Goal: Task Accomplishment & Management: Manage account settings

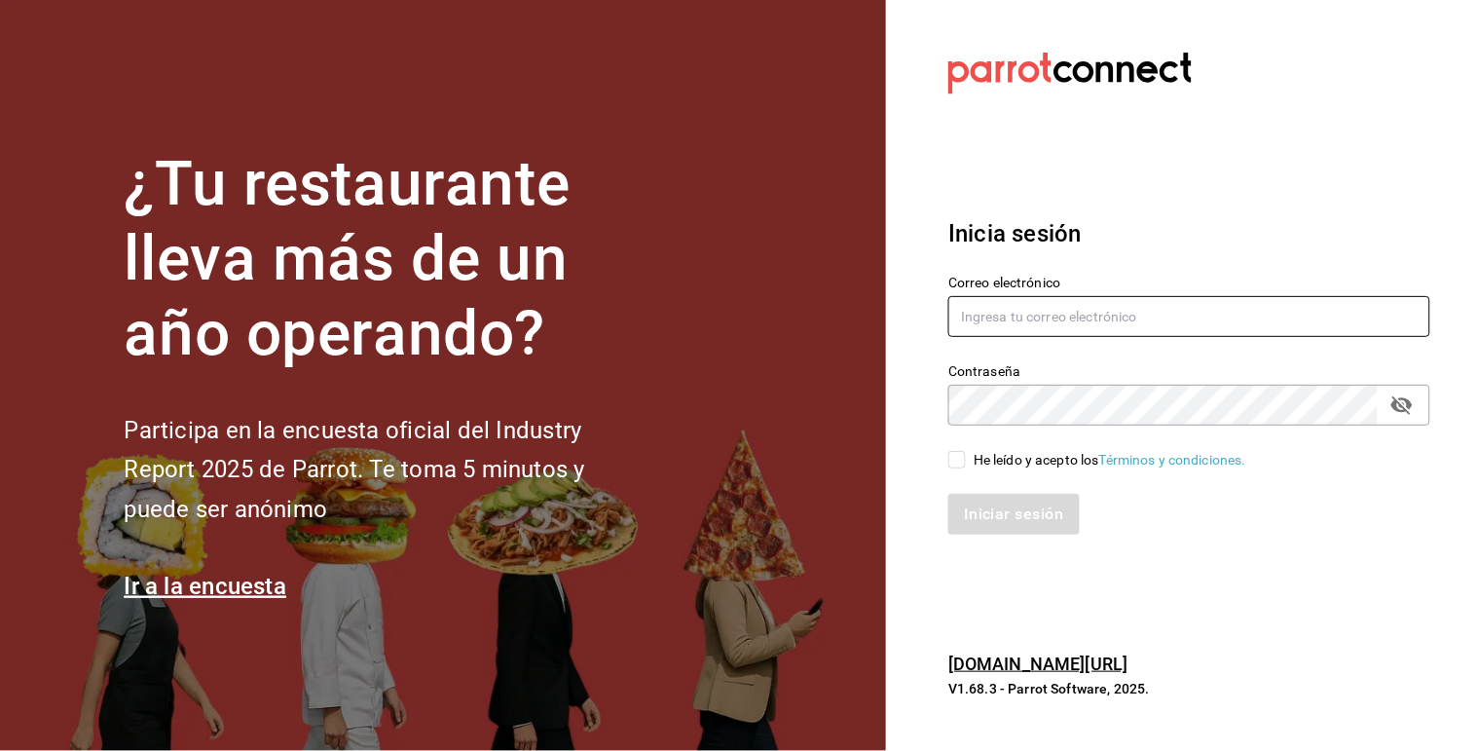
click at [1279, 328] on input "text" at bounding box center [1189, 316] width 482 height 41
type input "[EMAIL_ADDRESS][DOMAIN_NAME]"
click at [955, 467] on input "He leído y acepto los Términos y condiciones." at bounding box center [957, 460] width 18 height 18
checkbox input "true"
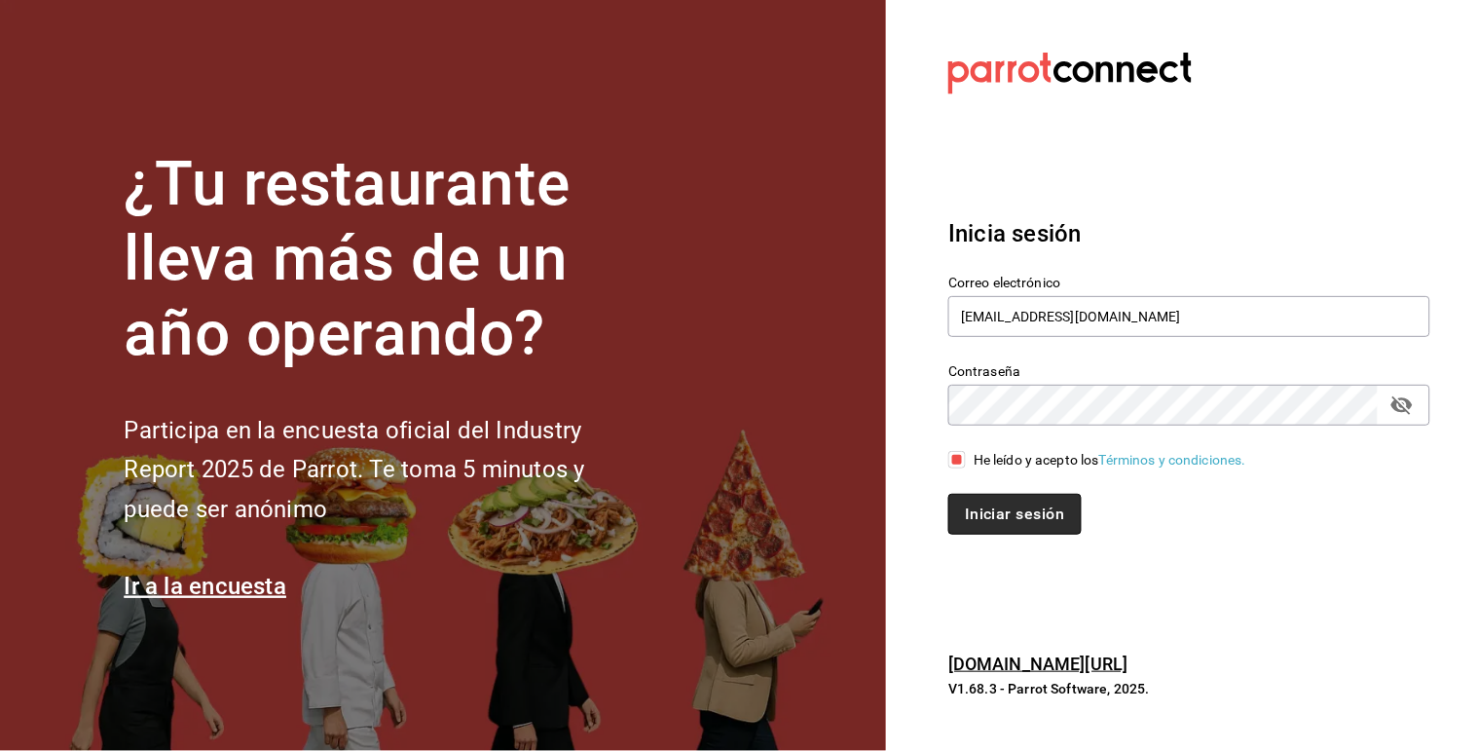
click at [1007, 527] on button "Iniciar sesión" at bounding box center [1014, 514] width 132 height 41
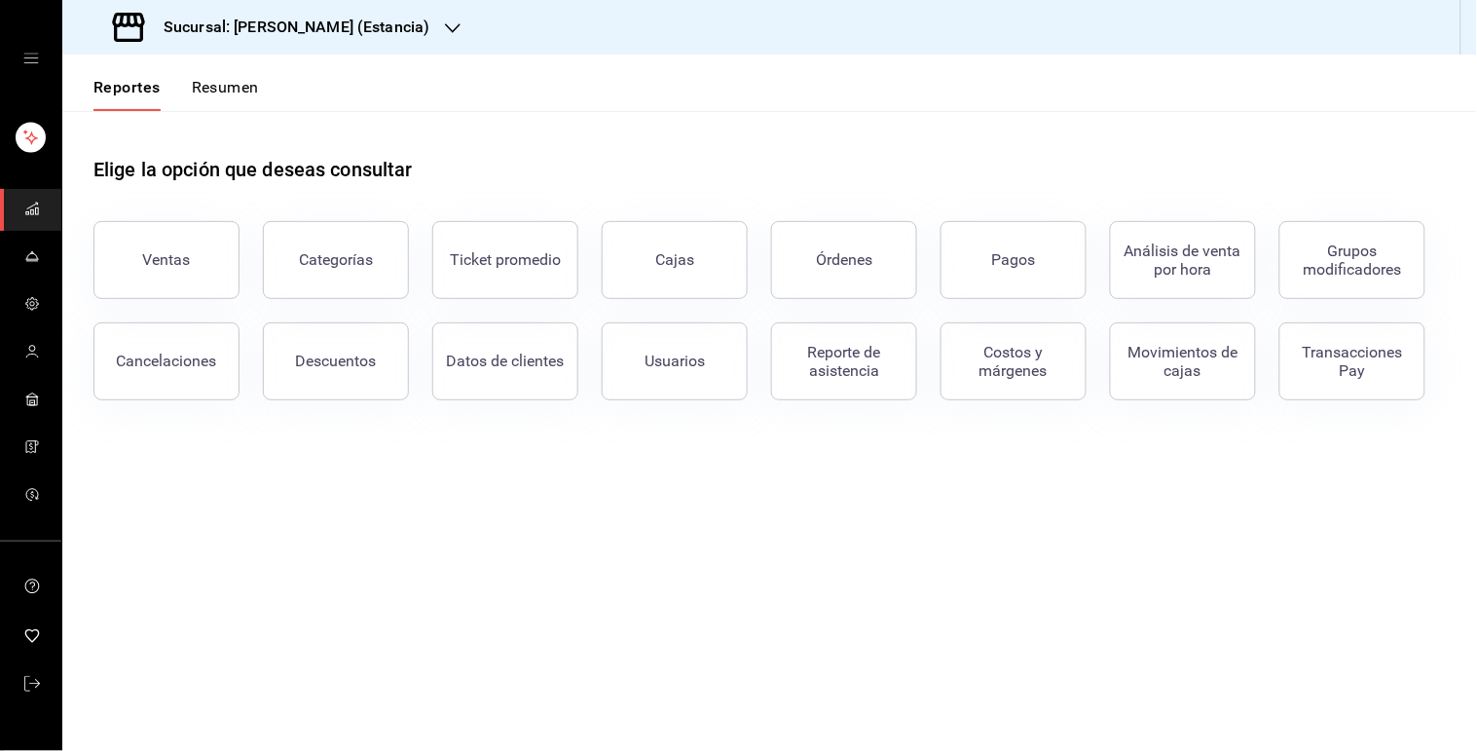
click at [388, 17] on h3 "Sucursal: [PERSON_NAME] (Estancia)" at bounding box center [288, 27] width 281 height 23
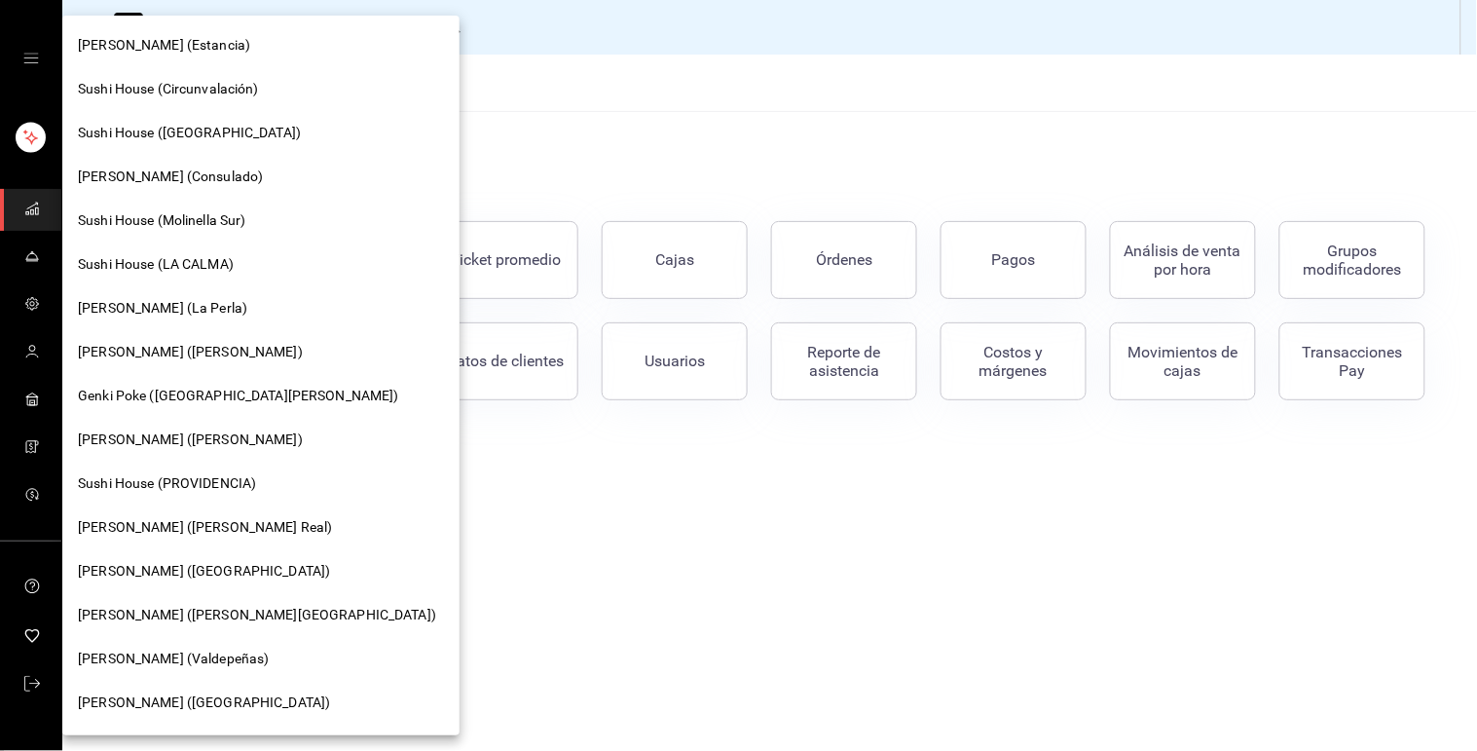
click at [270, 183] on div "[PERSON_NAME] (Consulado)" at bounding box center [261, 176] width 366 height 20
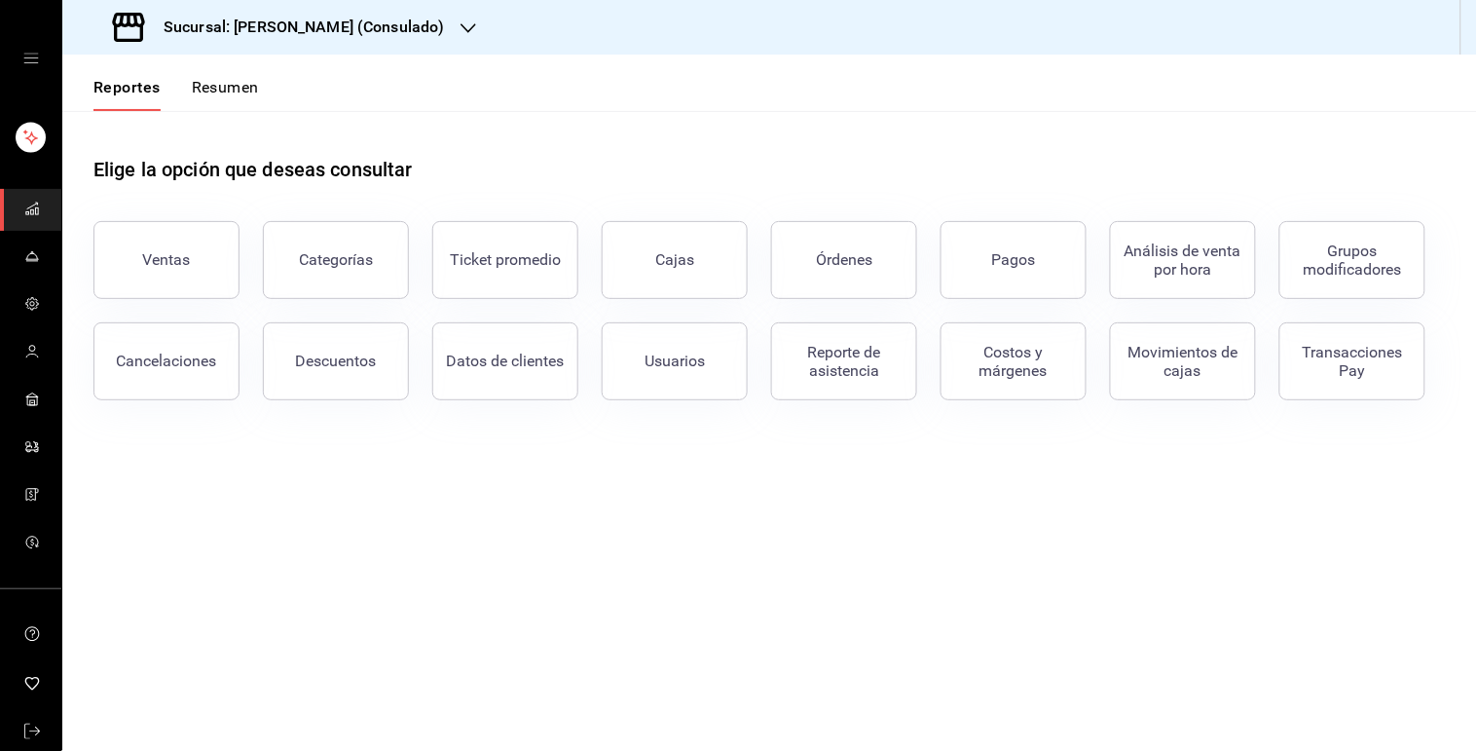
click at [461, 27] on icon "button" at bounding box center [469, 28] width 16 height 16
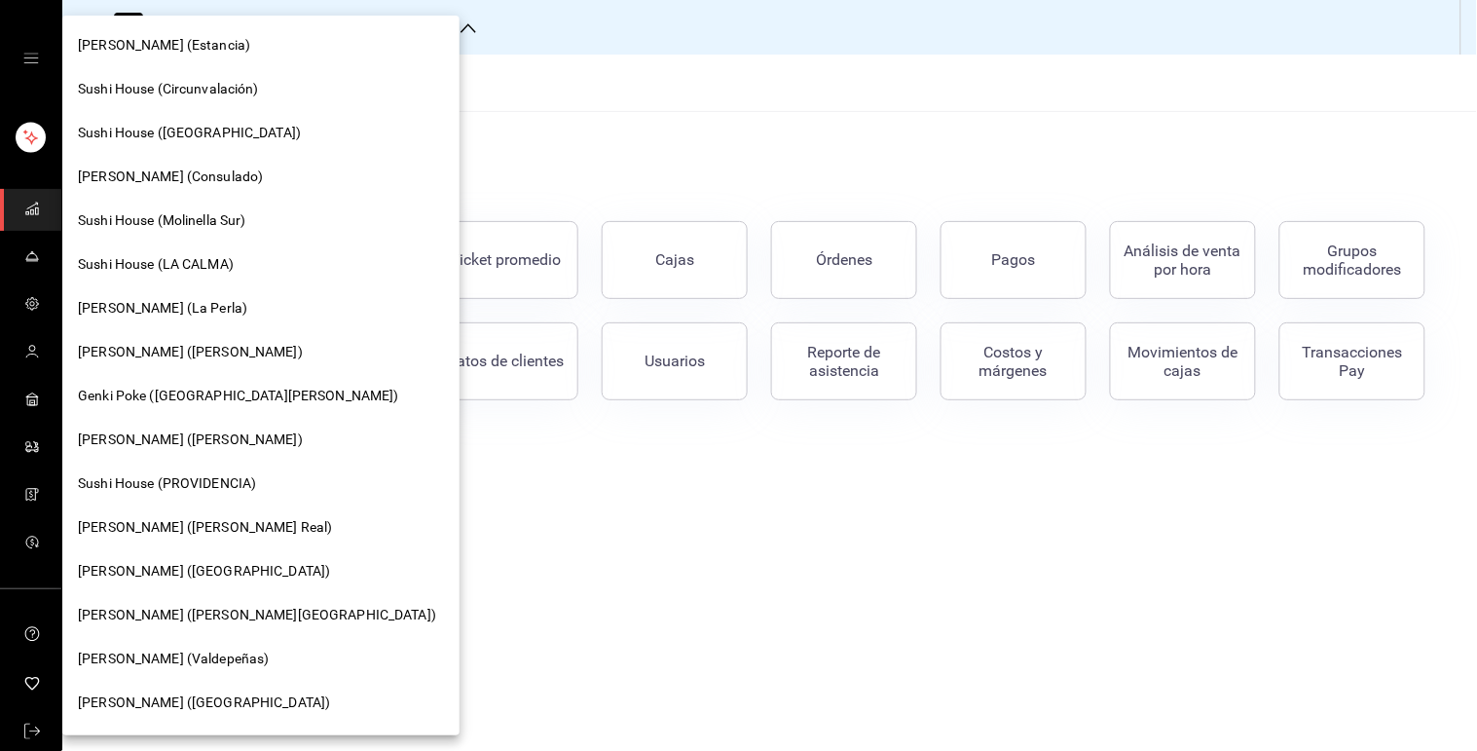
click at [243, 308] on div "[PERSON_NAME] (La Perla)" at bounding box center [261, 308] width 366 height 20
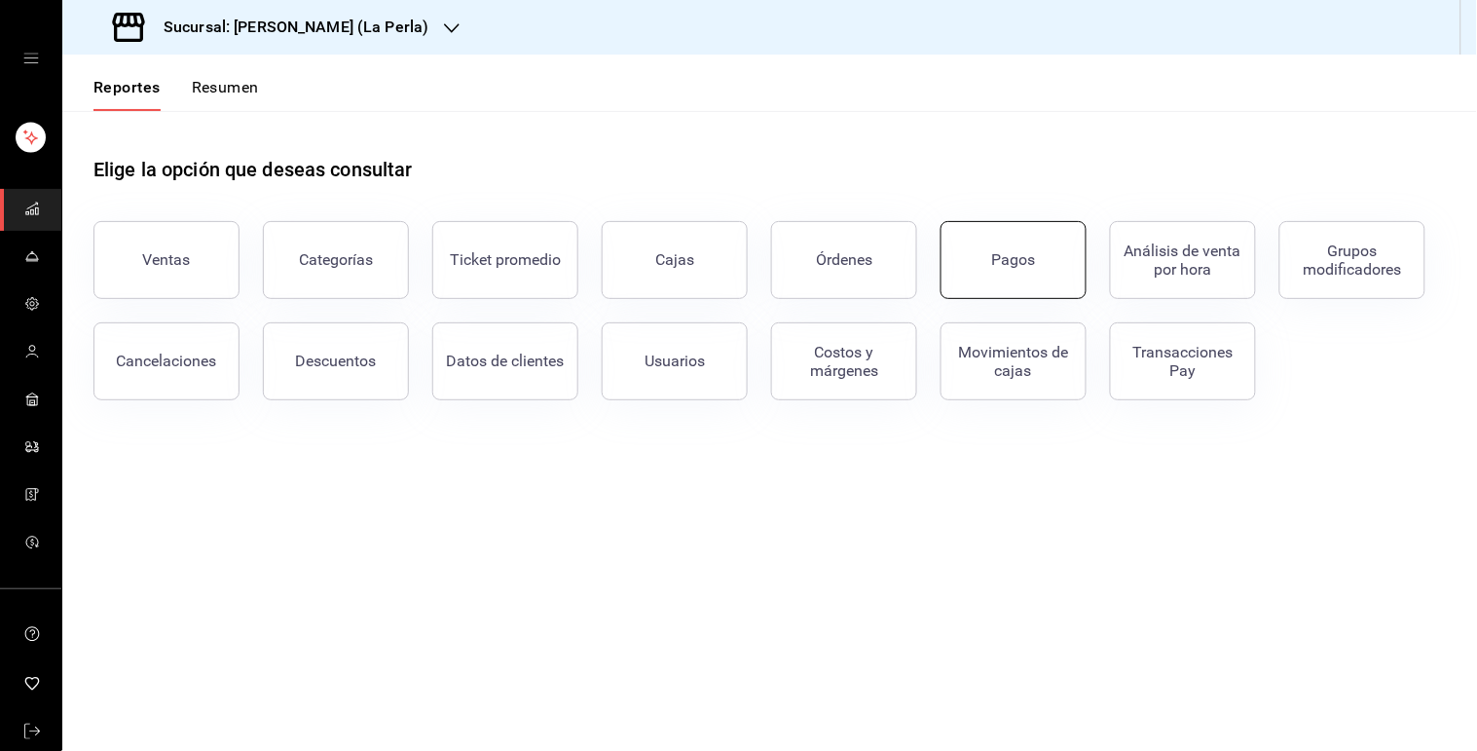
click at [986, 265] on button "Pagos" at bounding box center [1014, 260] width 146 height 78
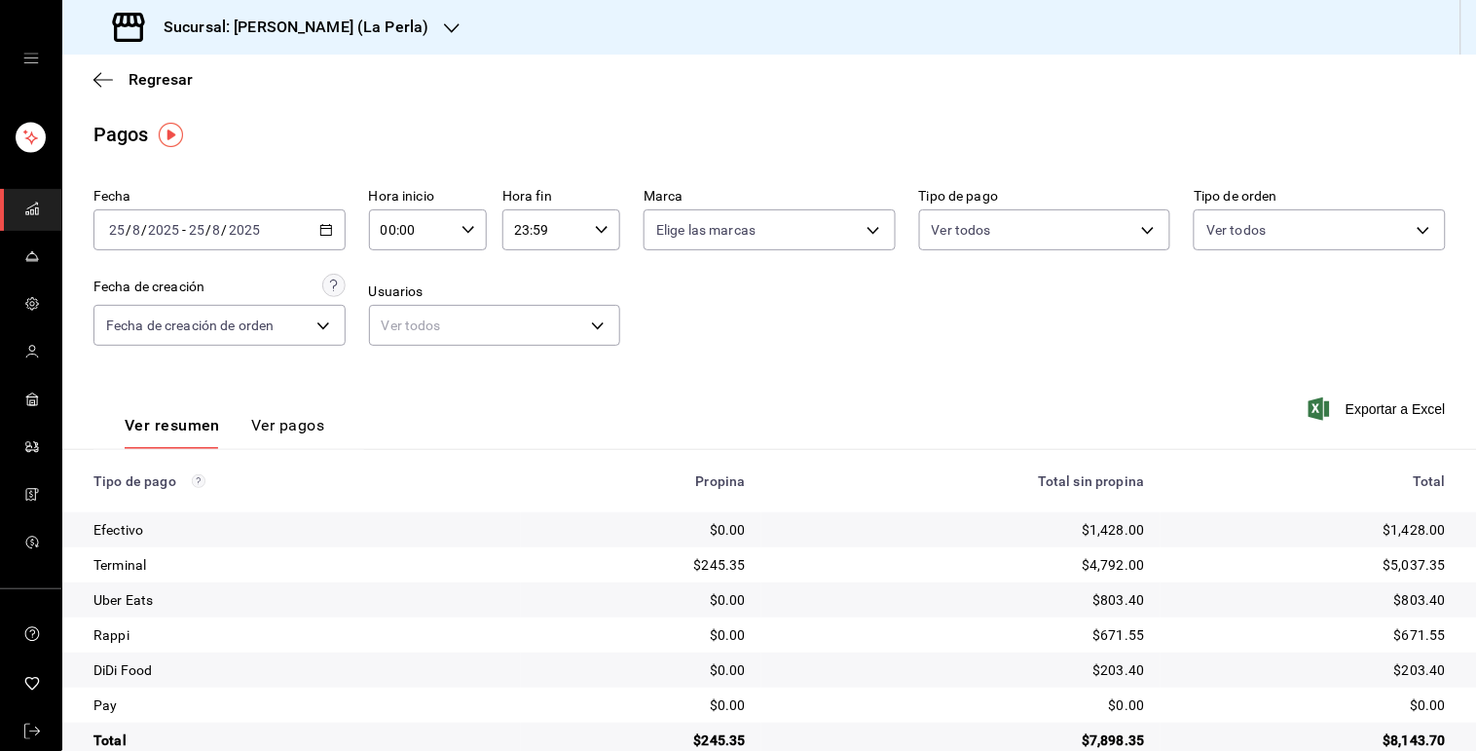
click at [319, 228] on icon "button" at bounding box center [326, 230] width 14 height 14
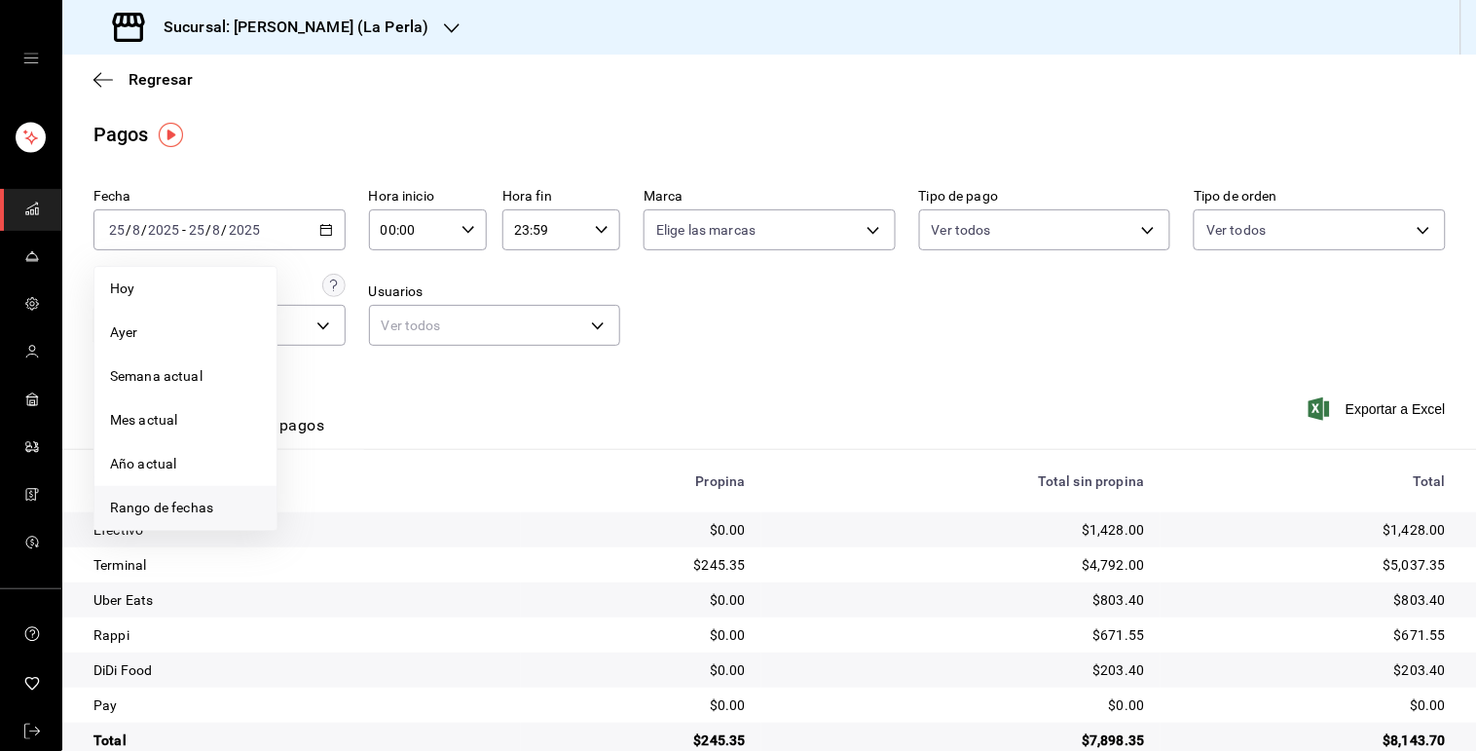
click at [207, 518] on span "Rango de fechas" at bounding box center [185, 508] width 151 height 20
click at [318, 483] on abbr "18" at bounding box center [318, 488] width 13 height 14
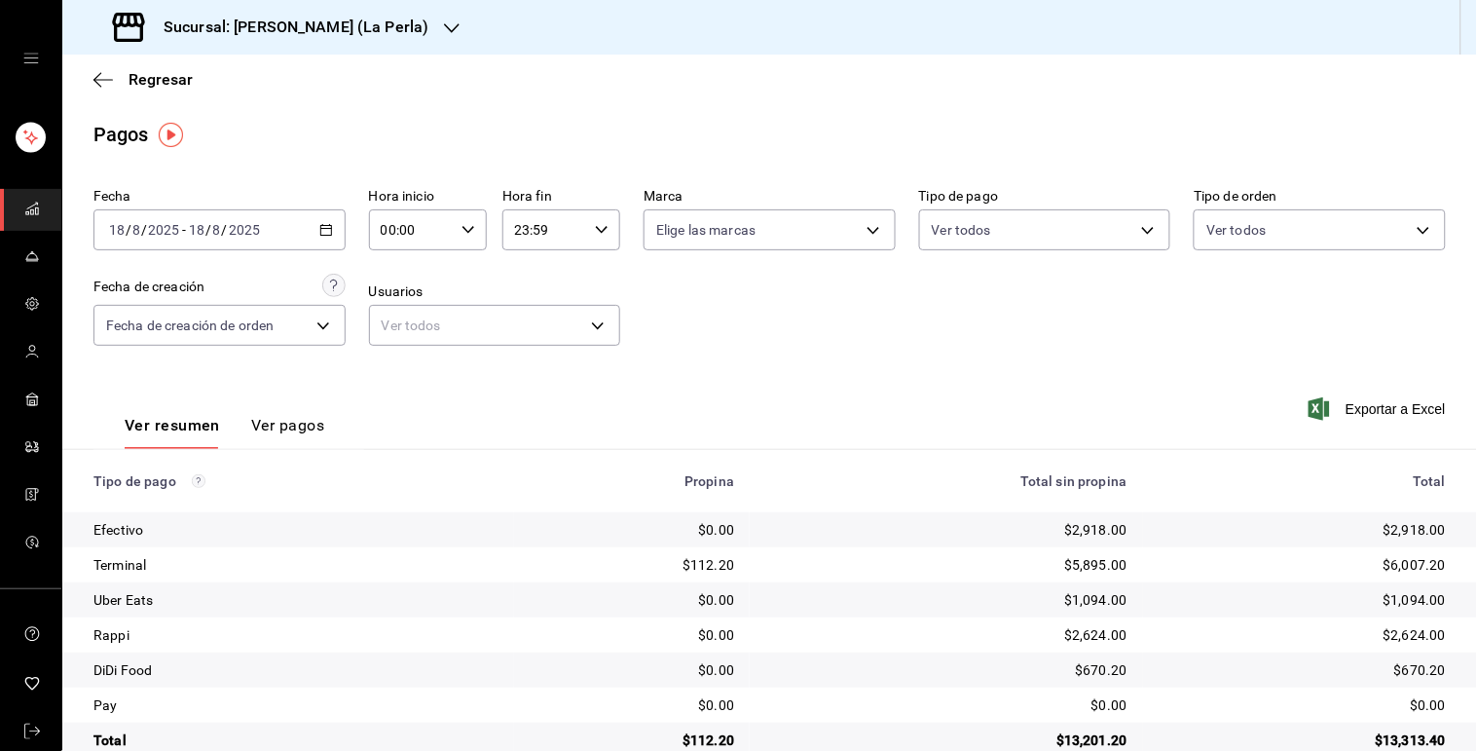
click at [323, 219] on div "[DATE] [DATE] - [DATE] [DATE]" at bounding box center [219, 229] width 252 height 41
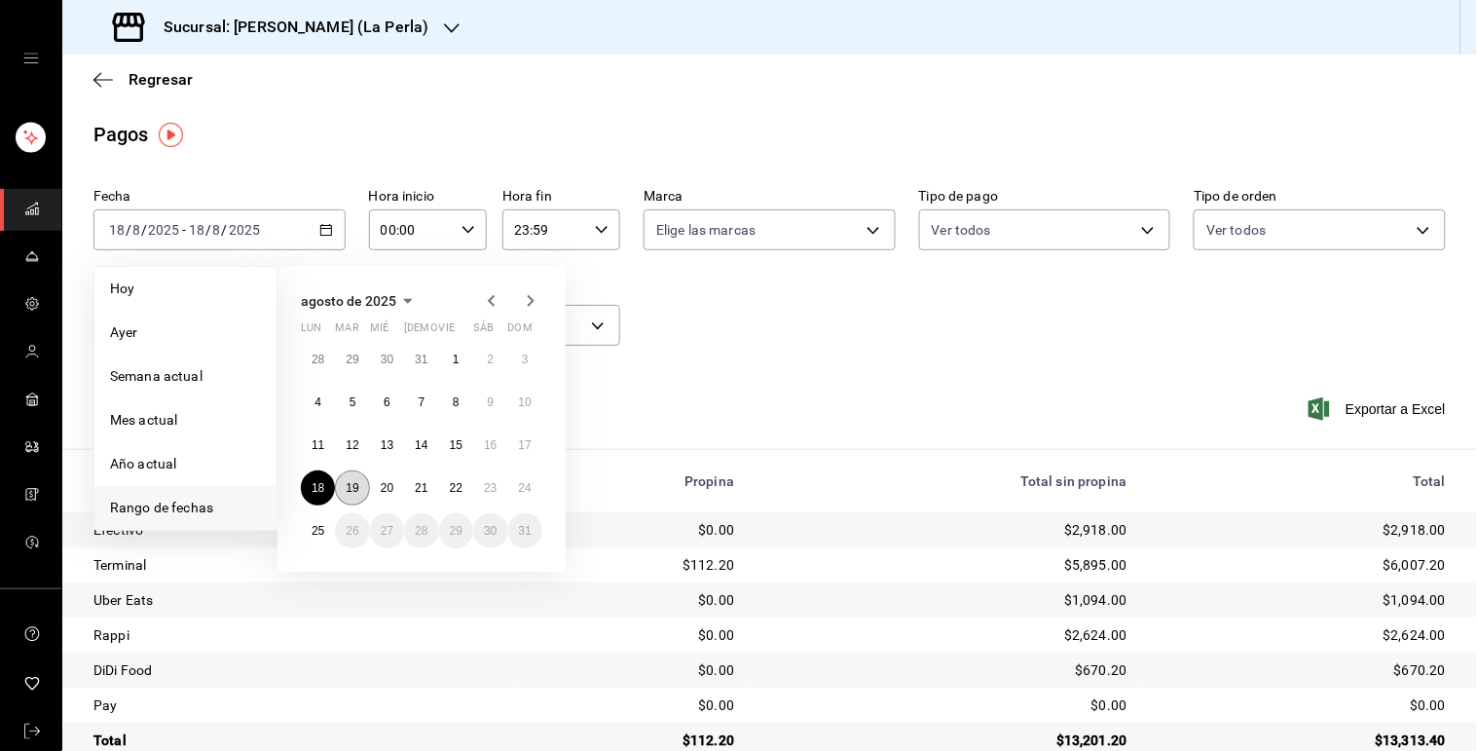
click at [355, 481] on abbr "19" at bounding box center [352, 488] width 13 height 14
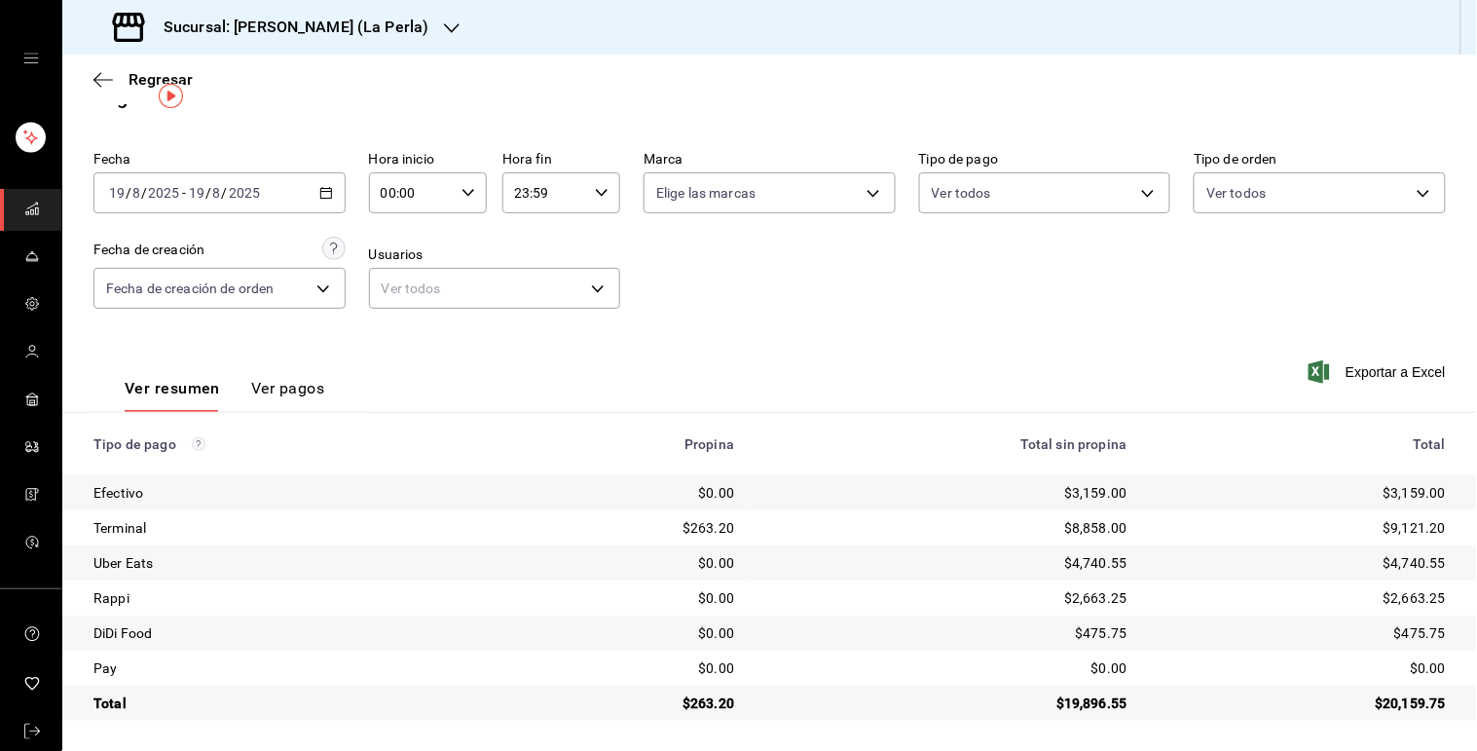
scroll to position [39, 0]
click at [323, 189] on icon "button" at bounding box center [326, 192] width 14 height 14
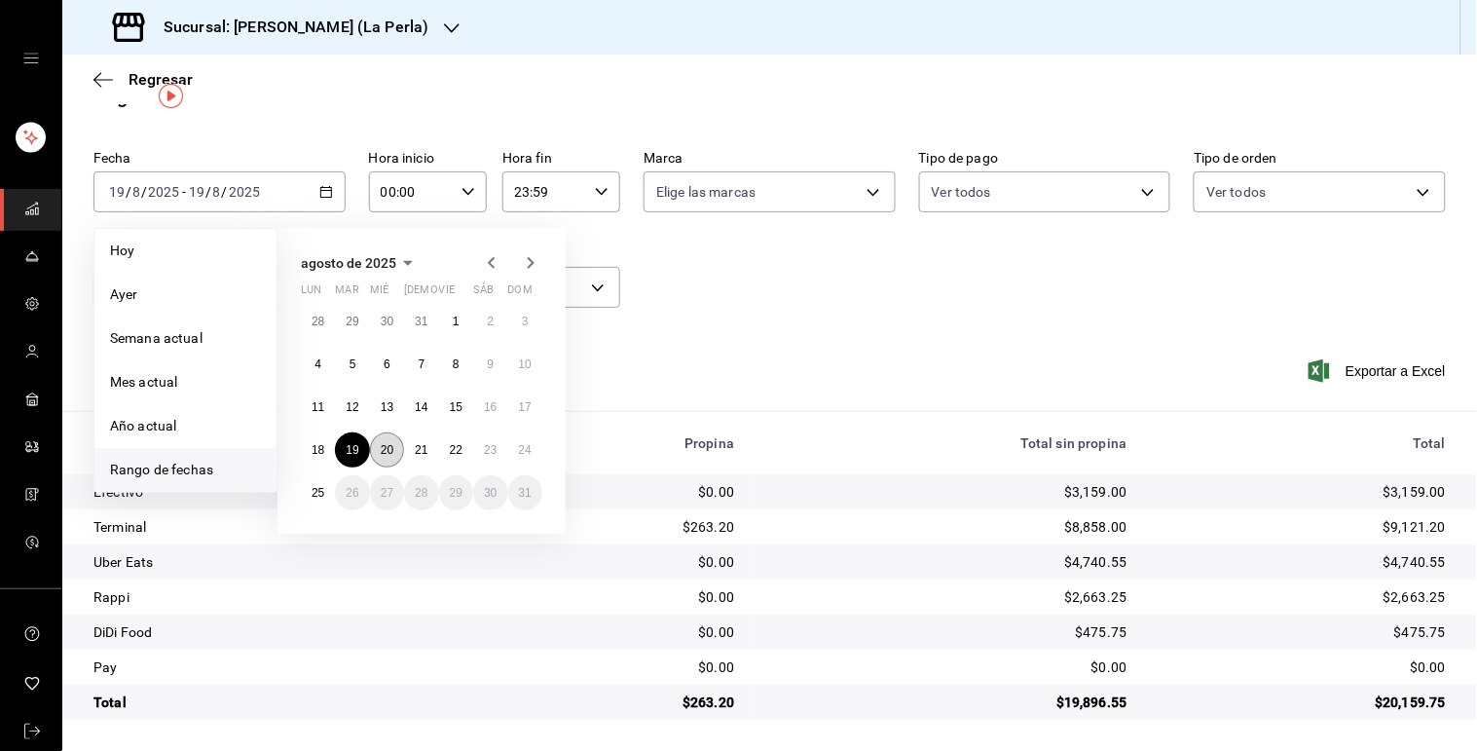
click at [388, 448] on abbr "20" at bounding box center [387, 450] width 13 height 14
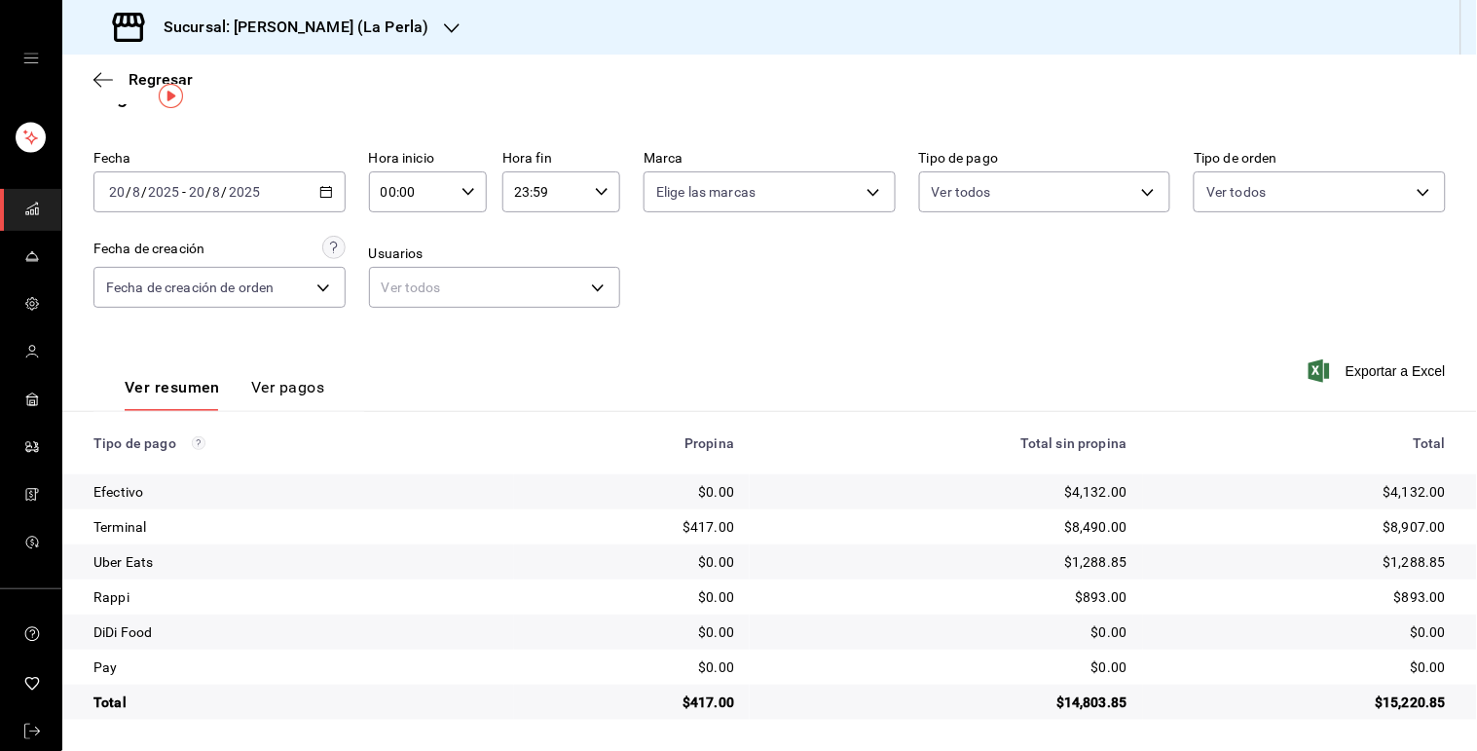
click at [310, 189] on div "[DATE] [DATE] - [DATE] [DATE]" at bounding box center [219, 191] width 252 height 41
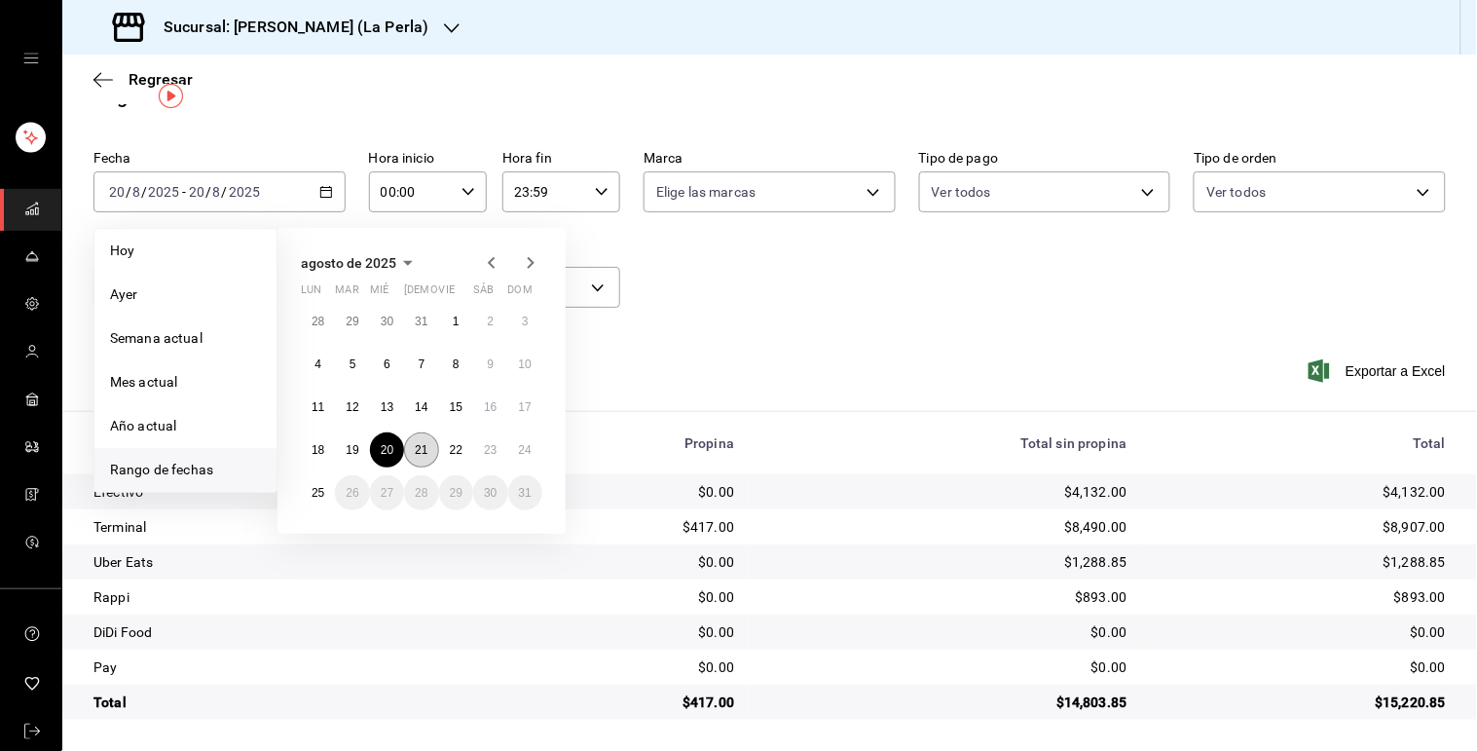
click at [428, 445] on button "21" at bounding box center [421, 449] width 34 height 35
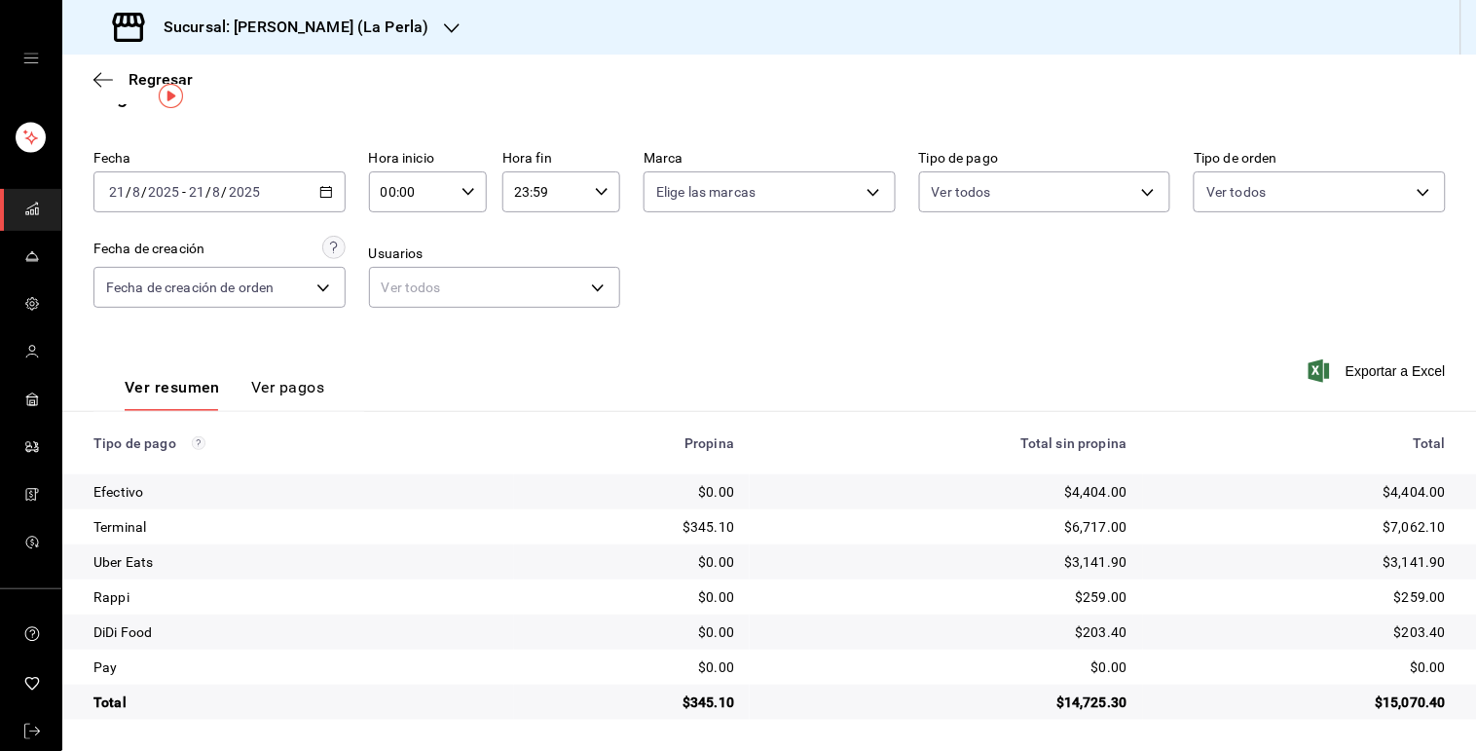
click at [318, 201] on div "[DATE] [DATE] - [DATE] [DATE]" at bounding box center [219, 191] width 252 height 41
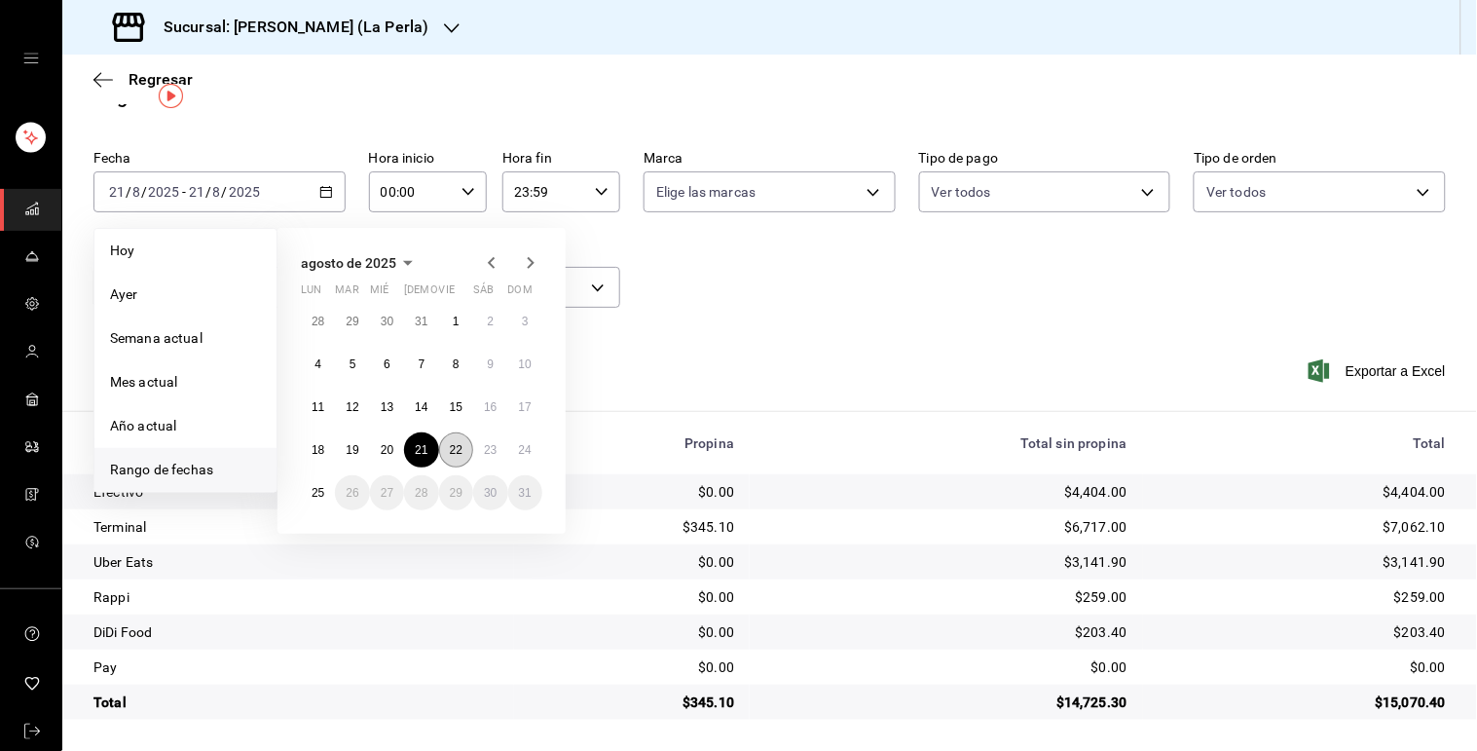
click at [462, 454] on button "22" at bounding box center [456, 449] width 34 height 35
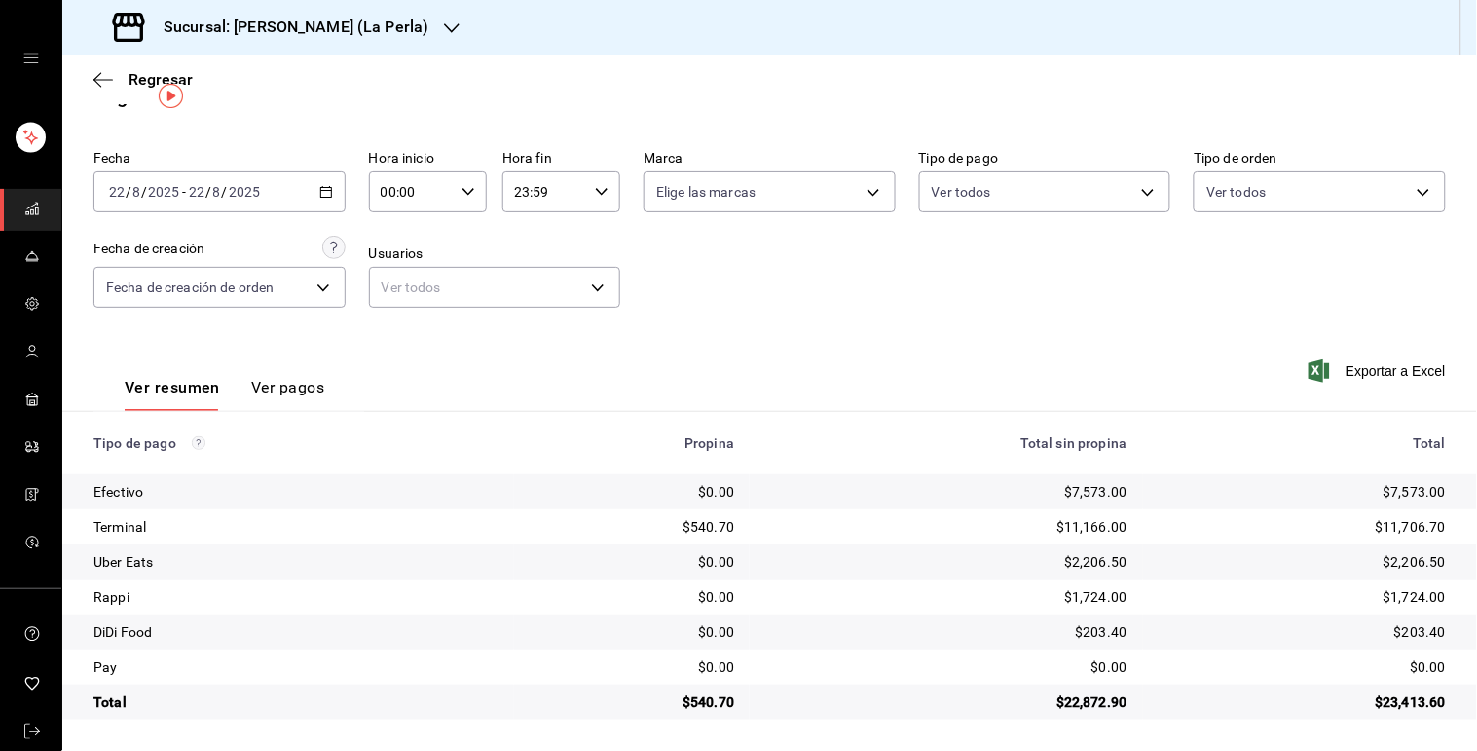
click at [326, 182] on div "[DATE] [DATE] - [DATE] [DATE]" at bounding box center [219, 191] width 252 height 41
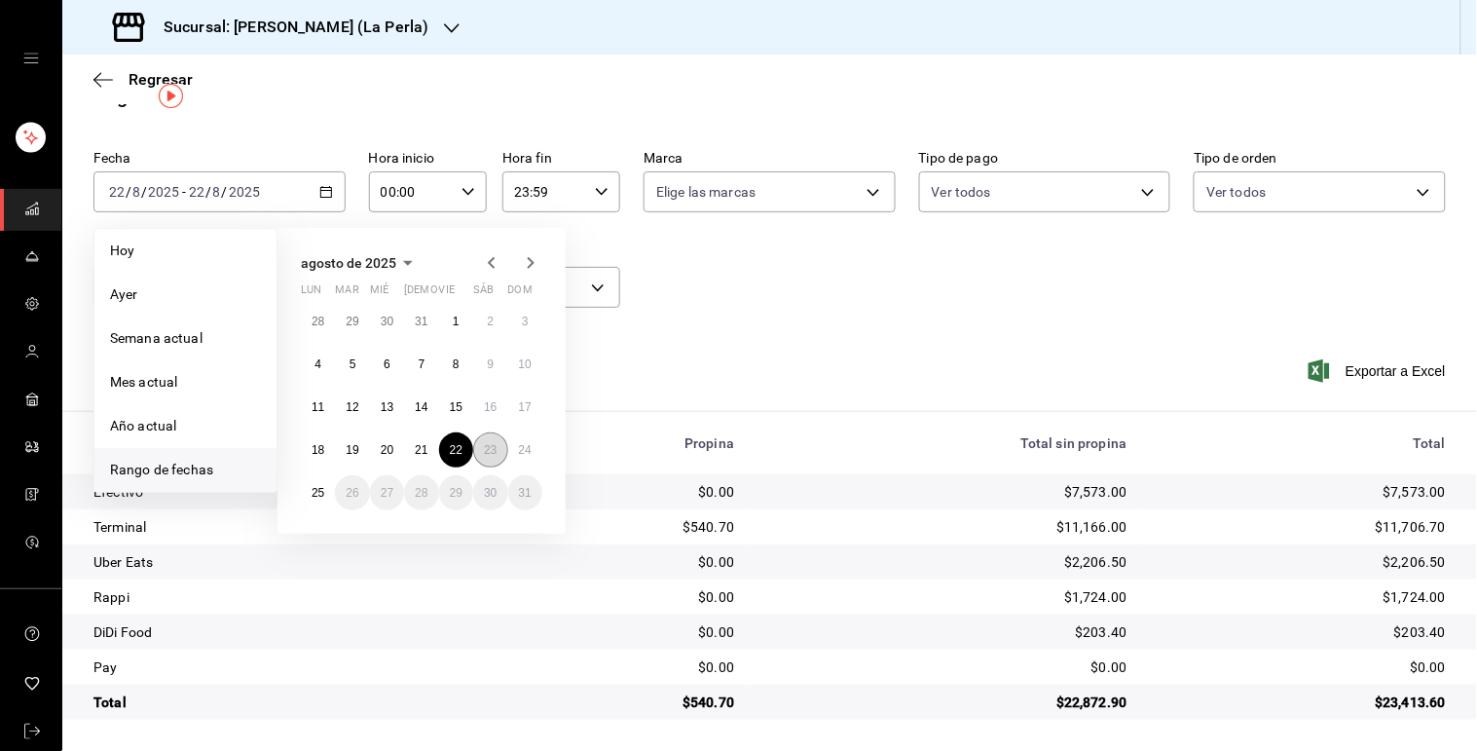
click at [497, 449] on abbr "23" at bounding box center [490, 450] width 13 height 14
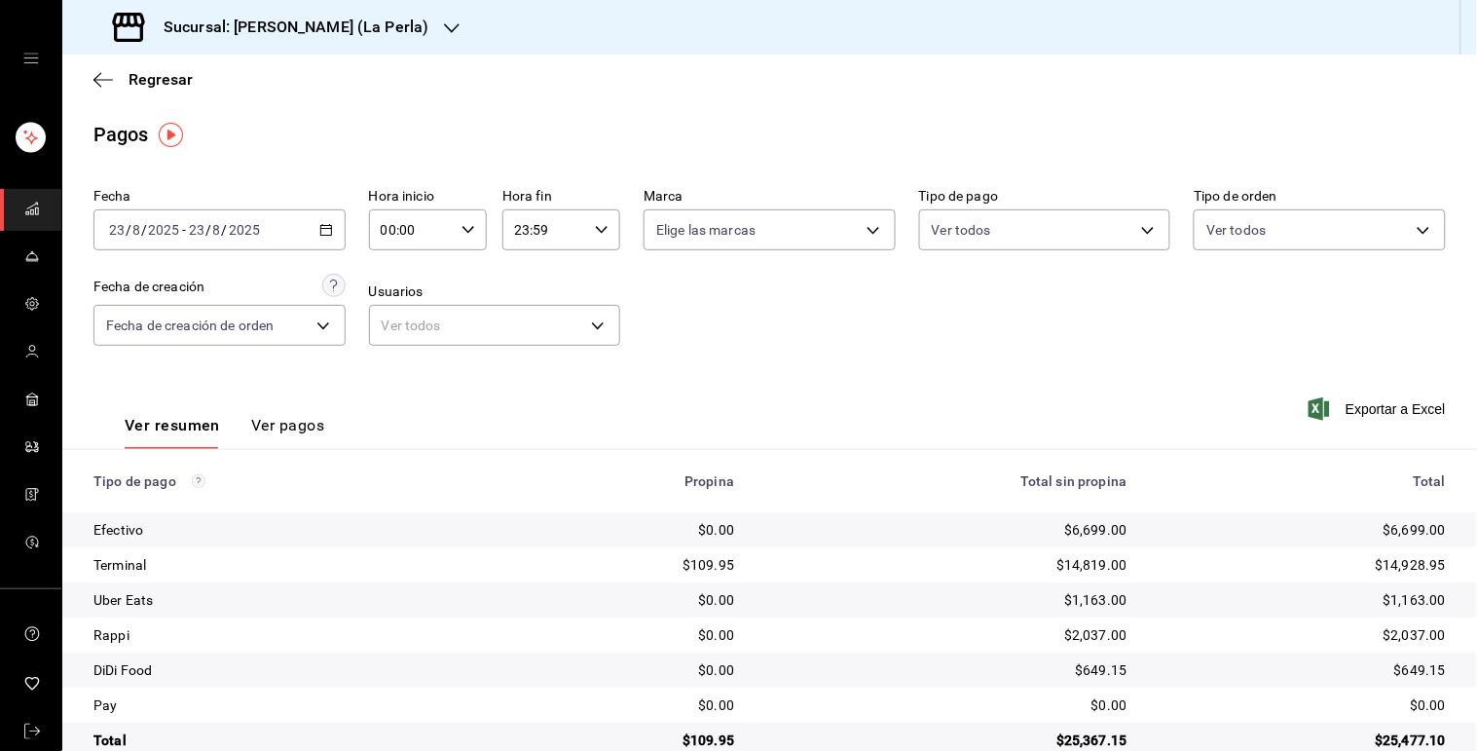
click at [321, 240] on div "[DATE] [DATE] - [DATE] [DATE]" at bounding box center [219, 229] width 252 height 41
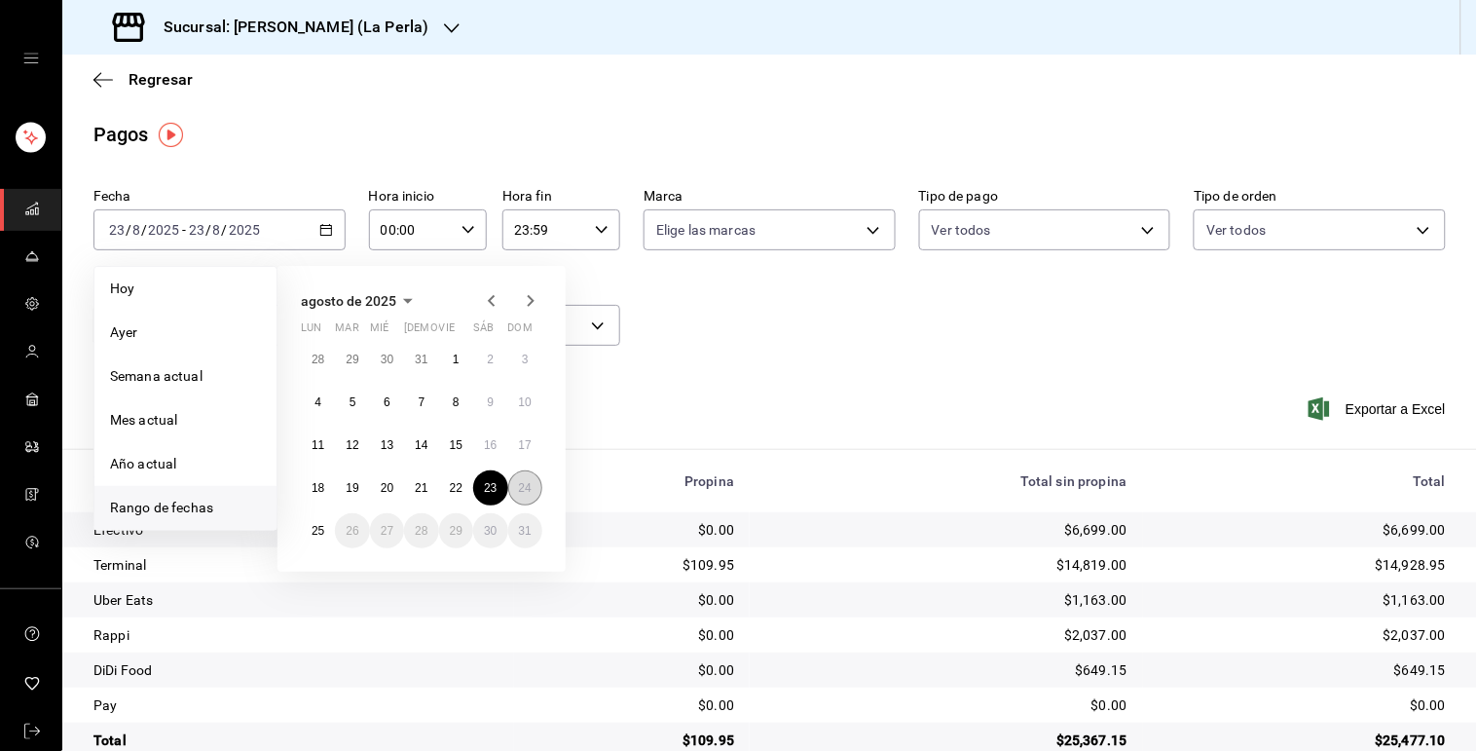
click at [522, 492] on abbr "24" at bounding box center [525, 488] width 13 height 14
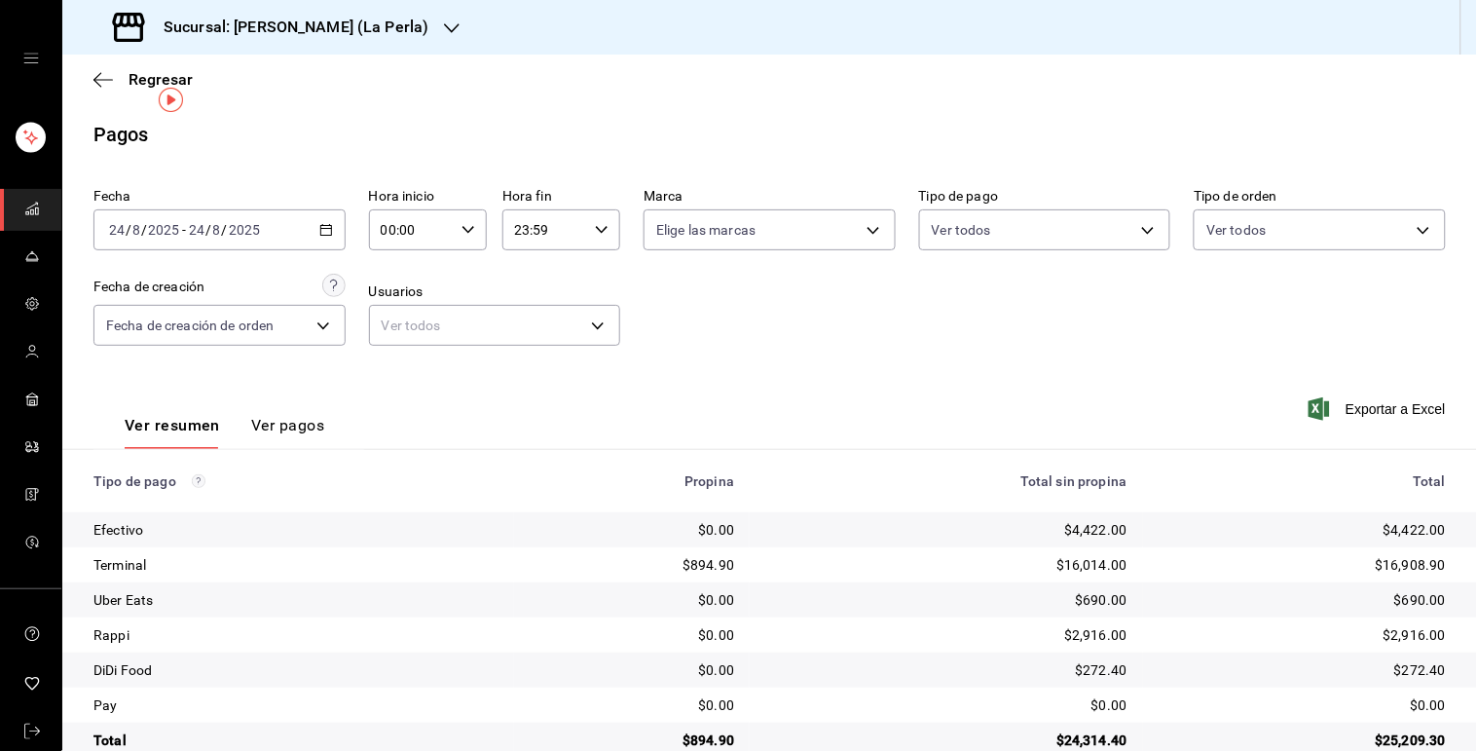
scroll to position [39, 0]
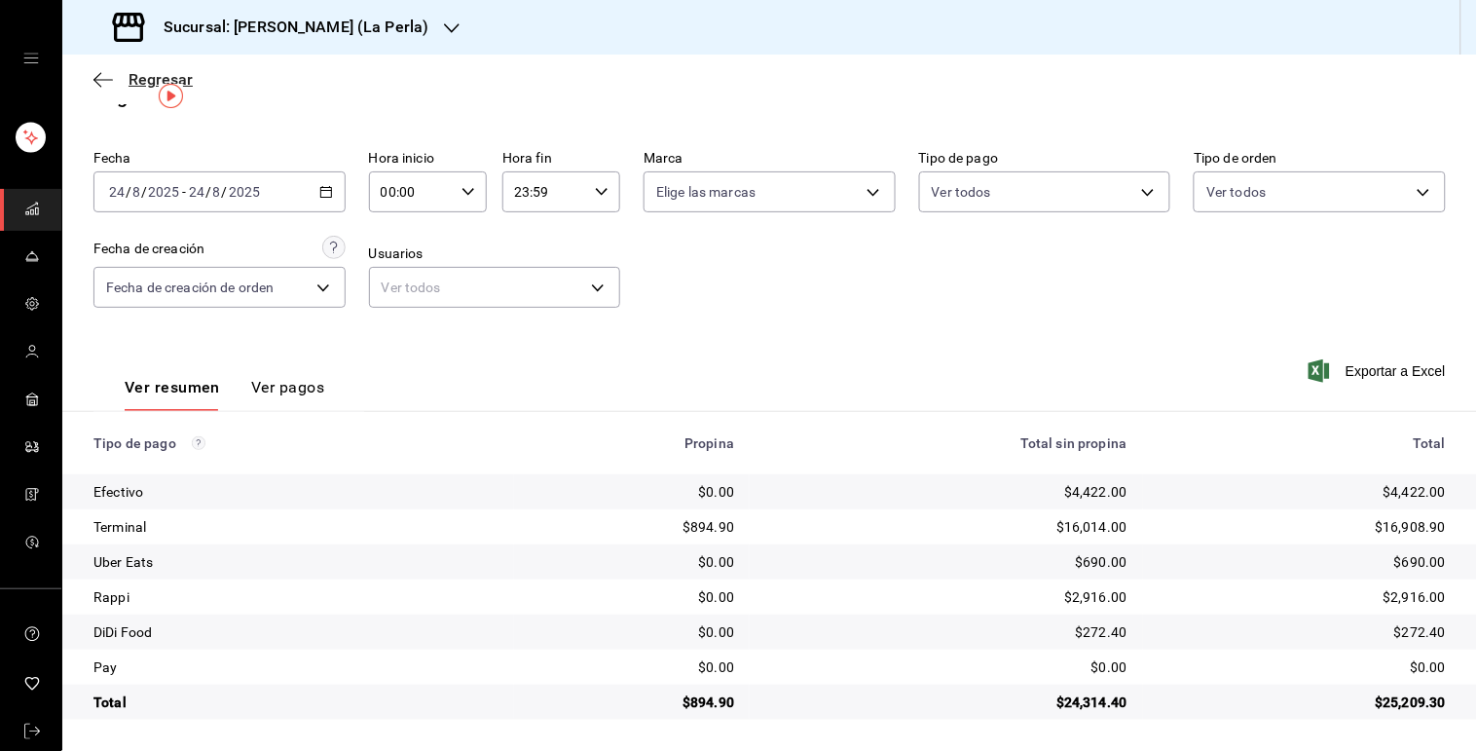
click at [151, 75] on span "Regresar" at bounding box center [161, 79] width 64 height 18
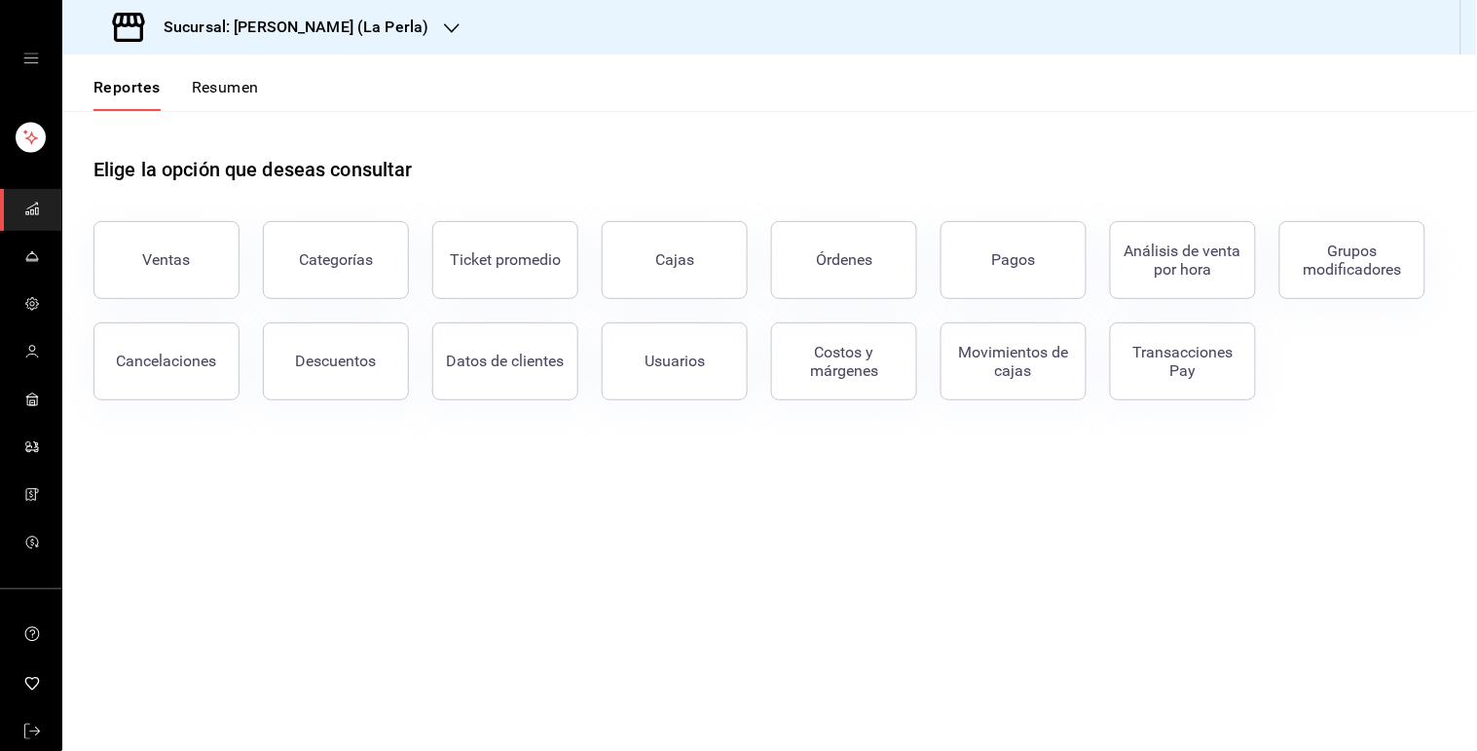
click at [221, 88] on button "Resumen" at bounding box center [225, 94] width 67 height 33
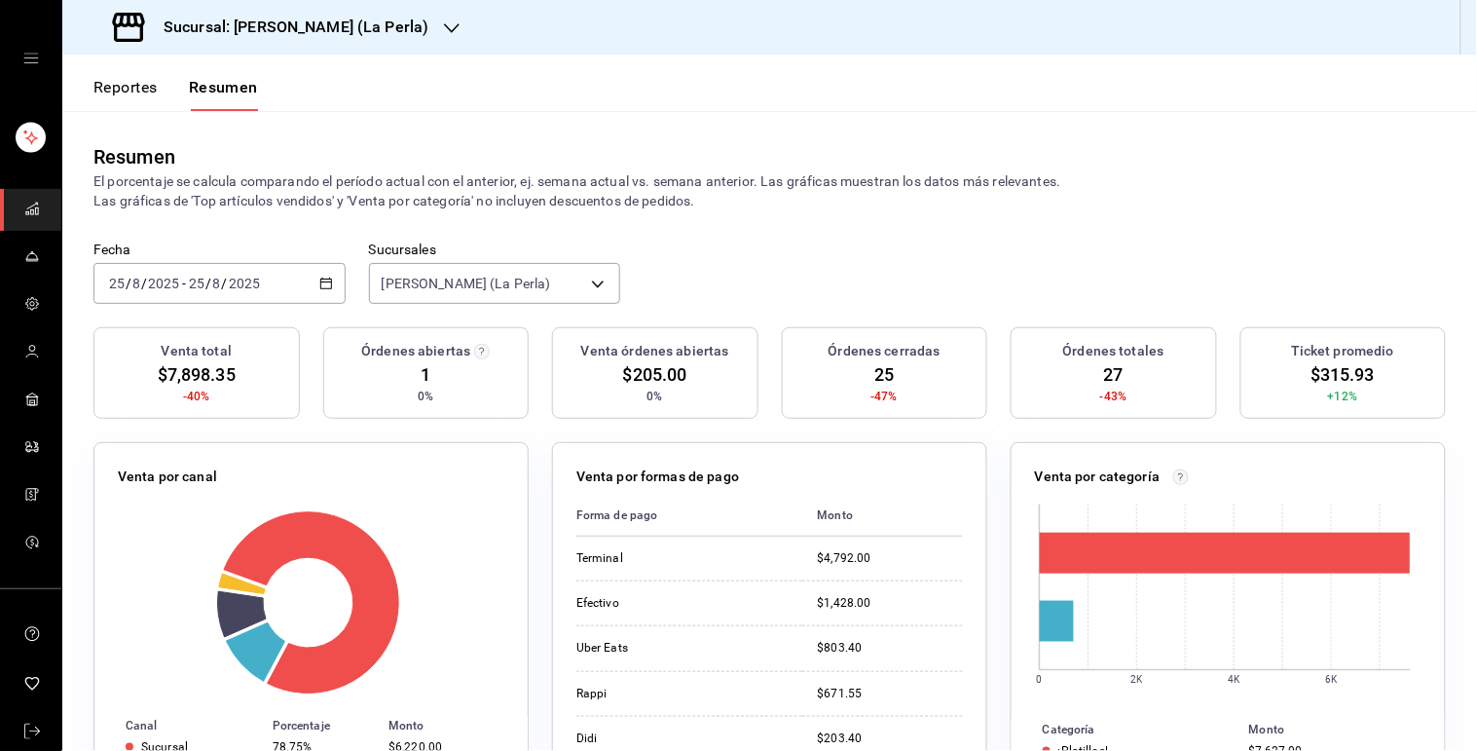
click at [323, 286] on icon "button" at bounding box center [326, 284] width 14 height 14
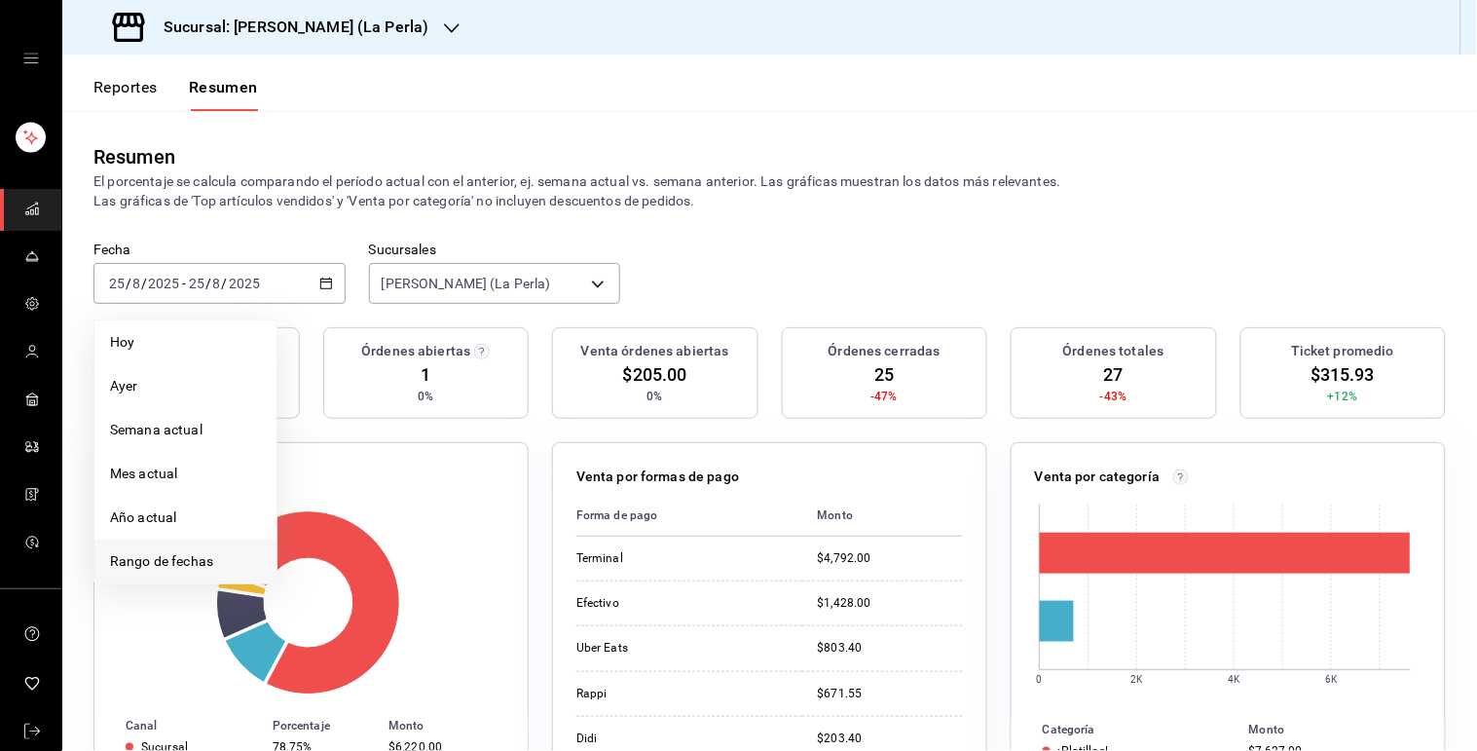
click at [228, 541] on li "Rango de fechas" at bounding box center [185, 561] width 182 height 44
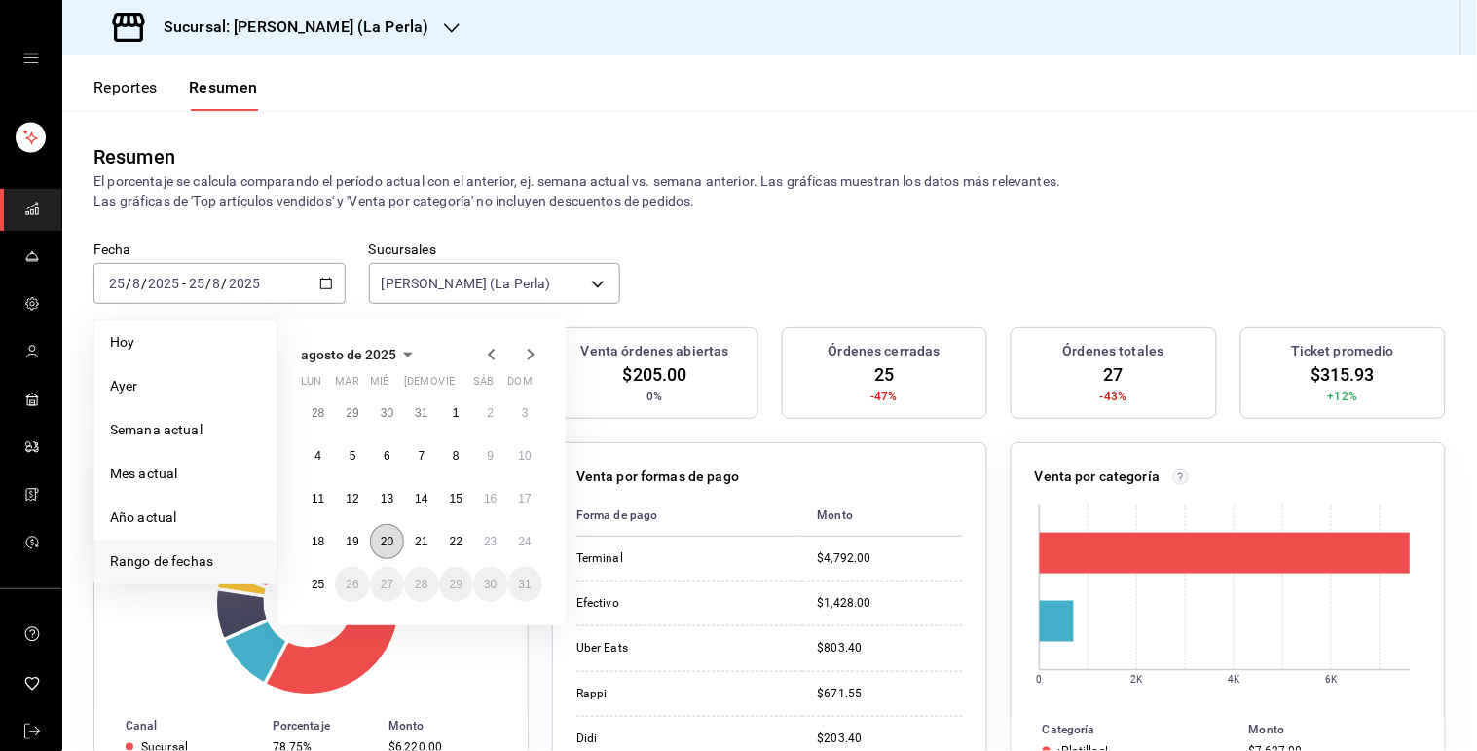
click at [382, 543] on abbr "20" at bounding box center [387, 542] width 13 height 14
click at [382, 543] on div at bounding box center [311, 602] width 387 height 185
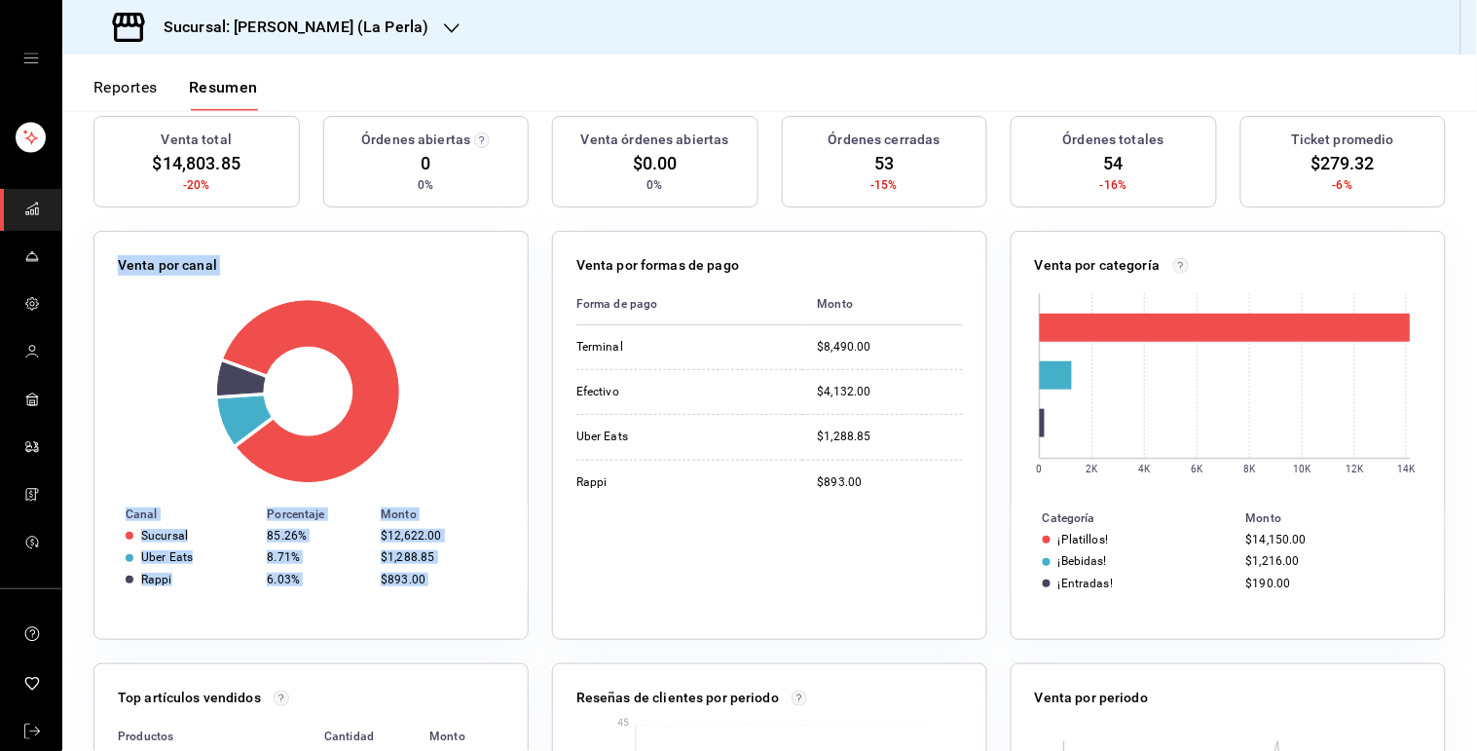
scroll to position [143, 0]
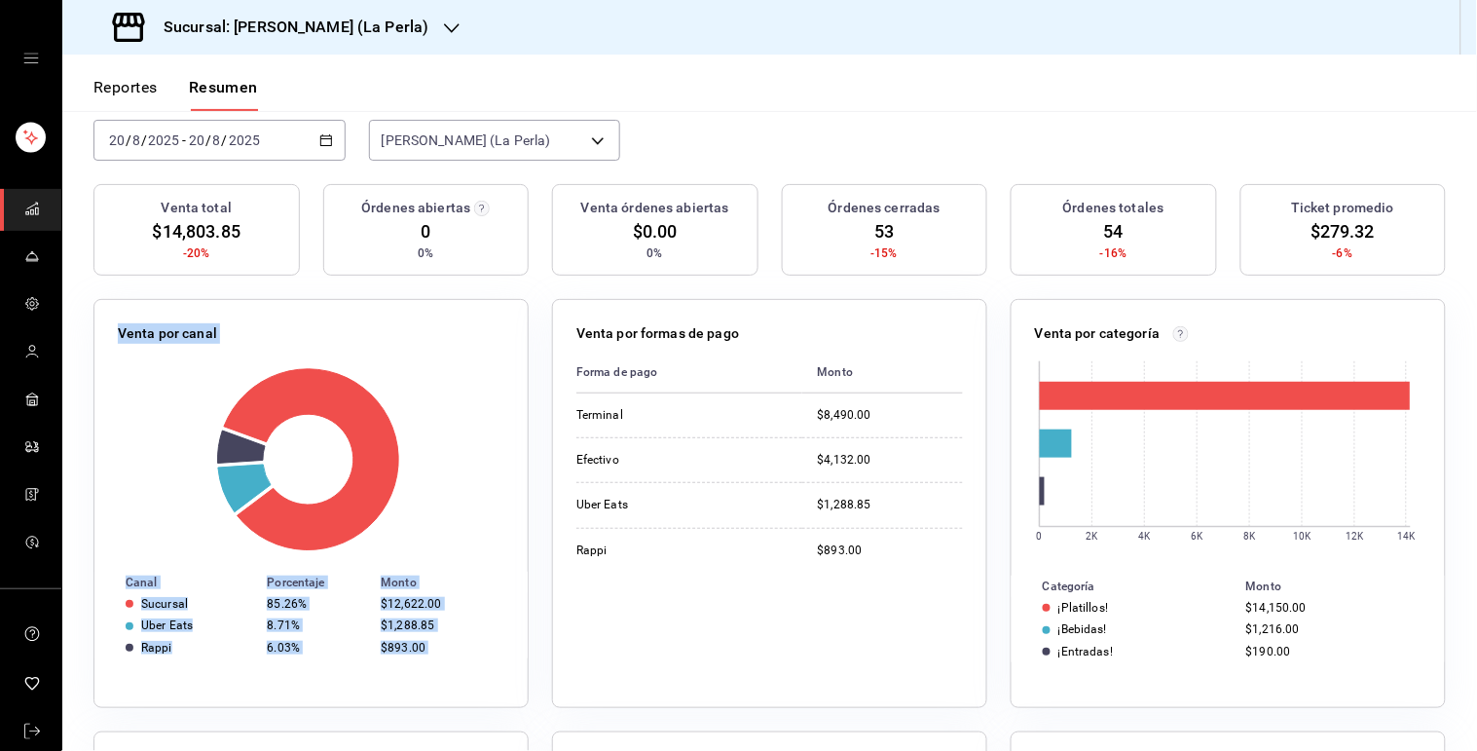
click at [327, 133] on icon "button" at bounding box center [326, 140] width 14 height 14
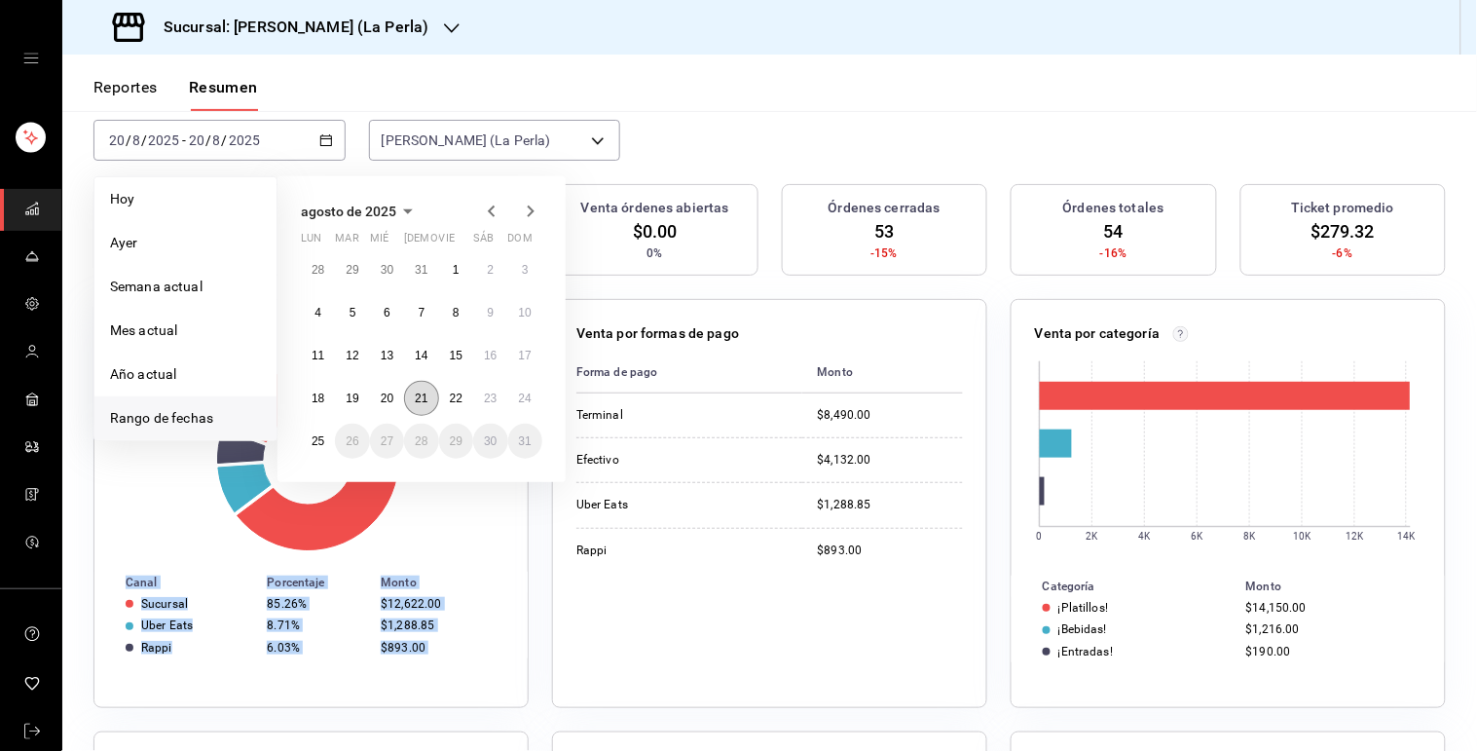
click at [423, 391] on abbr "21" at bounding box center [421, 398] width 13 height 14
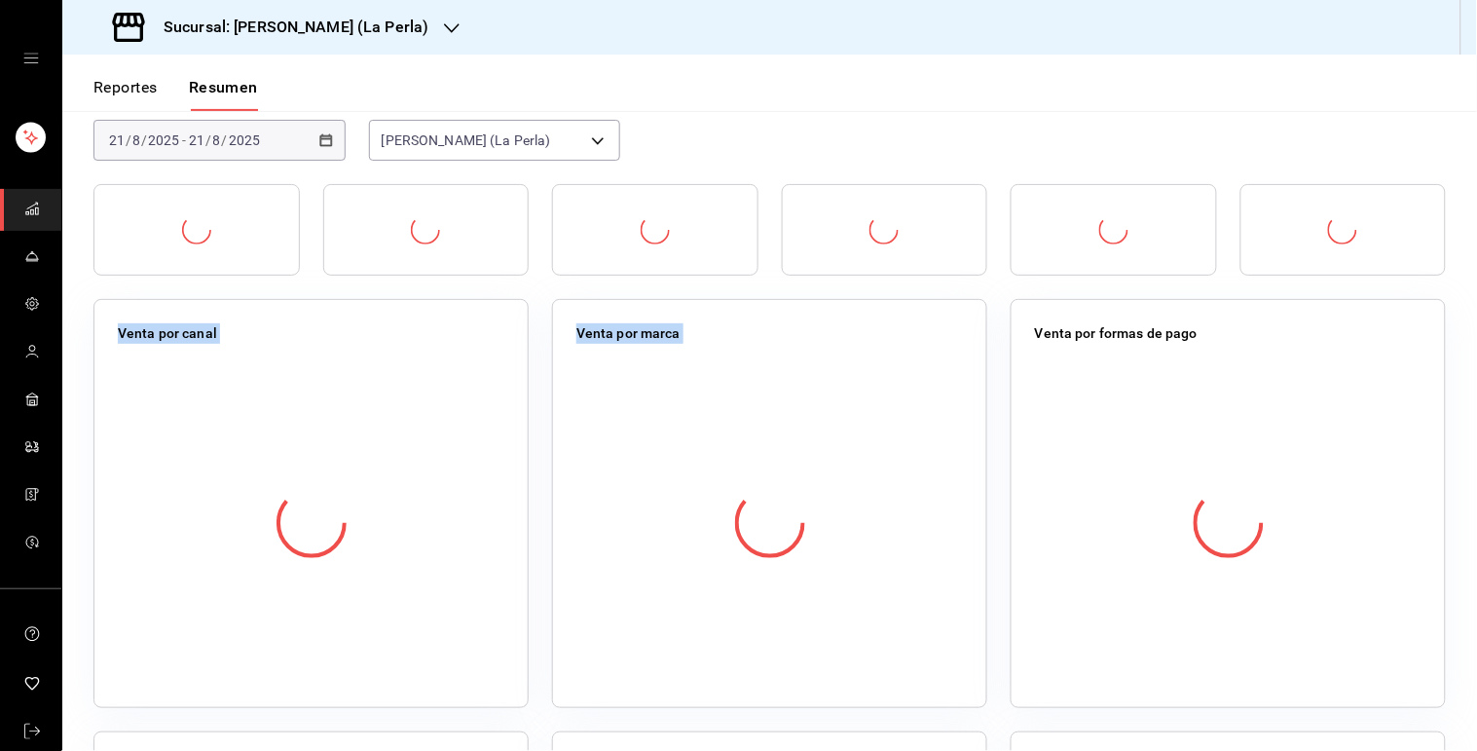
click at [423, 391] on div at bounding box center [311, 522] width 387 height 343
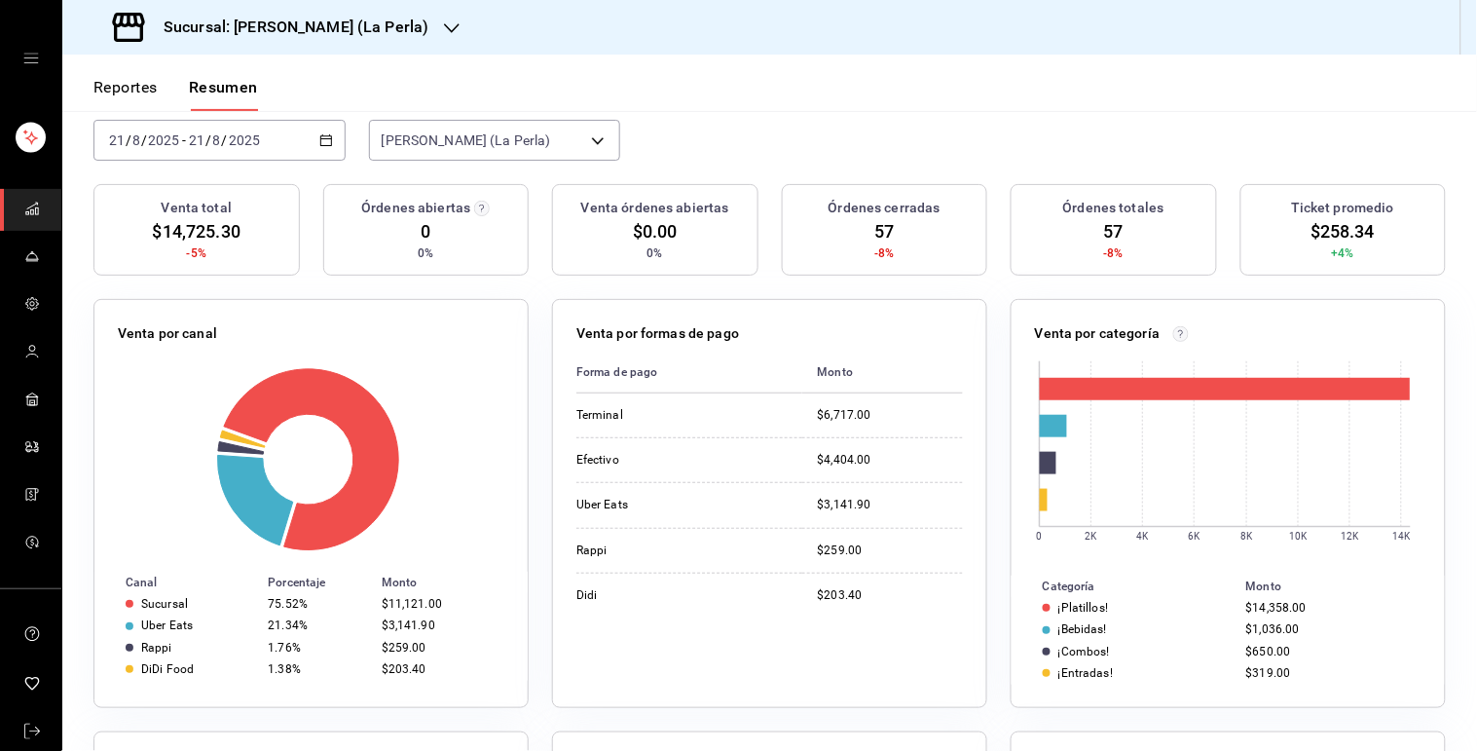
click at [314, 151] on div "[DATE] [DATE] - [DATE] [DATE]" at bounding box center [219, 140] width 252 height 41
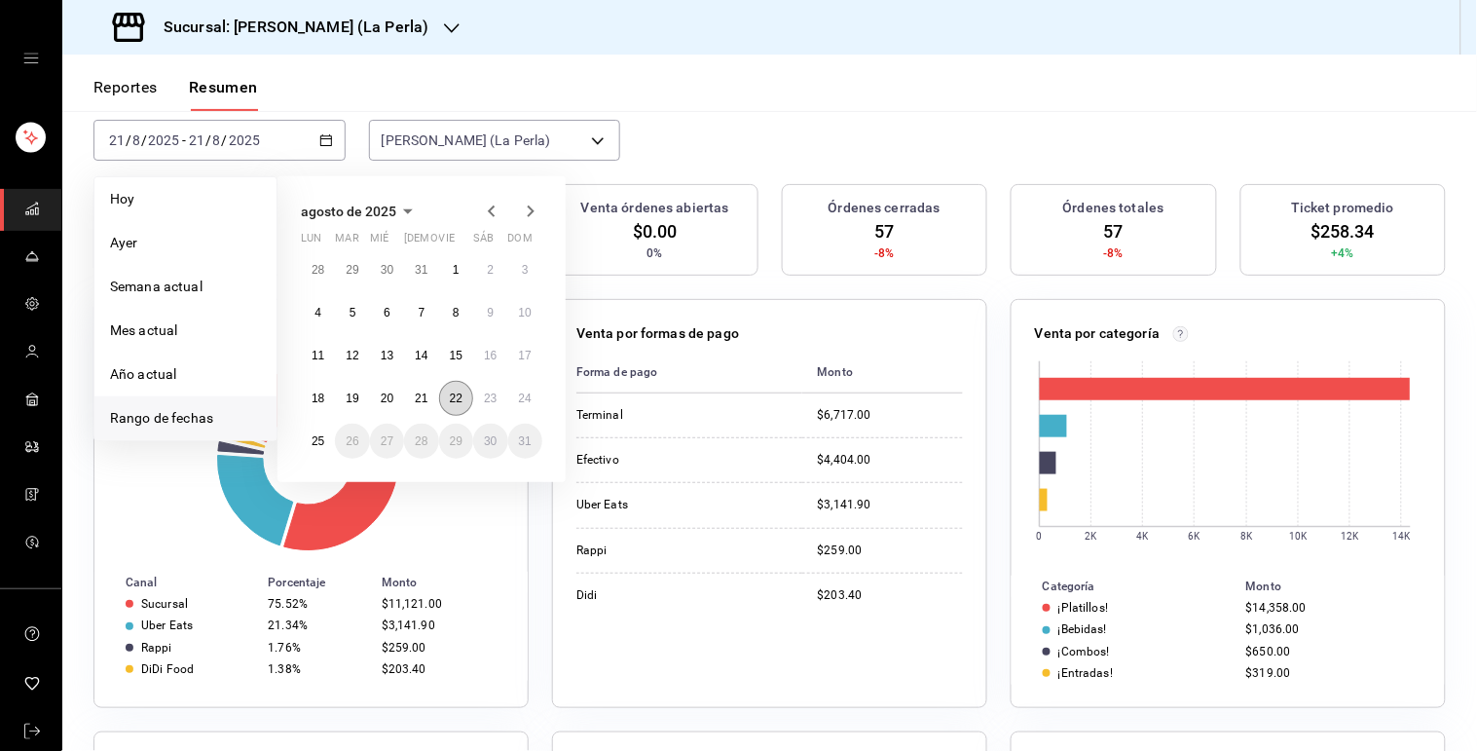
click at [462, 399] on button "22" at bounding box center [456, 398] width 34 height 35
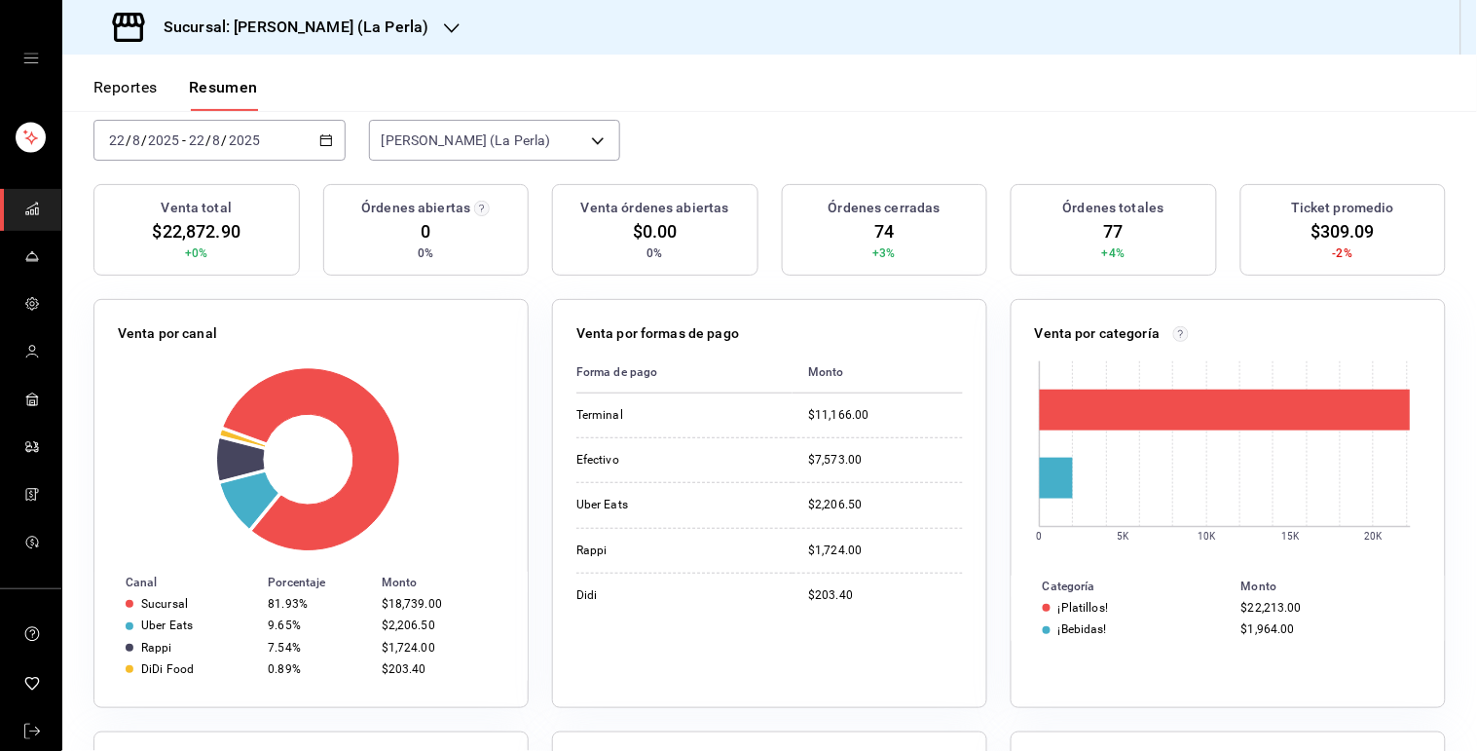
click at [325, 133] on icon "button" at bounding box center [326, 140] width 14 height 14
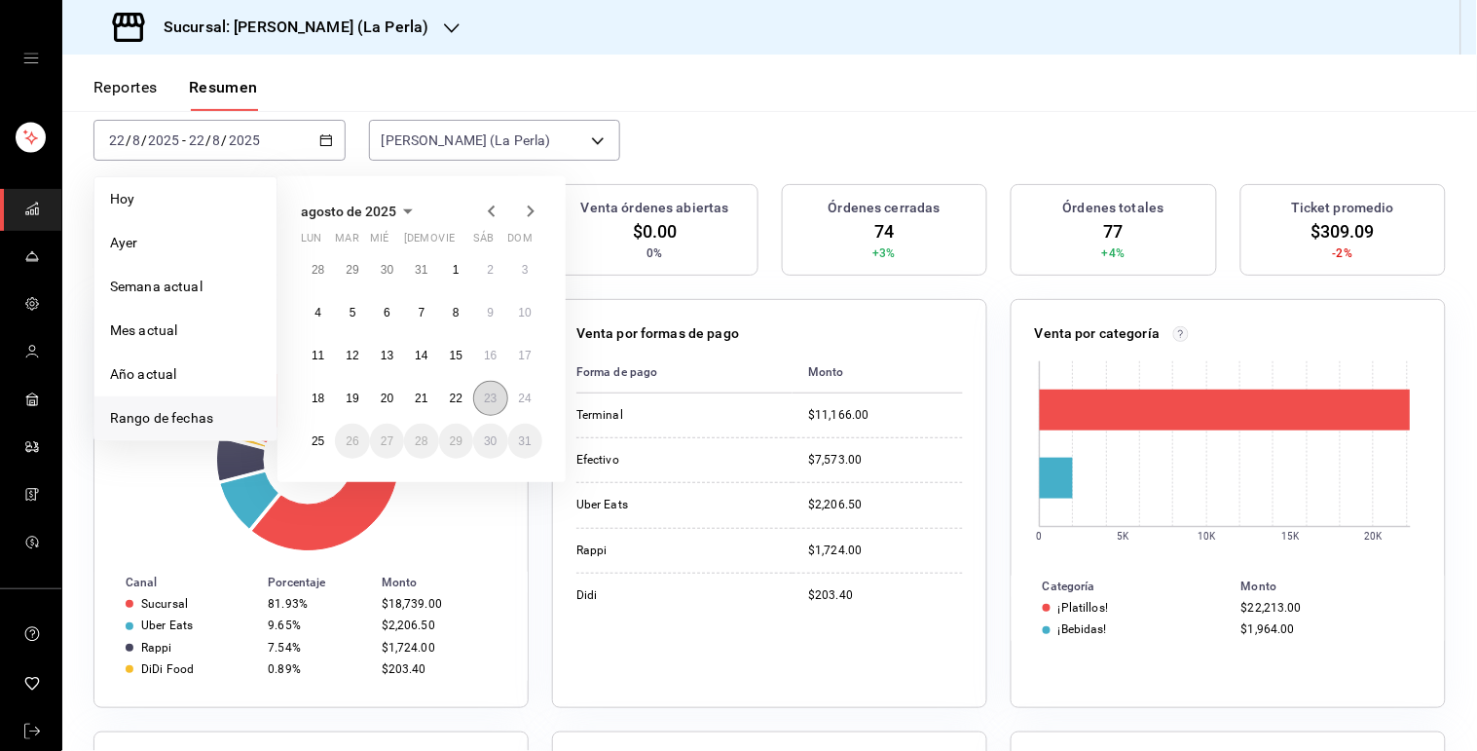
click at [489, 405] on button "23" at bounding box center [490, 398] width 34 height 35
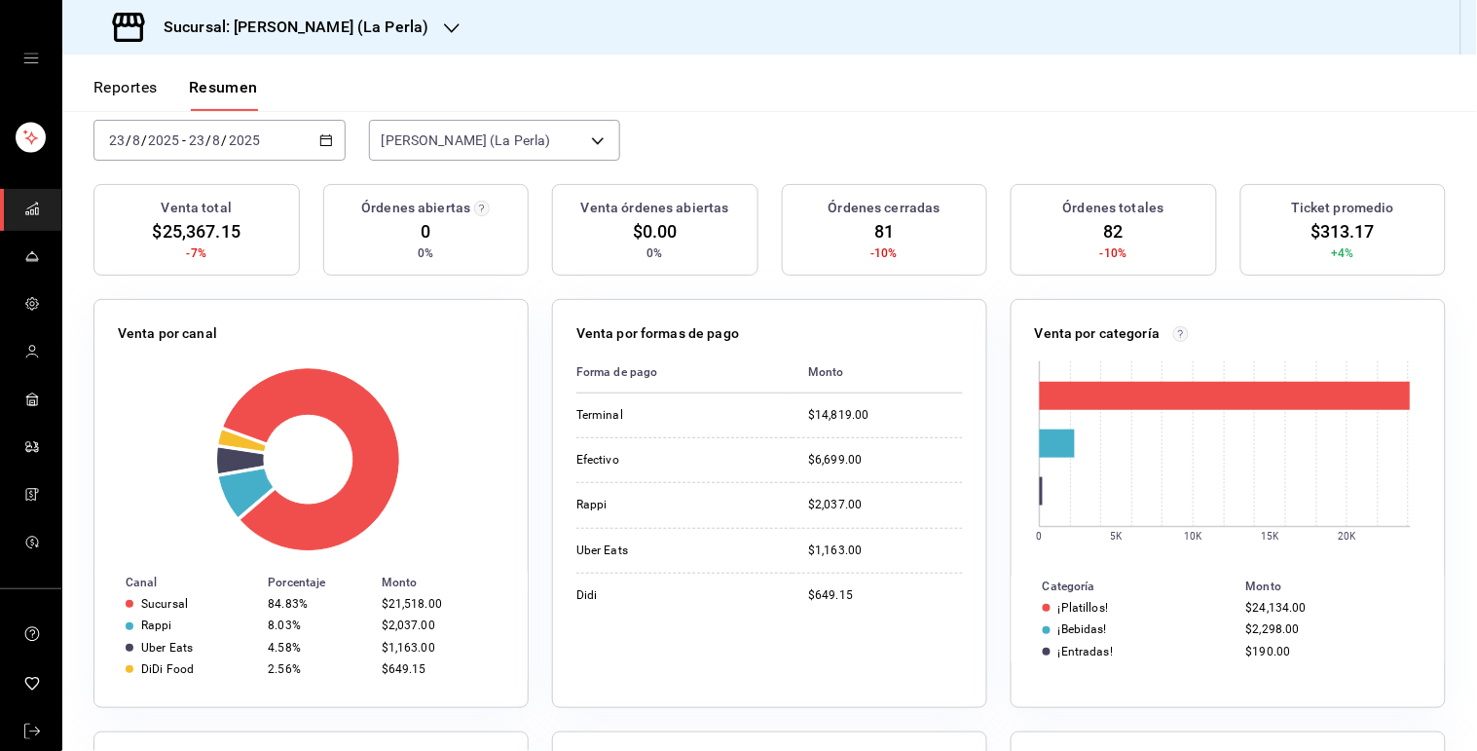
click at [327, 151] on div "[DATE] [DATE] - [DATE] [DATE]" at bounding box center [219, 140] width 252 height 41
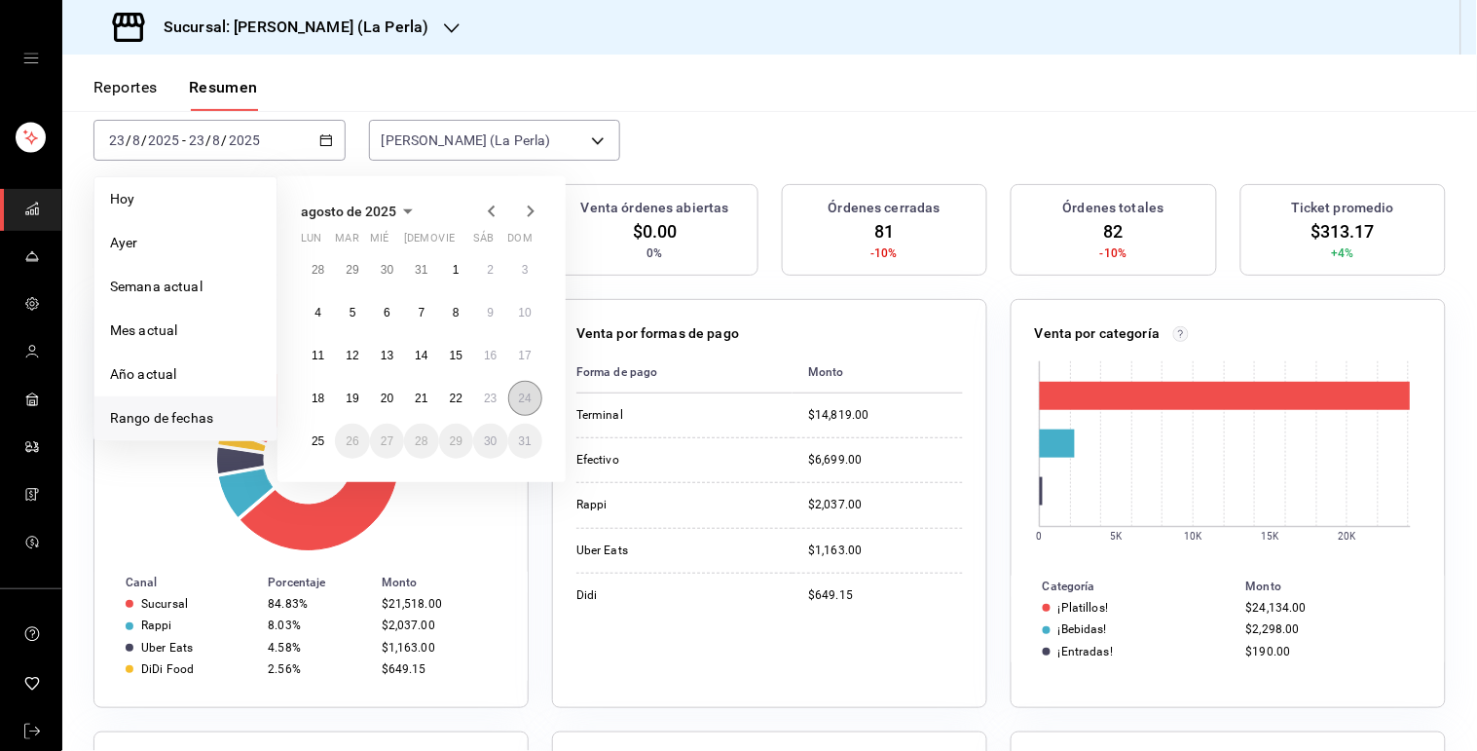
click at [512, 396] on button "24" at bounding box center [525, 398] width 34 height 35
click at [532, 388] on button "24" at bounding box center [525, 398] width 34 height 35
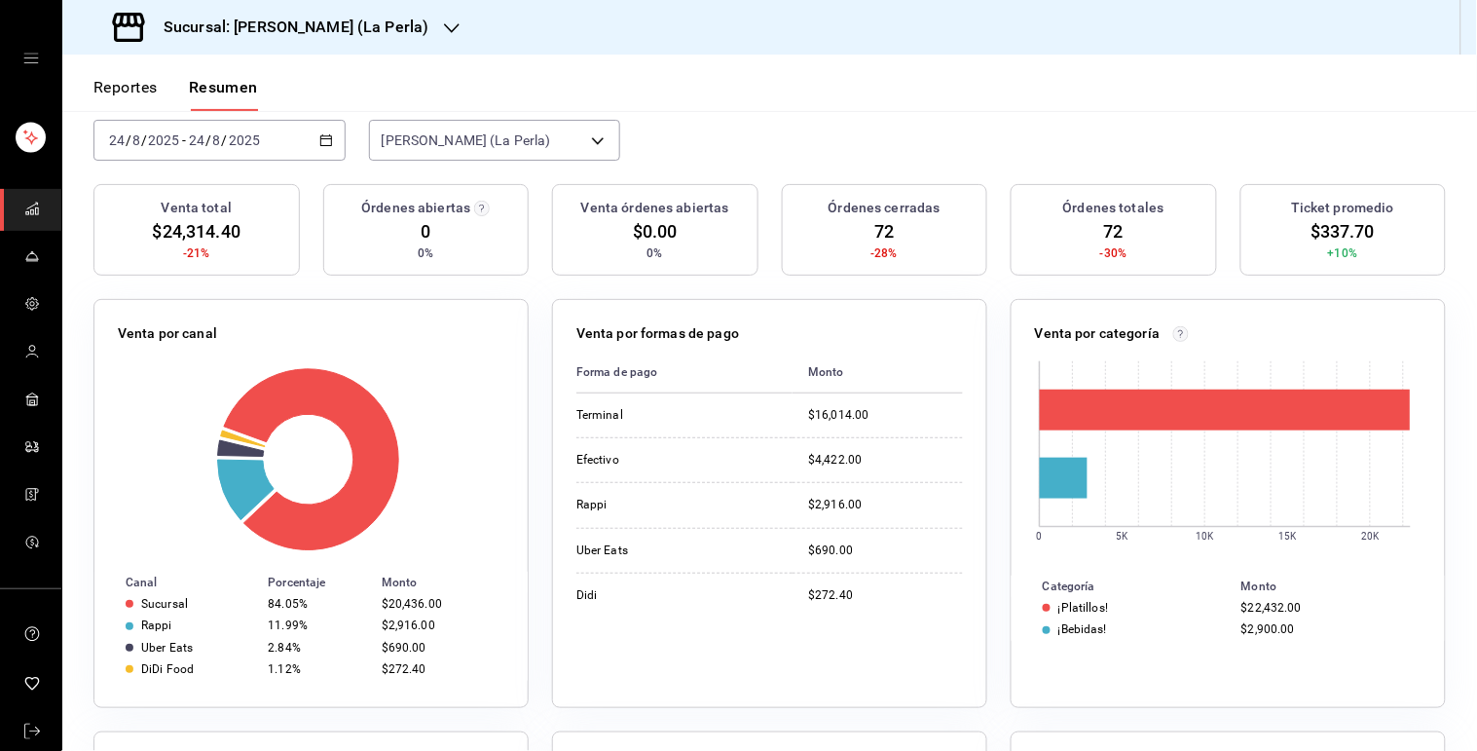
click at [136, 101] on button "Reportes" at bounding box center [125, 94] width 64 height 33
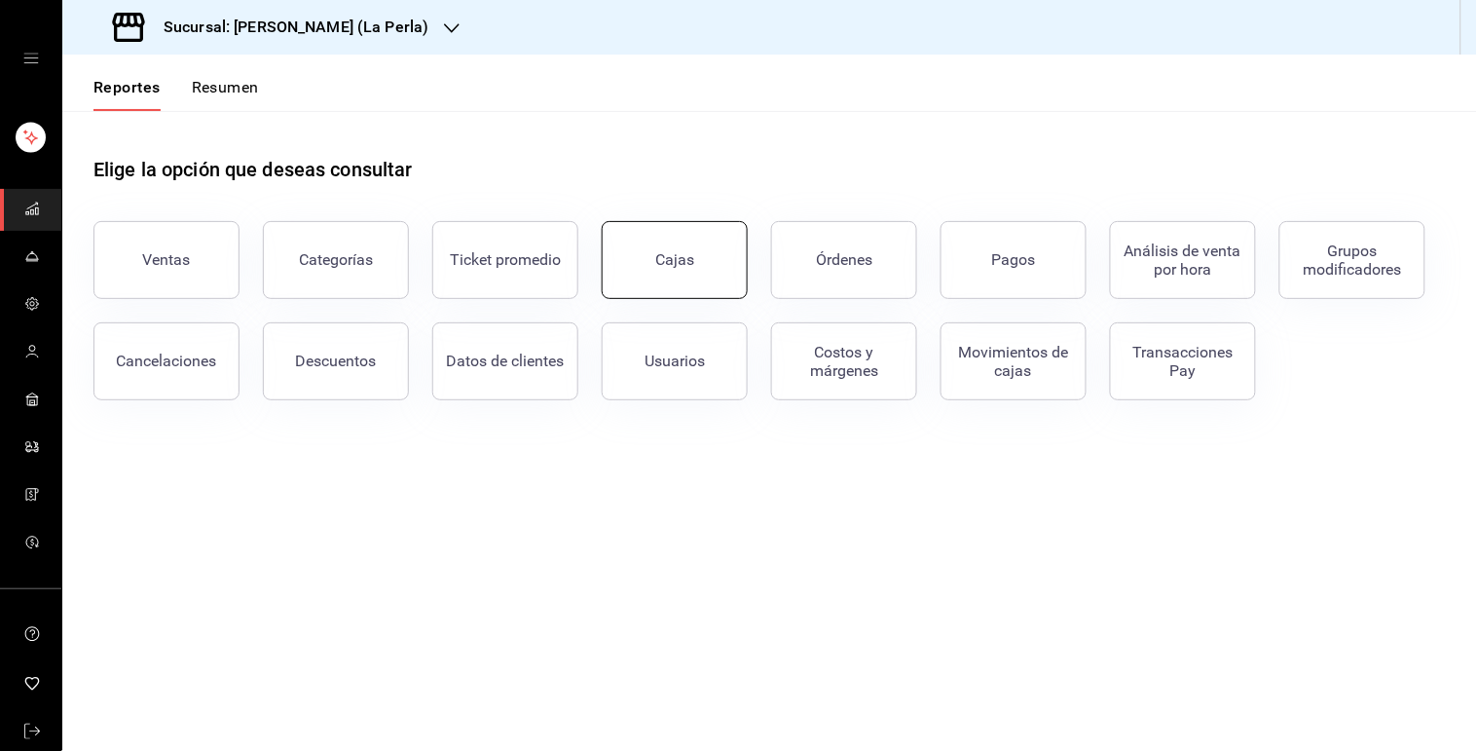
click at [678, 268] on div "Cajas" at bounding box center [674, 259] width 39 height 18
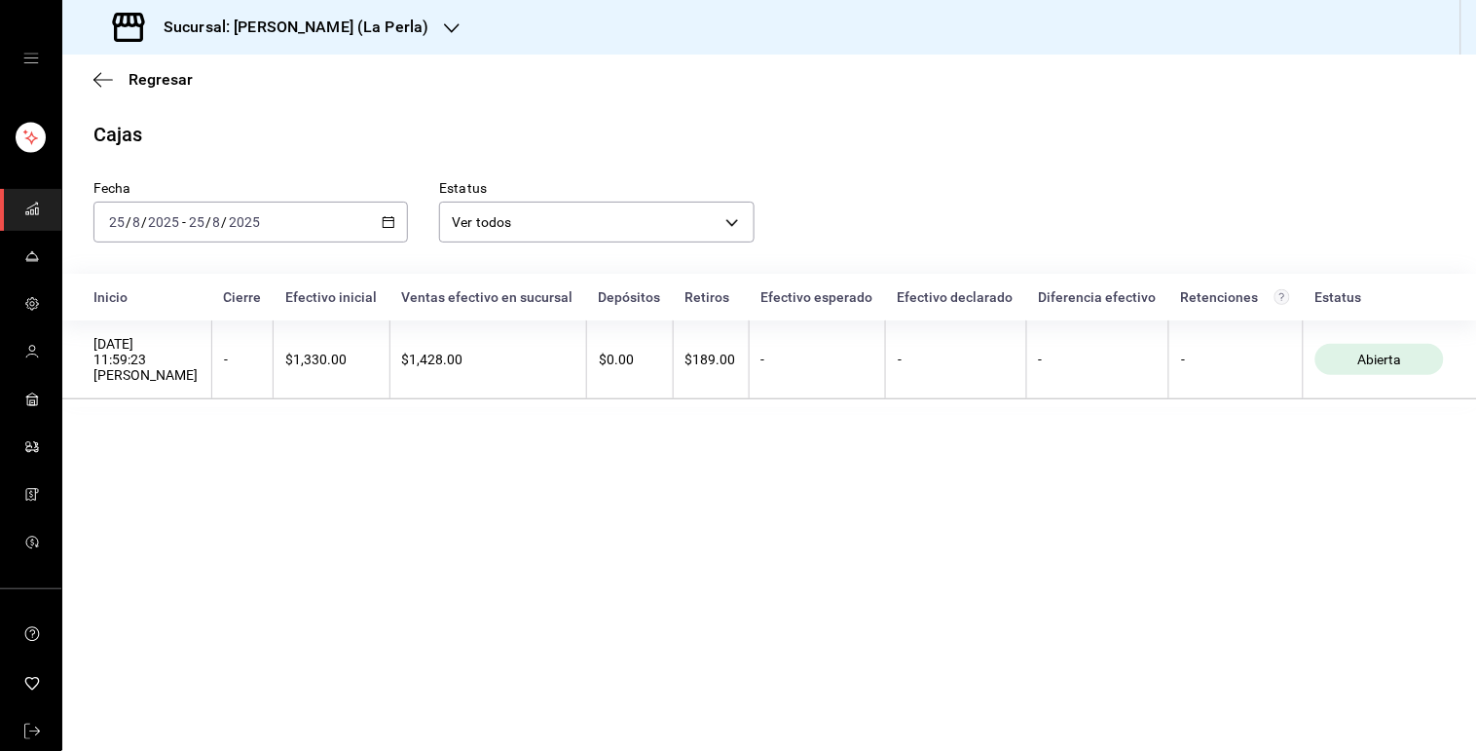
click at [392, 224] on icon "button" at bounding box center [389, 222] width 14 height 14
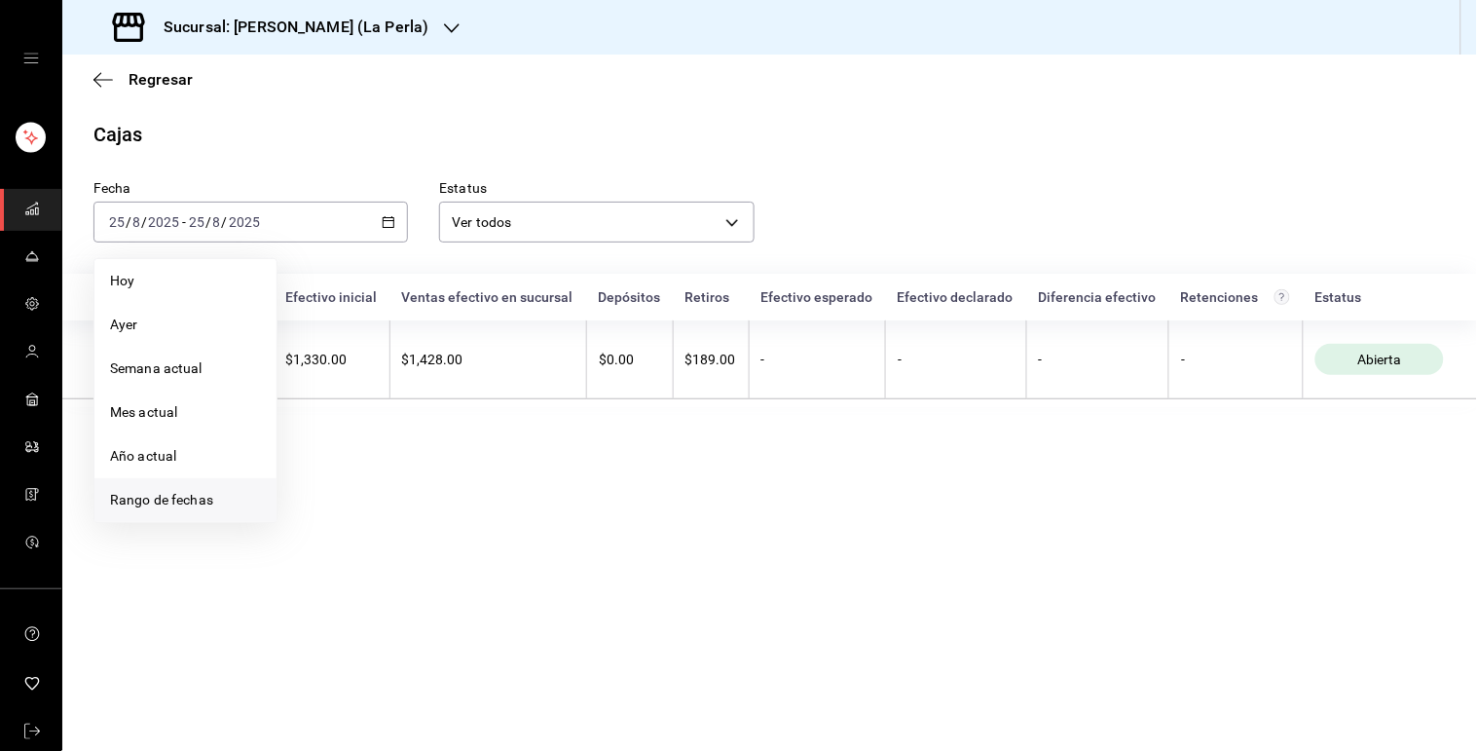
click at [182, 499] on span "Rango de fechas" at bounding box center [185, 500] width 151 height 20
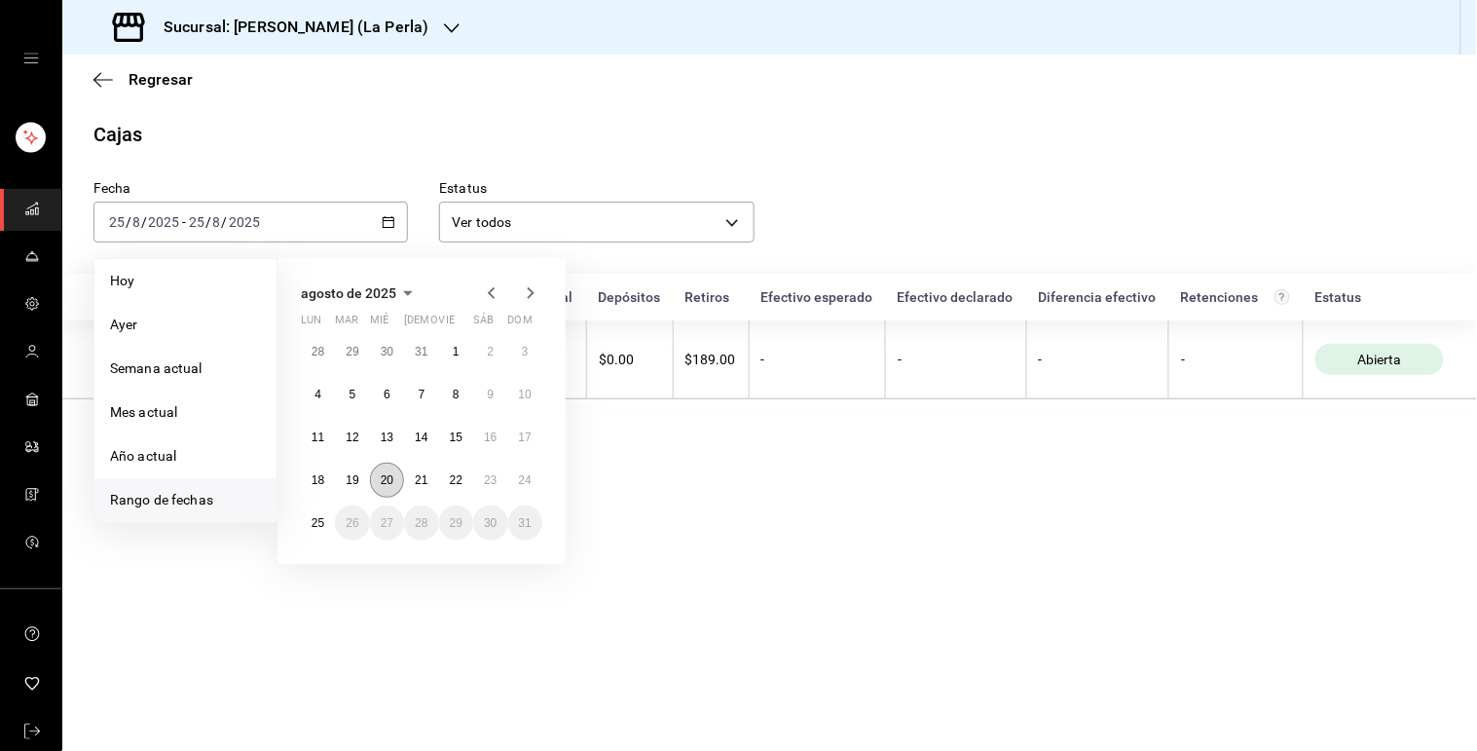
click at [389, 479] on abbr "20" at bounding box center [387, 480] width 13 height 14
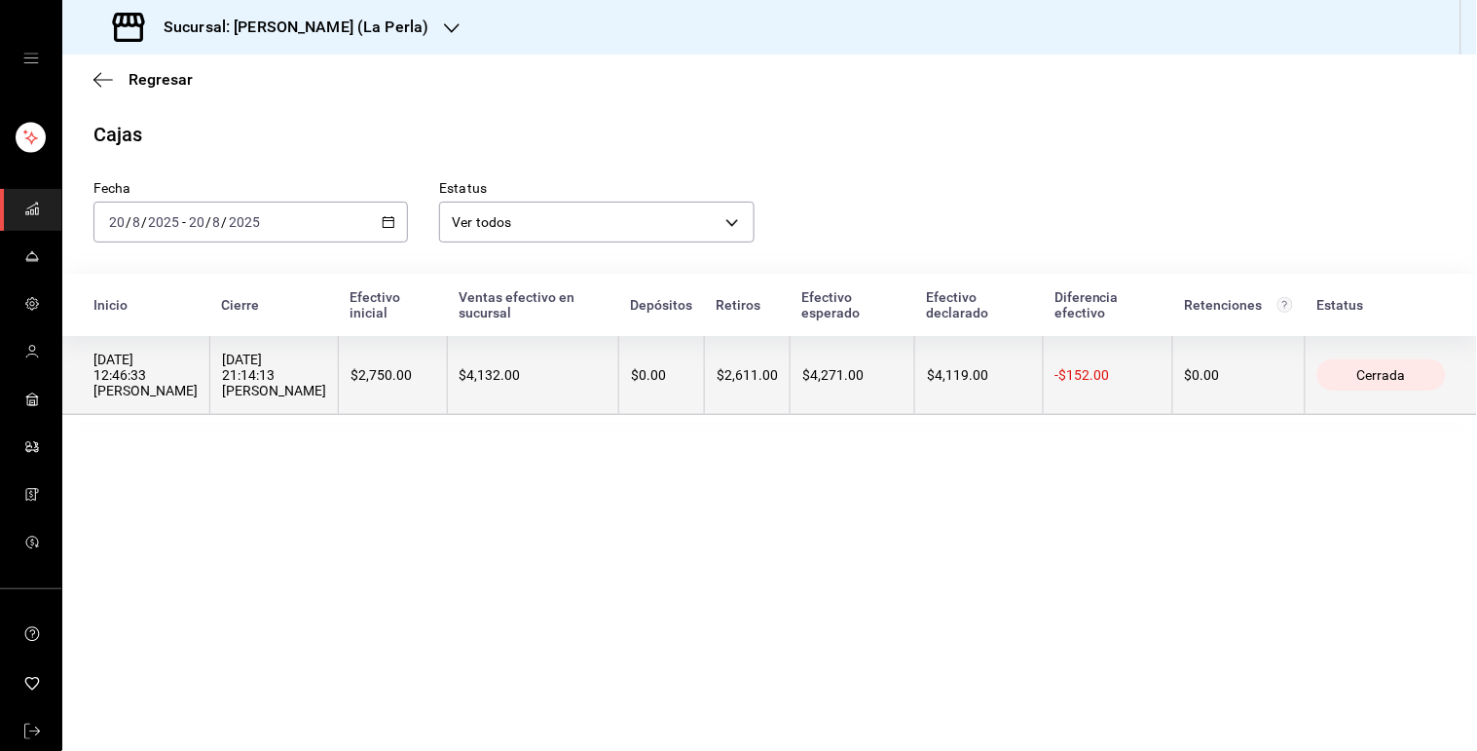
click at [493, 380] on div "$4,132.00" at bounding box center [533, 375] width 147 height 16
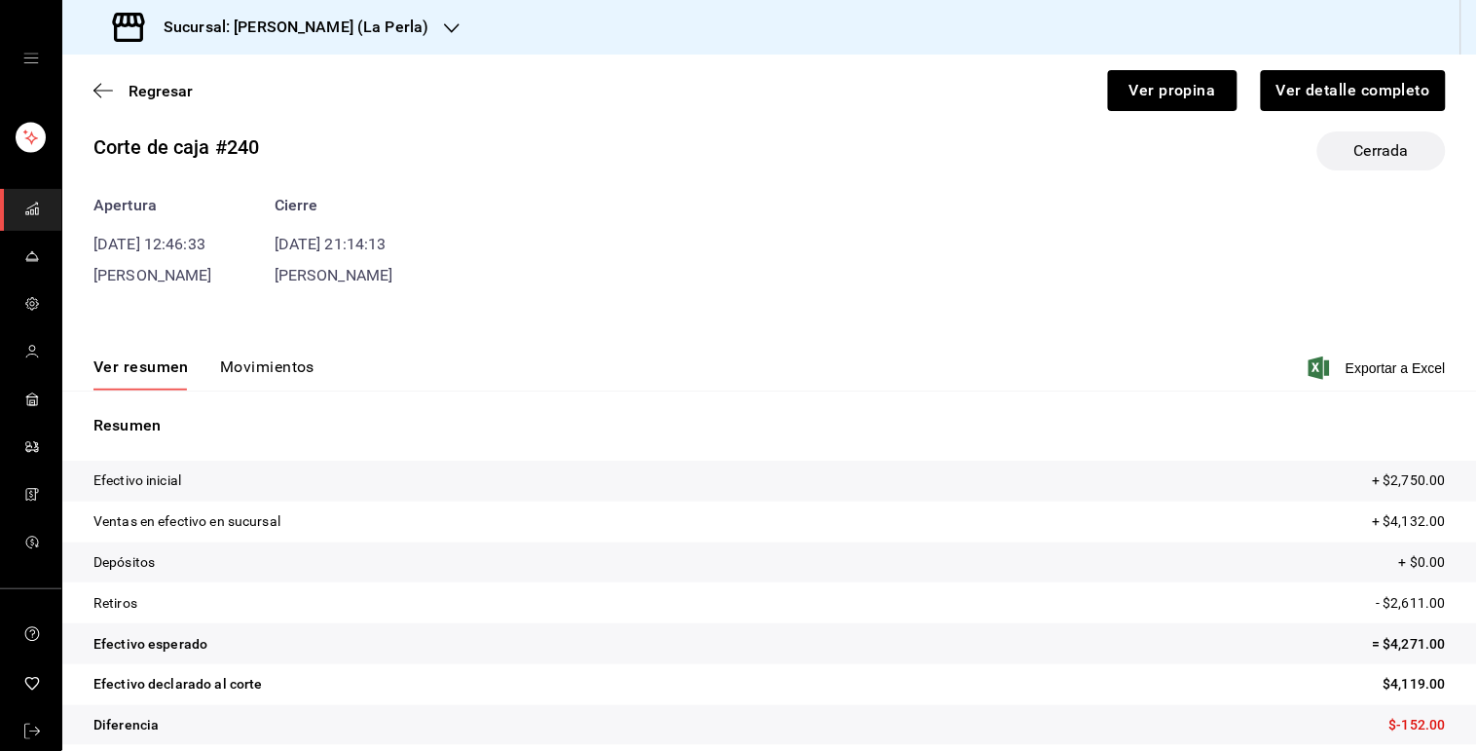
scroll to position [43, 0]
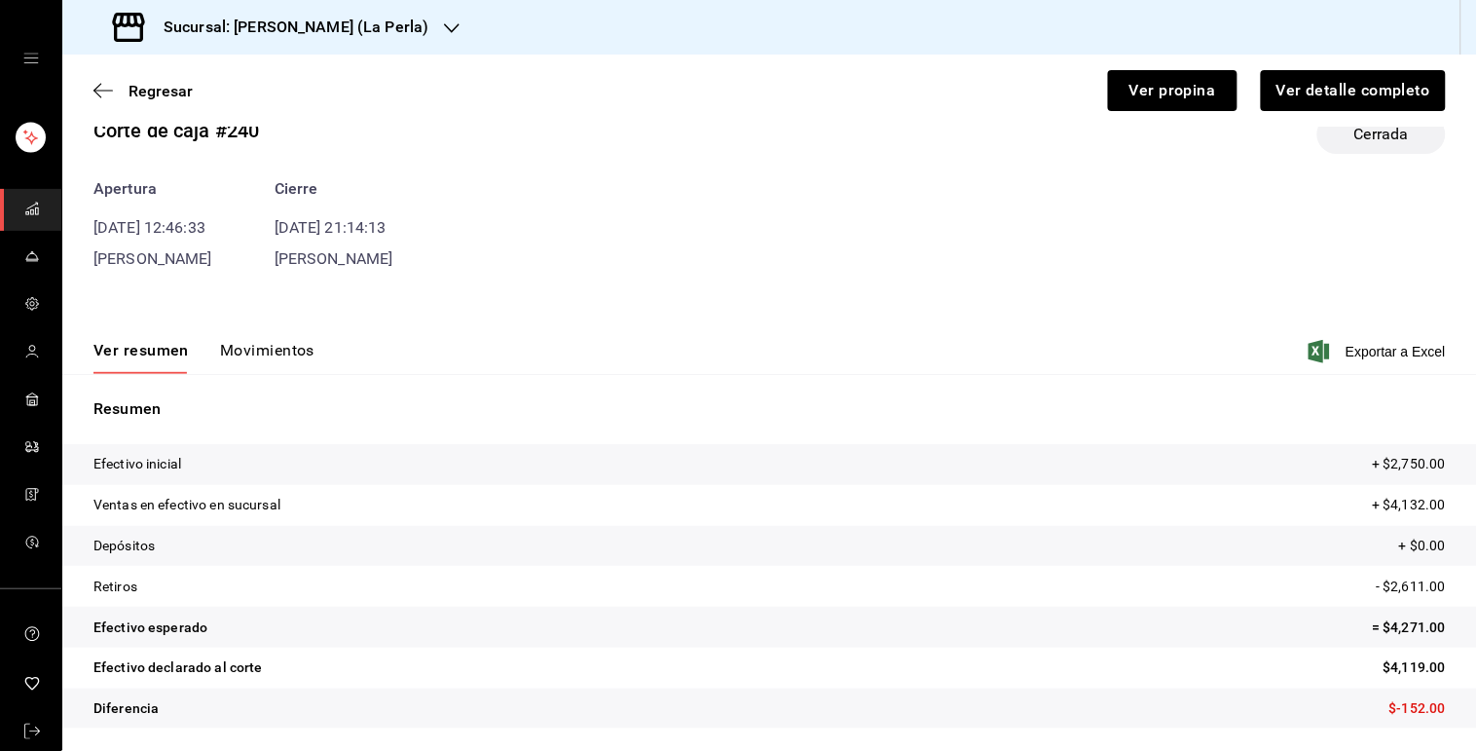
click at [267, 342] on button "Movimientos" at bounding box center [267, 357] width 94 height 33
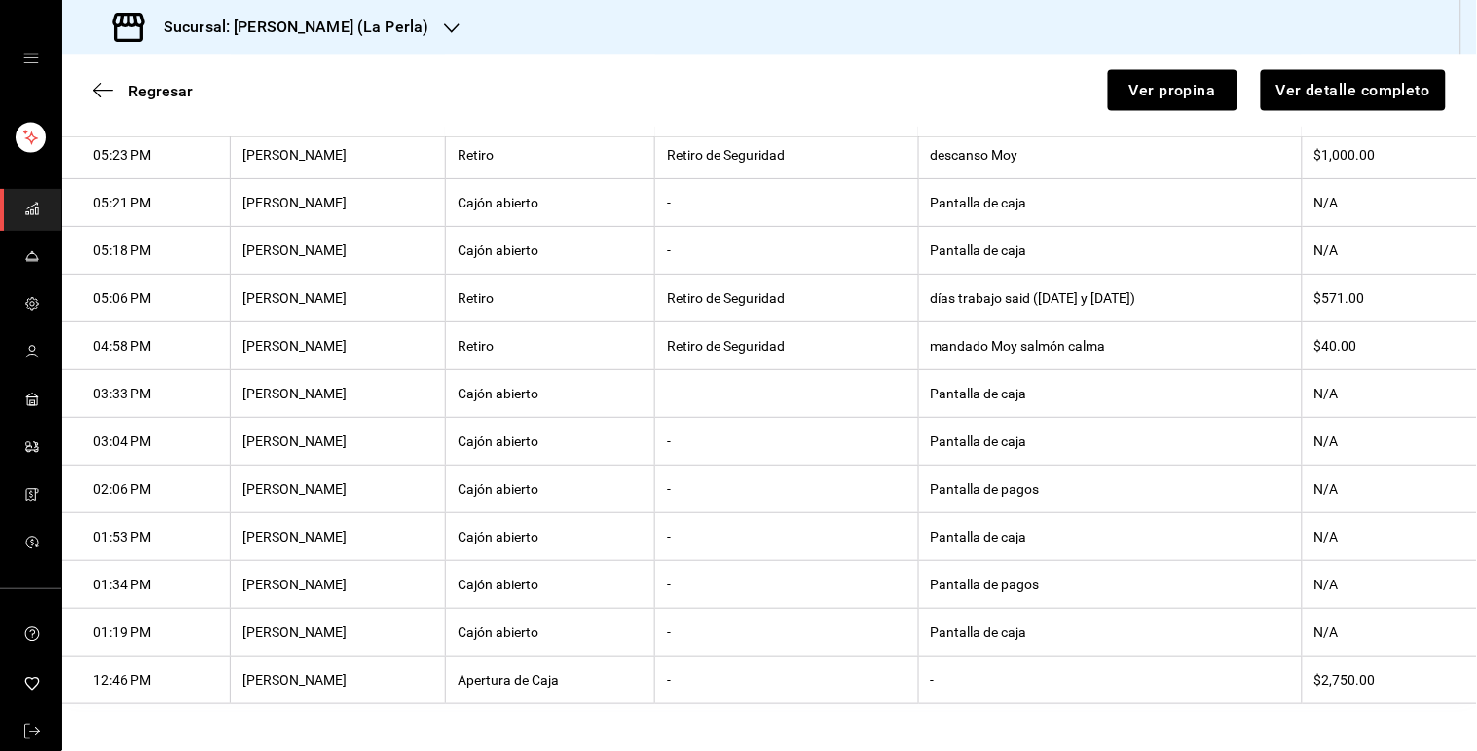
scroll to position [716, 0]
click at [974, 324] on th "mandado Moy salmón calma" at bounding box center [1110, 346] width 384 height 48
copy th "mandado Moy salmón calma"
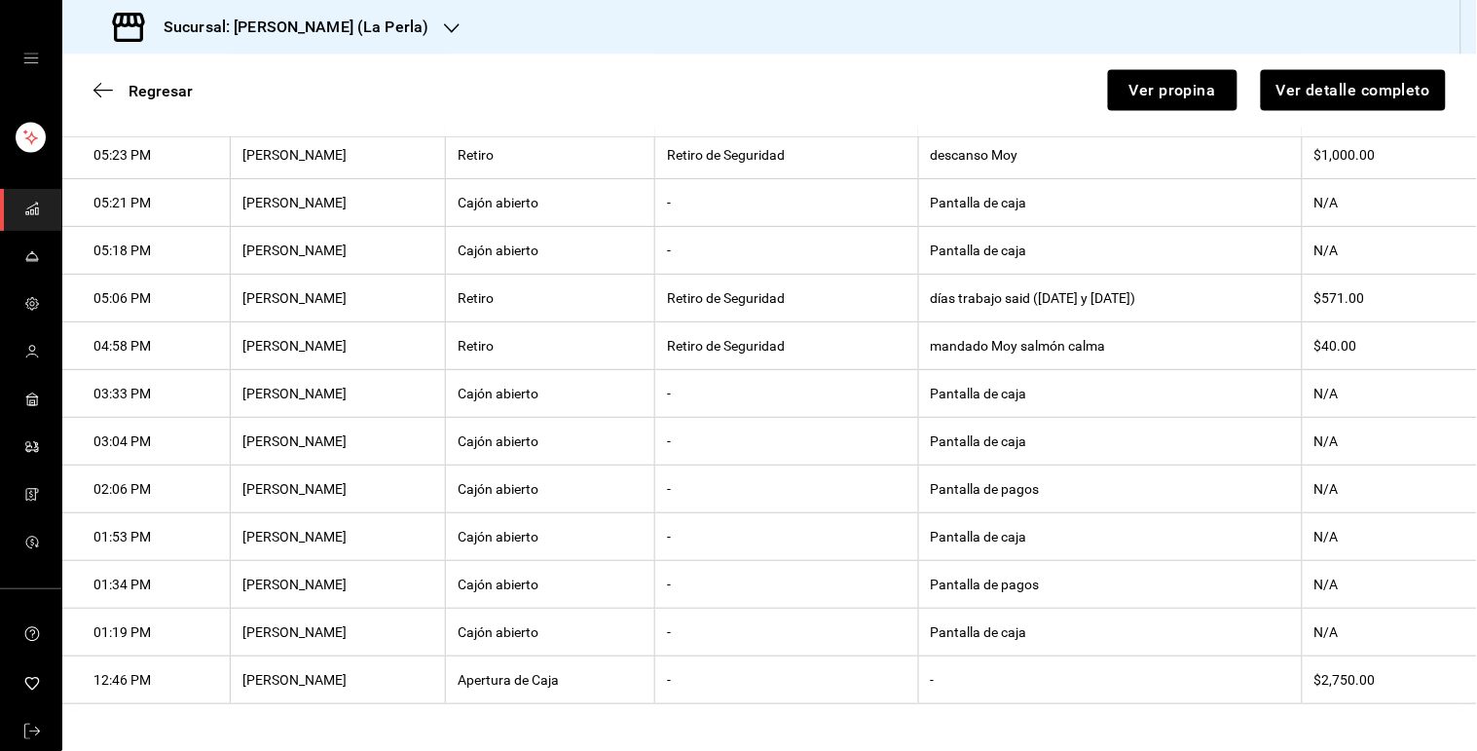
click at [967, 289] on th "días trabajo said ([DATE] y [DATE])" at bounding box center [1110, 299] width 384 height 48
copy th "días trabajo said ([DATE] y [DATE])"
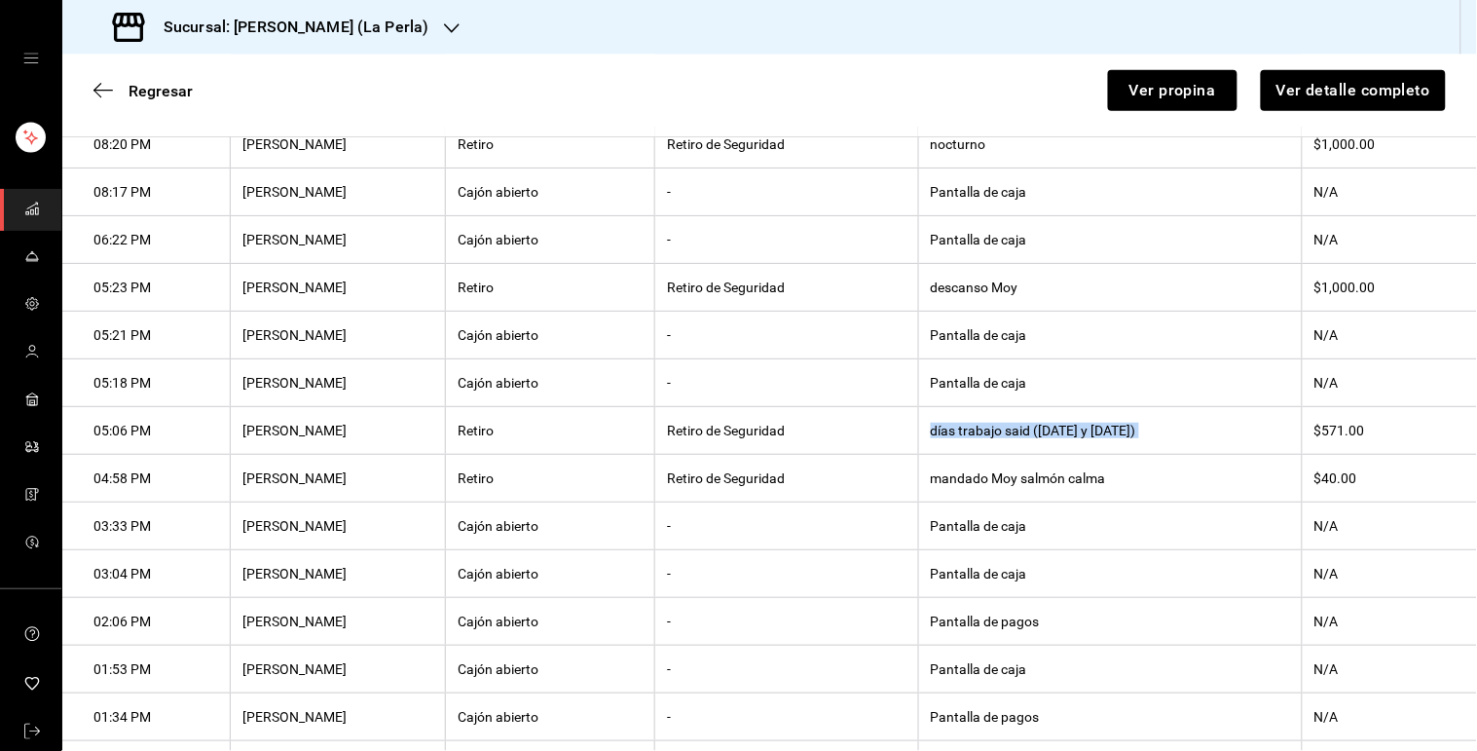
scroll to position [537, 0]
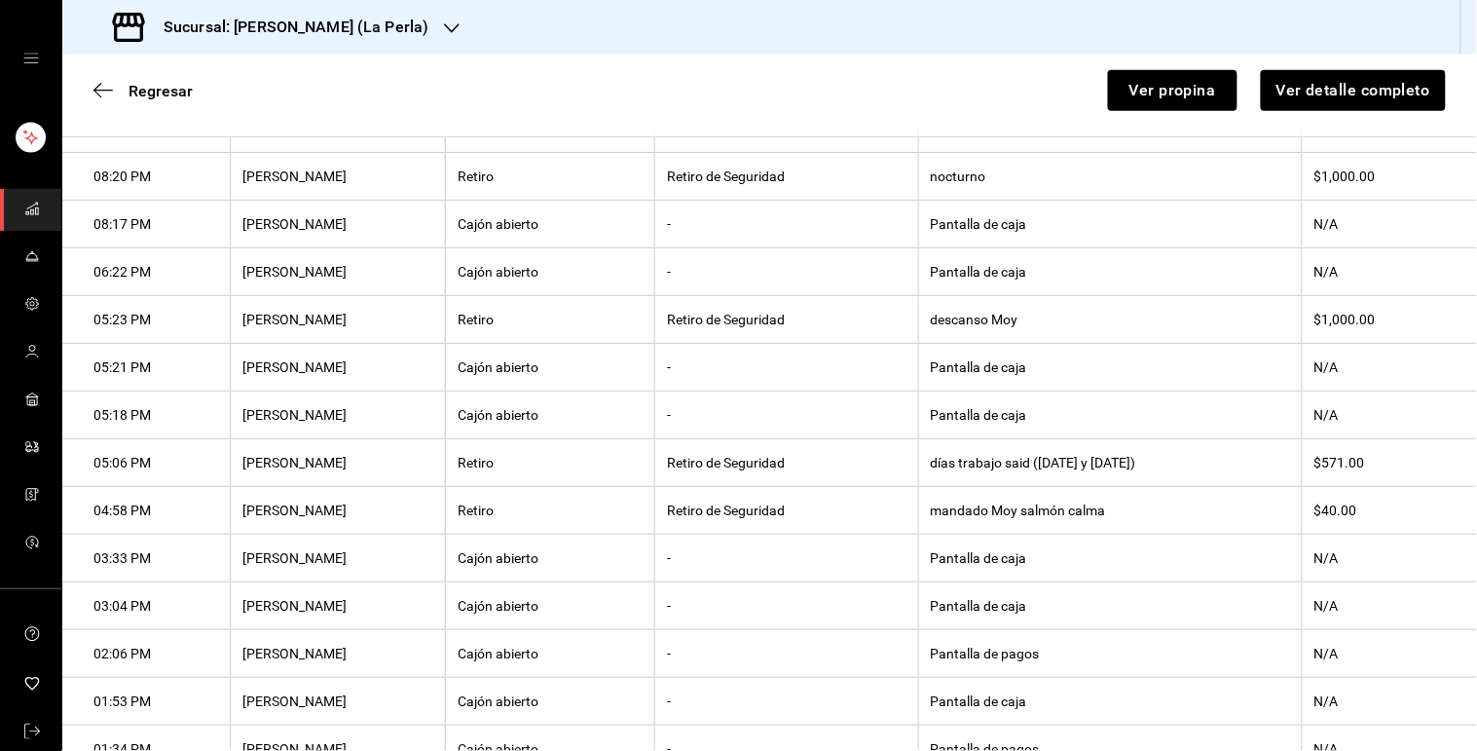
click at [925, 329] on th "descanso Moy" at bounding box center [1110, 320] width 384 height 48
copy th "descanso Moy"
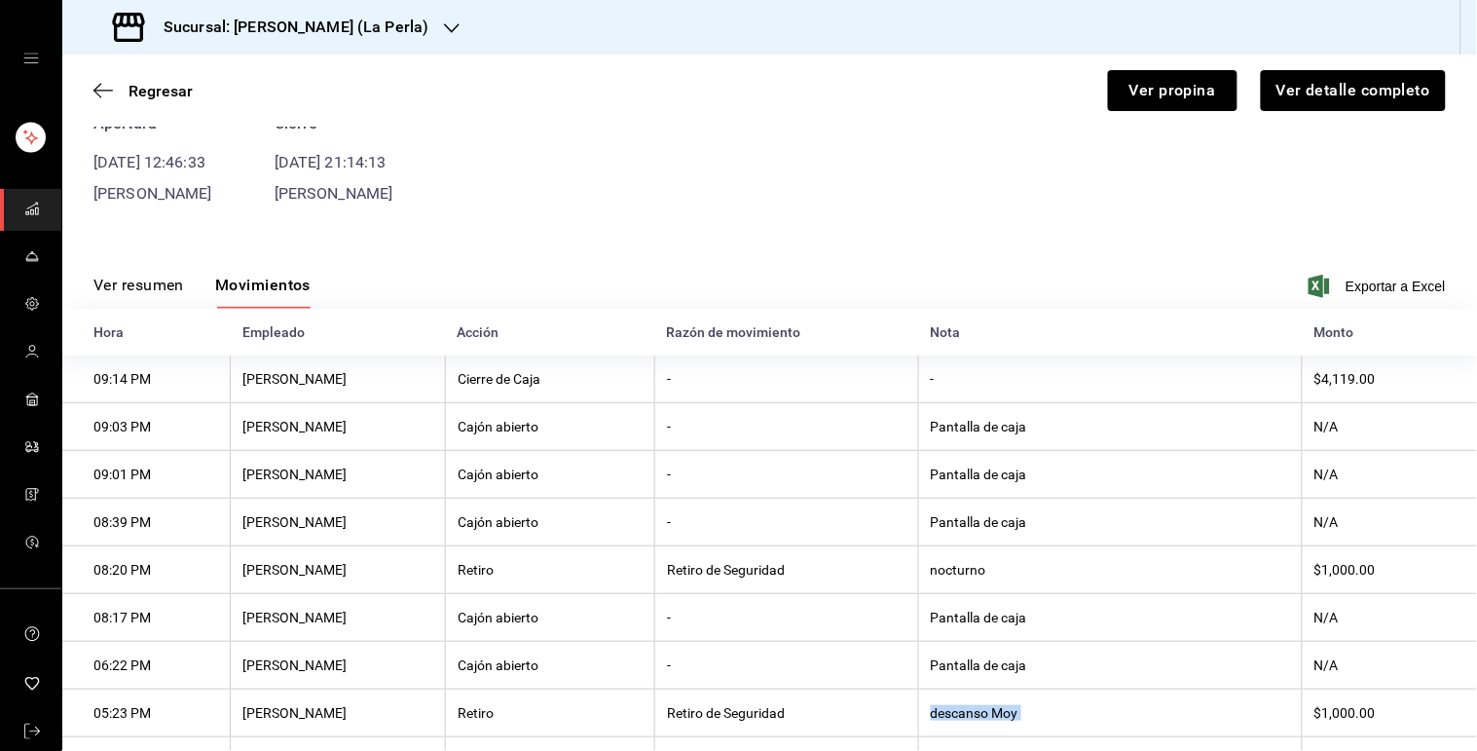
scroll to position [0, 0]
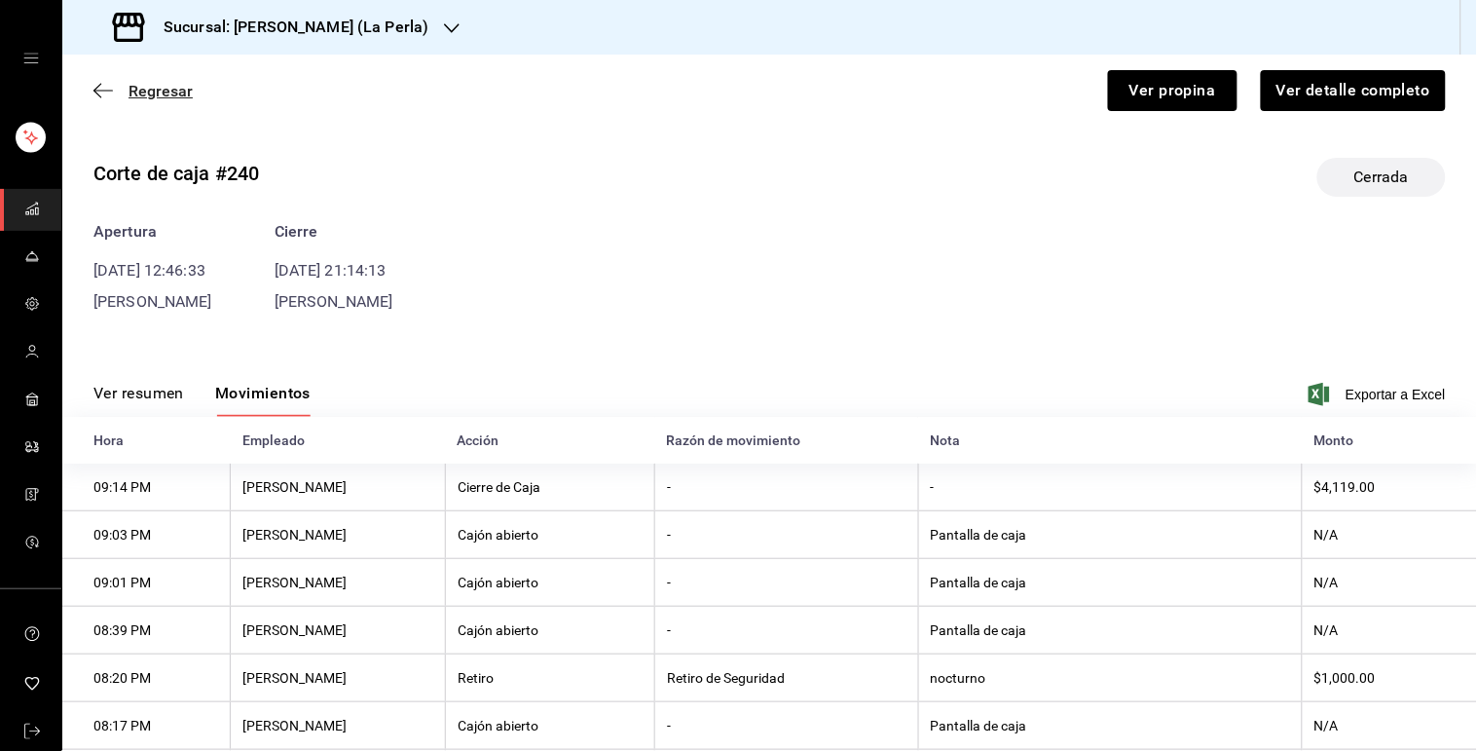
click at [158, 92] on span "Regresar" at bounding box center [161, 91] width 64 height 18
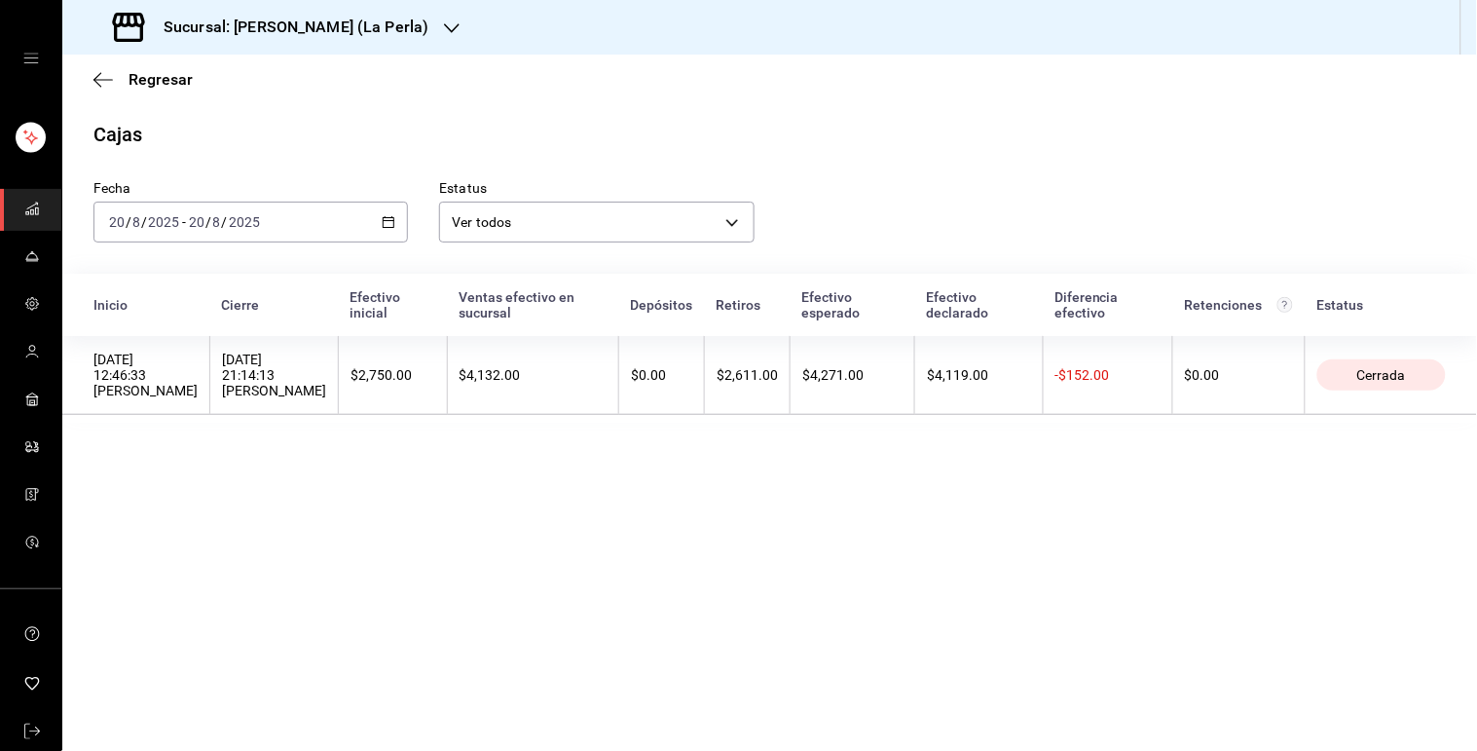
click at [394, 212] on div "[DATE] [DATE] - [DATE] [DATE]" at bounding box center [250, 222] width 314 height 41
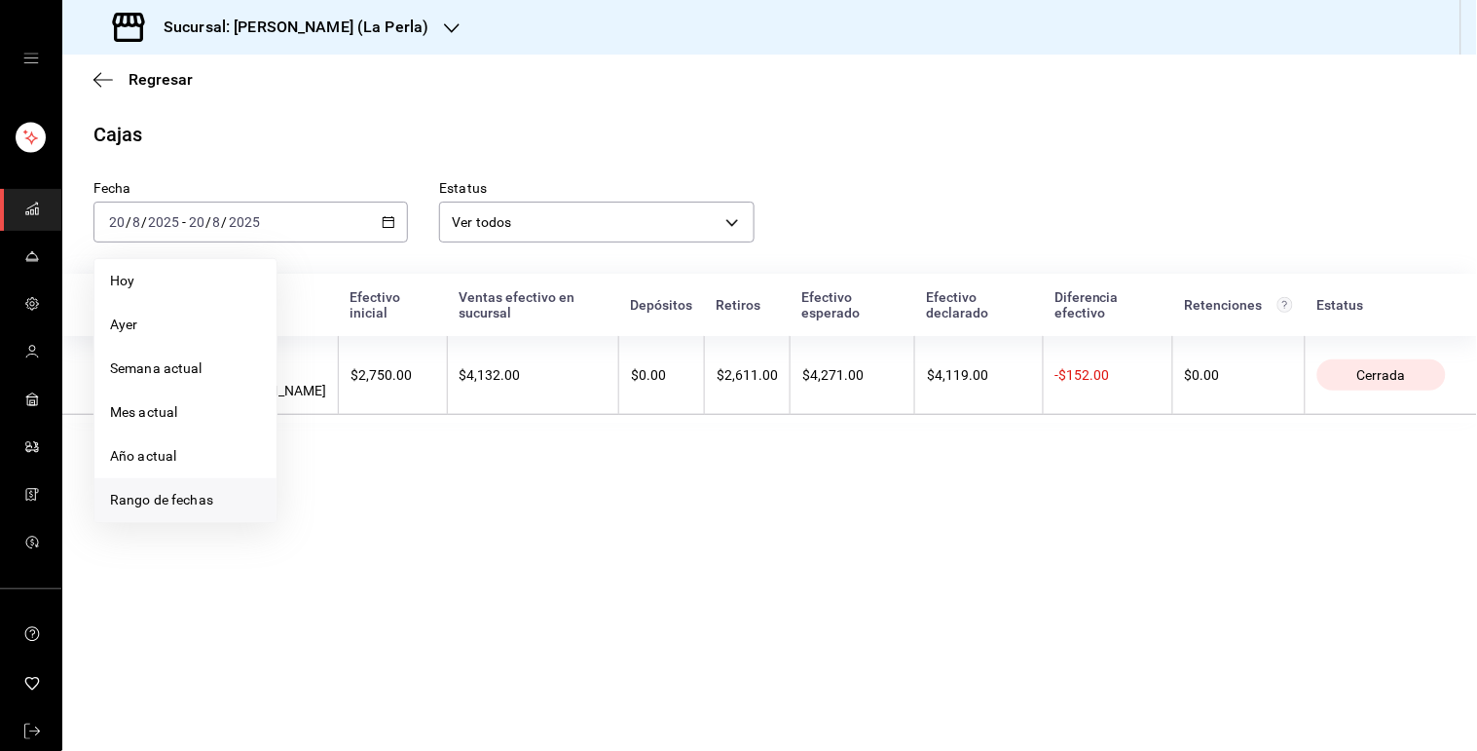
click at [192, 513] on li "Rango de fechas" at bounding box center [185, 500] width 182 height 44
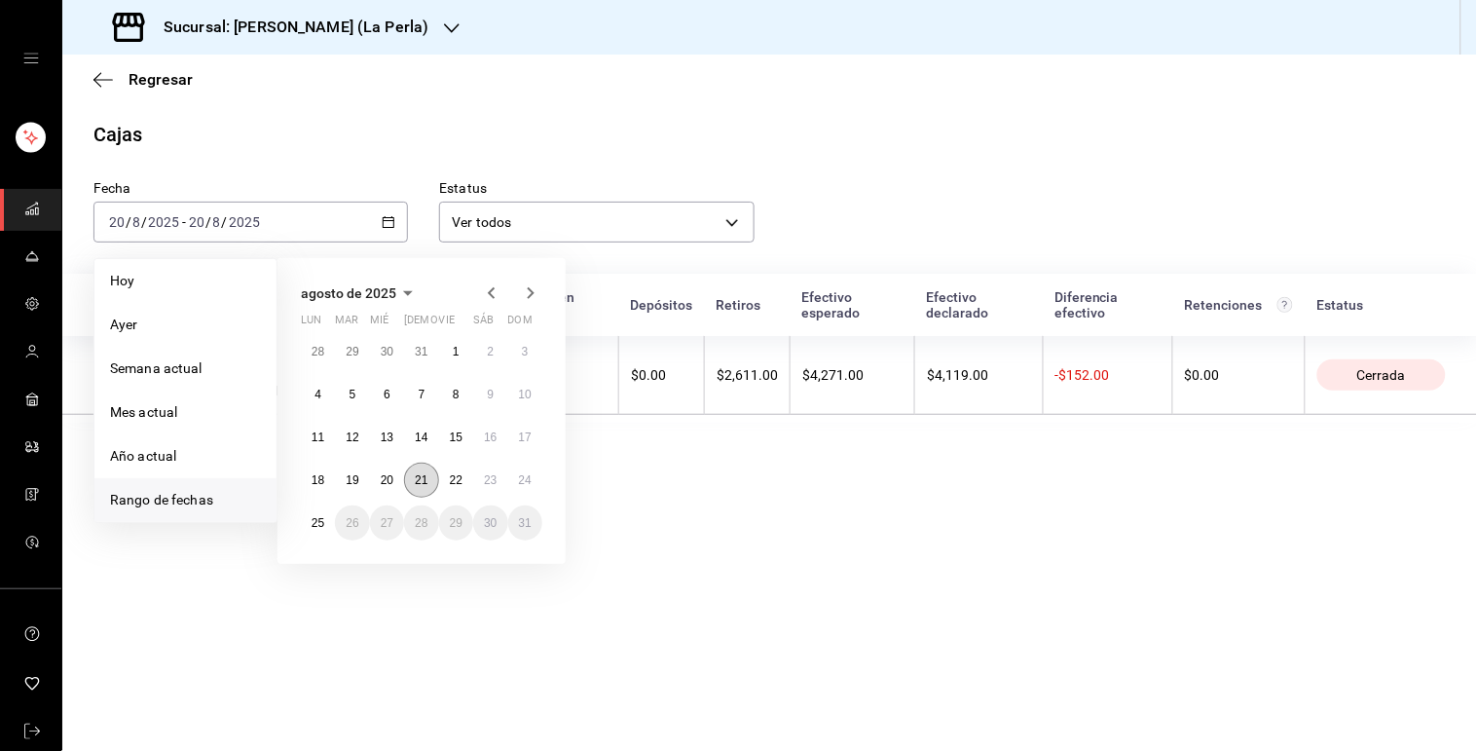
click at [432, 475] on button "21" at bounding box center [421, 479] width 34 height 35
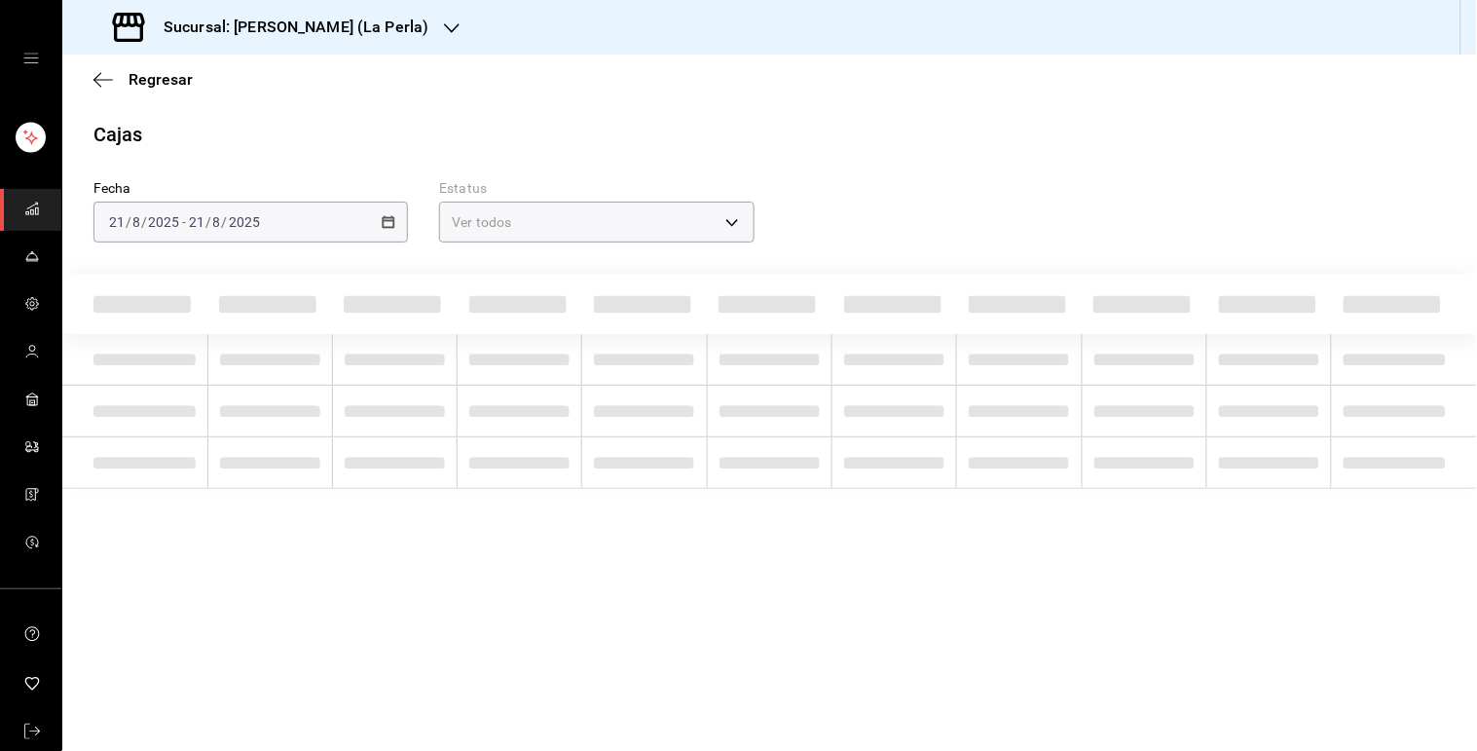
click at [432, 475] on main "Regresar Cajas Fecha [DATE] [DATE] - [DATE] [DATE] Estatus Ver todos ALL" at bounding box center [769, 403] width 1415 height 696
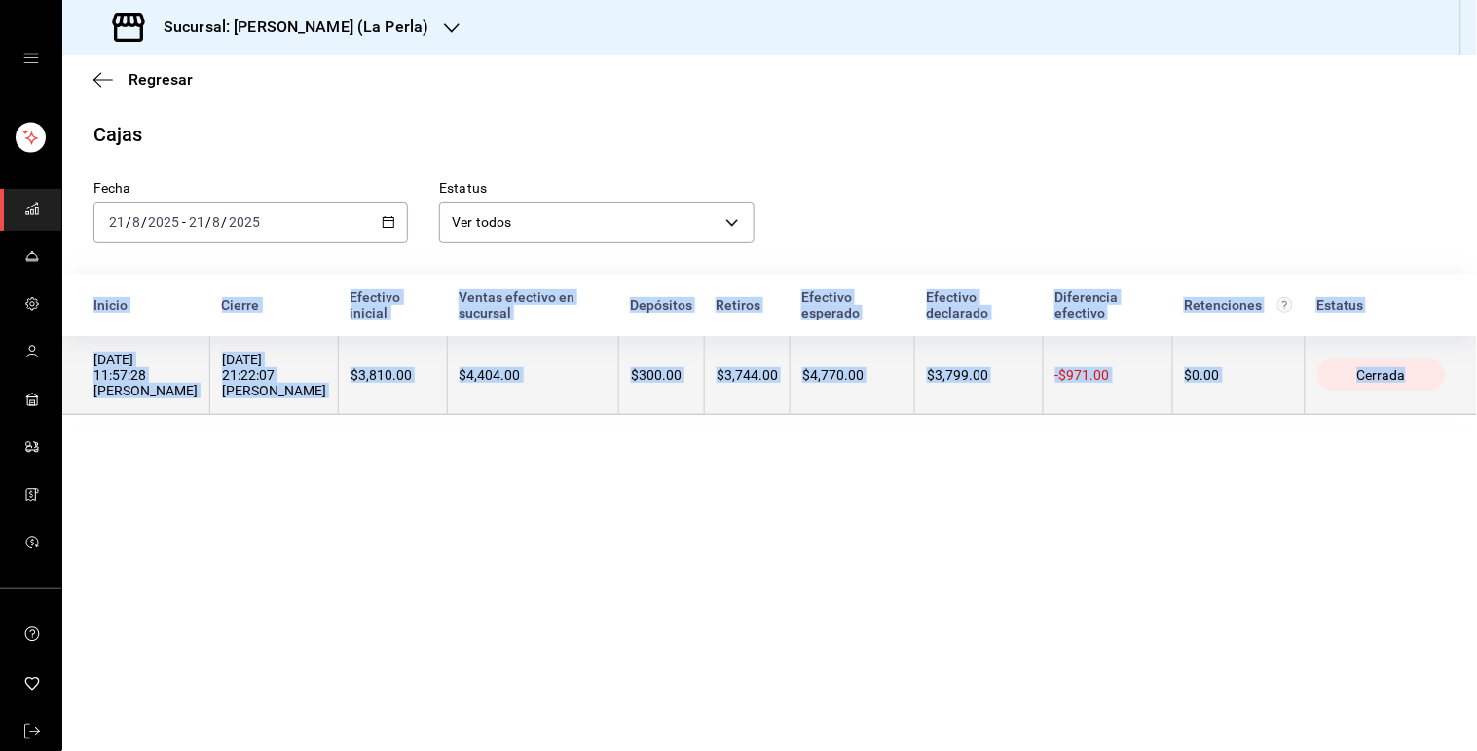
click at [587, 368] on div "$4,404.00" at bounding box center [533, 375] width 147 height 16
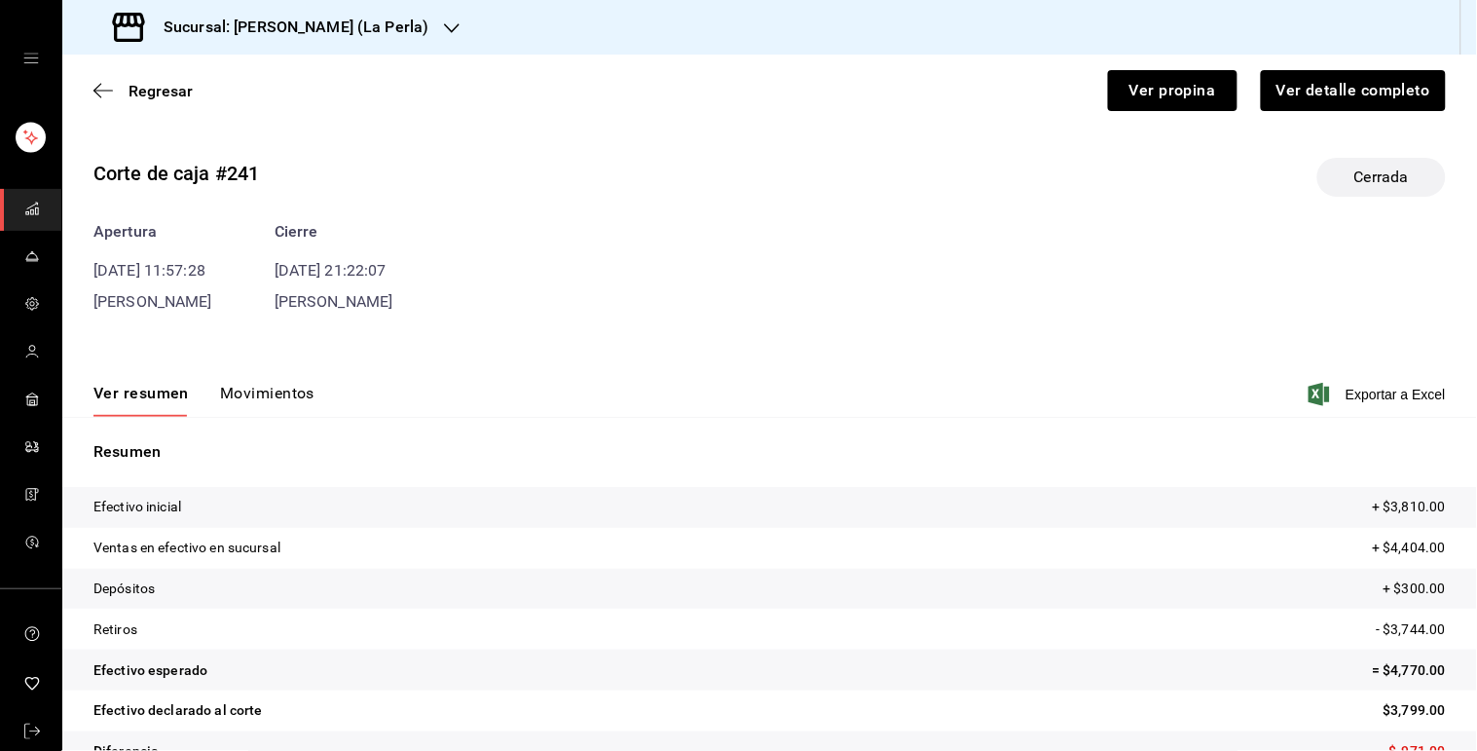
click at [232, 396] on button "Movimientos" at bounding box center [267, 400] width 94 height 33
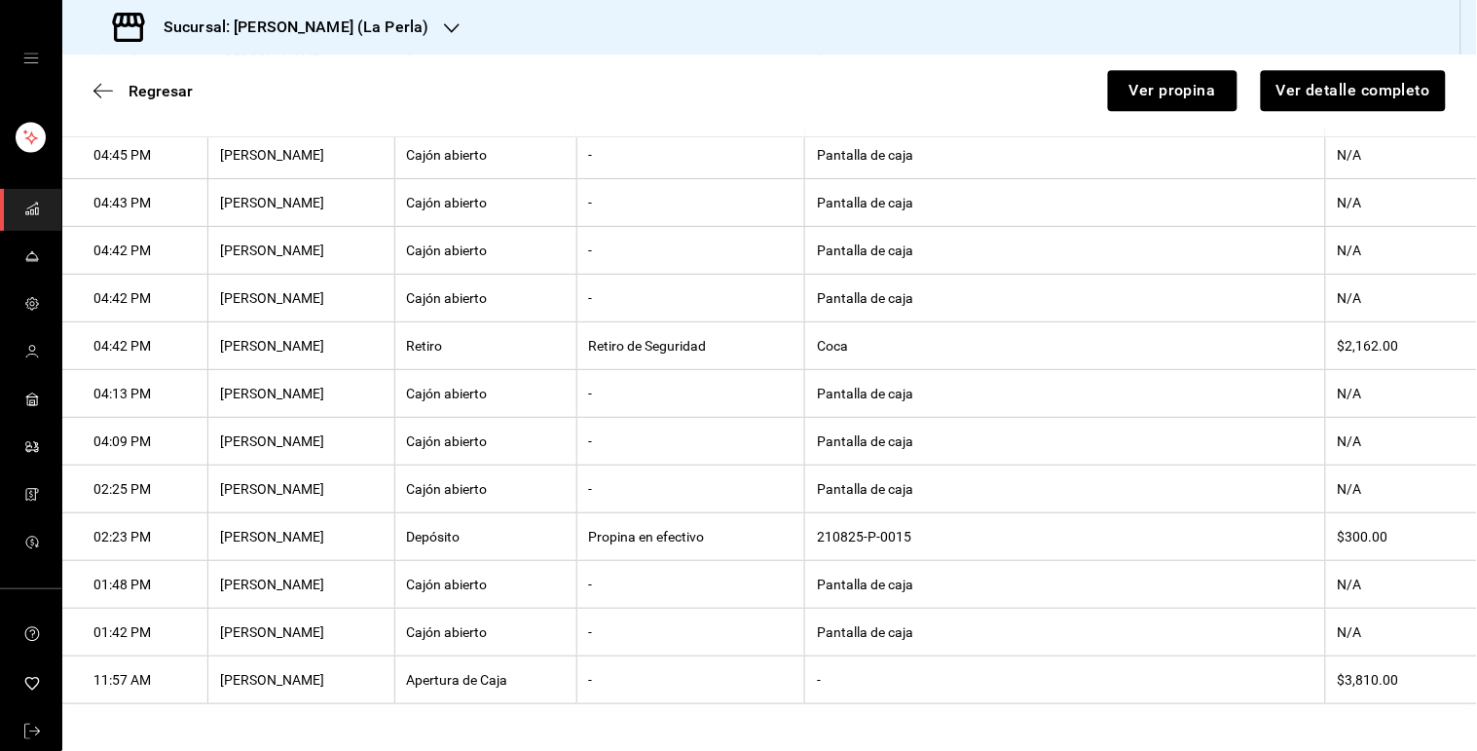
scroll to position [1346, 0]
click at [890, 534] on th "210825-P-0015" at bounding box center [1065, 537] width 521 height 48
click at [851, 328] on th "Coca" at bounding box center [1065, 346] width 521 height 48
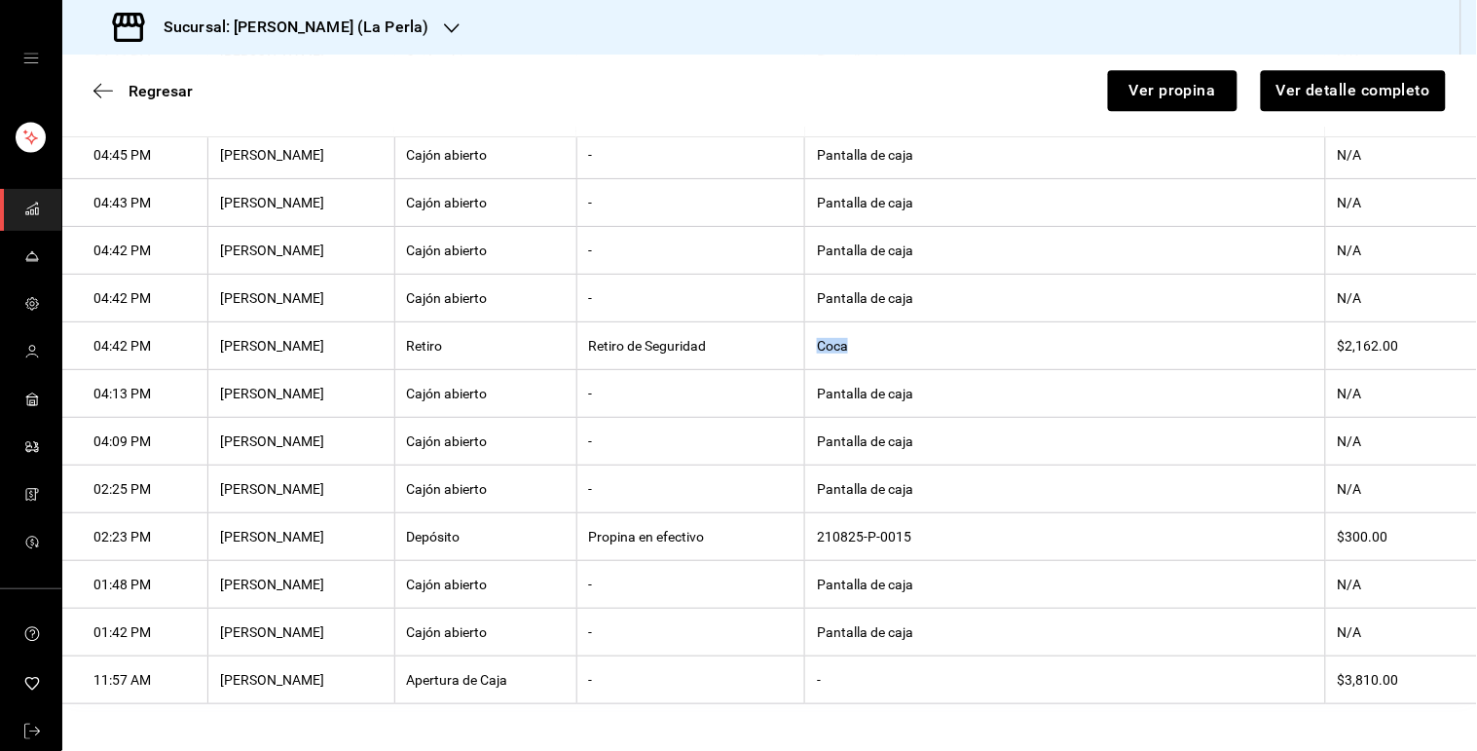
click at [851, 328] on th "Coca" at bounding box center [1065, 346] width 521 height 48
copy th "Coca"
click at [1038, 289] on th "Pantalla de caja" at bounding box center [1065, 299] width 521 height 48
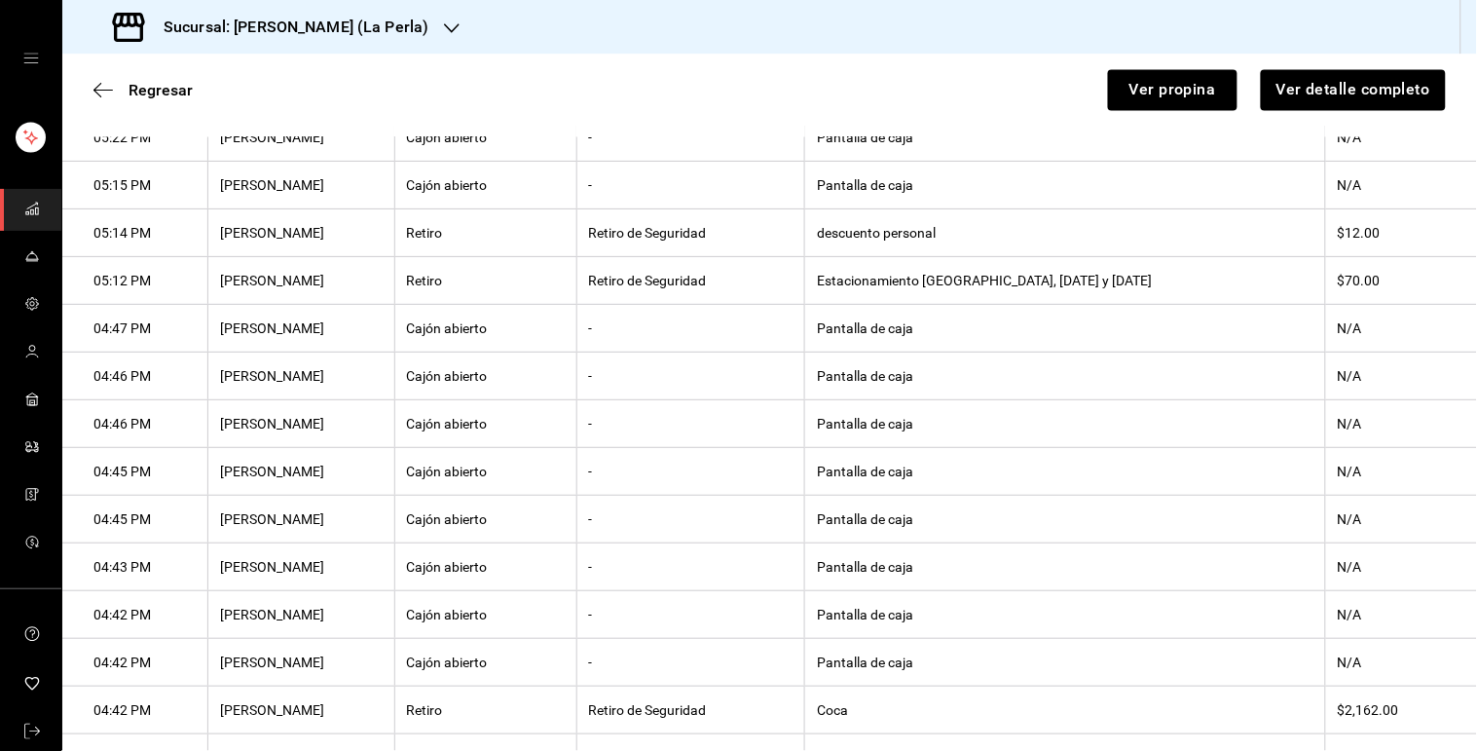
scroll to position [916, 0]
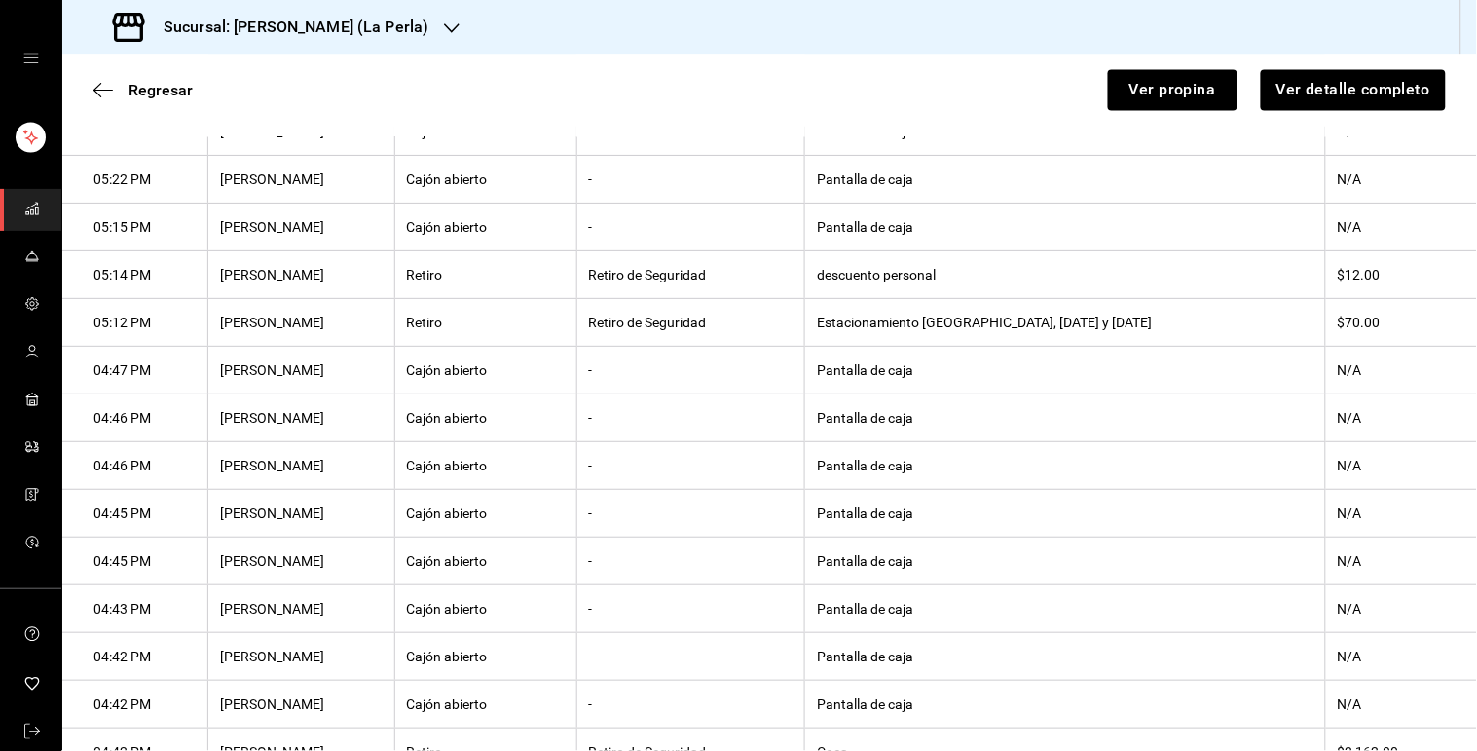
click at [955, 337] on th "Estacionamiento [GEOGRAPHIC_DATA], [DATE] y [DATE]" at bounding box center [1065, 323] width 521 height 48
copy th "Estacionamiento [GEOGRAPHIC_DATA], [DATE] y [DATE]"
click at [908, 278] on th "descuento personal" at bounding box center [1065, 275] width 521 height 48
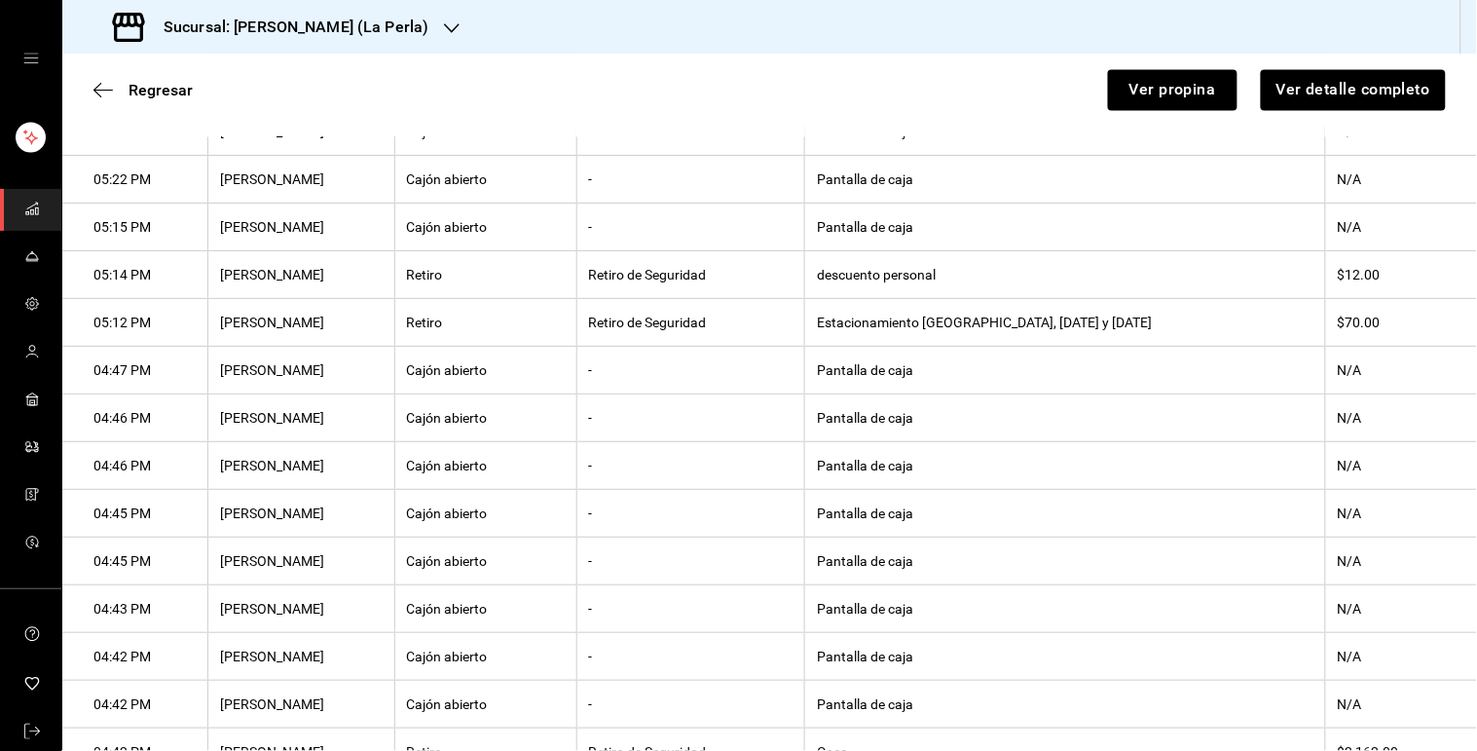
click at [908, 278] on th "descuento personal" at bounding box center [1065, 275] width 521 height 48
copy th "descuento personal"
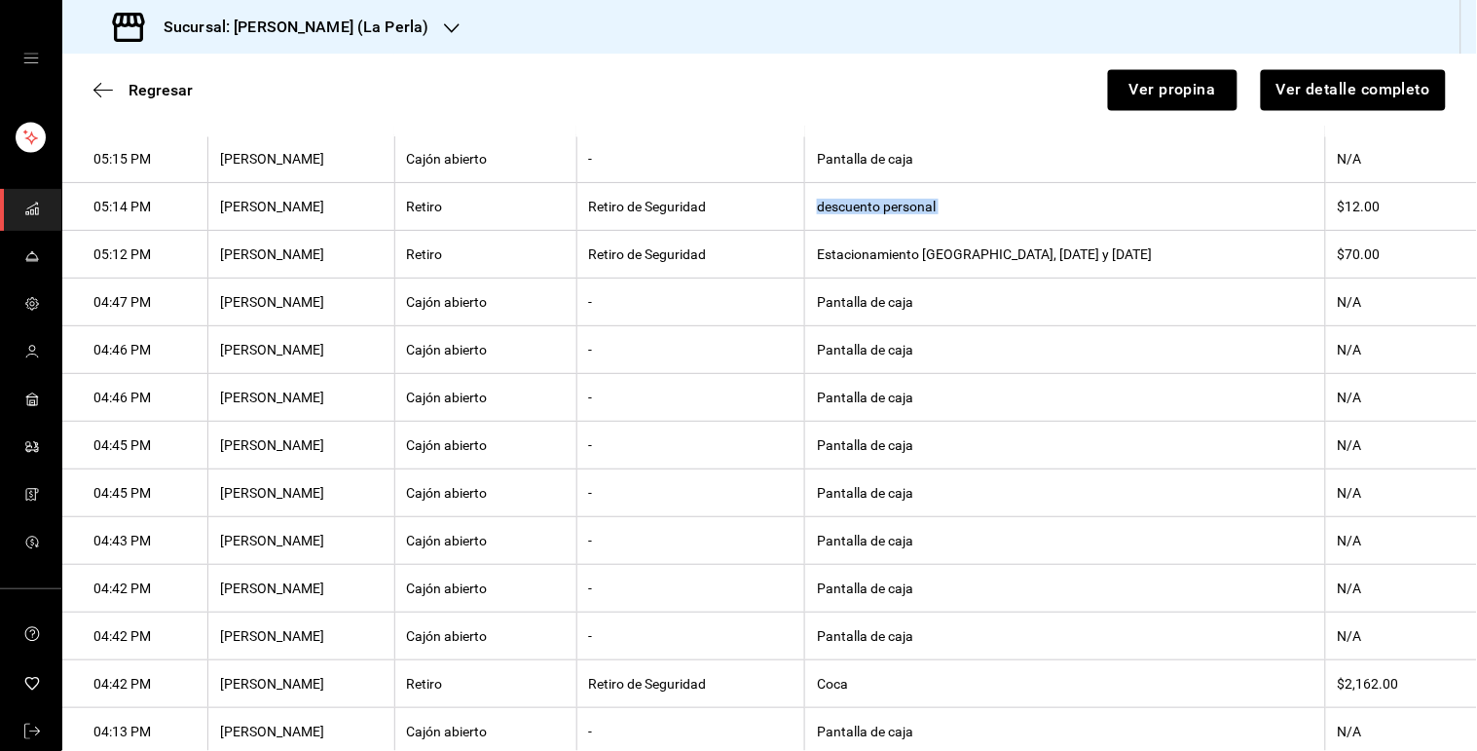
scroll to position [746, 0]
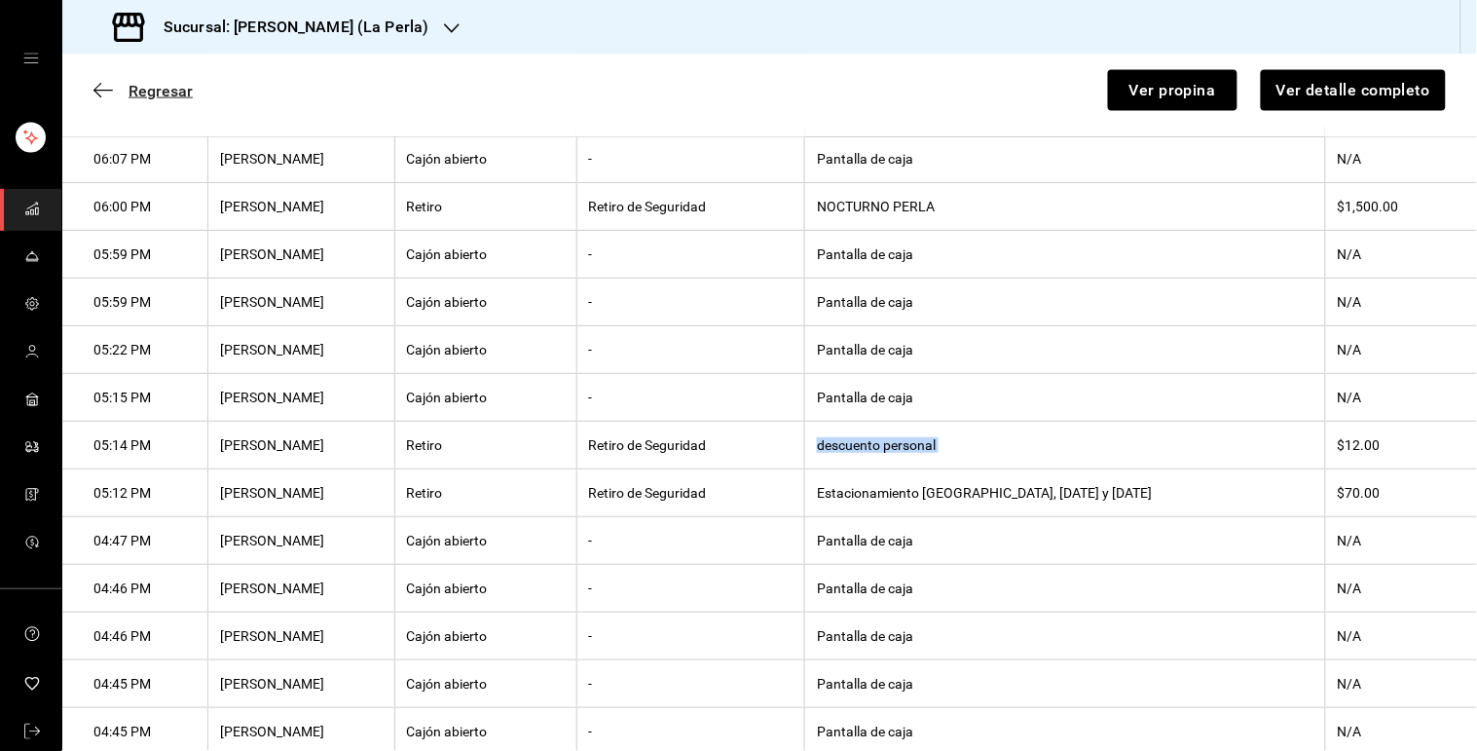
click at [147, 99] on span "Regresar" at bounding box center [161, 91] width 64 height 18
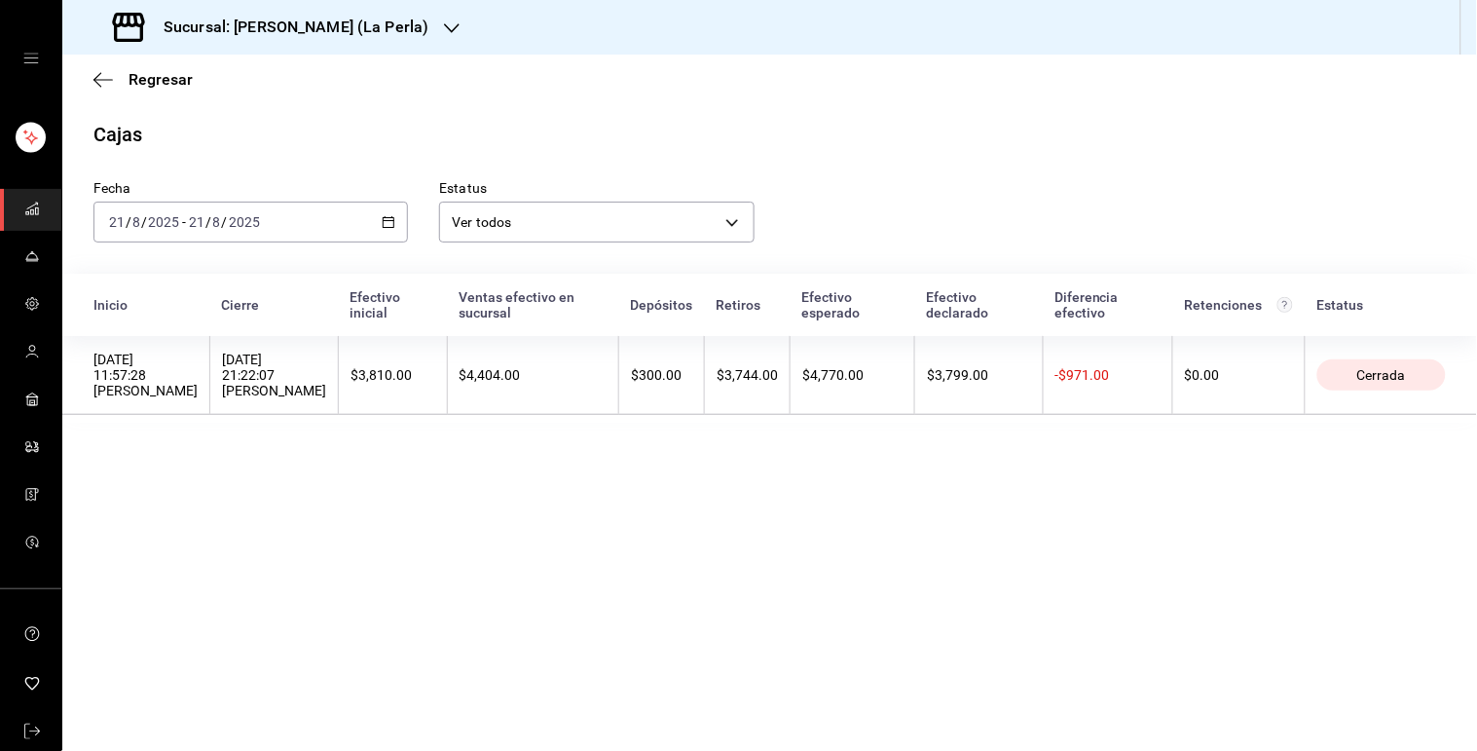
click at [390, 219] on icon "button" at bounding box center [389, 222] width 14 height 14
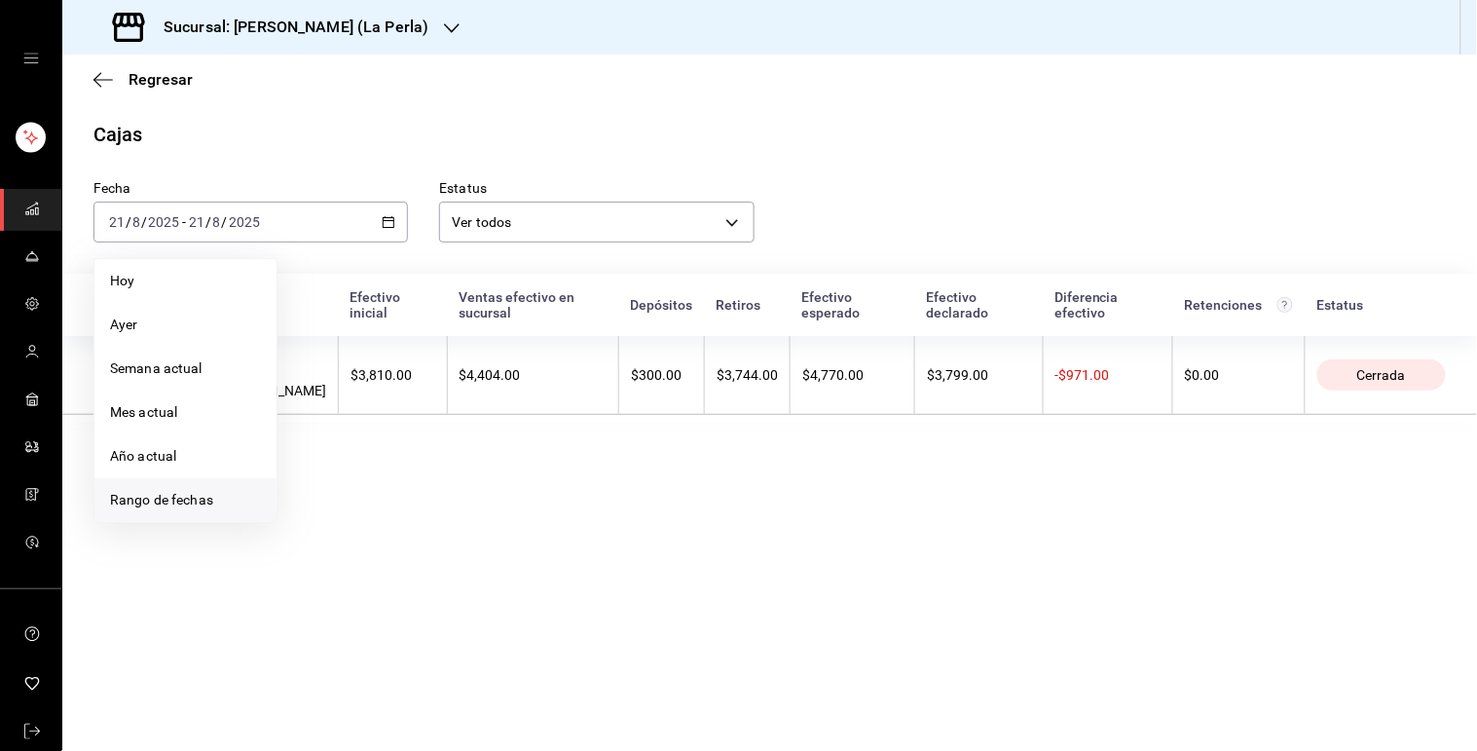
click at [176, 516] on li "Rango de fechas" at bounding box center [185, 500] width 182 height 44
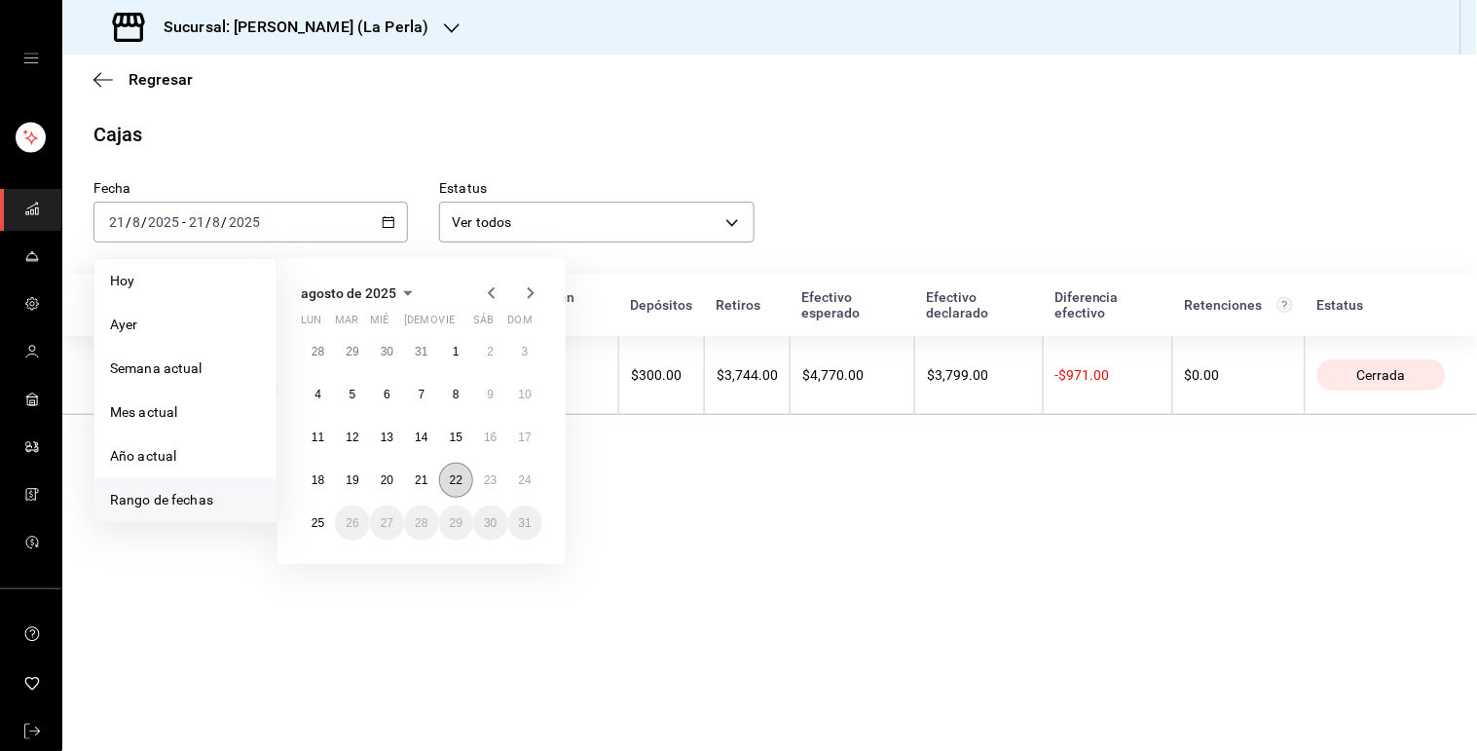
click at [458, 479] on abbr "22" at bounding box center [456, 480] width 13 height 14
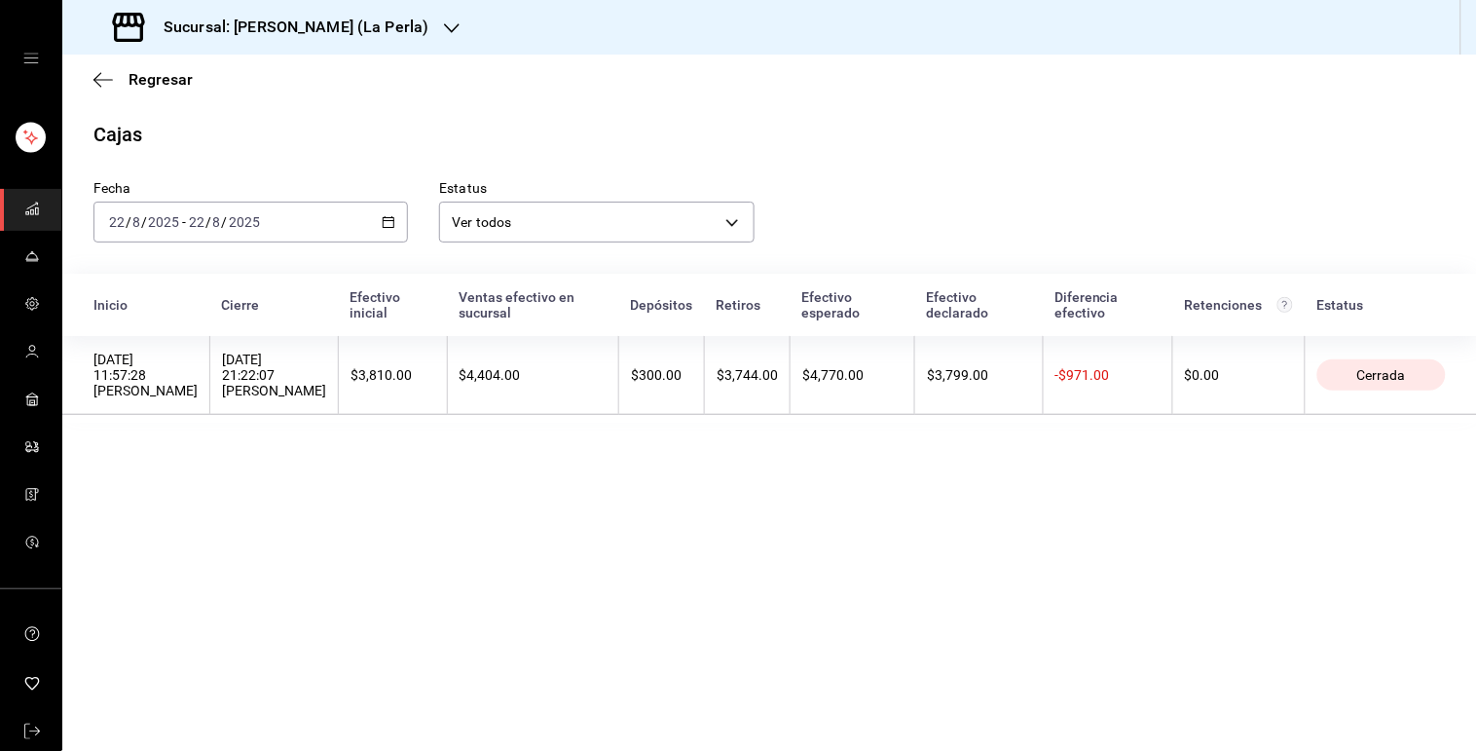
click at [458, 479] on main "Regresar Cajas Fecha [DATE] [DATE] - [DATE] [DATE] Estatus Ver todos ALL Inicio…" at bounding box center [769, 403] width 1415 height 696
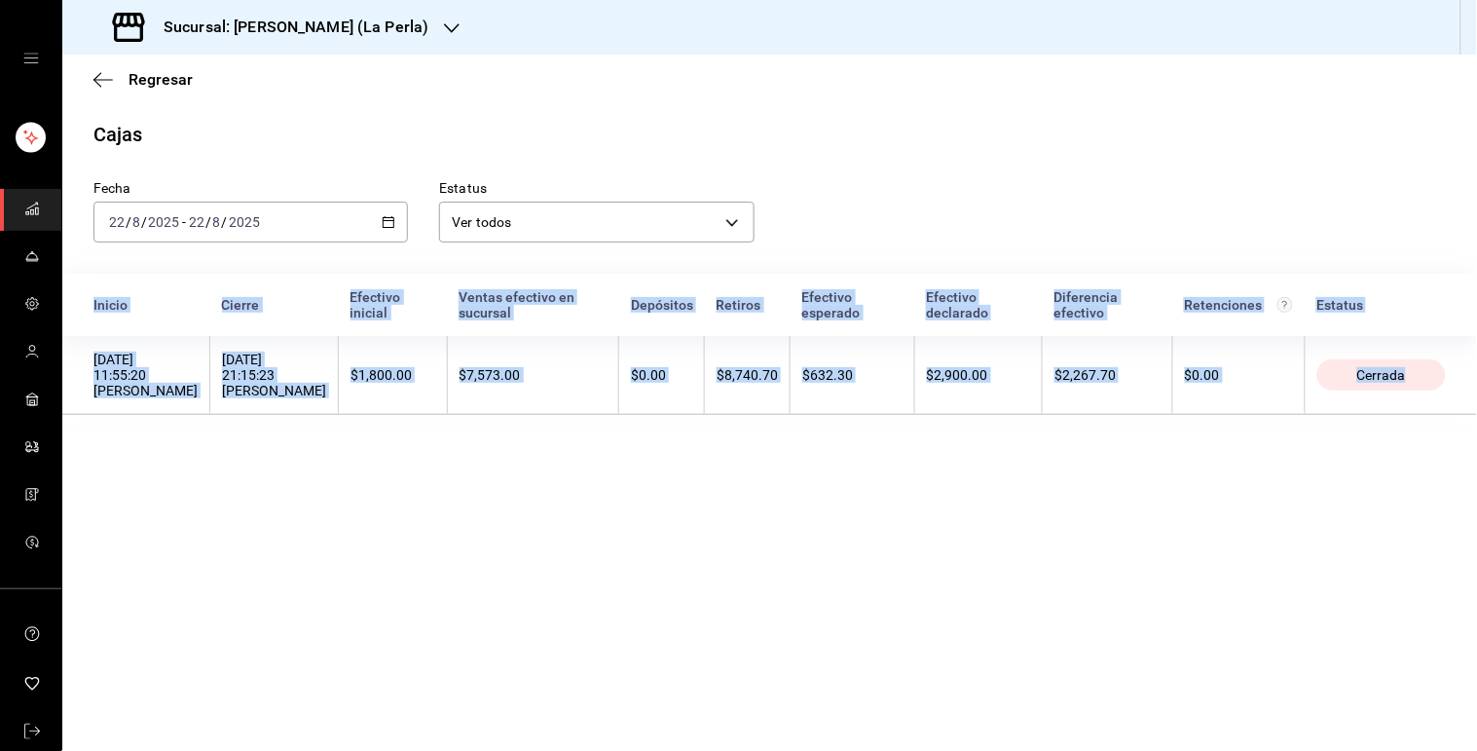
click at [532, 477] on main "Regresar Cajas Fecha [DATE] [DATE] - [DATE] [DATE] Estatus Ver todos ALL Inicio…" at bounding box center [769, 403] width 1415 height 696
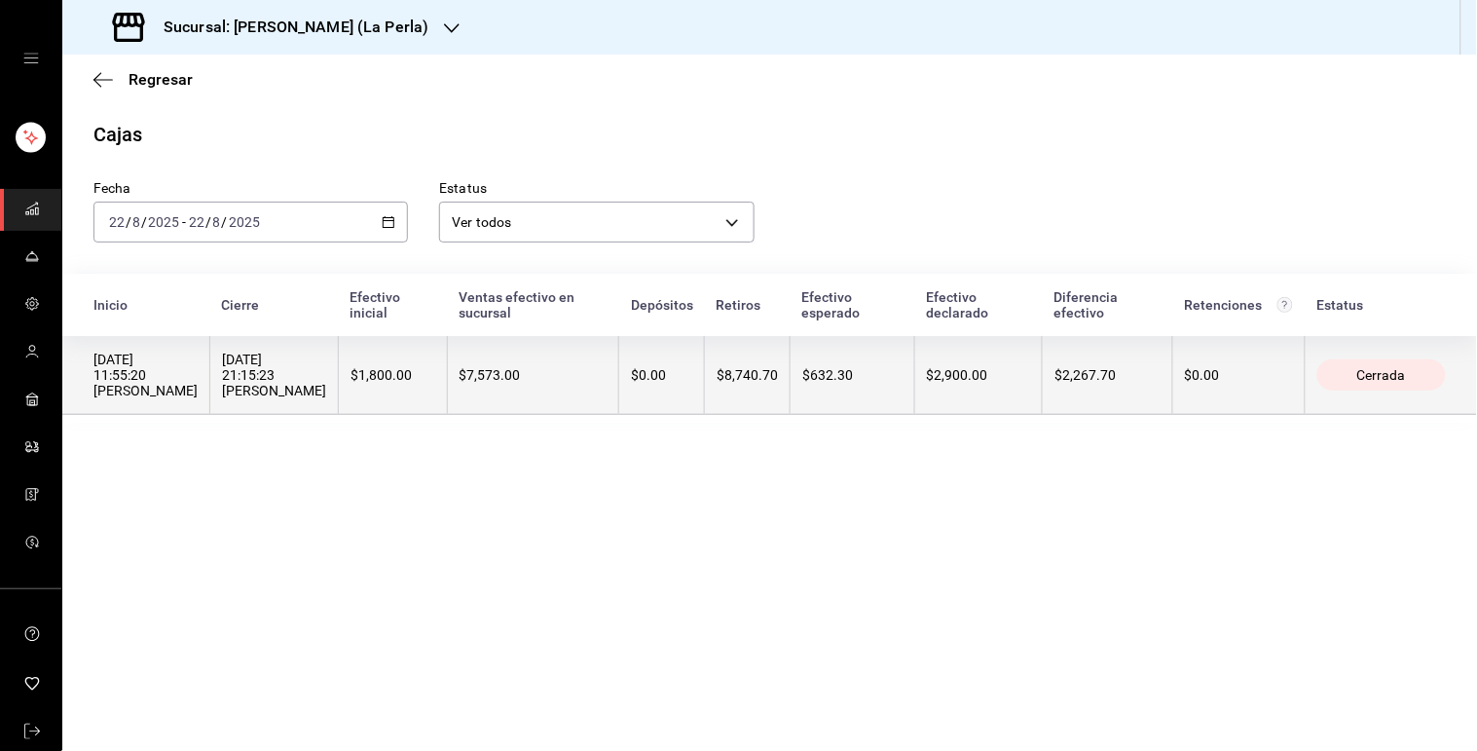
click at [553, 373] on div "$7,573.00" at bounding box center [534, 375] width 148 height 16
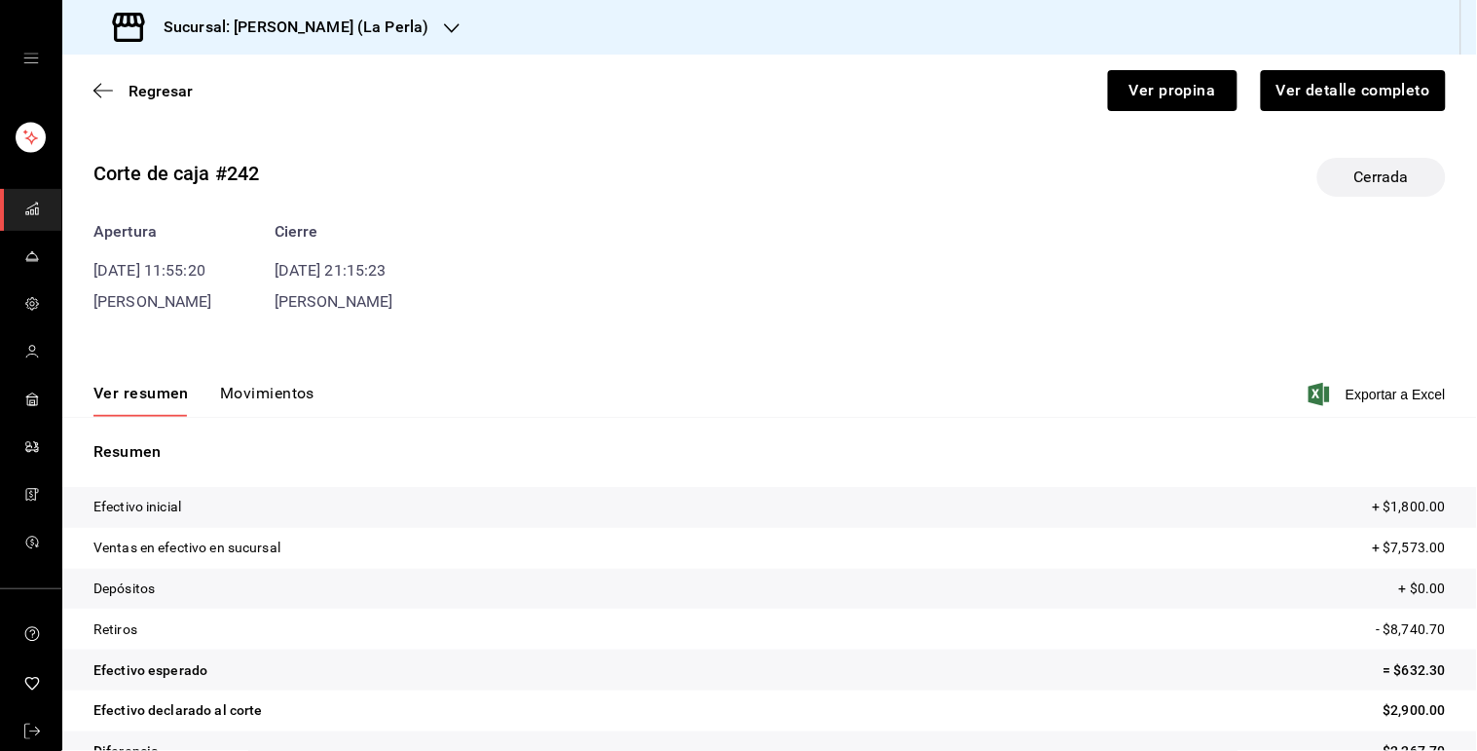
scroll to position [43, 0]
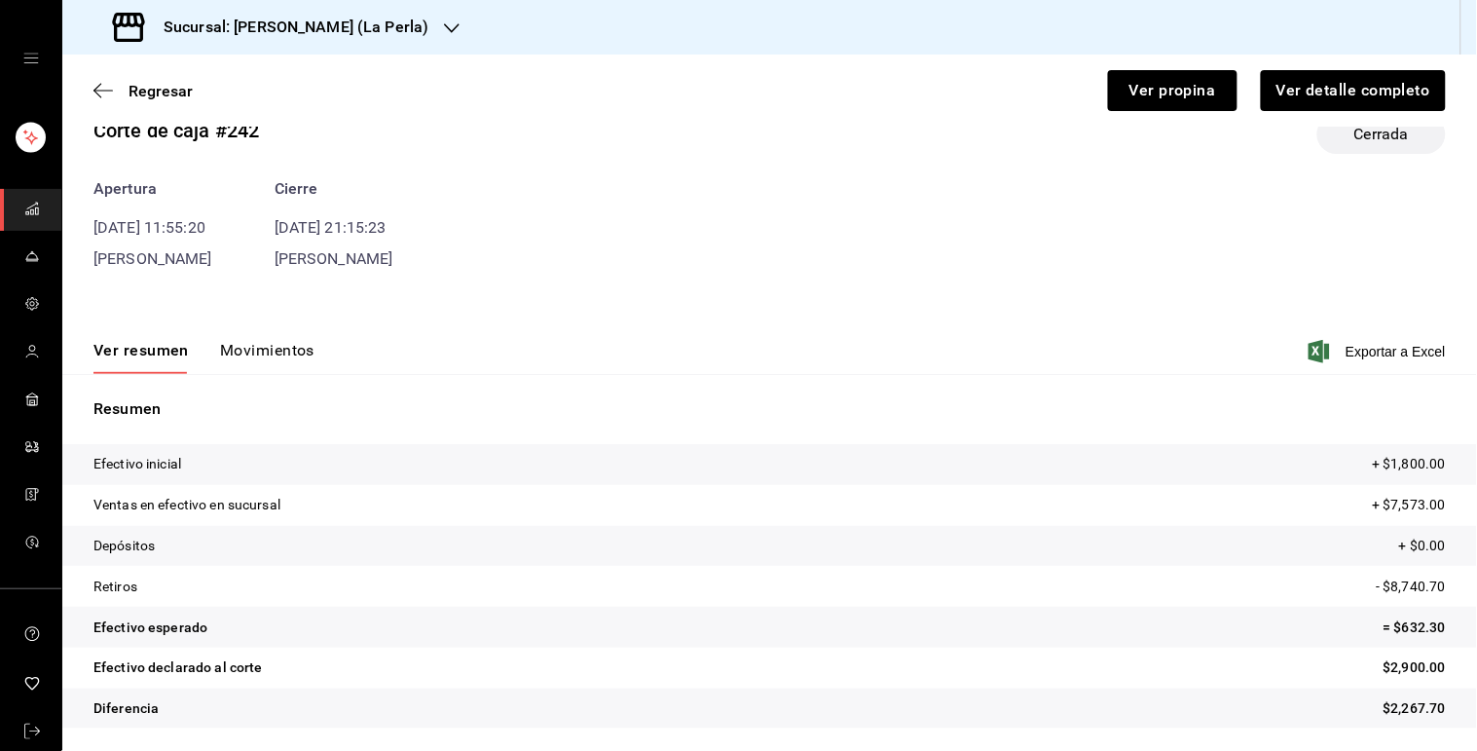
click at [275, 353] on button "Movimientos" at bounding box center [267, 357] width 94 height 33
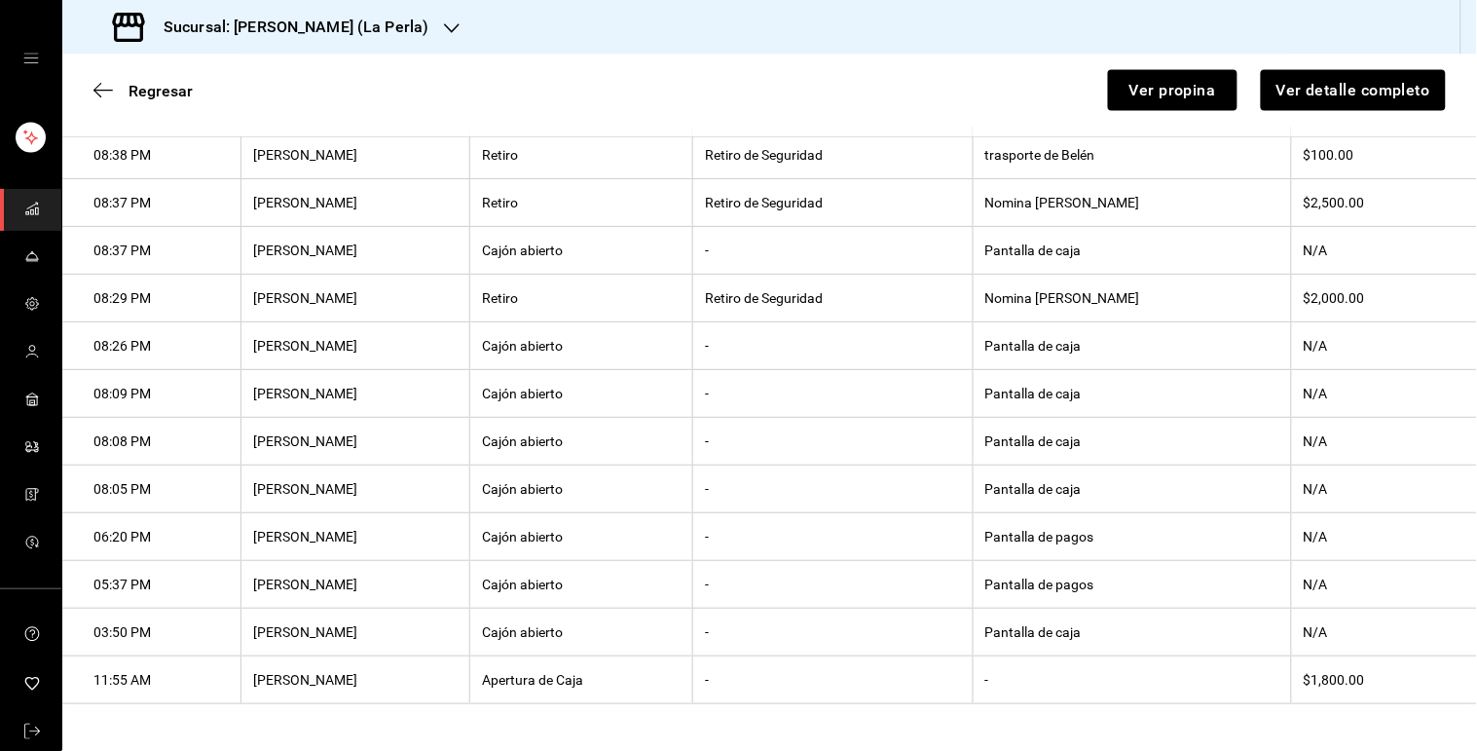
scroll to position [764, 0]
click at [1079, 290] on th "Nomina [PERSON_NAME]" at bounding box center [1132, 299] width 318 height 48
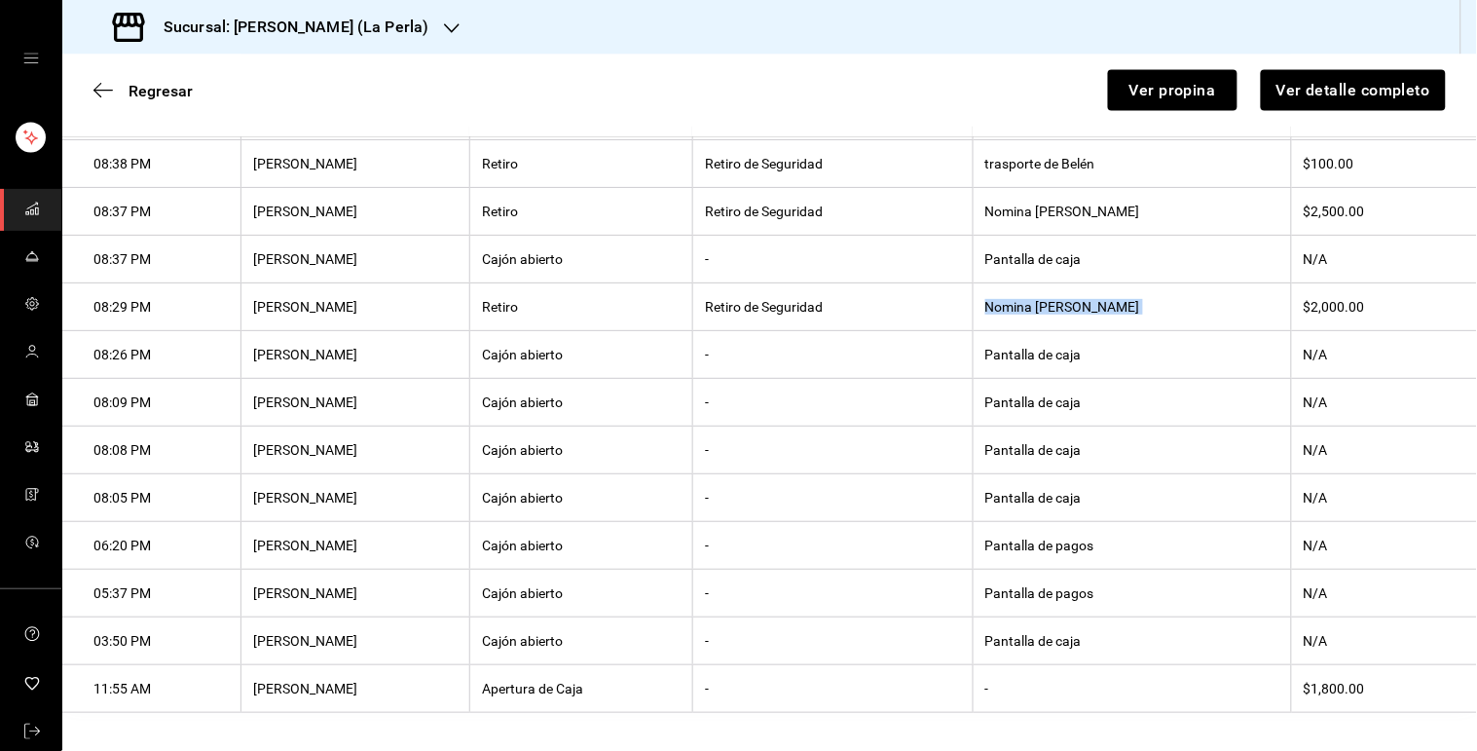
scroll to position [735, 0]
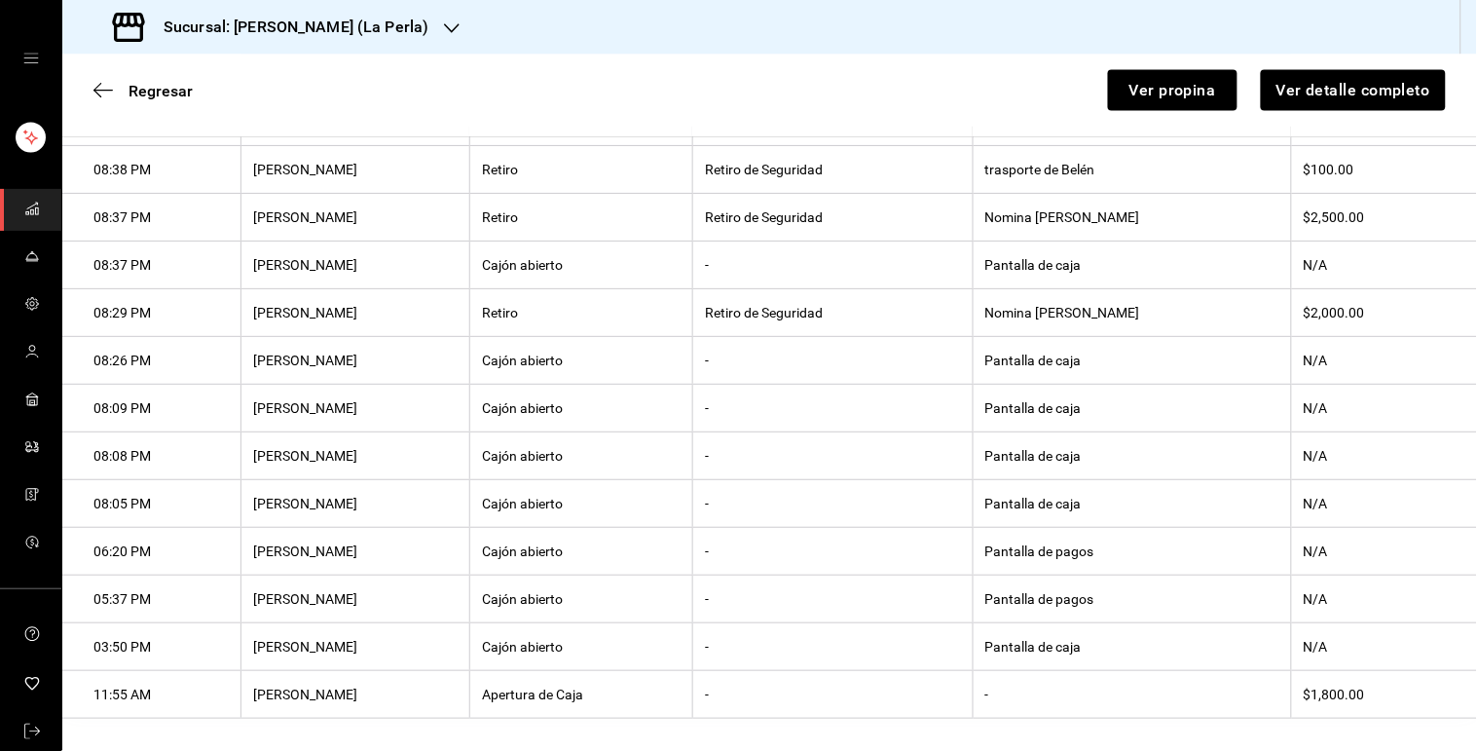
drag, startPoint x: 1058, startPoint y: 433, endPoint x: 994, endPoint y: 428, distance: 64.4
click at [973, 428] on th "-" at bounding box center [832, 409] width 280 height 48
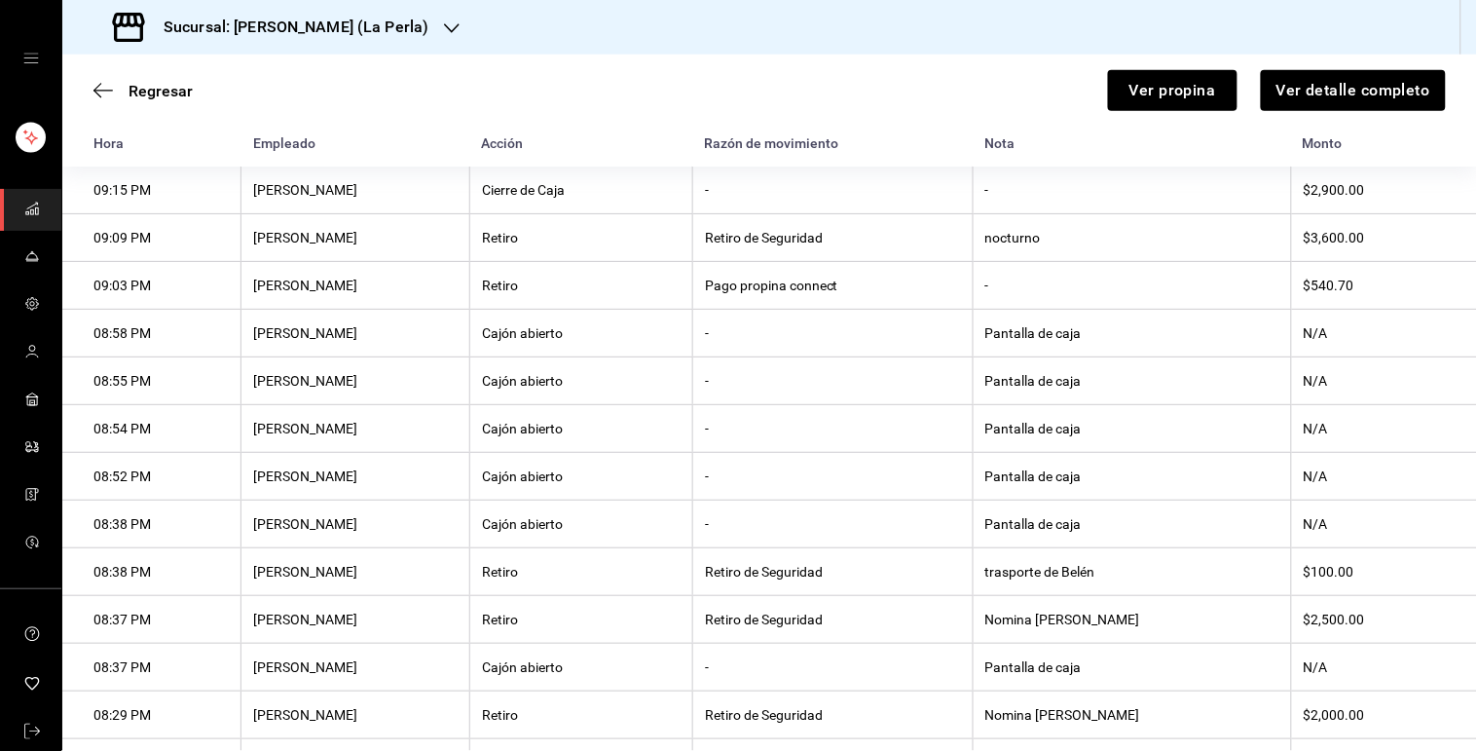
scroll to position [0, 0]
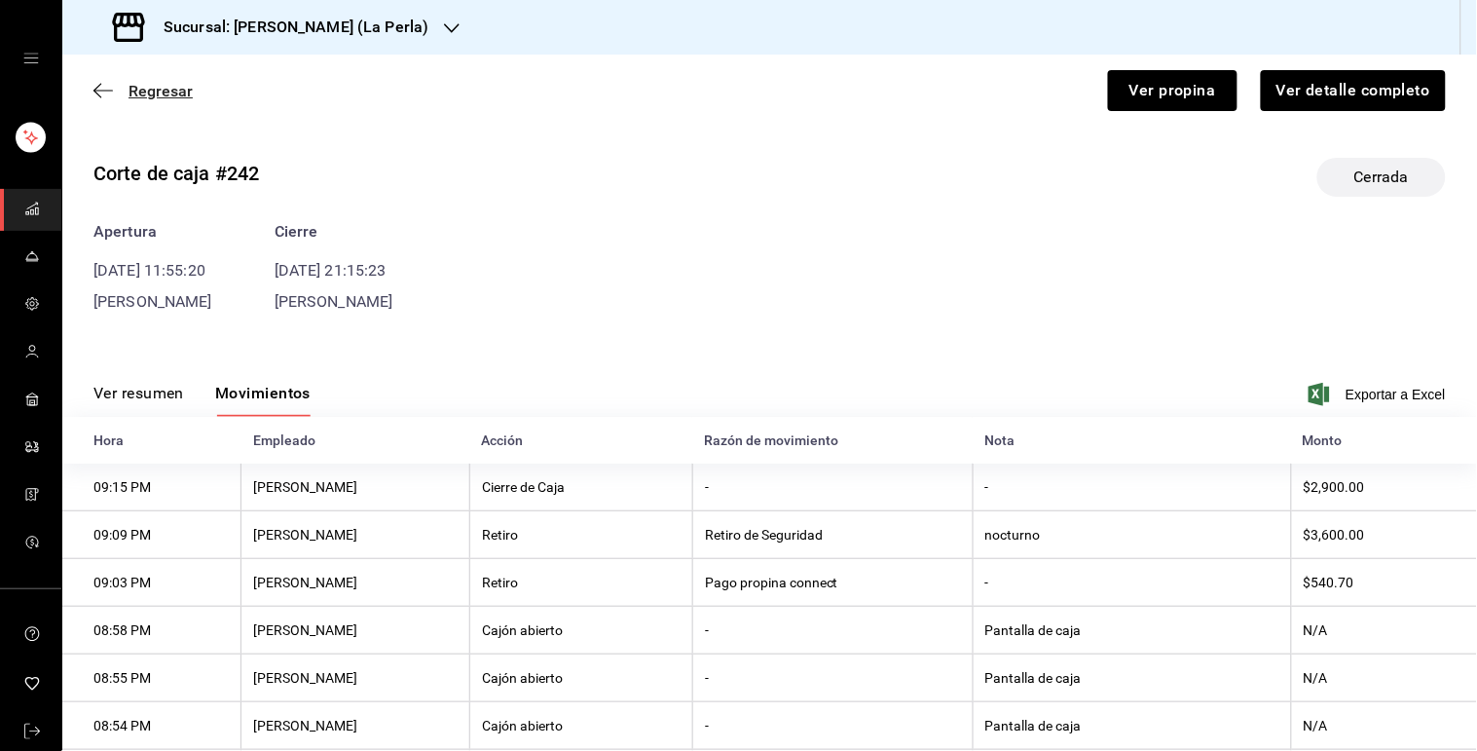
click at [141, 89] on span "Regresar" at bounding box center [161, 91] width 64 height 18
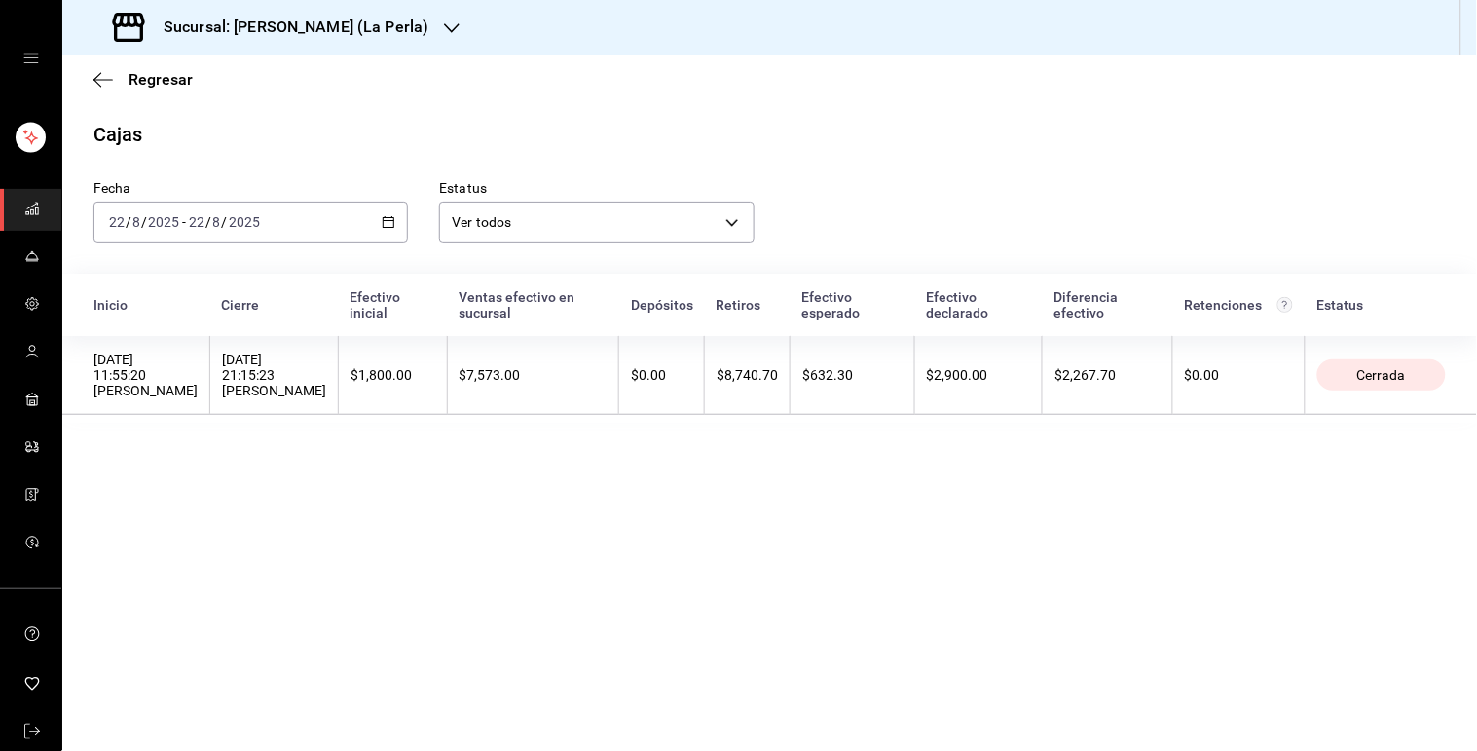
click at [390, 221] on \(Stroke\) "button" at bounding box center [389, 220] width 11 height 1
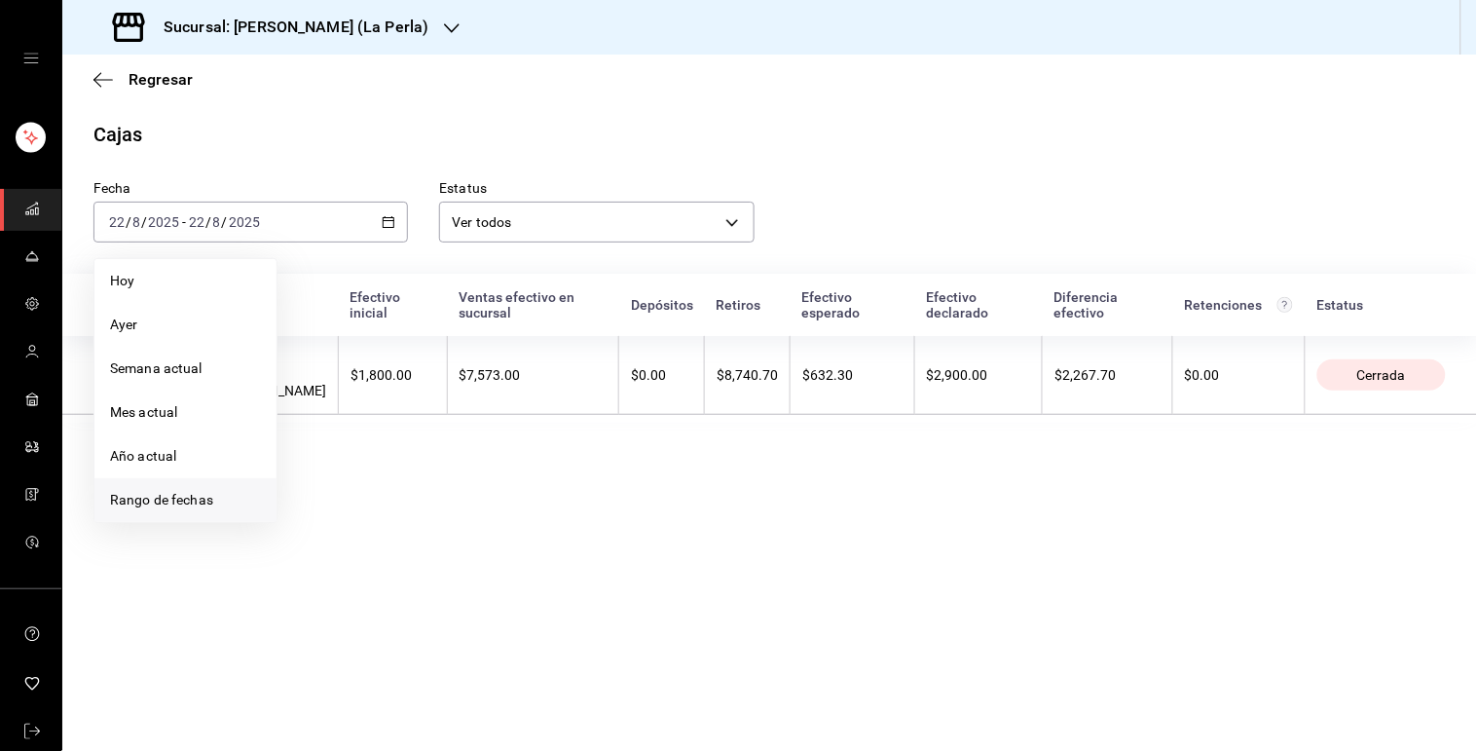
click at [218, 487] on li "Rango de fechas" at bounding box center [185, 500] width 182 height 44
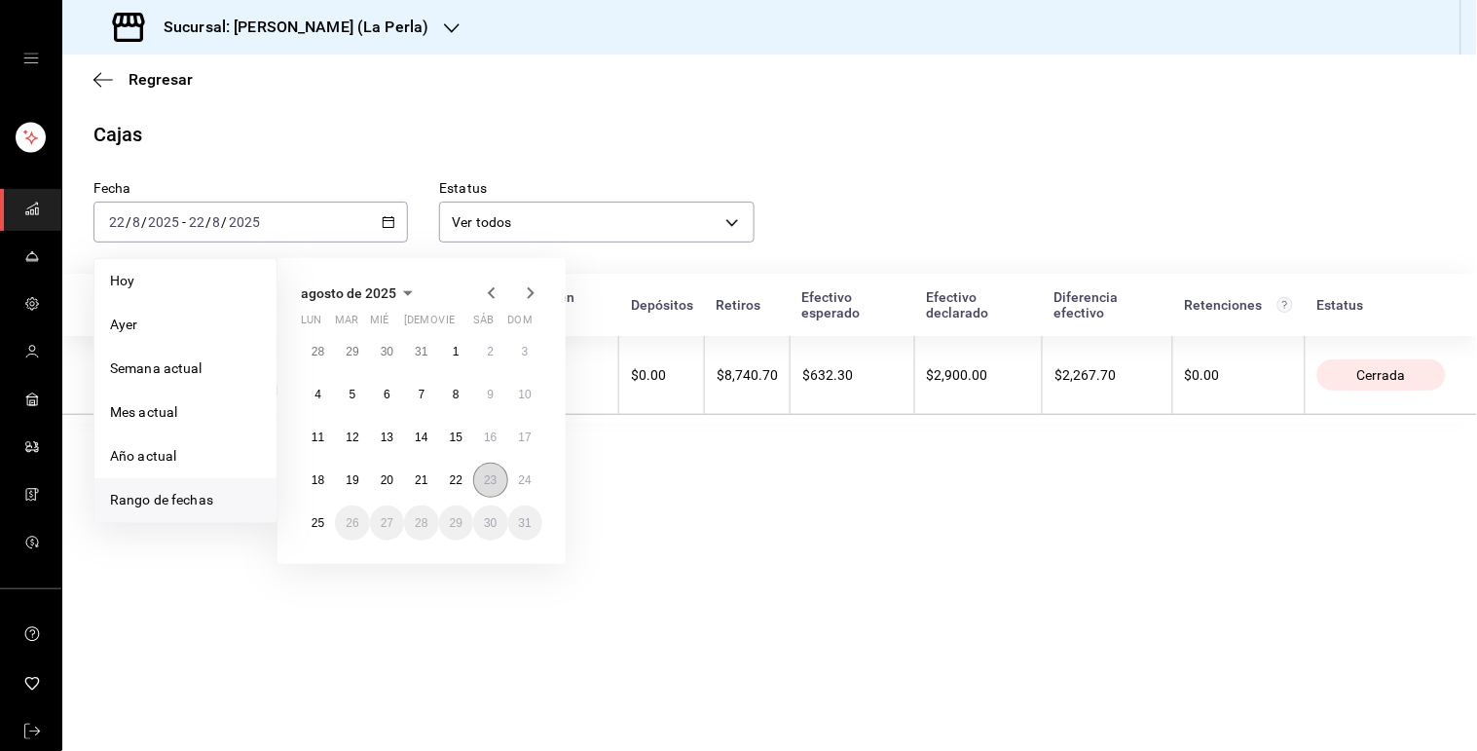
click at [497, 475] on abbr "23" at bounding box center [490, 480] width 13 height 14
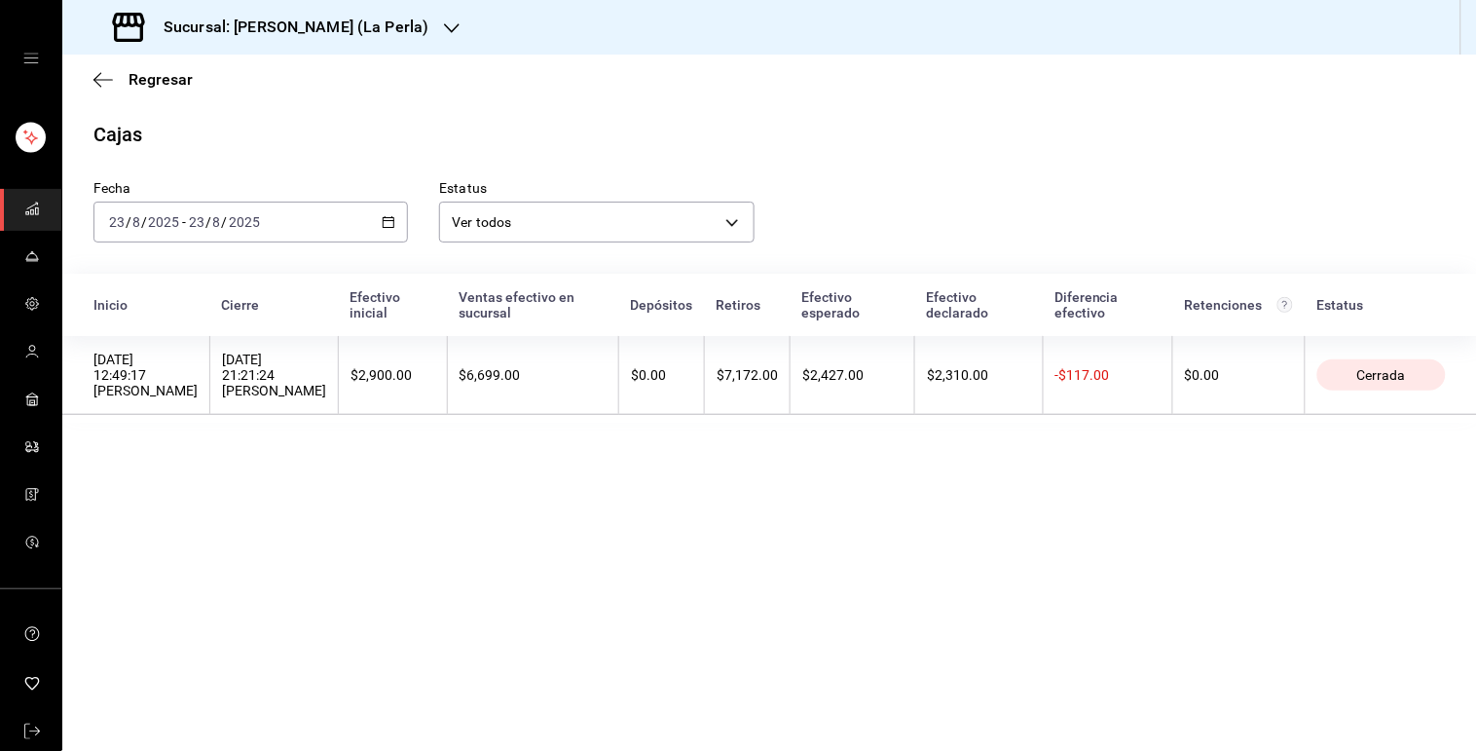
click at [512, 366] on th "$6,699.00" at bounding box center [532, 375] width 171 height 79
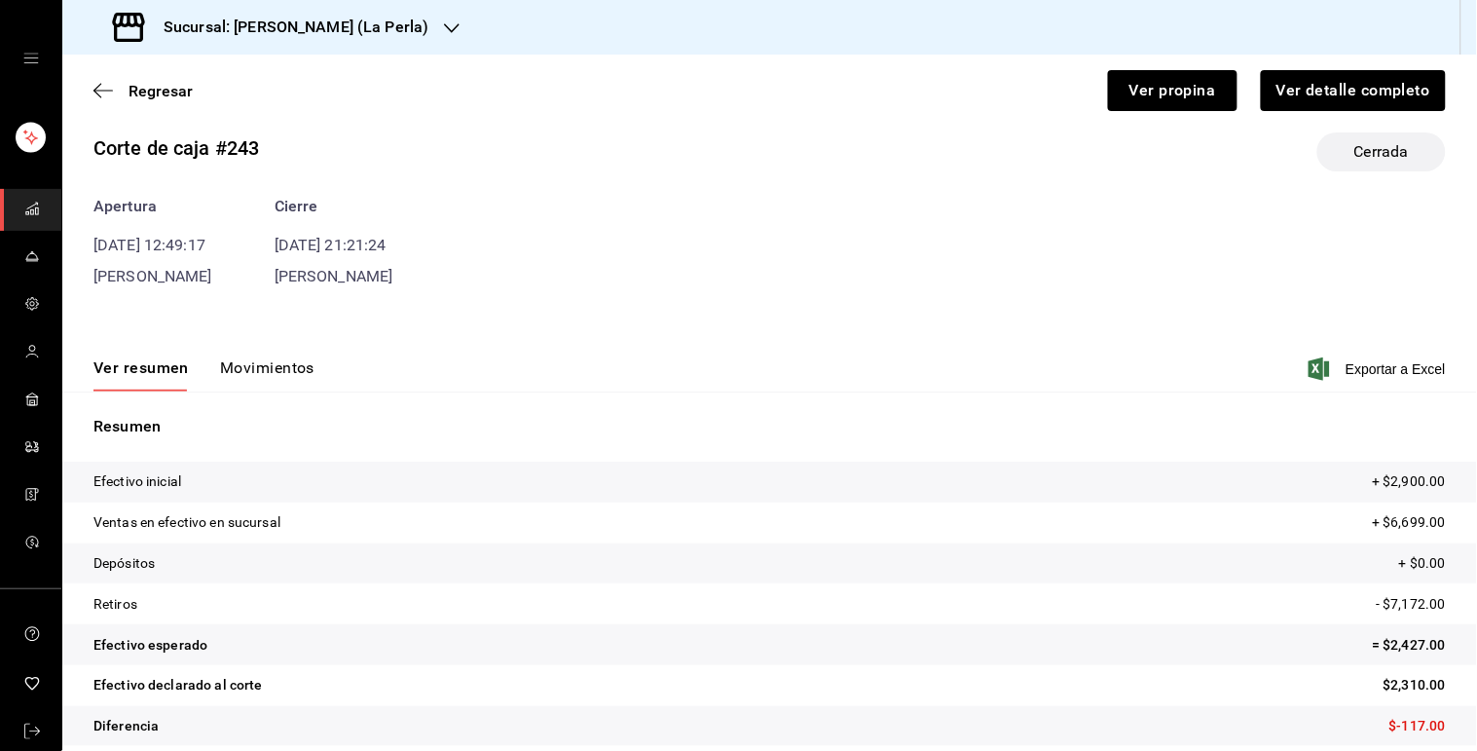
scroll to position [43, 0]
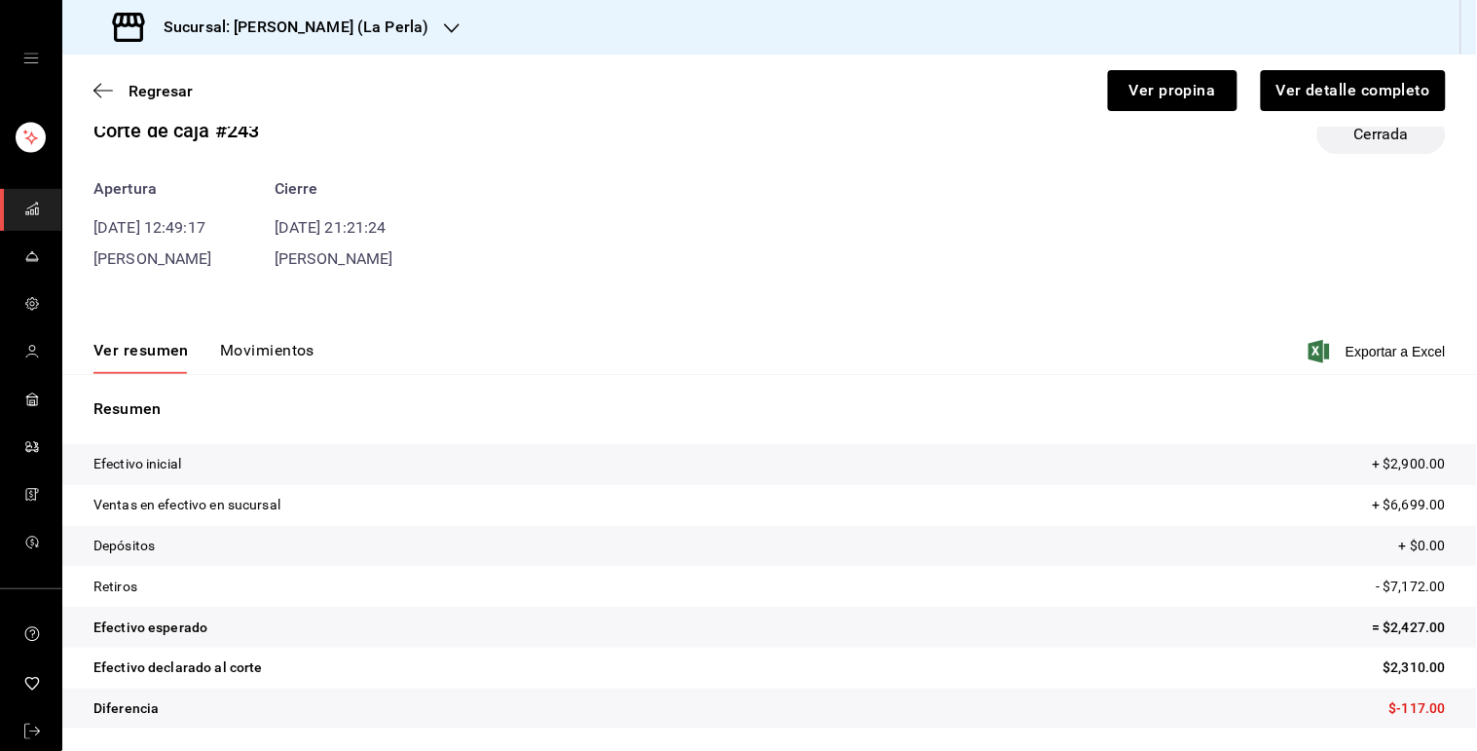
click at [288, 344] on button "Movimientos" at bounding box center [267, 357] width 94 height 33
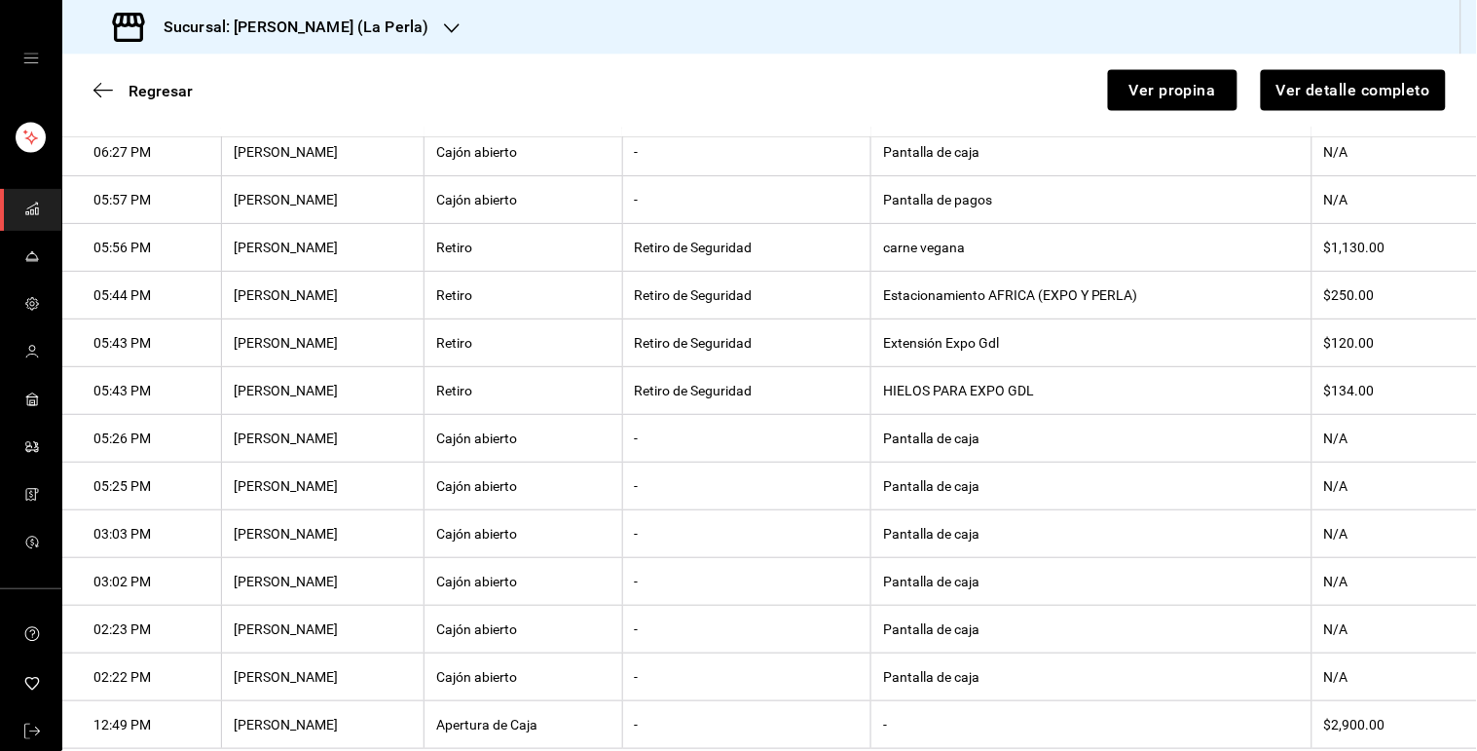
scroll to position [861, 0]
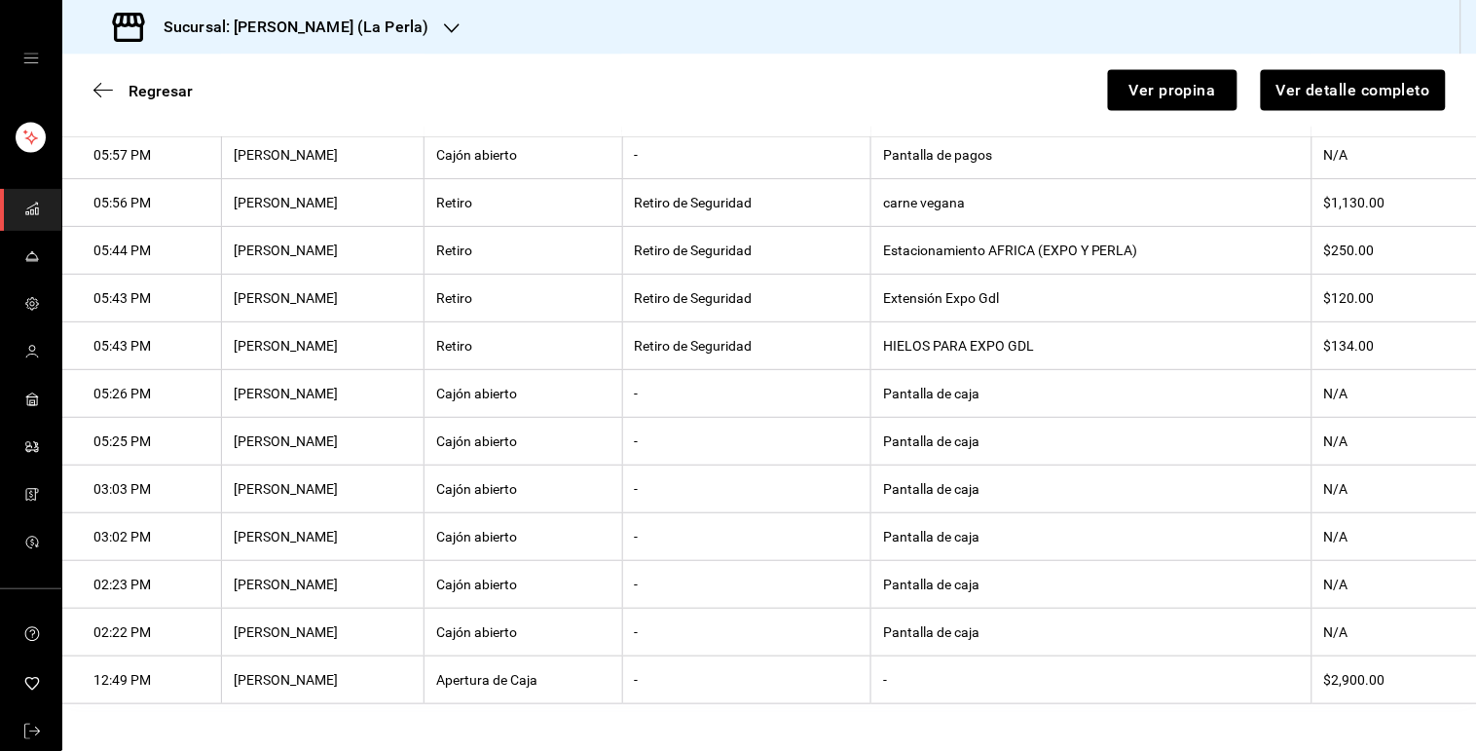
click at [938, 339] on th "HIELOS PARA EXPO GDL" at bounding box center [1091, 346] width 441 height 48
copy th "HIELOS PARA EXPO GDL"
click at [913, 277] on th "Extensión Expo Gdl" at bounding box center [1091, 299] width 441 height 48
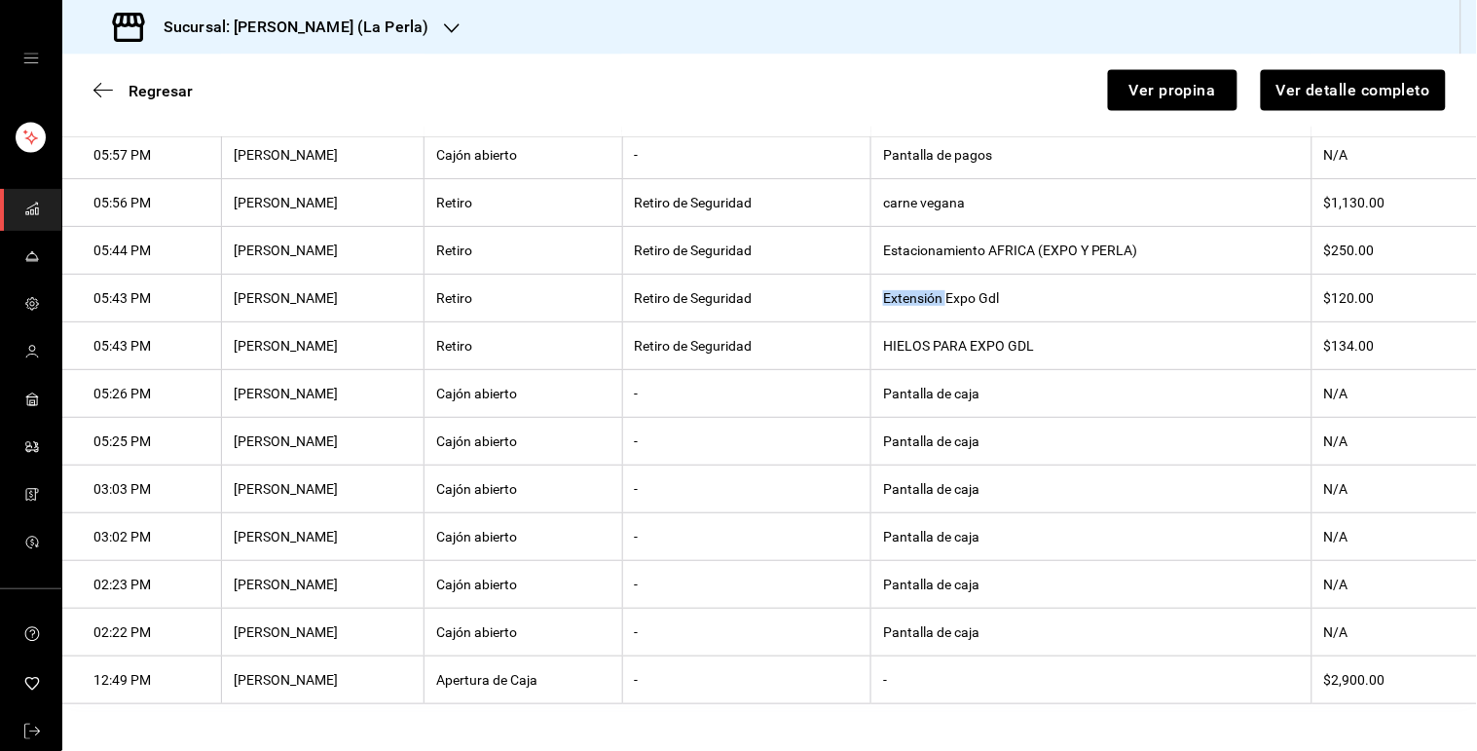
click at [913, 277] on th "Extensión Expo Gdl" at bounding box center [1091, 299] width 441 height 48
copy th "Extensión Expo Gdl"
click at [926, 244] on th "Estacionamiento AFRICA (EXPO Y PERLA)" at bounding box center [1091, 251] width 441 height 48
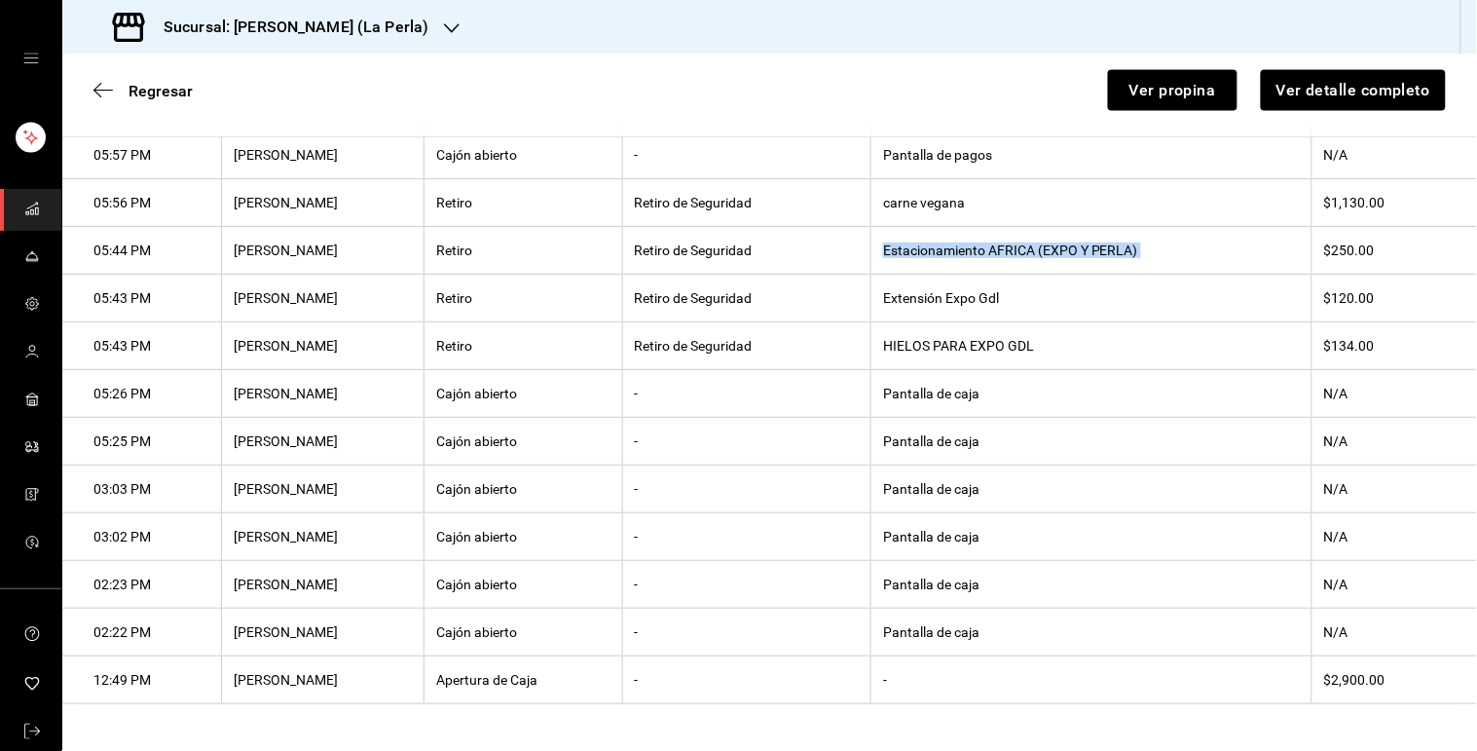
click at [926, 244] on th "Estacionamiento AFRICA (EXPO Y PERLA)" at bounding box center [1091, 251] width 441 height 48
copy th "Estacionamiento AFRICA (EXPO Y PERLA)"
click at [904, 191] on th "carne vegana" at bounding box center [1091, 203] width 441 height 48
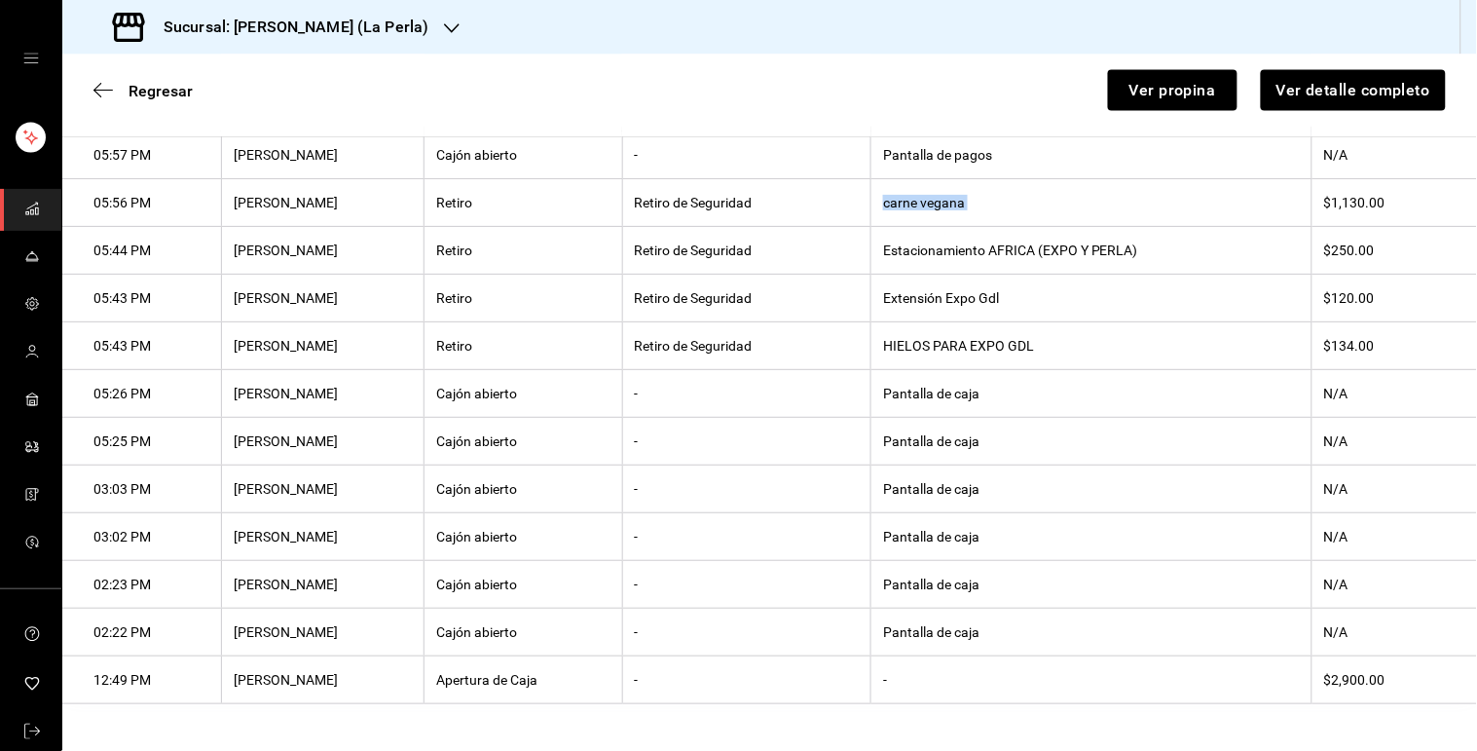
copy th "carne vegana"
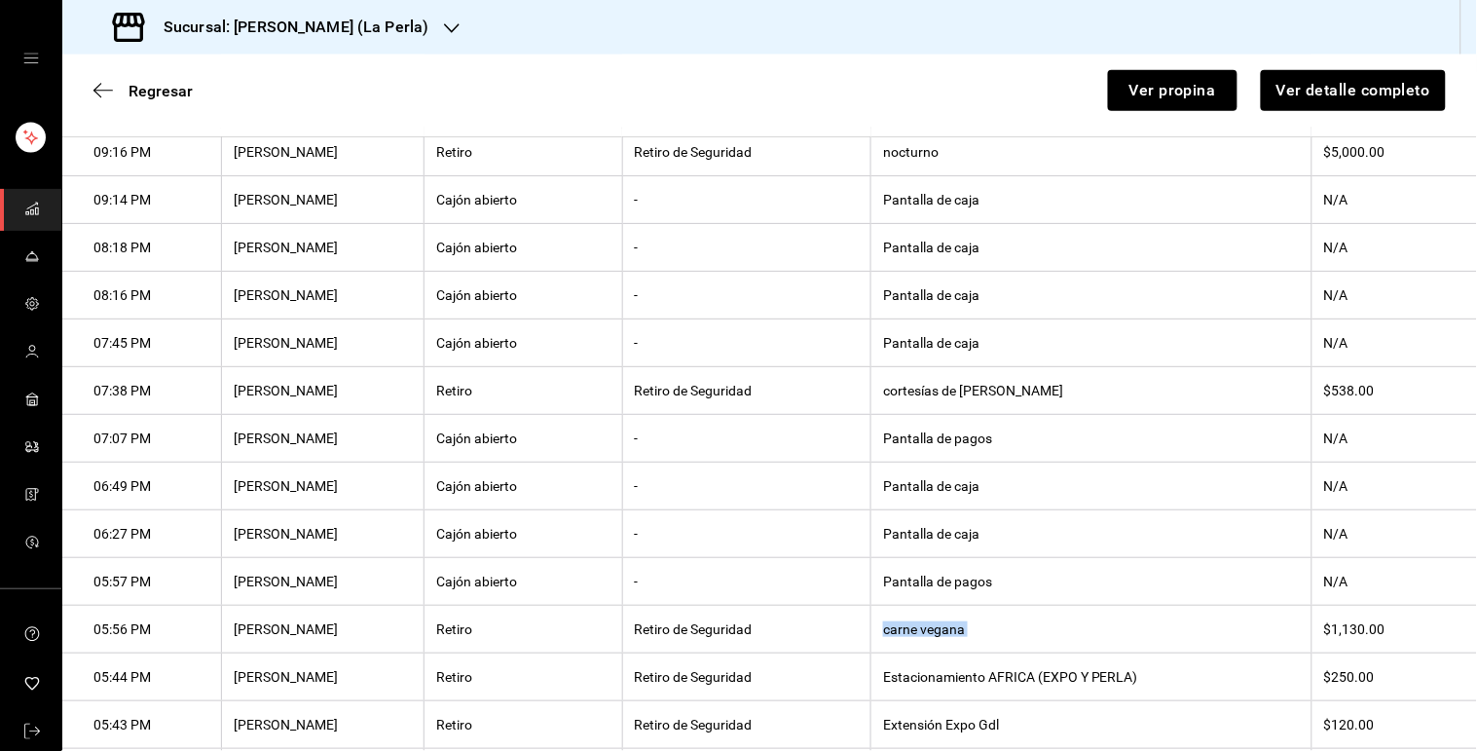
scroll to position [390, 0]
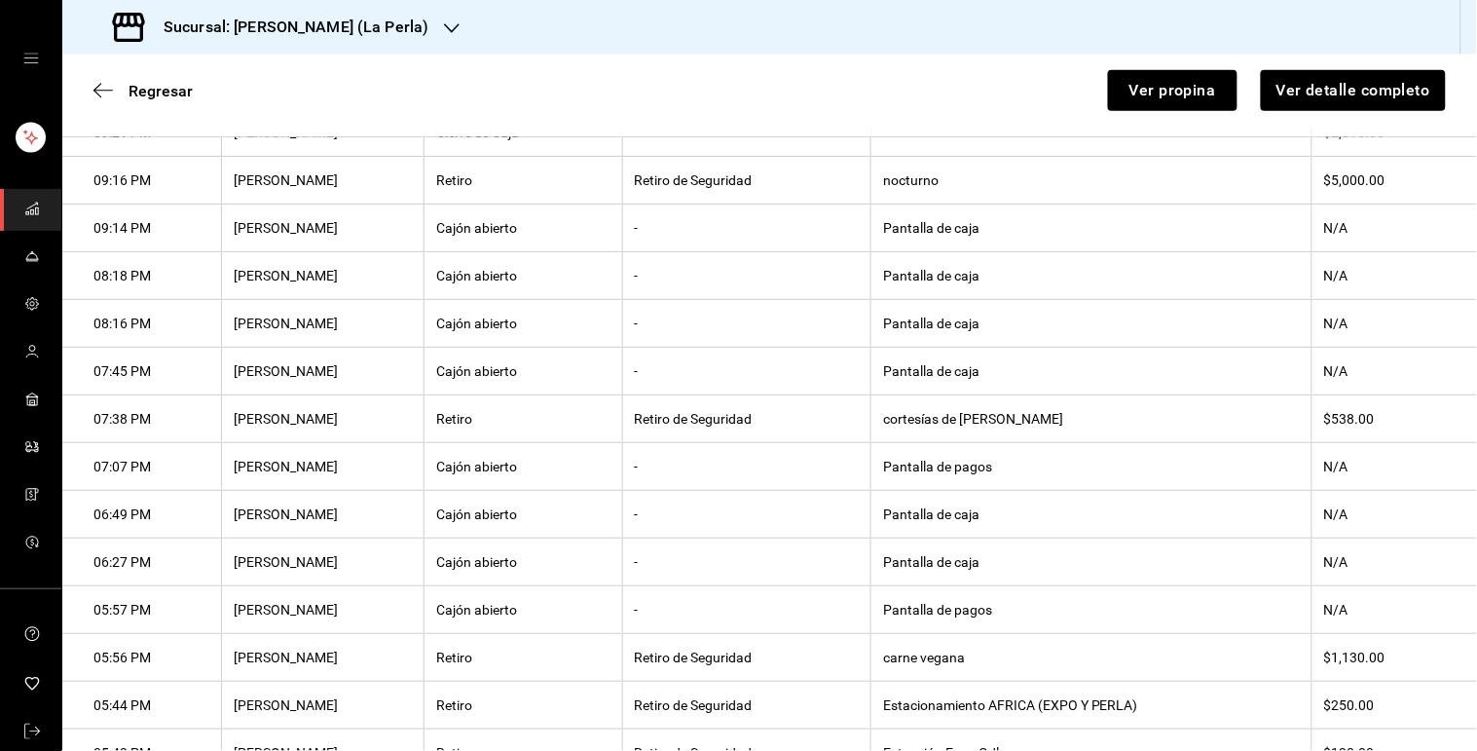
click at [917, 430] on th "cortesías de [PERSON_NAME]" at bounding box center [1091, 419] width 441 height 48
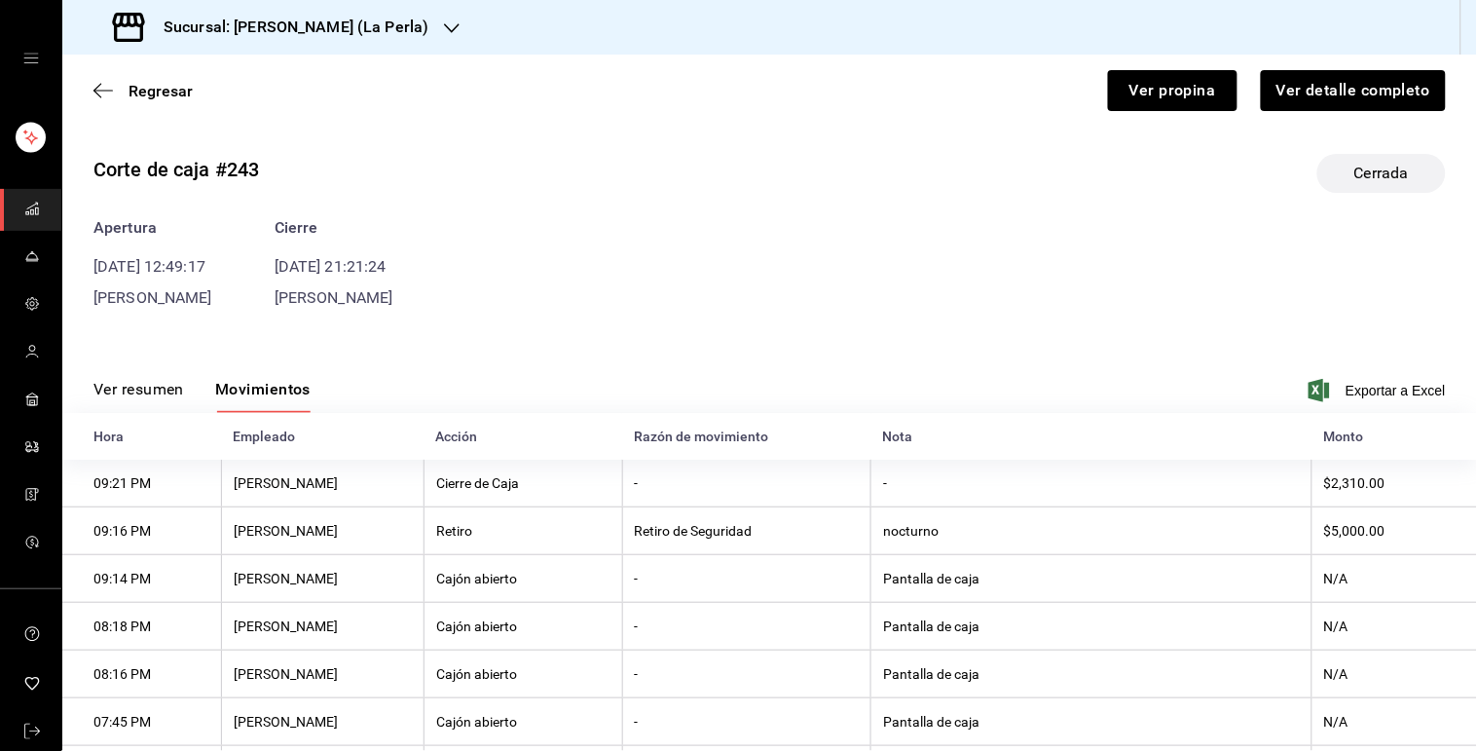
scroll to position [0, 0]
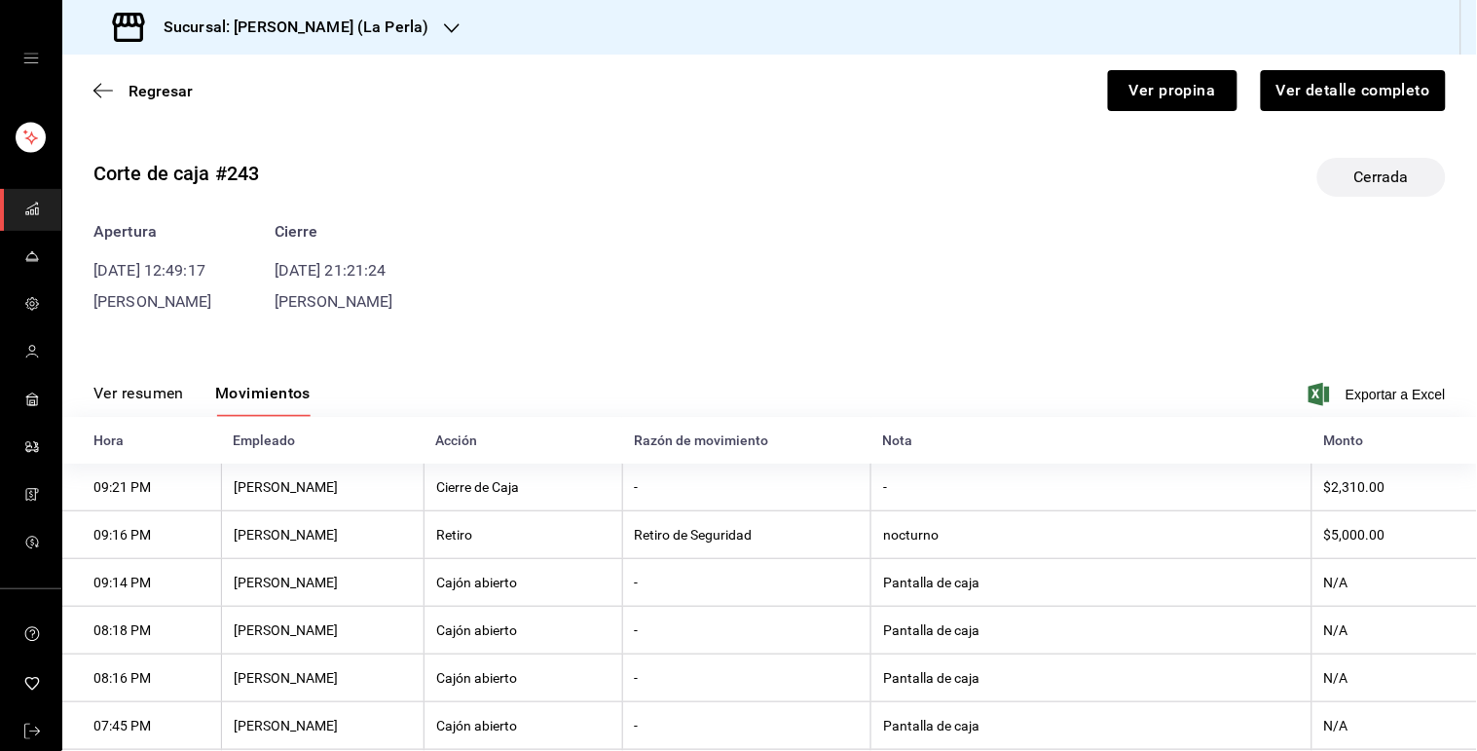
click at [160, 79] on div "Regresar Ver propina Ver detalle completo" at bounding box center [769, 91] width 1415 height 72
click at [173, 82] on span "Regresar" at bounding box center [161, 91] width 64 height 18
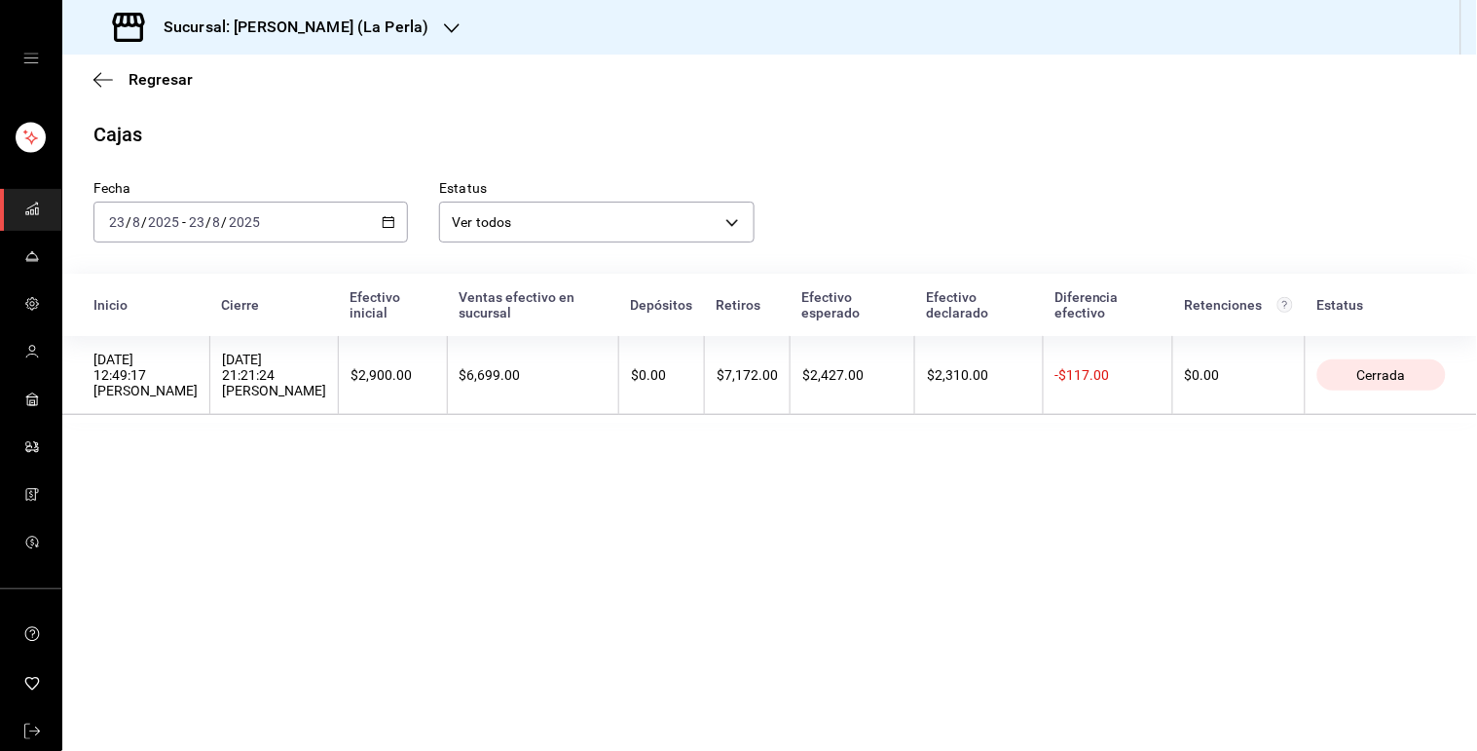
click at [389, 216] on icon "button" at bounding box center [389, 222] width 14 height 14
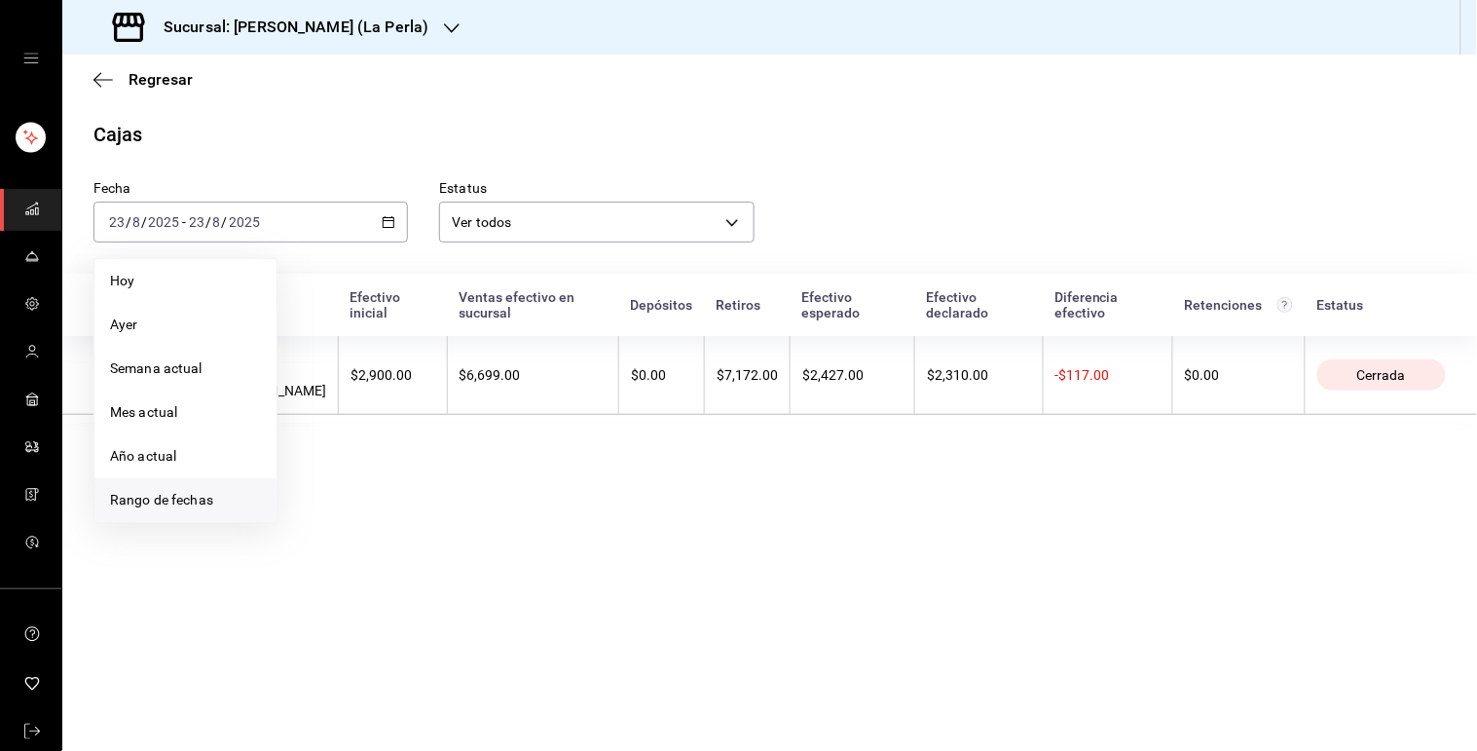
click at [201, 487] on li "Rango de fechas" at bounding box center [185, 500] width 182 height 44
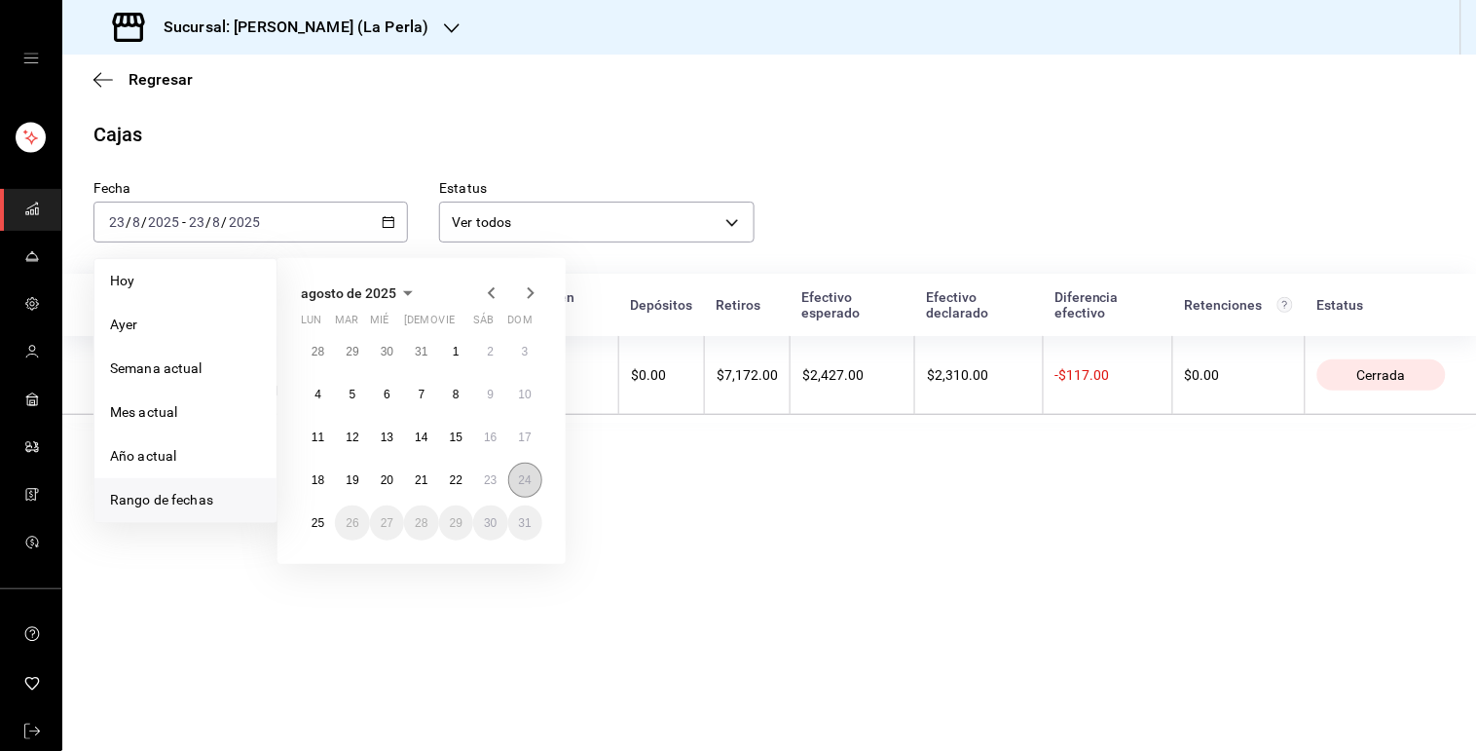
click at [529, 477] on abbr "24" at bounding box center [525, 480] width 13 height 14
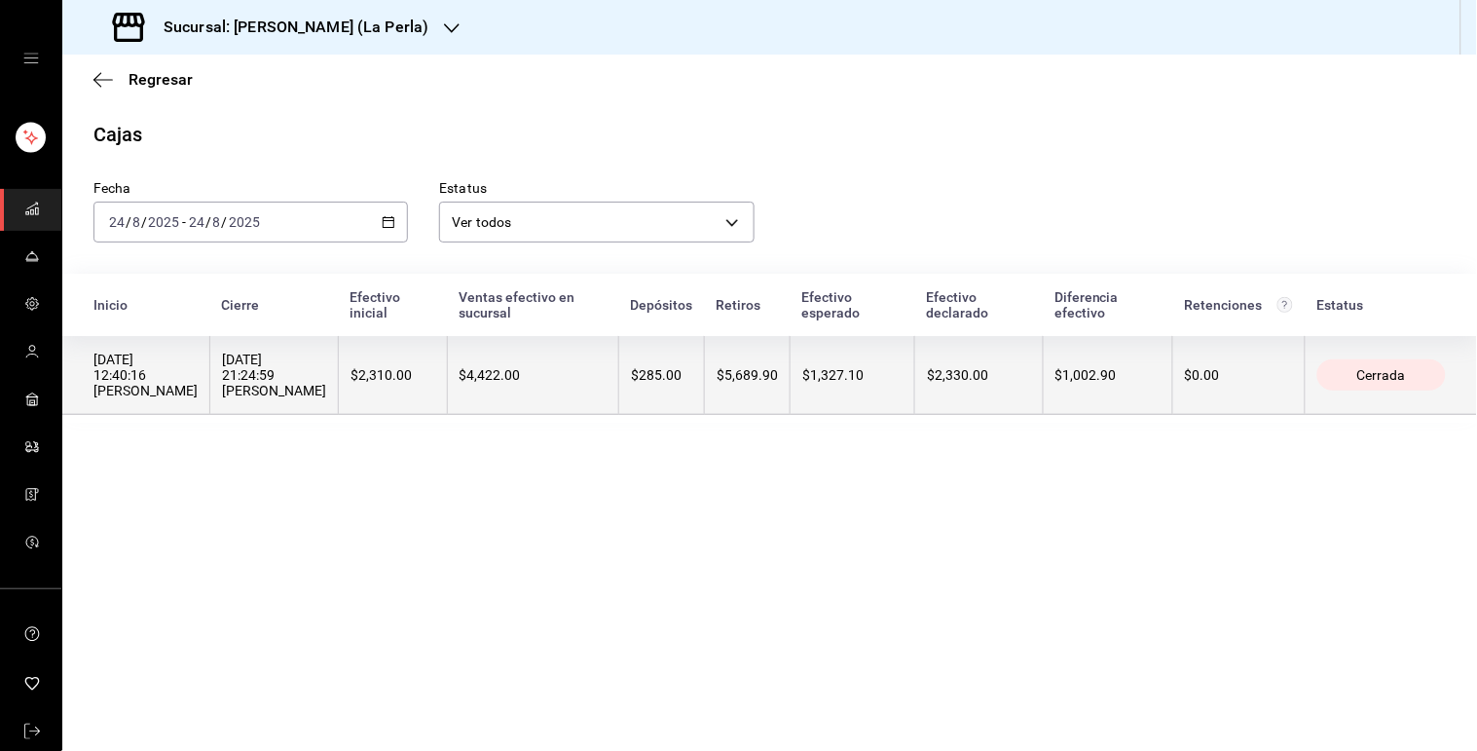
click at [500, 393] on th "$4,422.00" at bounding box center [532, 375] width 171 height 79
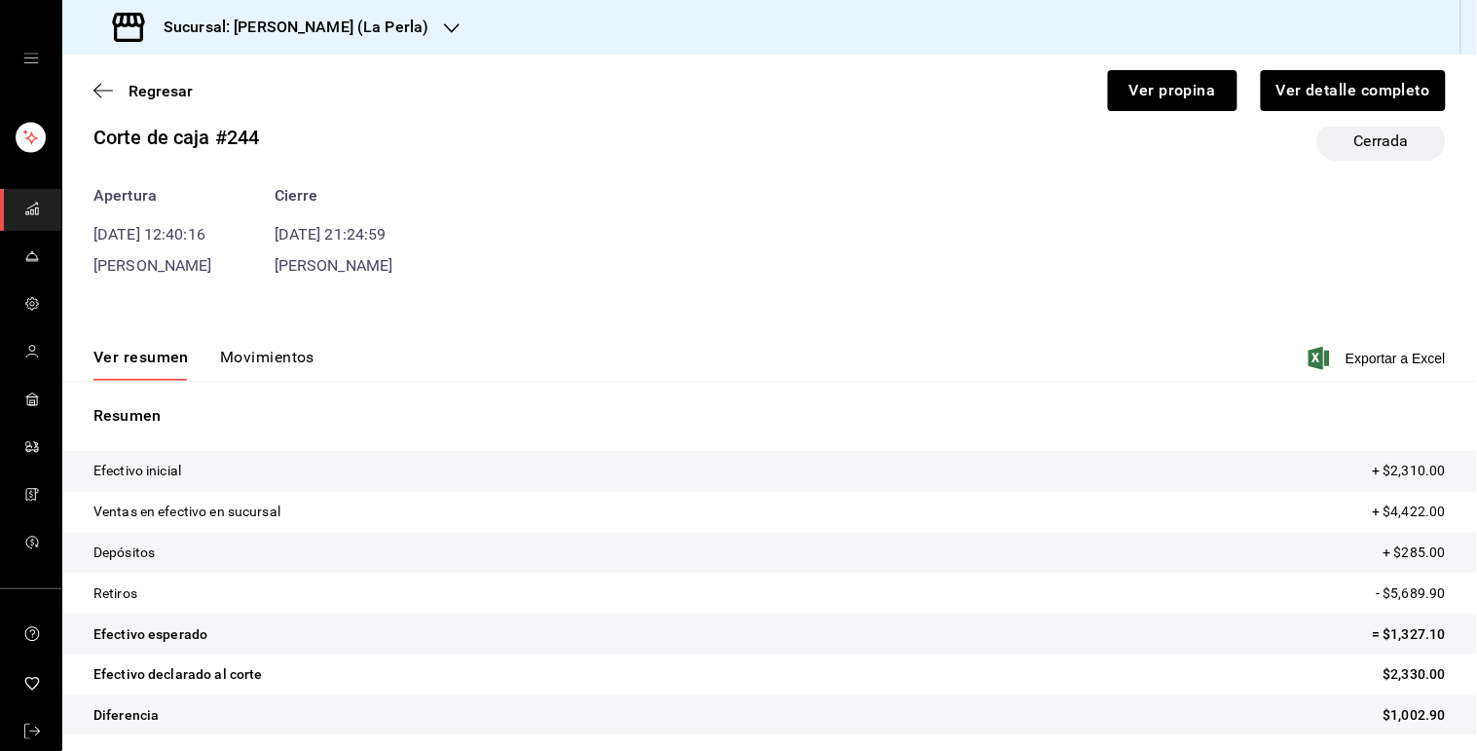
scroll to position [43, 0]
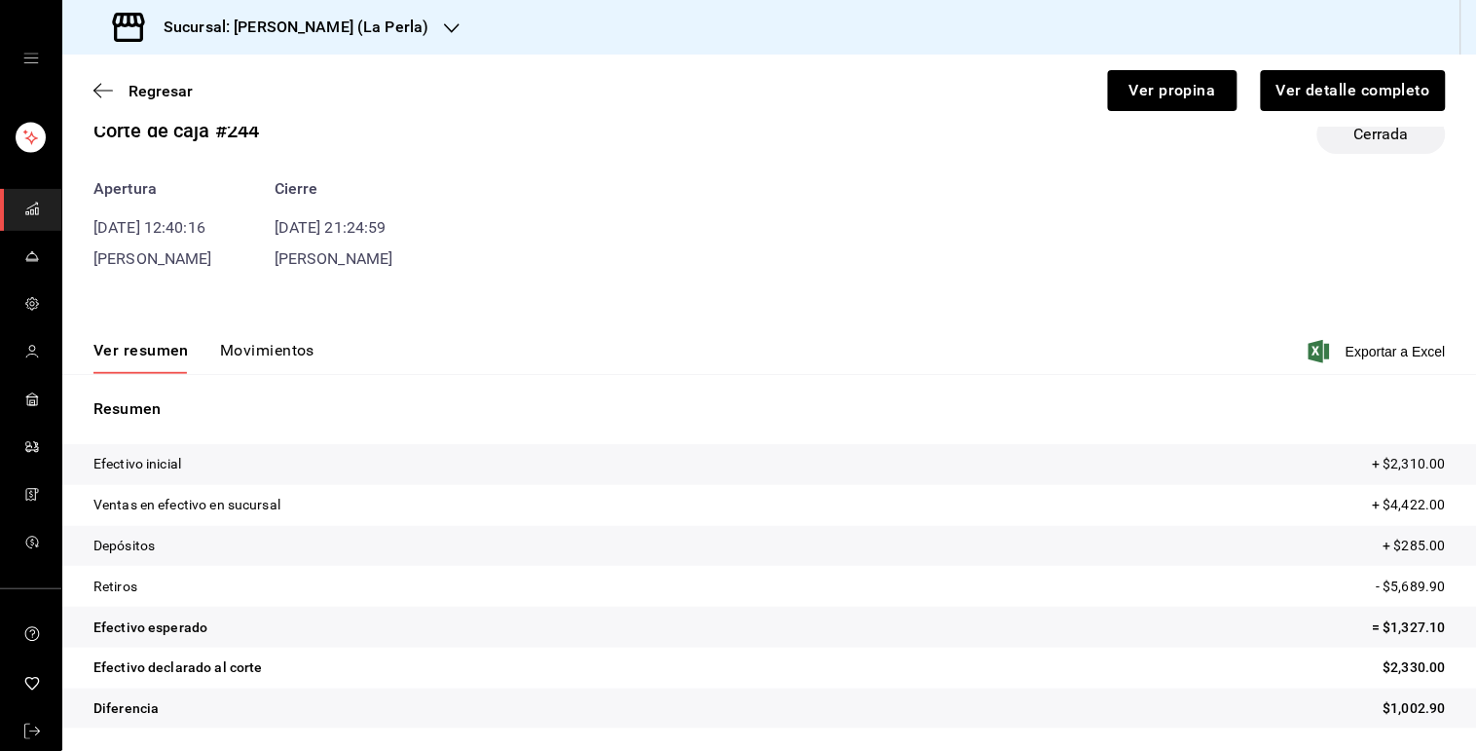
click at [290, 355] on button "Movimientos" at bounding box center [267, 357] width 94 height 33
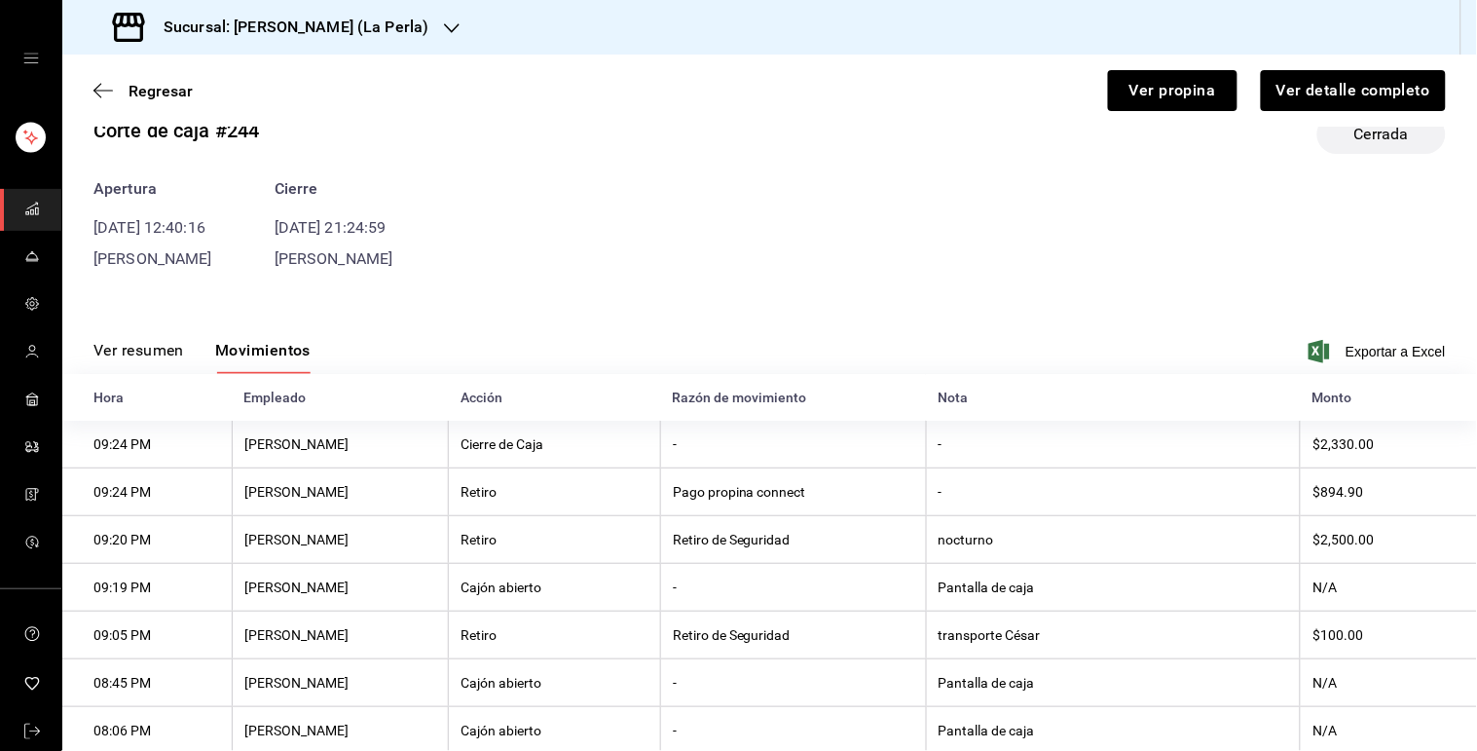
click at [141, 352] on button "Ver resumen" at bounding box center [138, 357] width 91 height 33
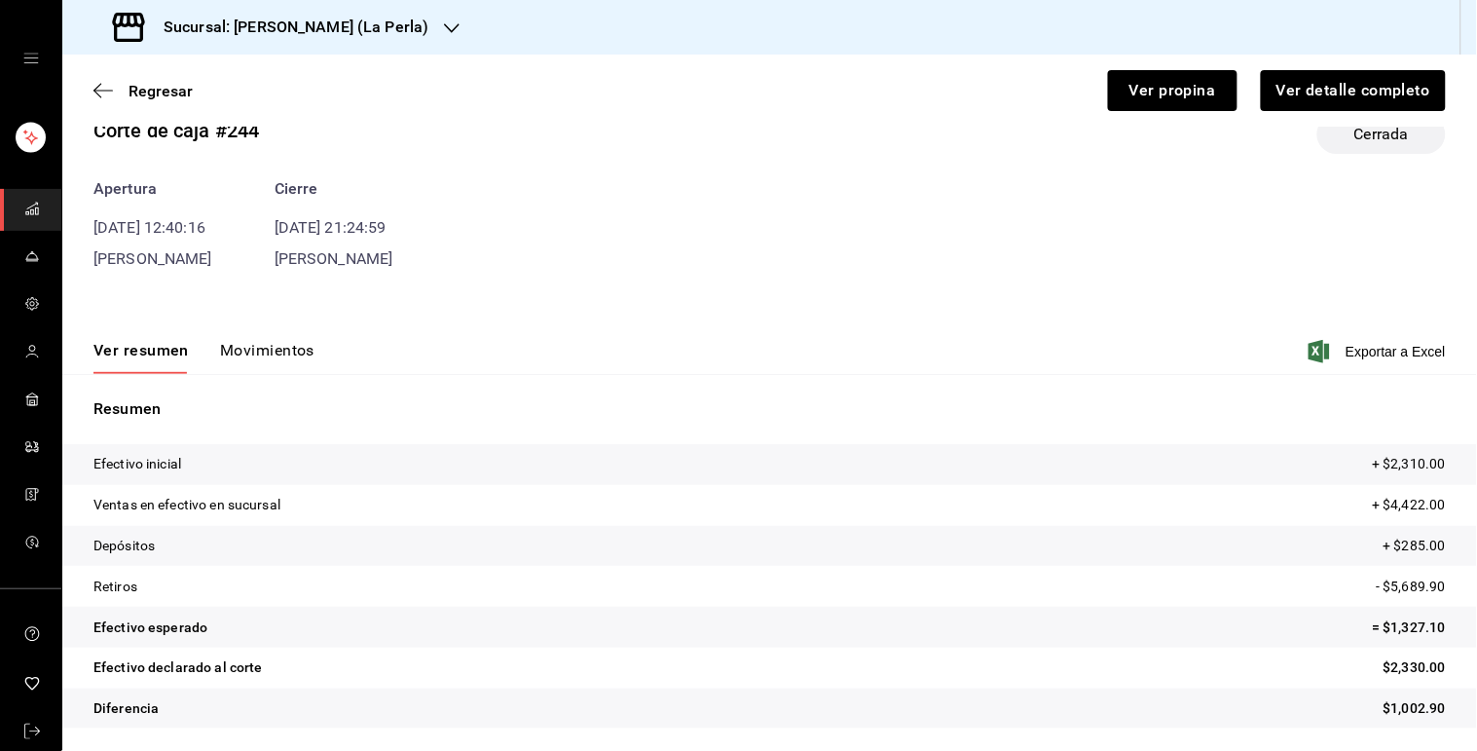
click at [277, 358] on button "Movimientos" at bounding box center [267, 357] width 94 height 33
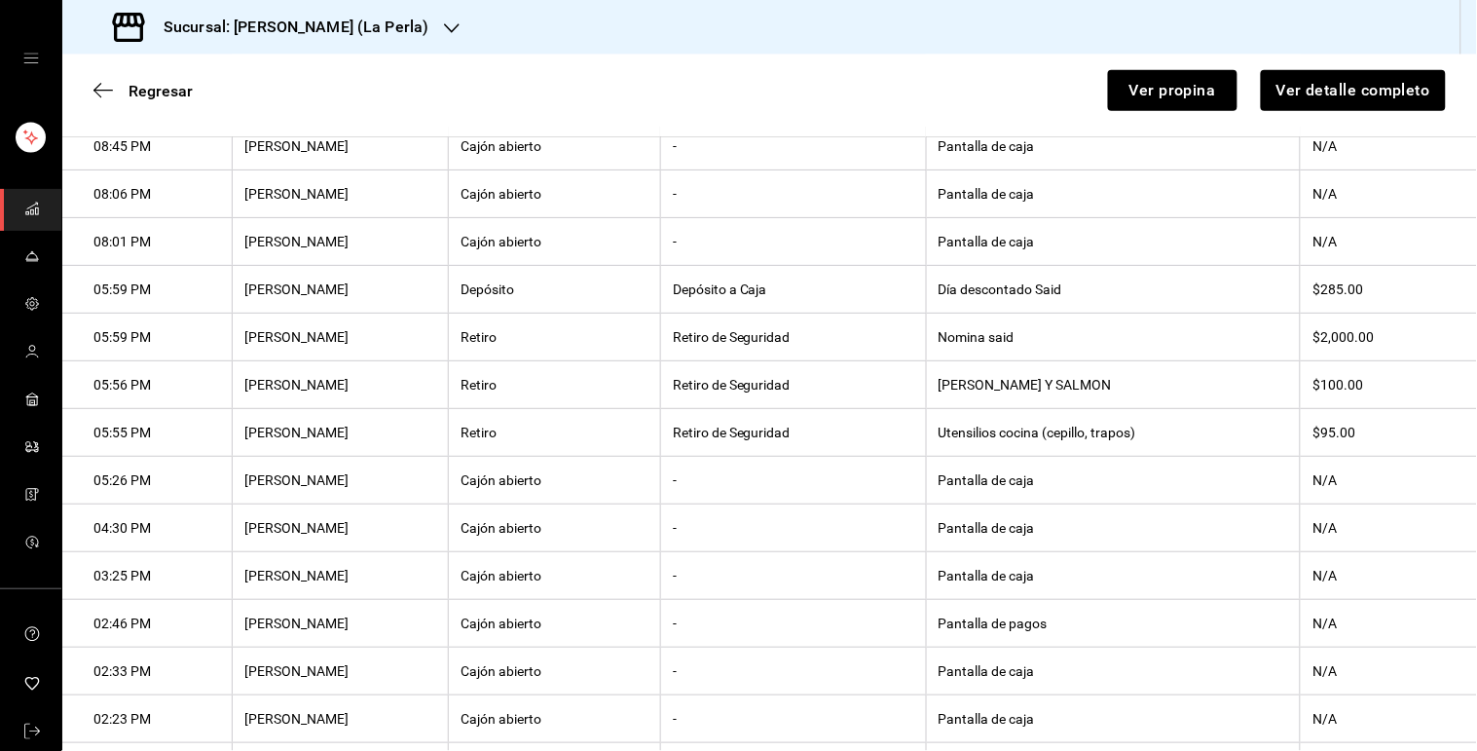
scroll to position [861, 0]
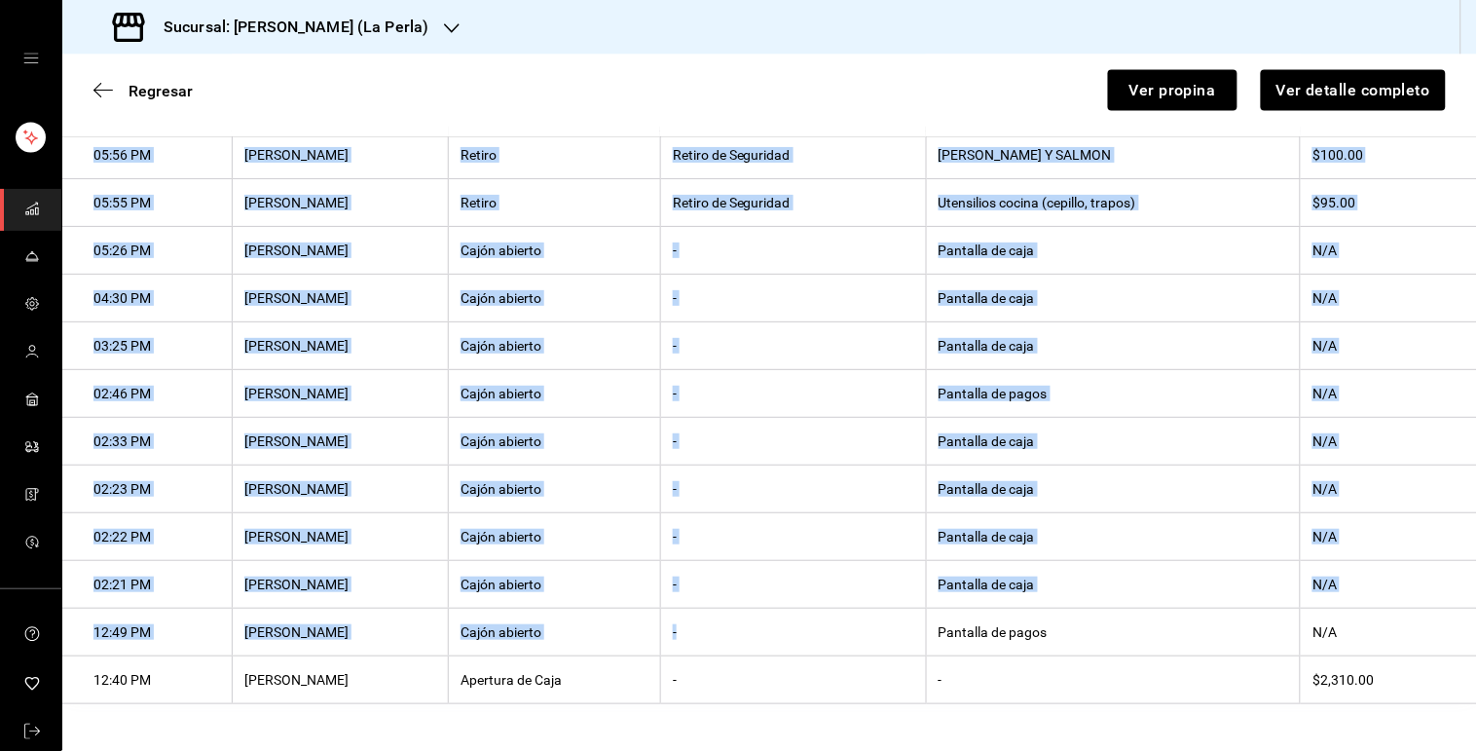
drag, startPoint x: 878, startPoint y: 639, endPoint x: 874, endPoint y: 650, distance: 12.3
click at [874, 650] on th "-" at bounding box center [793, 633] width 266 height 48
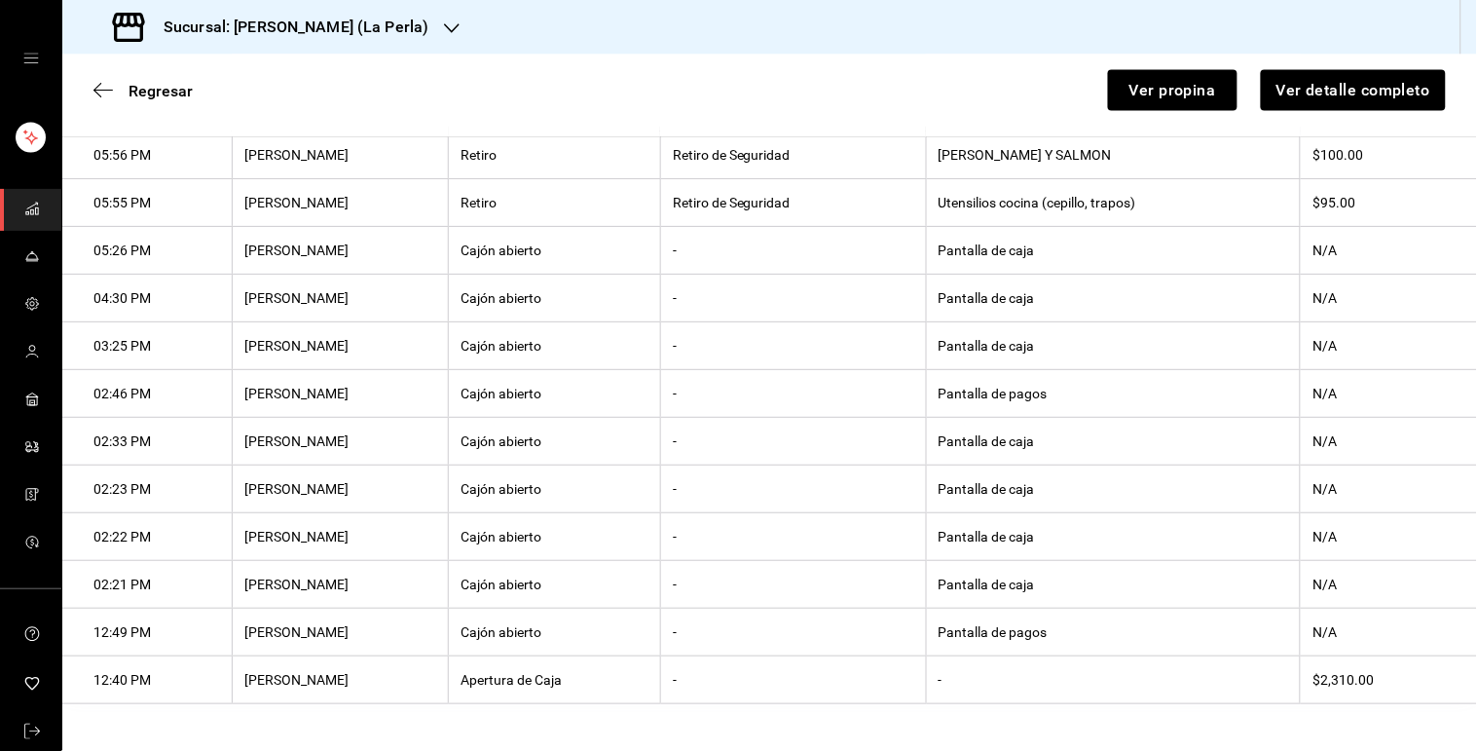
click at [1000, 200] on th "Utensilios cocina (cepillo, trapos)" at bounding box center [1113, 203] width 374 height 48
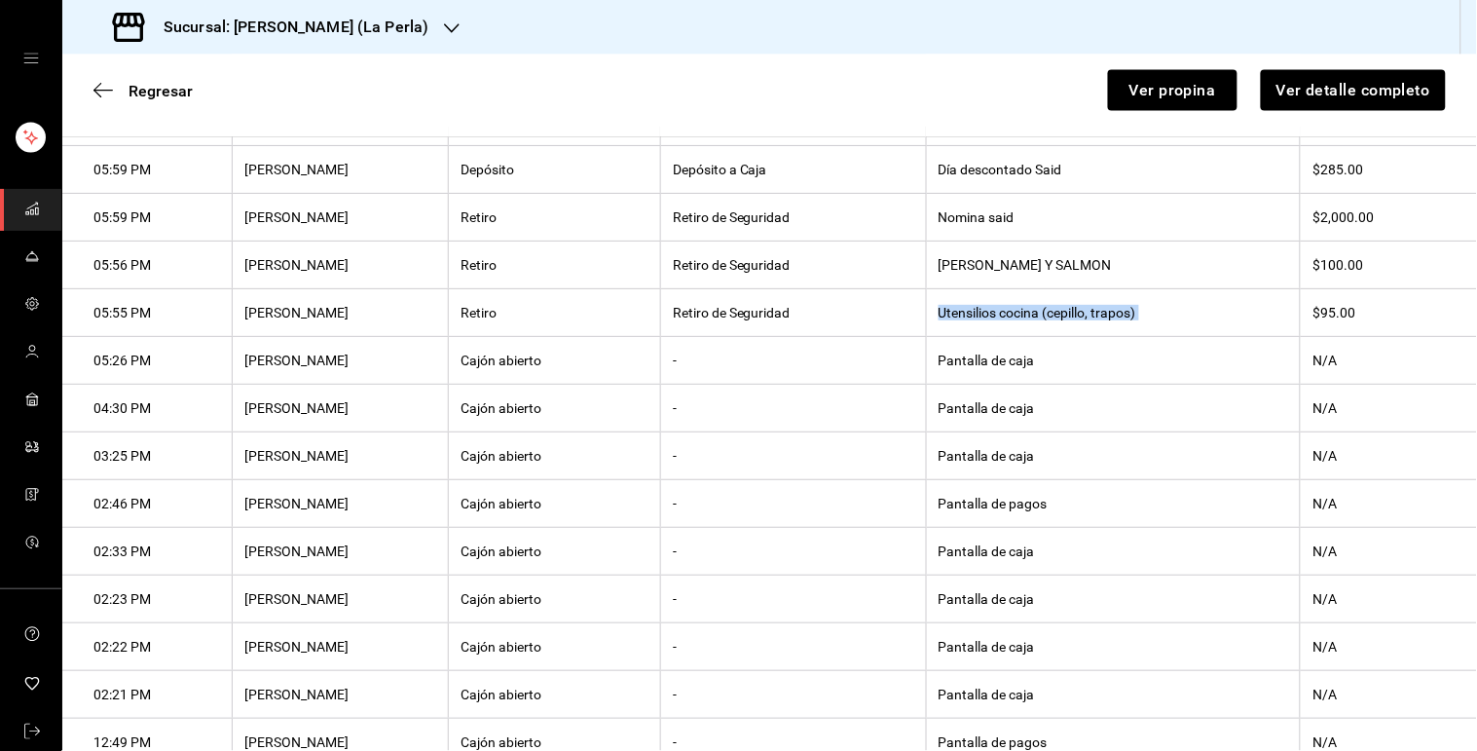
scroll to position [658, 0]
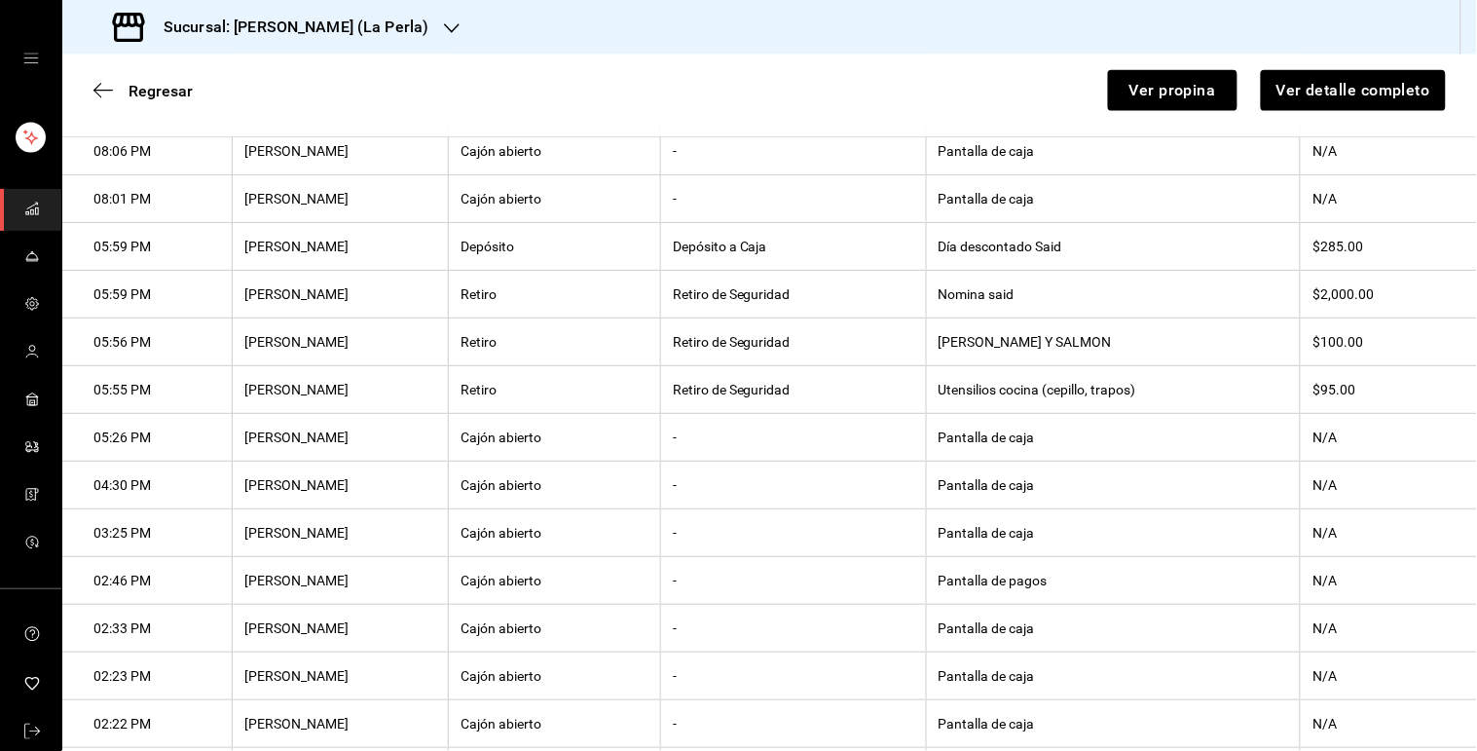
click at [994, 348] on th "[PERSON_NAME] Y SALMON" at bounding box center [1113, 342] width 374 height 48
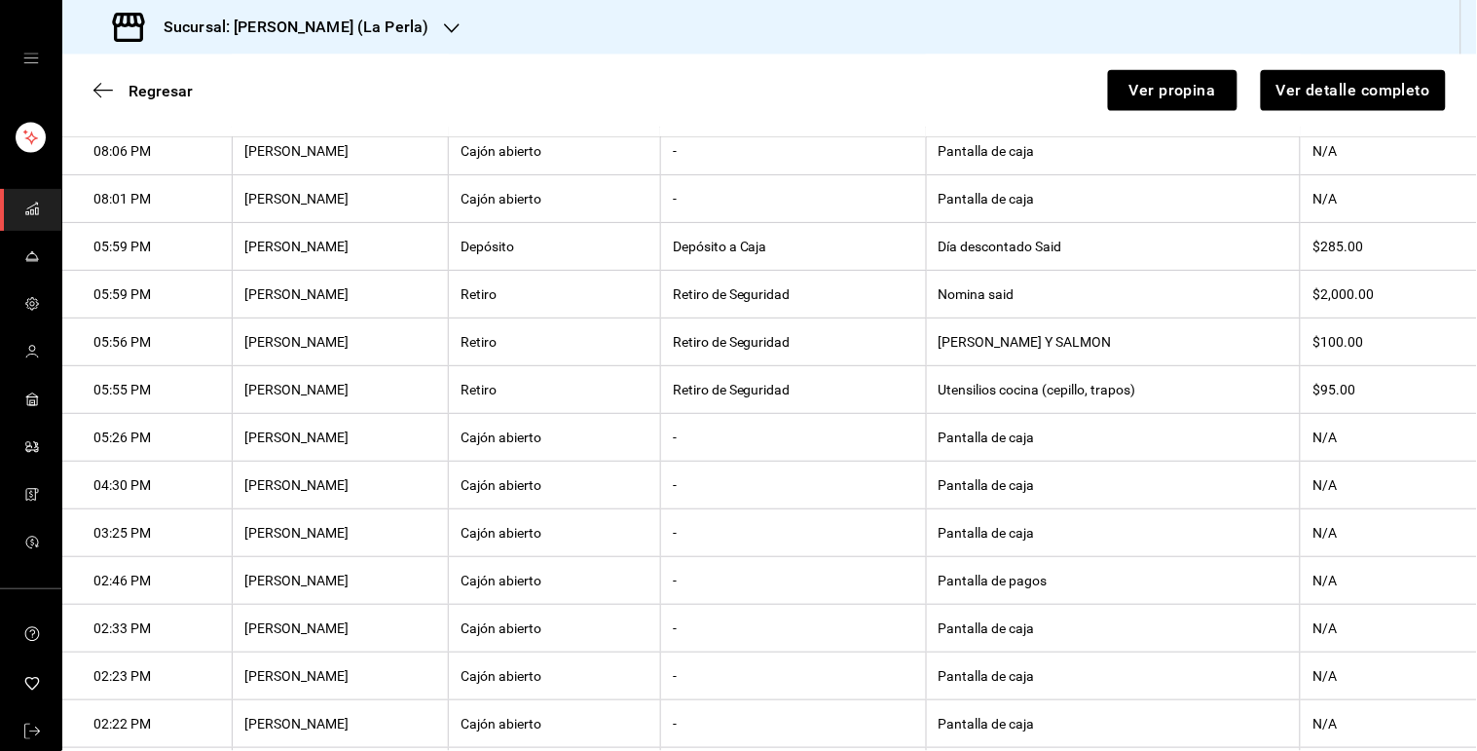
click at [964, 298] on th "Nomina said" at bounding box center [1113, 295] width 374 height 48
click at [987, 240] on th "Día descontado Said" at bounding box center [1113, 247] width 374 height 48
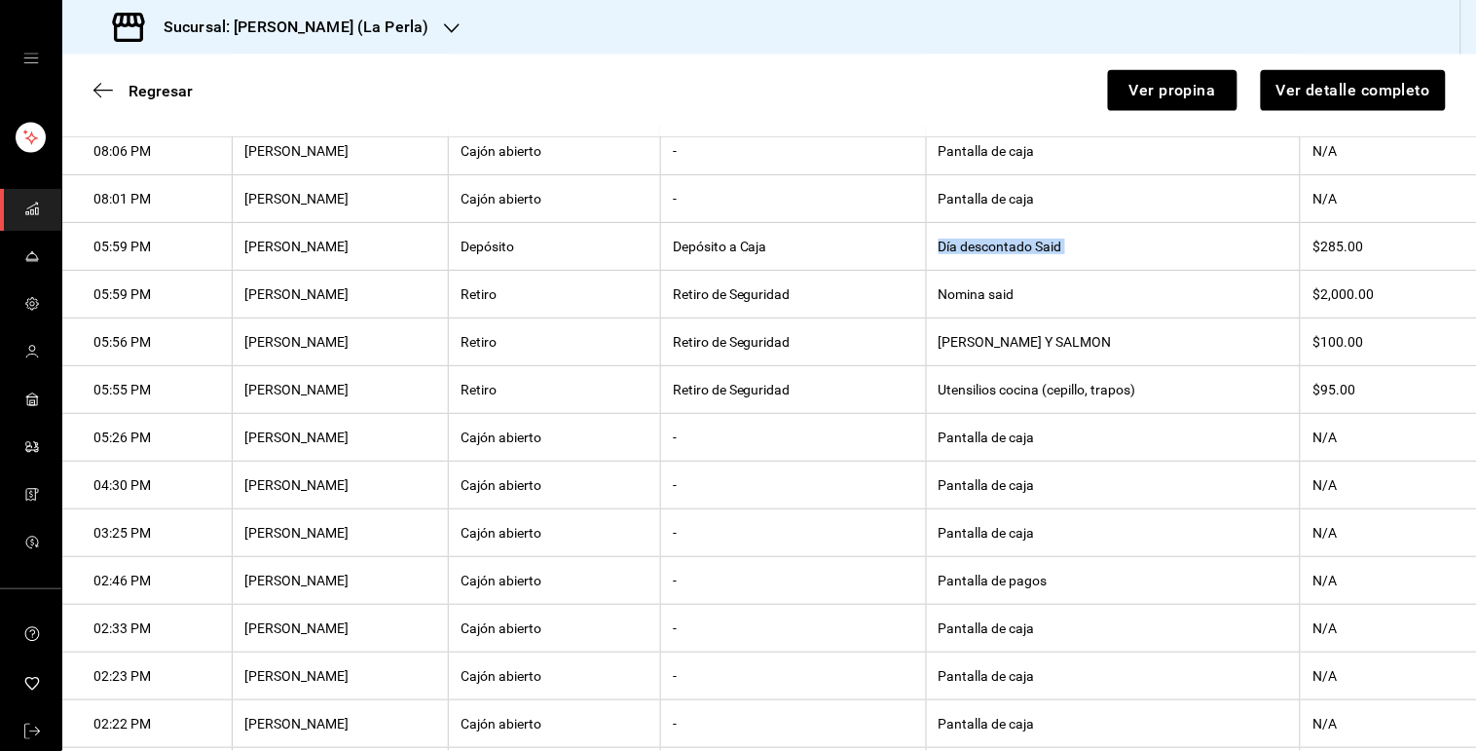
click at [987, 240] on th "Día descontado Said" at bounding box center [1113, 247] width 374 height 48
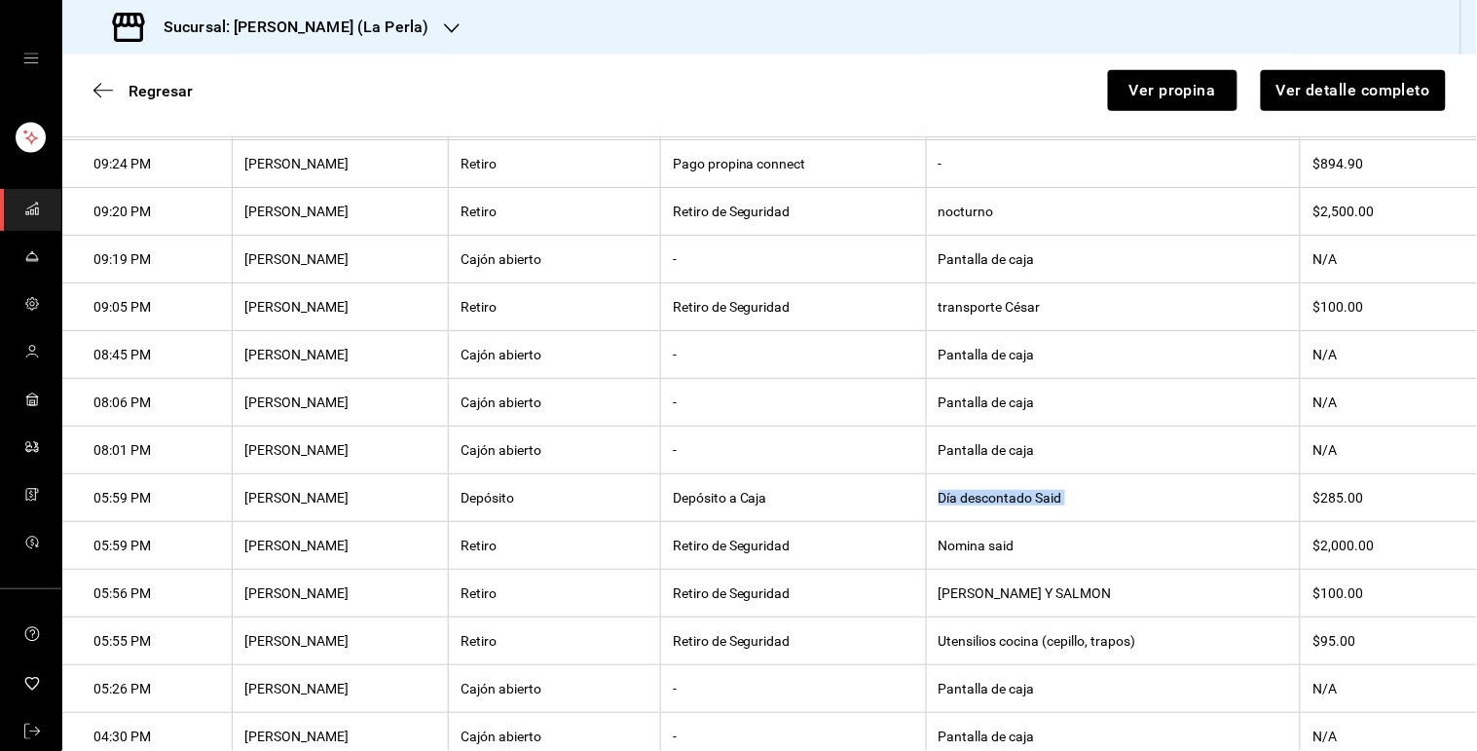
scroll to position [403, 0]
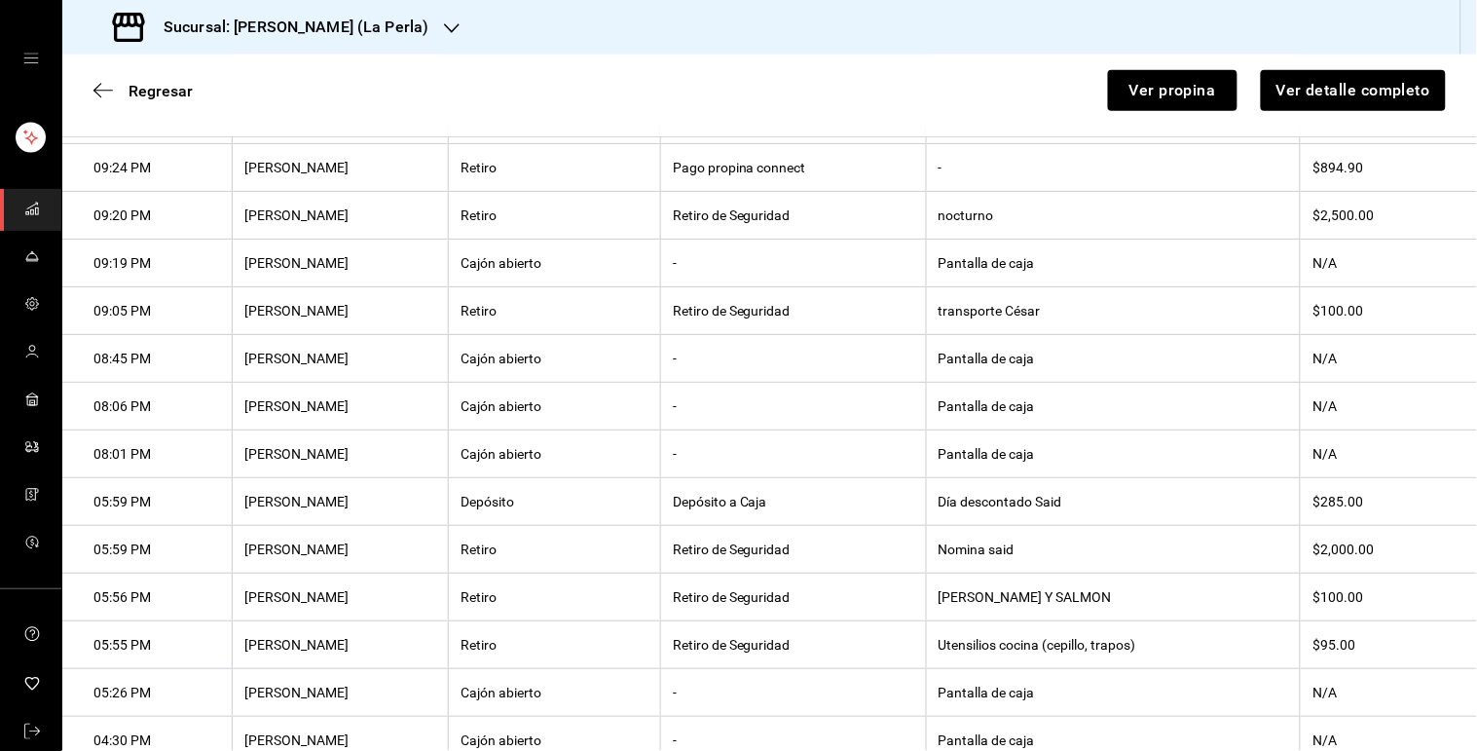
click at [984, 314] on th "transporte César" at bounding box center [1113, 311] width 374 height 48
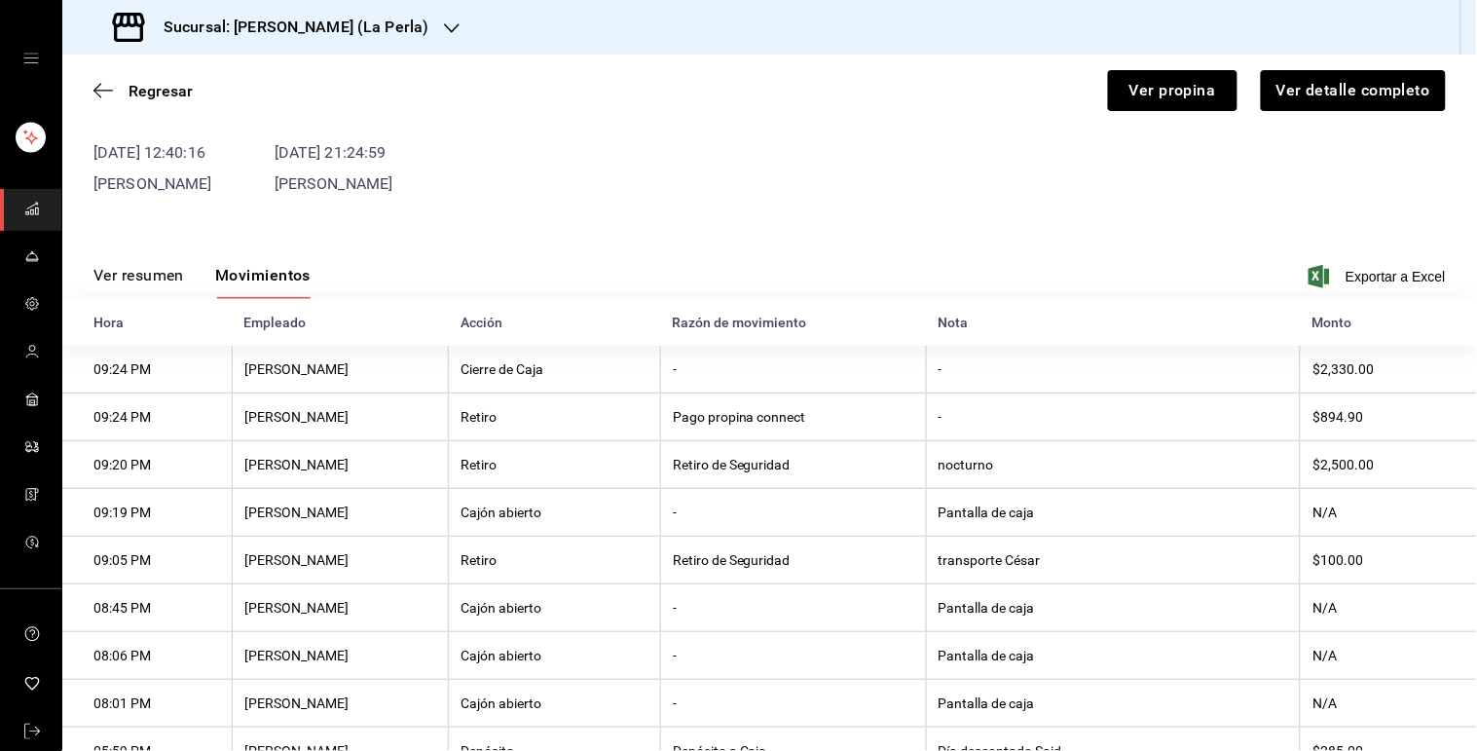
scroll to position [0, 0]
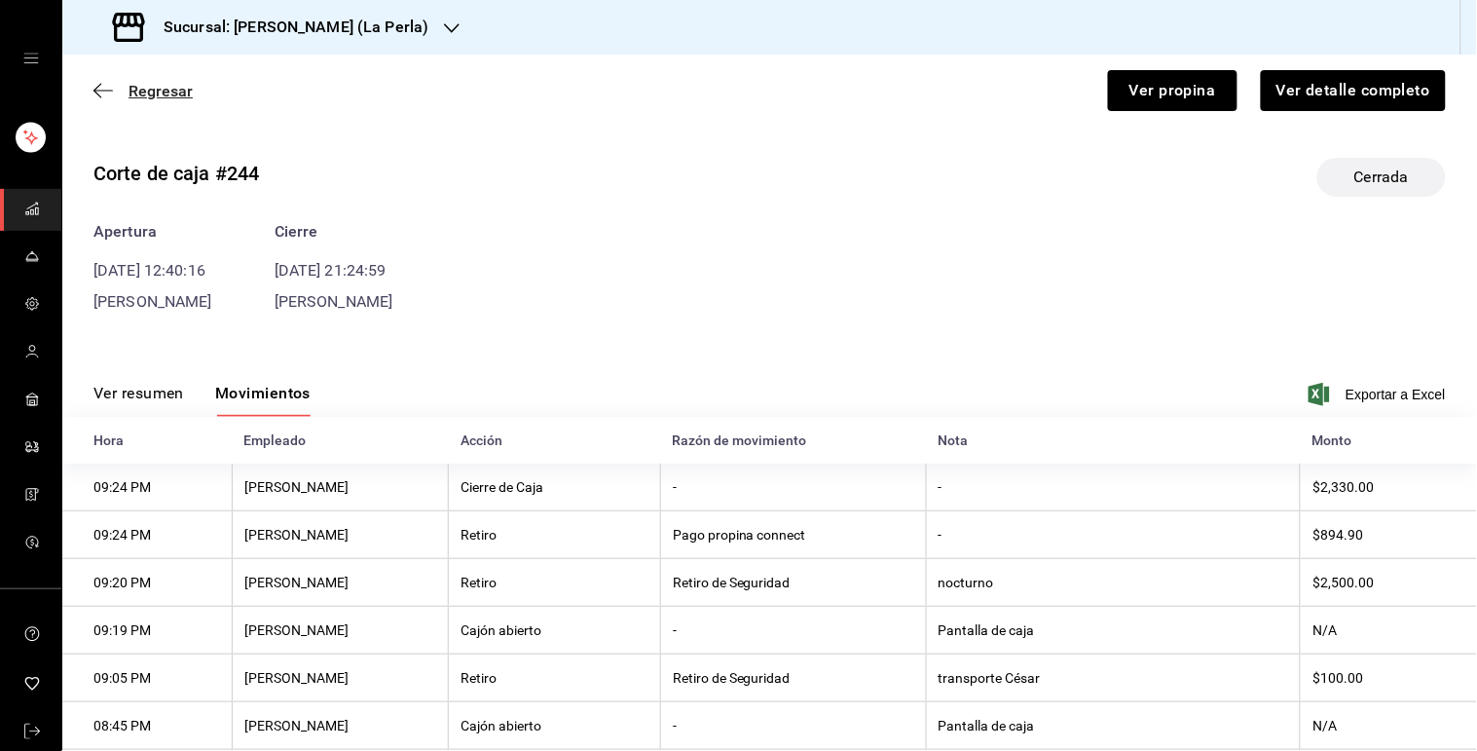
click at [166, 88] on span "Regresar" at bounding box center [161, 91] width 64 height 18
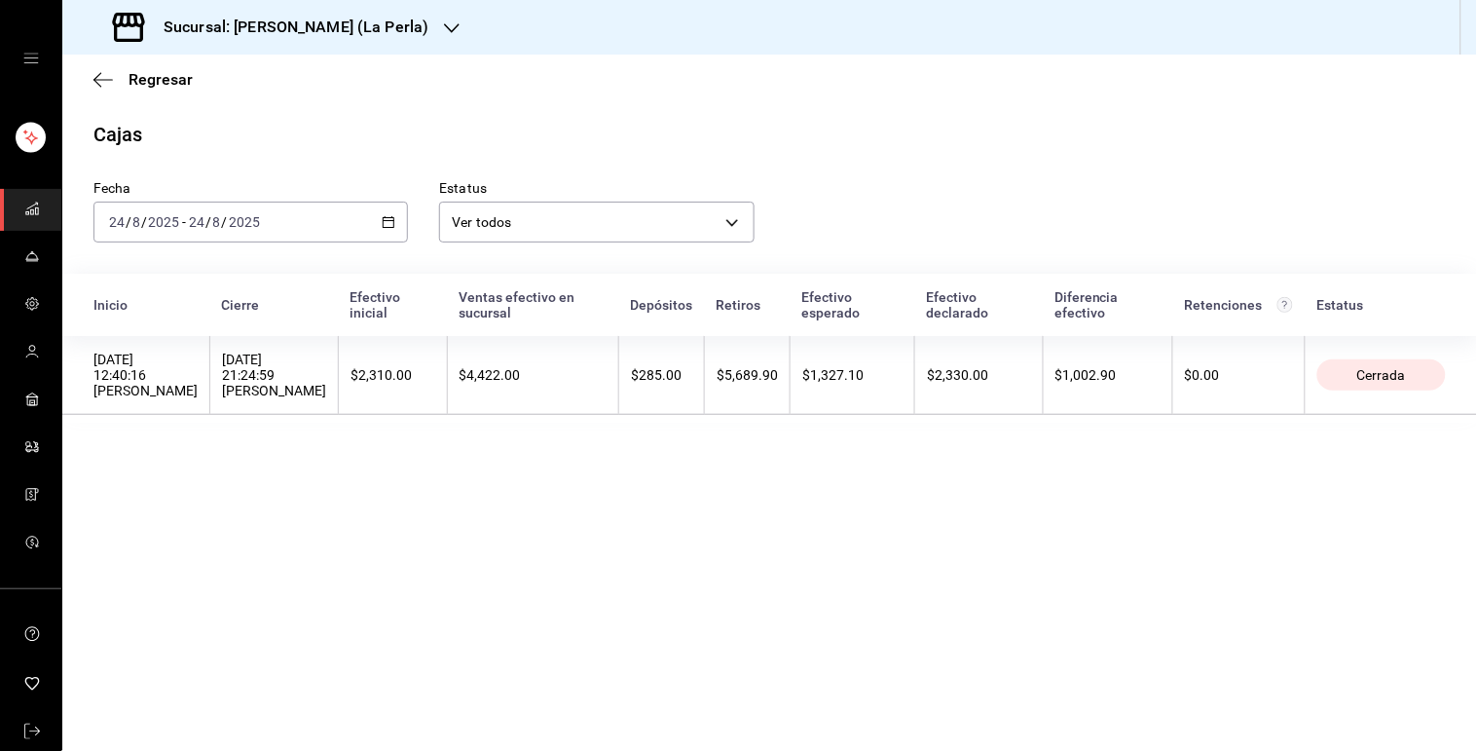
click at [380, 220] on div "[DATE] [DATE] - [DATE] [DATE]" at bounding box center [250, 222] width 314 height 41
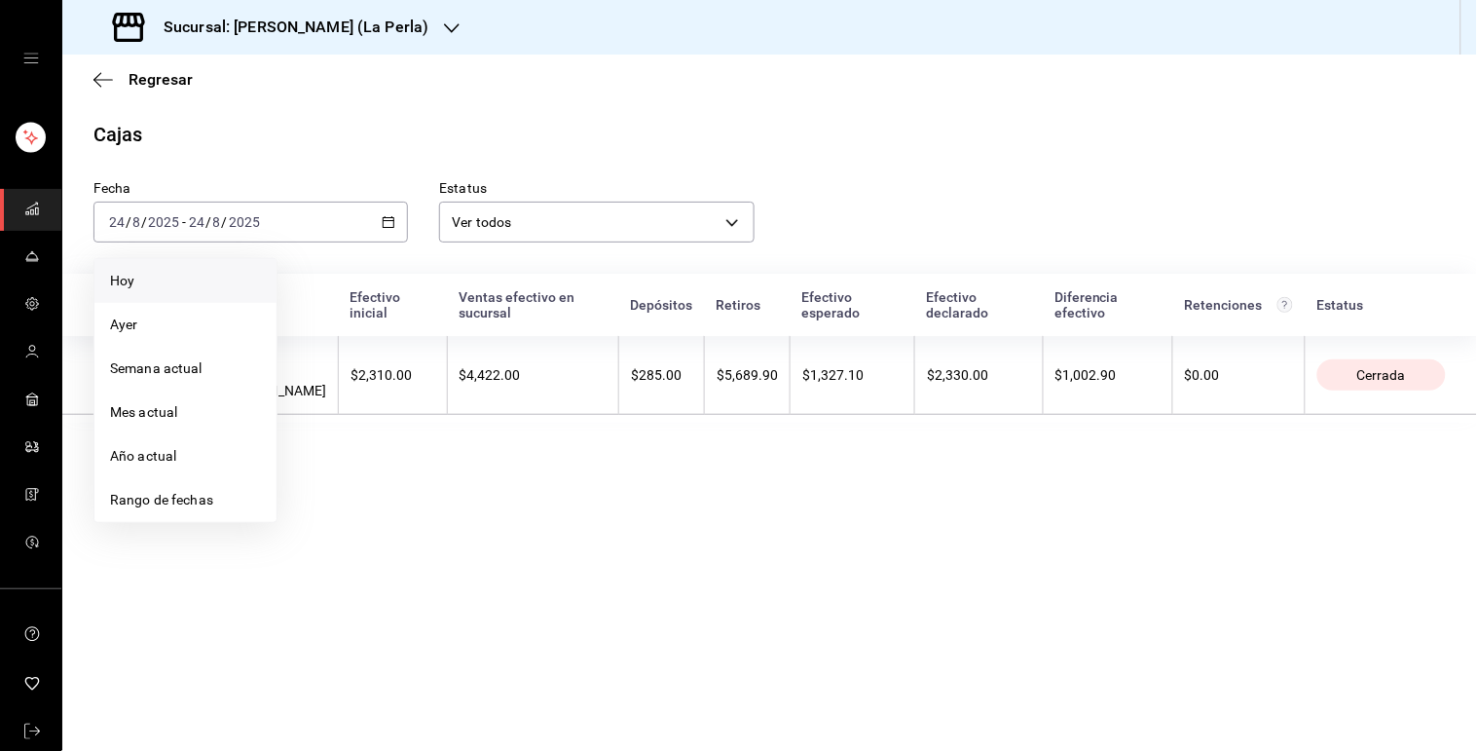
click at [205, 294] on li "Hoy" at bounding box center [185, 281] width 182 height 44
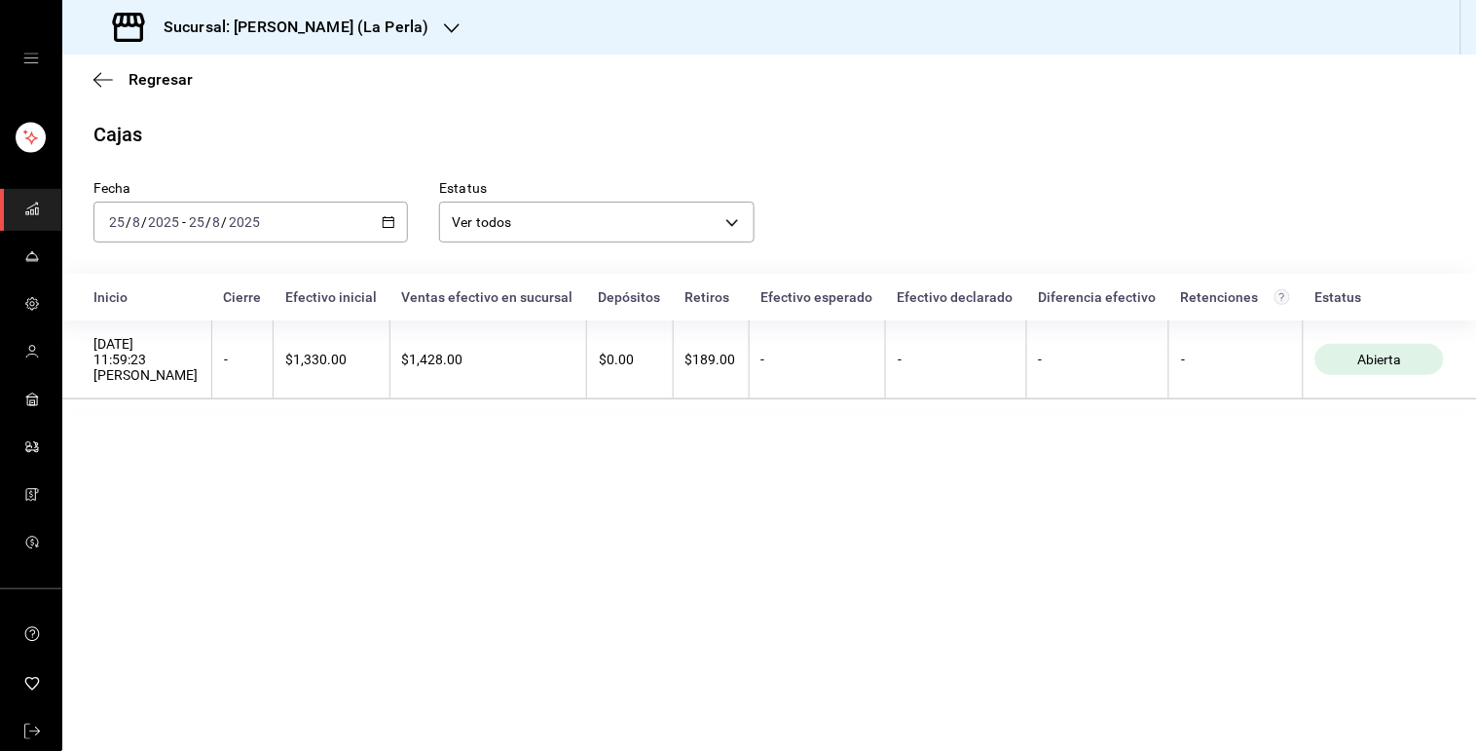
click at [314, 18] on h3 "Sucursal: [PERSON_NAME] (La Perla)" at bounding box center [288, 27] width 280 height 23
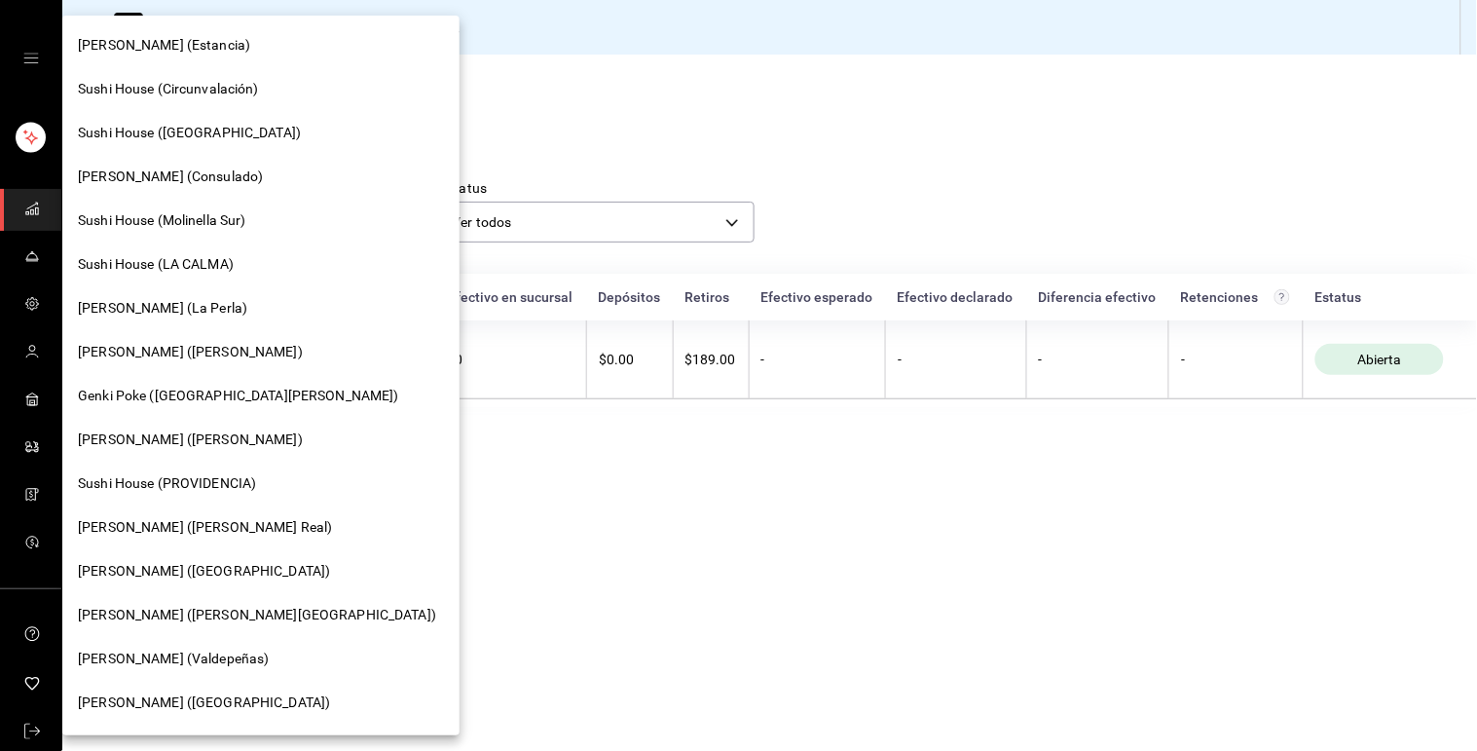
drag, startPoint x: 531, startPoint y: 144, endPoint x: 433, endPoint y: 72, distance: 121.1
click at [433, 72] on div at bounding box center [738, 375] width 1477 height 751
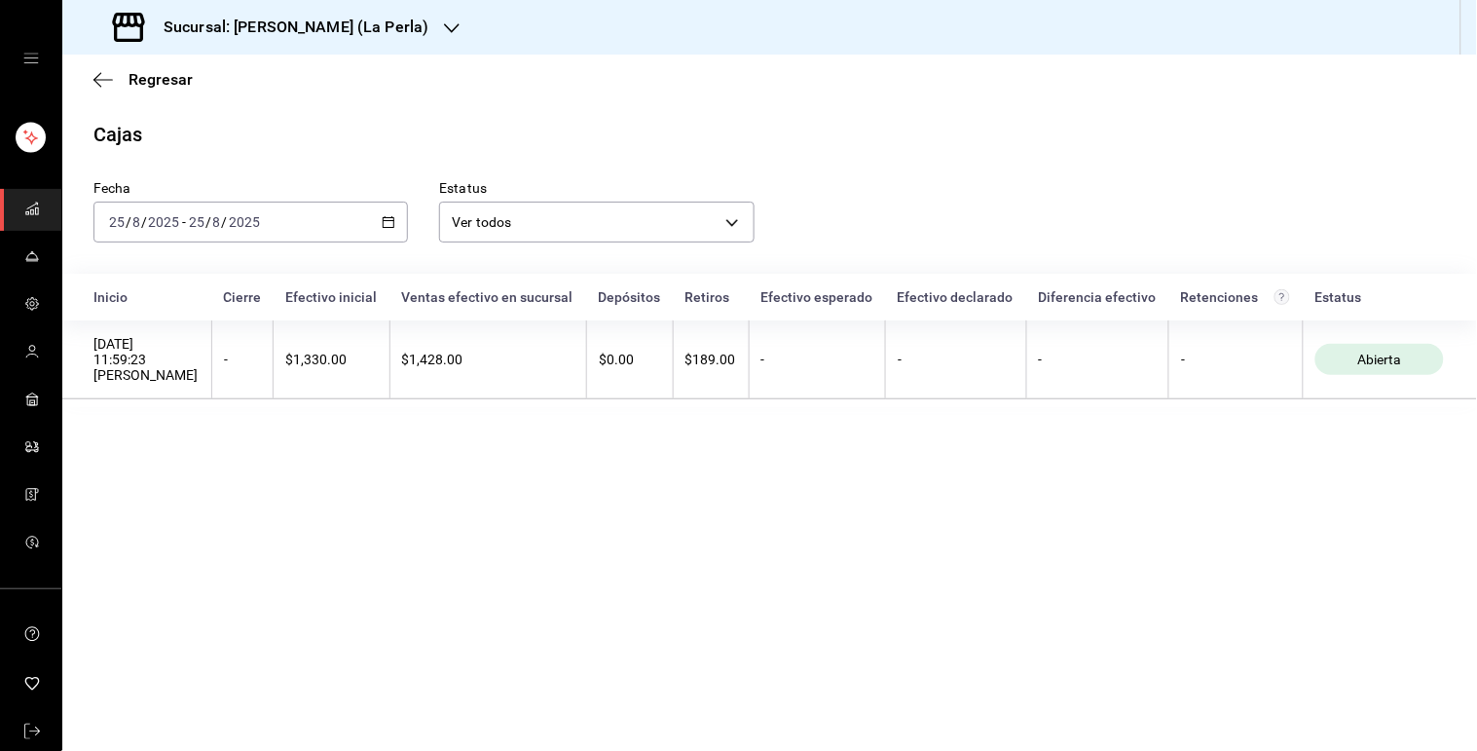
click at [433, 72] on div "Genki Poke (Estancia) [GEOGRAPHIC_DATA] (Circunvalación) [GEOGRAPHIC_DATA] ([GE…" at bounding box center [738, 375] width 1477 height 751
click at [182, 76] on span "Regresar" at bounding box center [161, 79] width 64 height 18
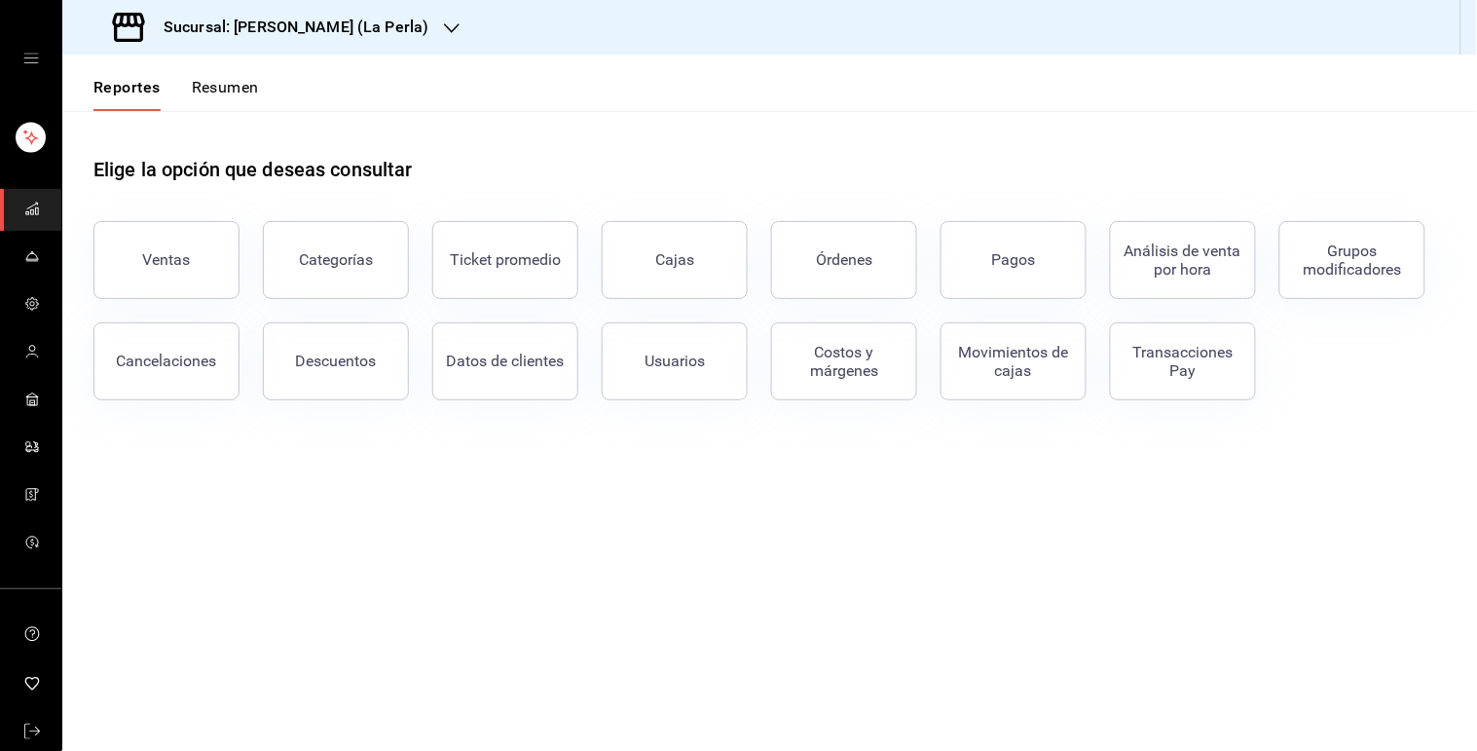
click at [388, 40] on div "Sucursal: [PERSON_NAME] (La Perla)" at bounding box center [272, 27] width 389 height 55
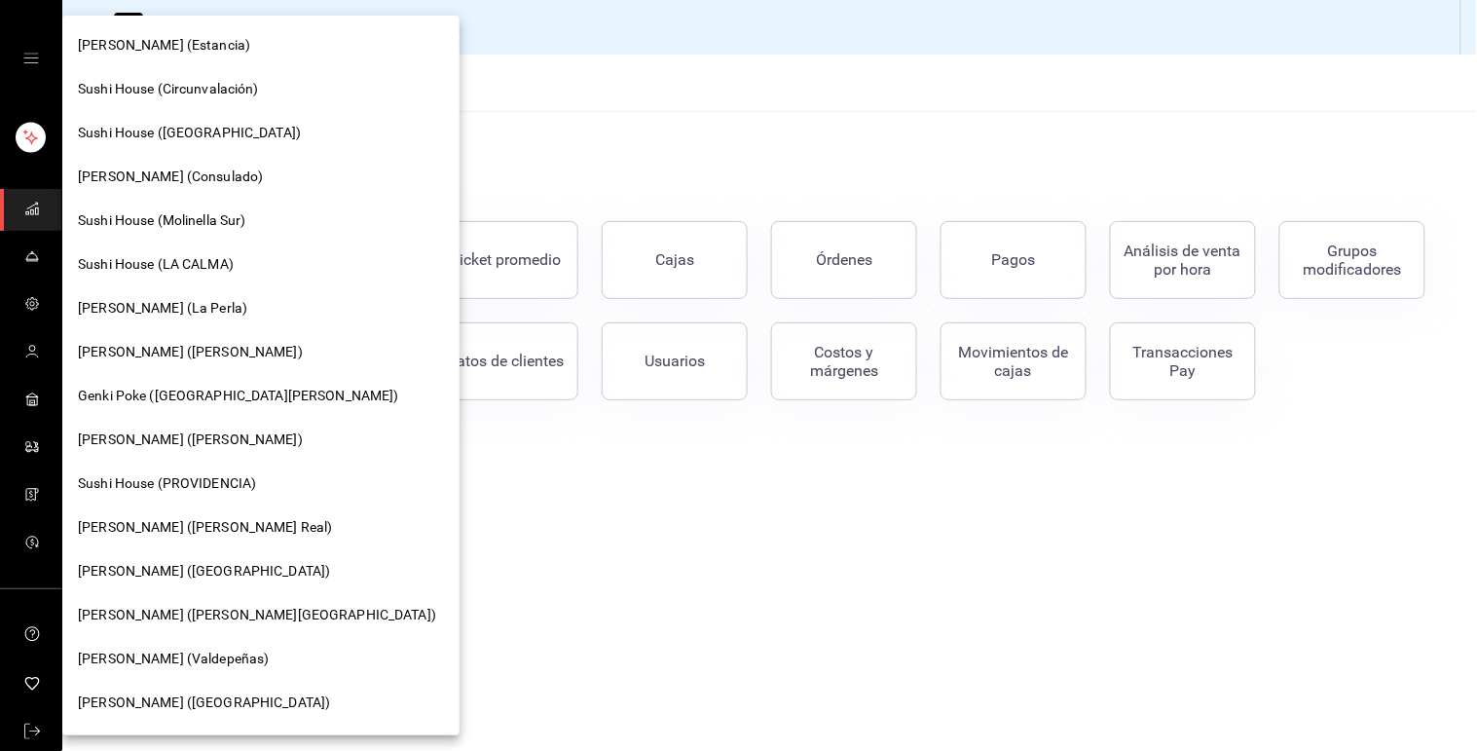
click at [253, 185] on div "[PERSON_NAME] (Consulado)" at bounding box center [261, 176] width 366 height 20
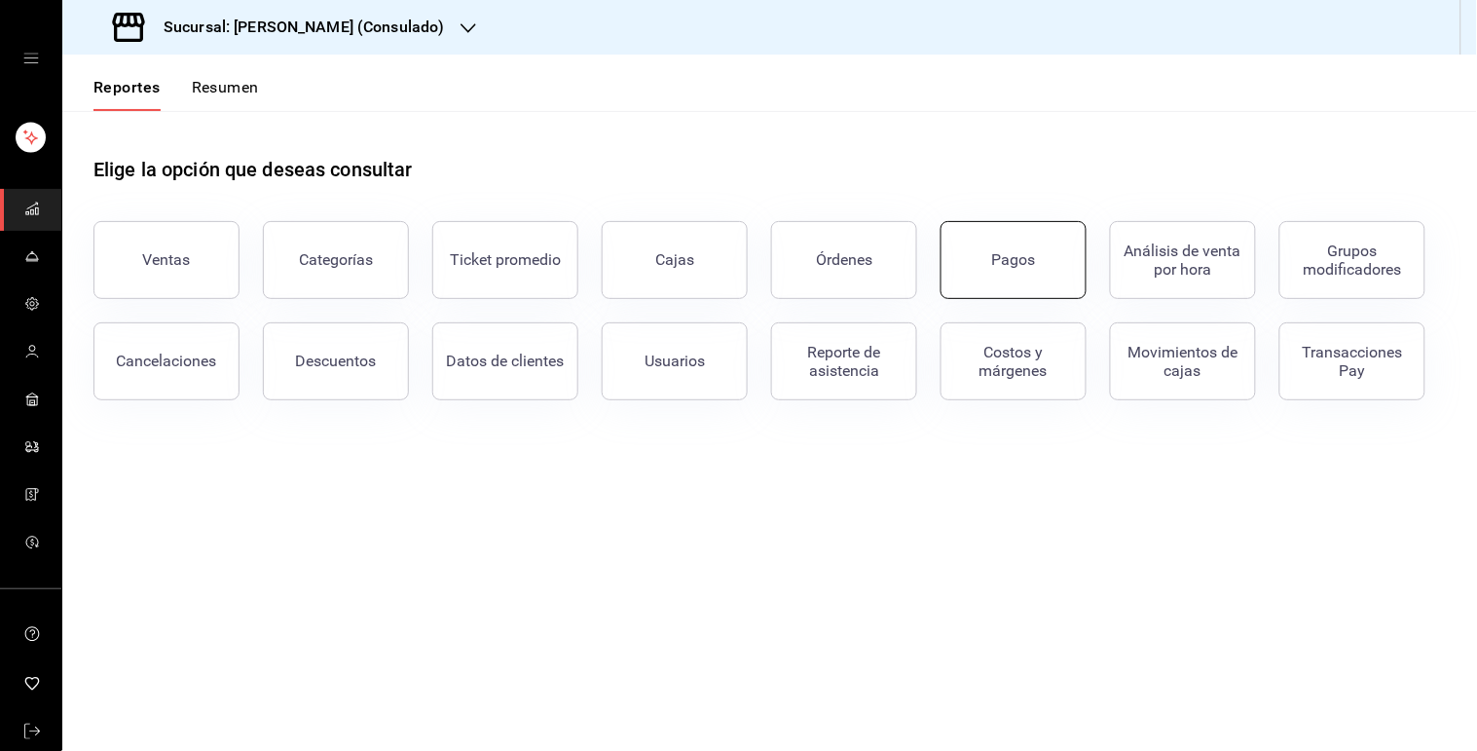
click at [1027, 264] on div "Pagos" at bounding box center [1014, 259] width 44 height 18
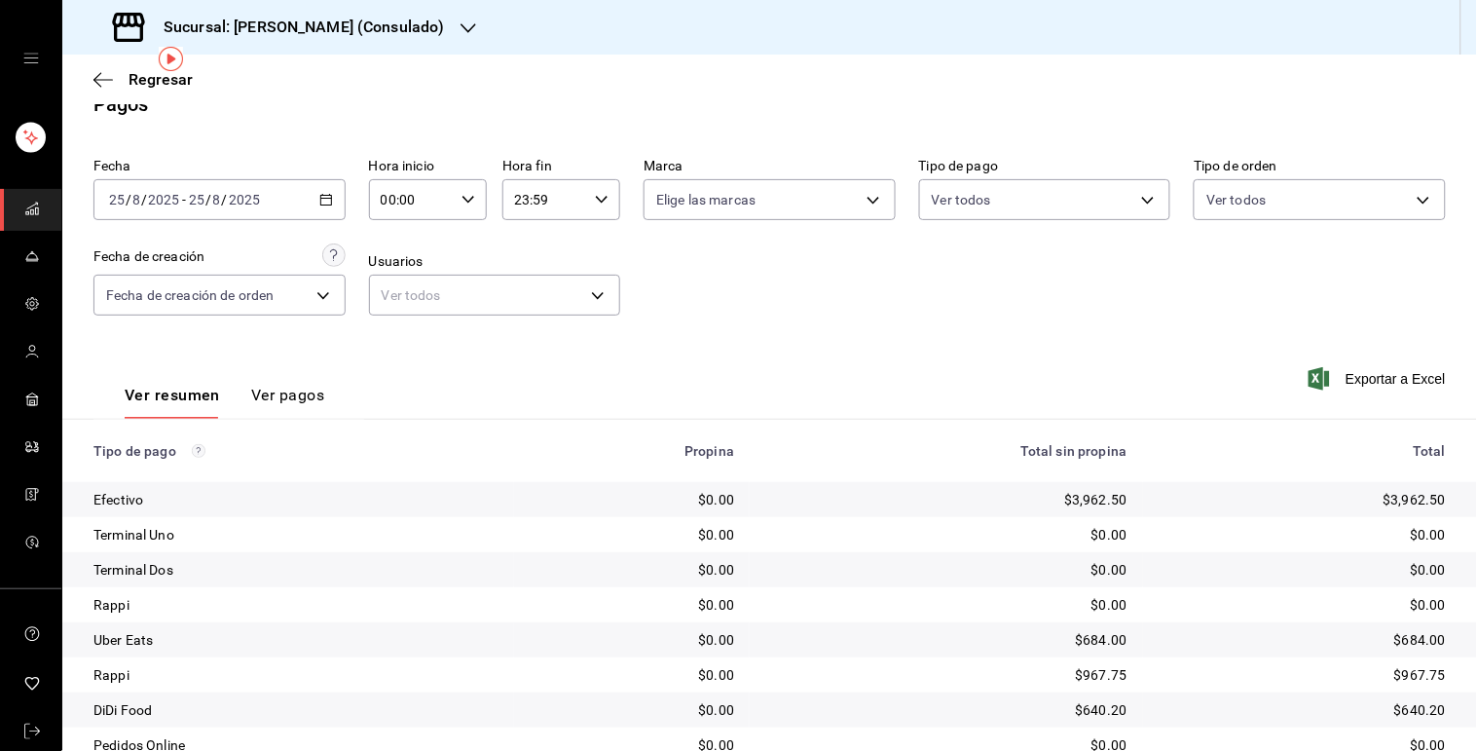
scroll to position [26, 0]
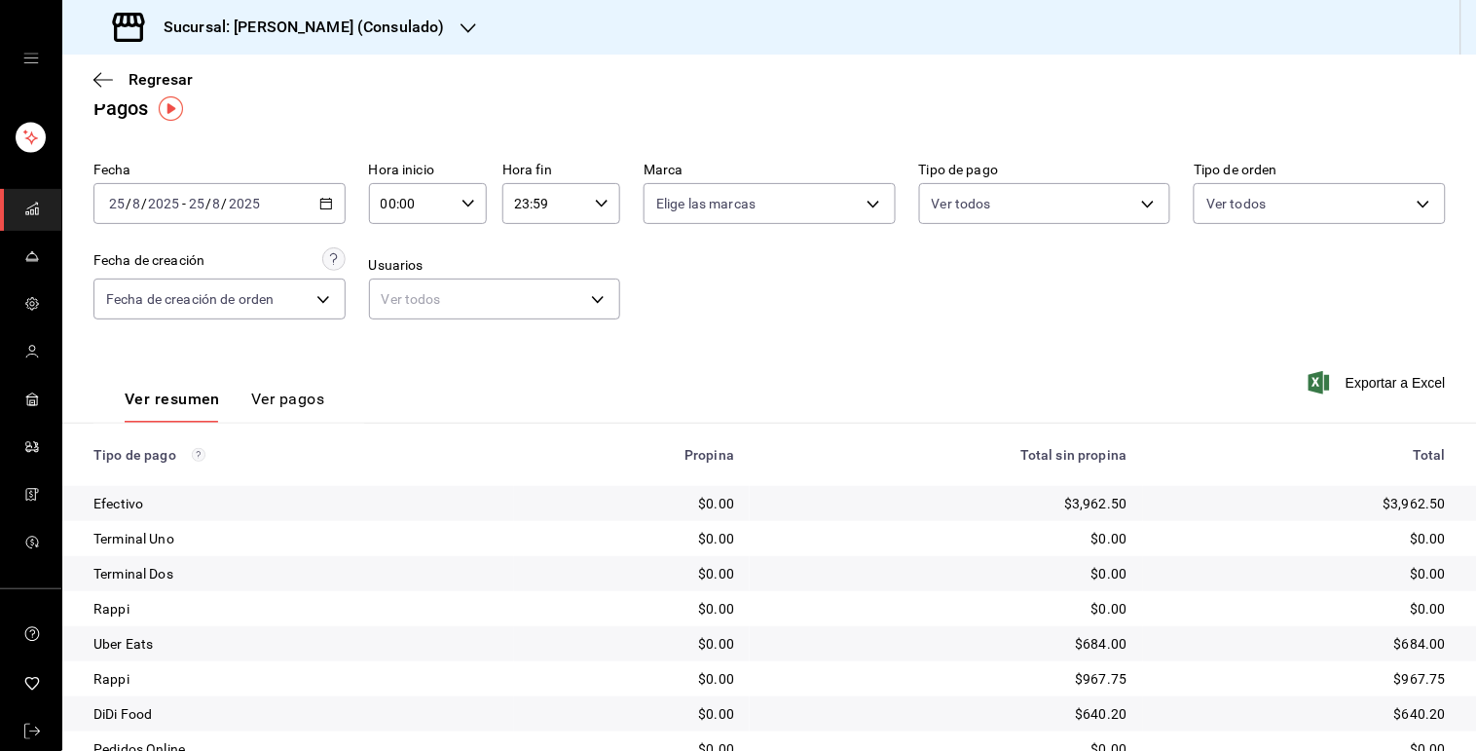
click at [331, 207] on div "[DATE] [DATE] - [DATE] [DATE]" at bounding box center [219, 203] width 252 height 41
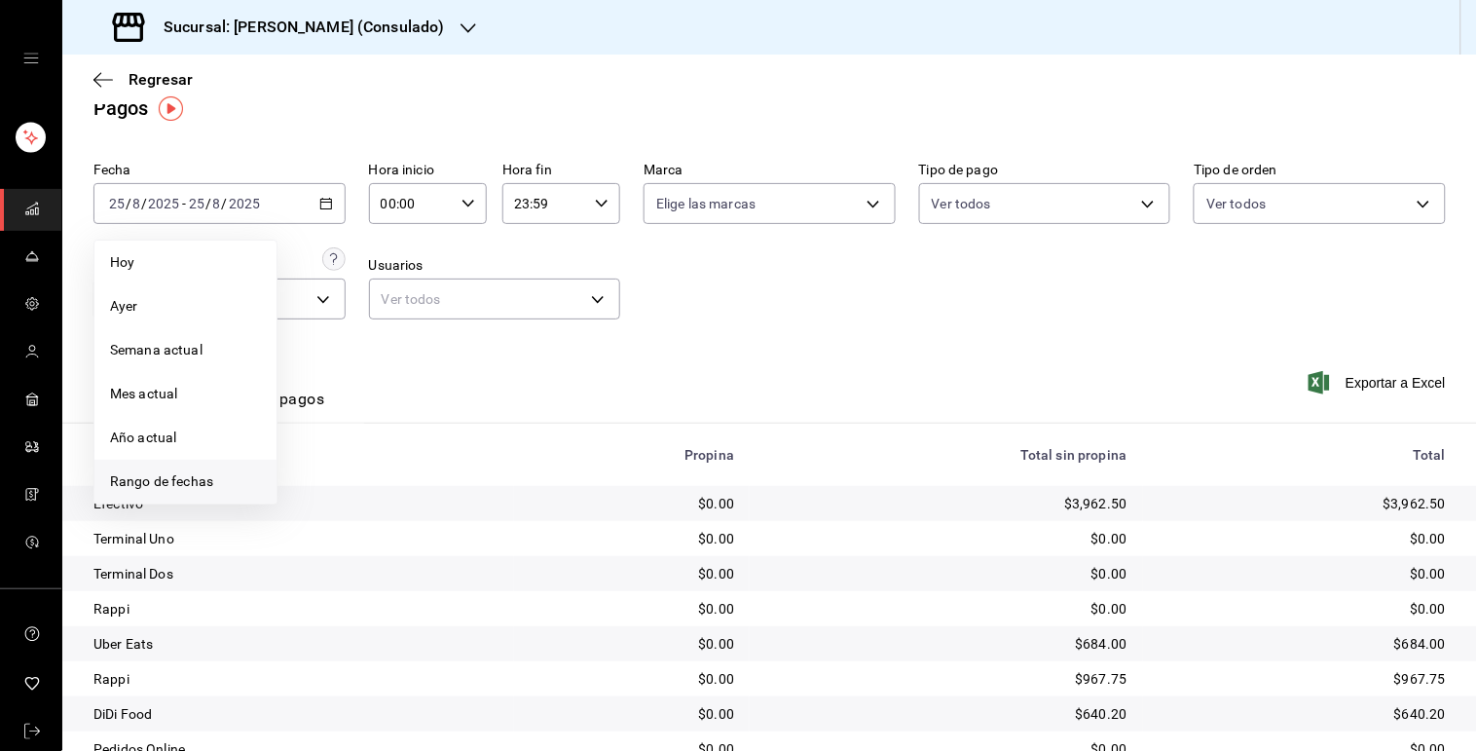
click at [181, 477] on span "Rango de fechas" at bounding box center [185, 481] width 151 height 20
click at [390, 458] on abbr "20" at bounding box center [387, 462] width 13 height 14
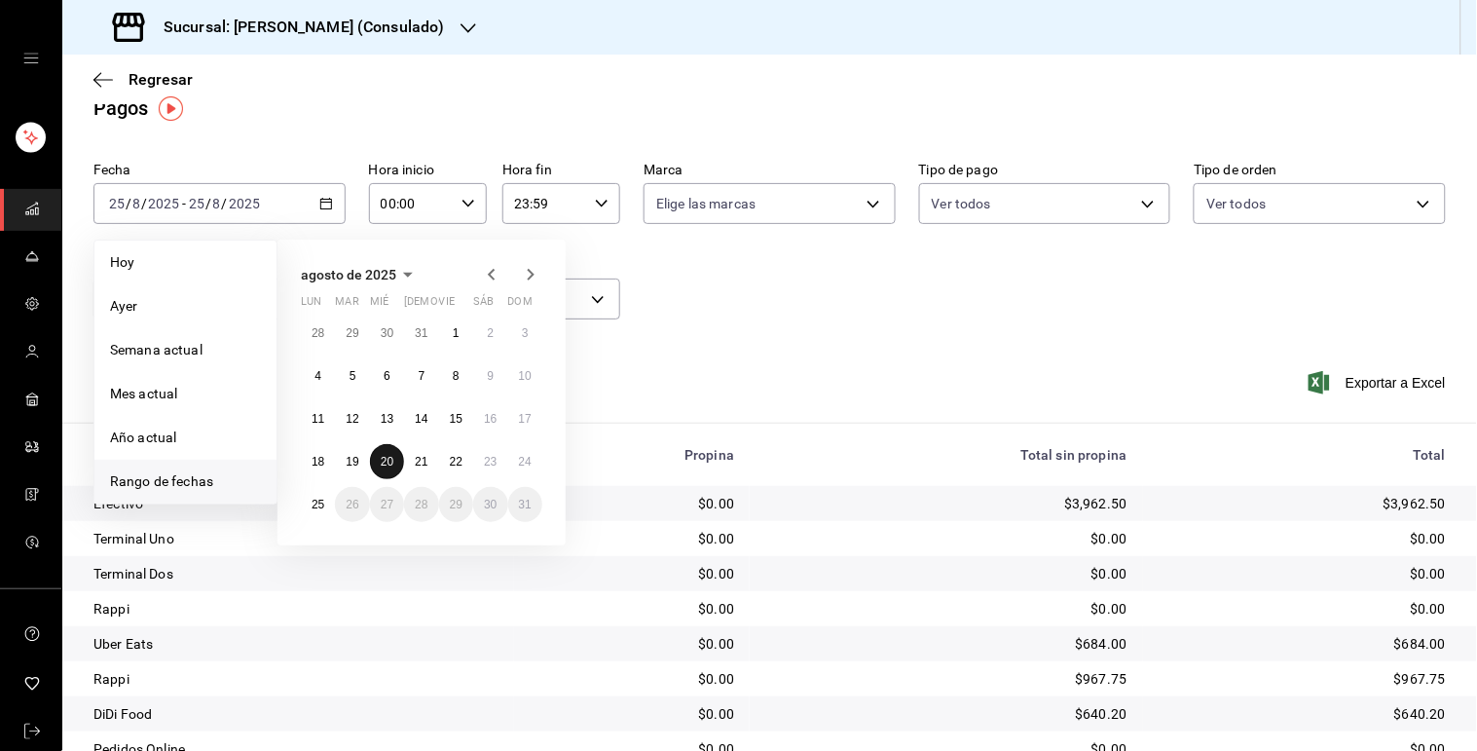
click at [390, 458] on abbr "20" at bounding box center [387, 462] width 13 height 14
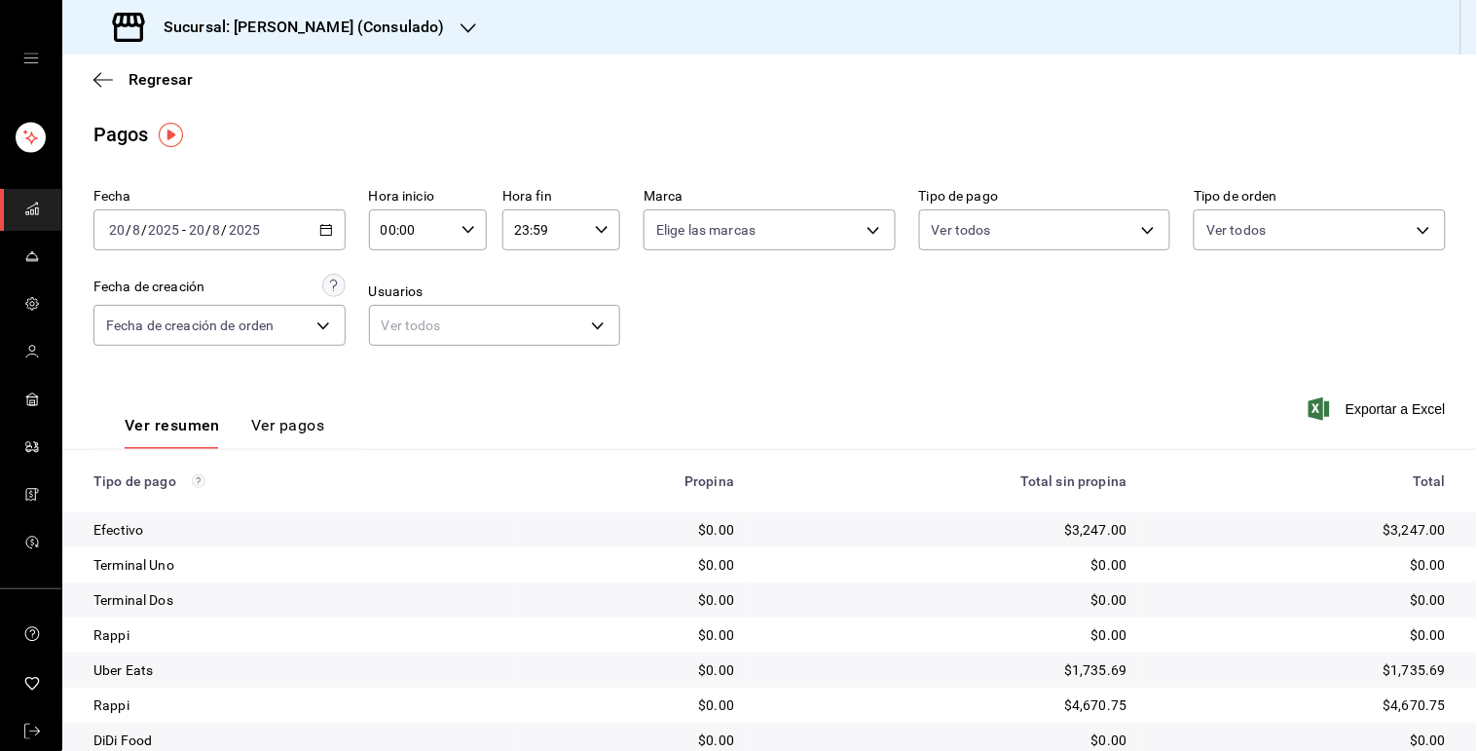
click at [308, 240] on div "[DATE] [DATE] - [DATE] [DATE]" at bounding box center [219, 229] width 252 height 41
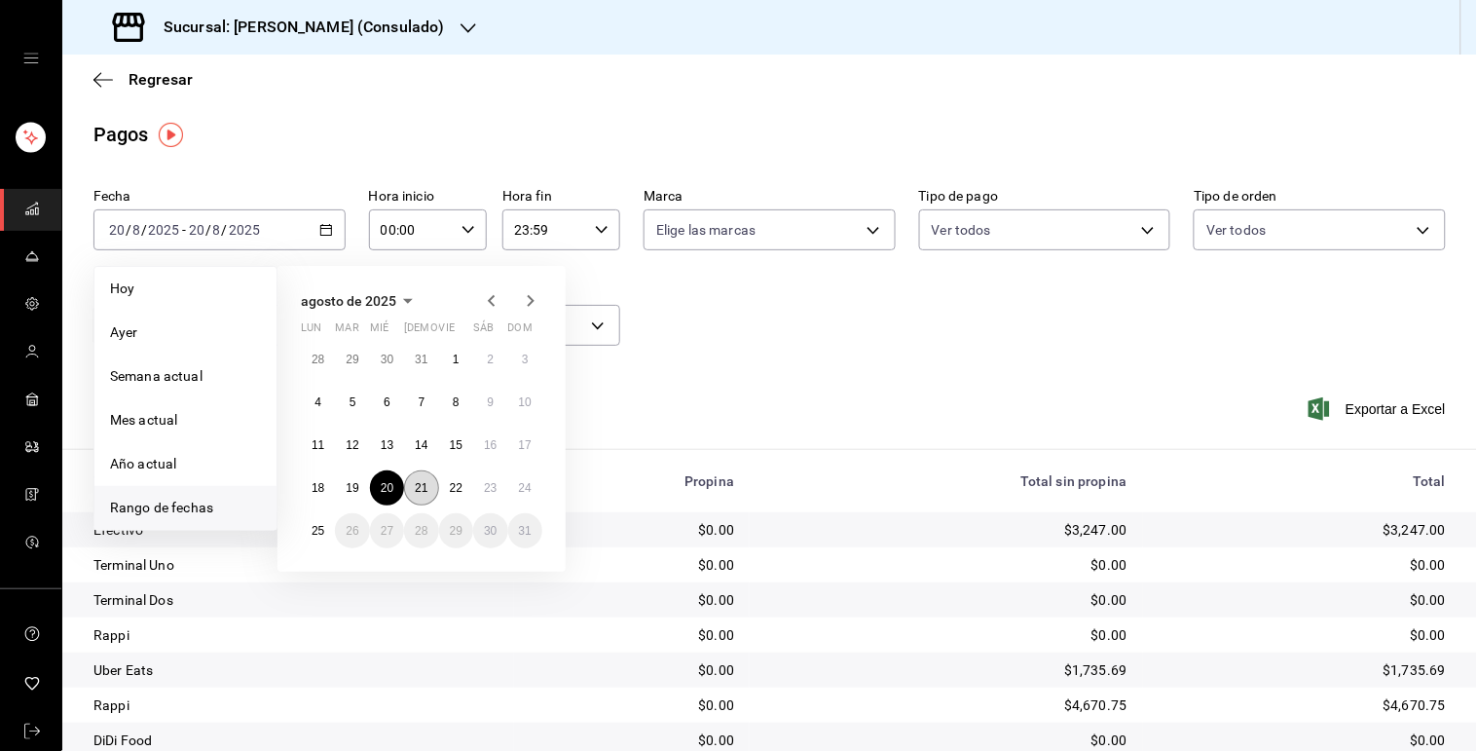
click at [426, 485] on abbr "21" at bounding box center [421, 488] width 13 height 14
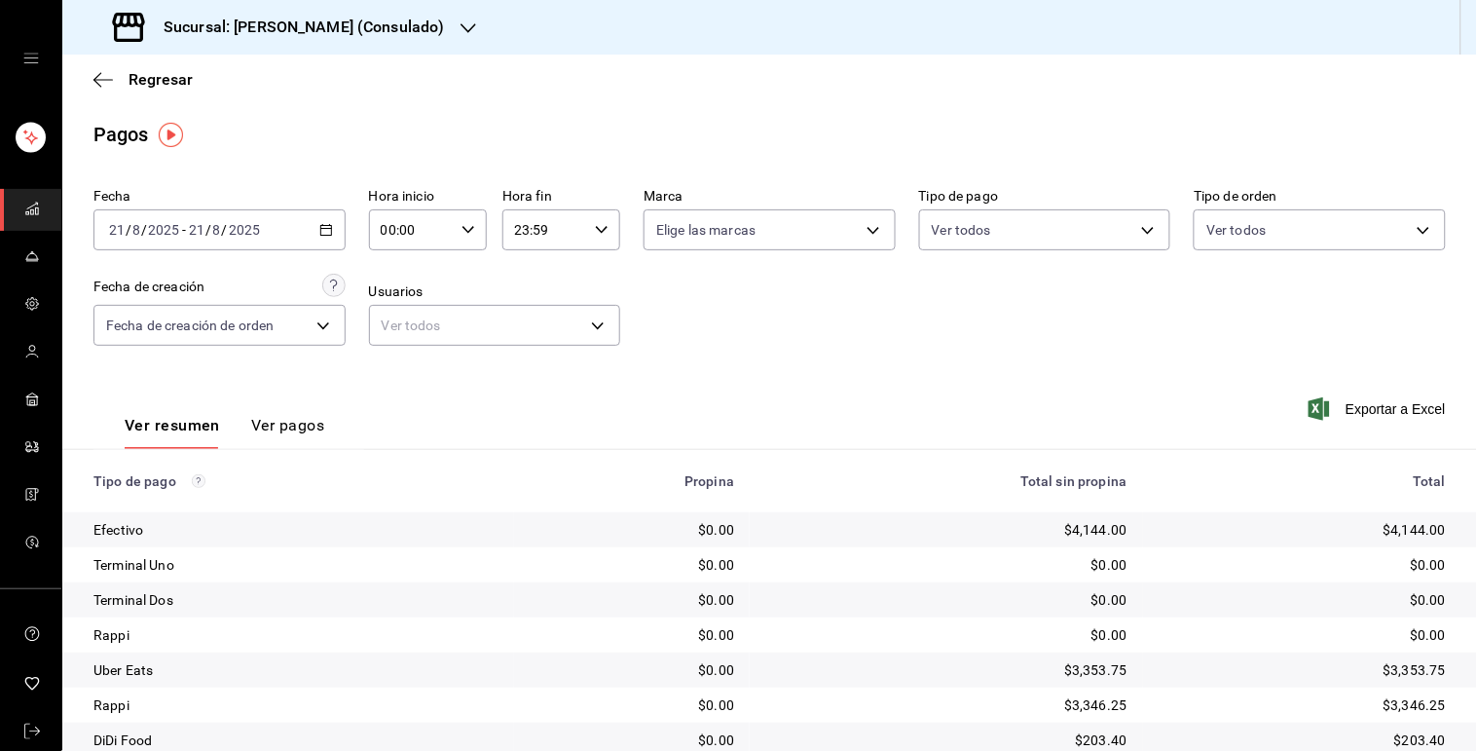
click at [325, 230] on icon "button" at bounding box center [326, 230] width 14 height 14
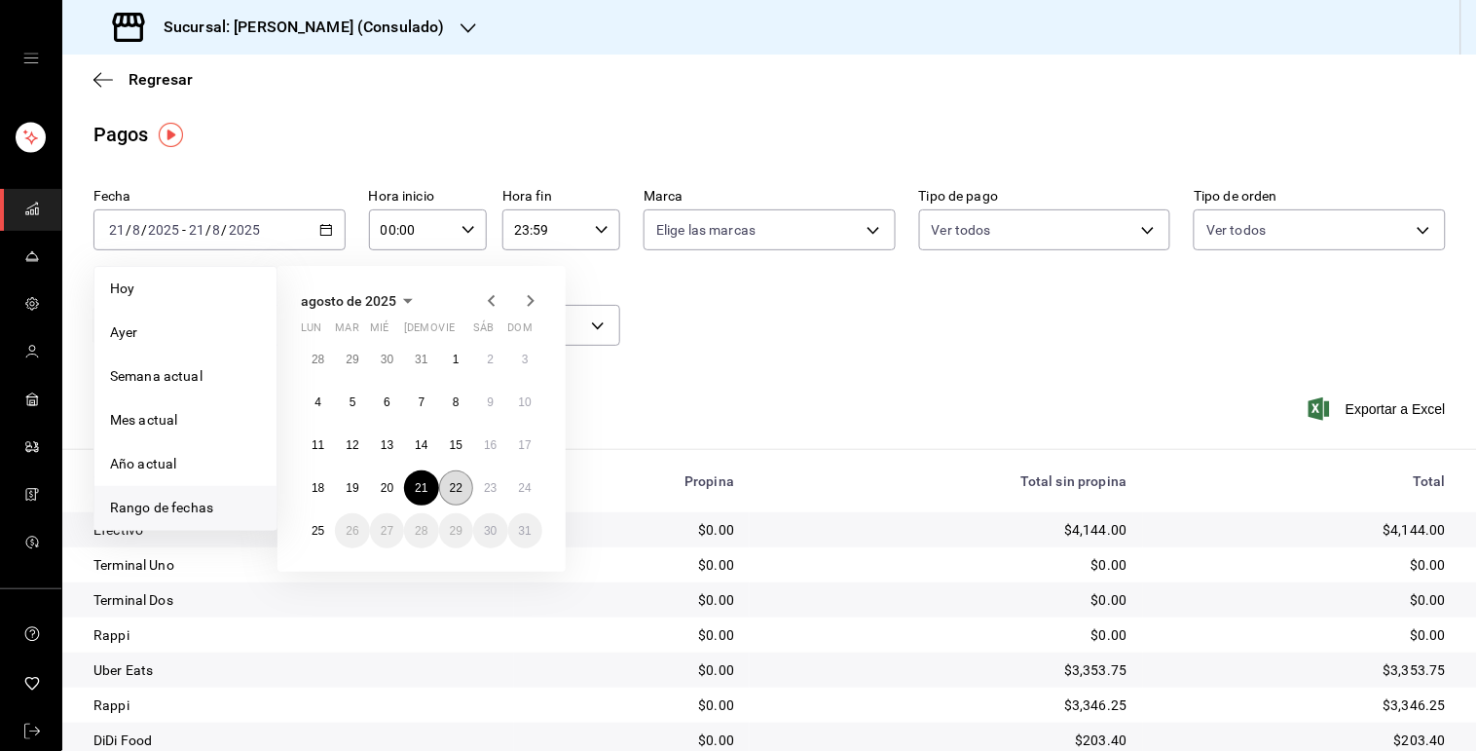
click at [453, 491] on abbr "22" at bounding box center [456, 488] width 13 height 14
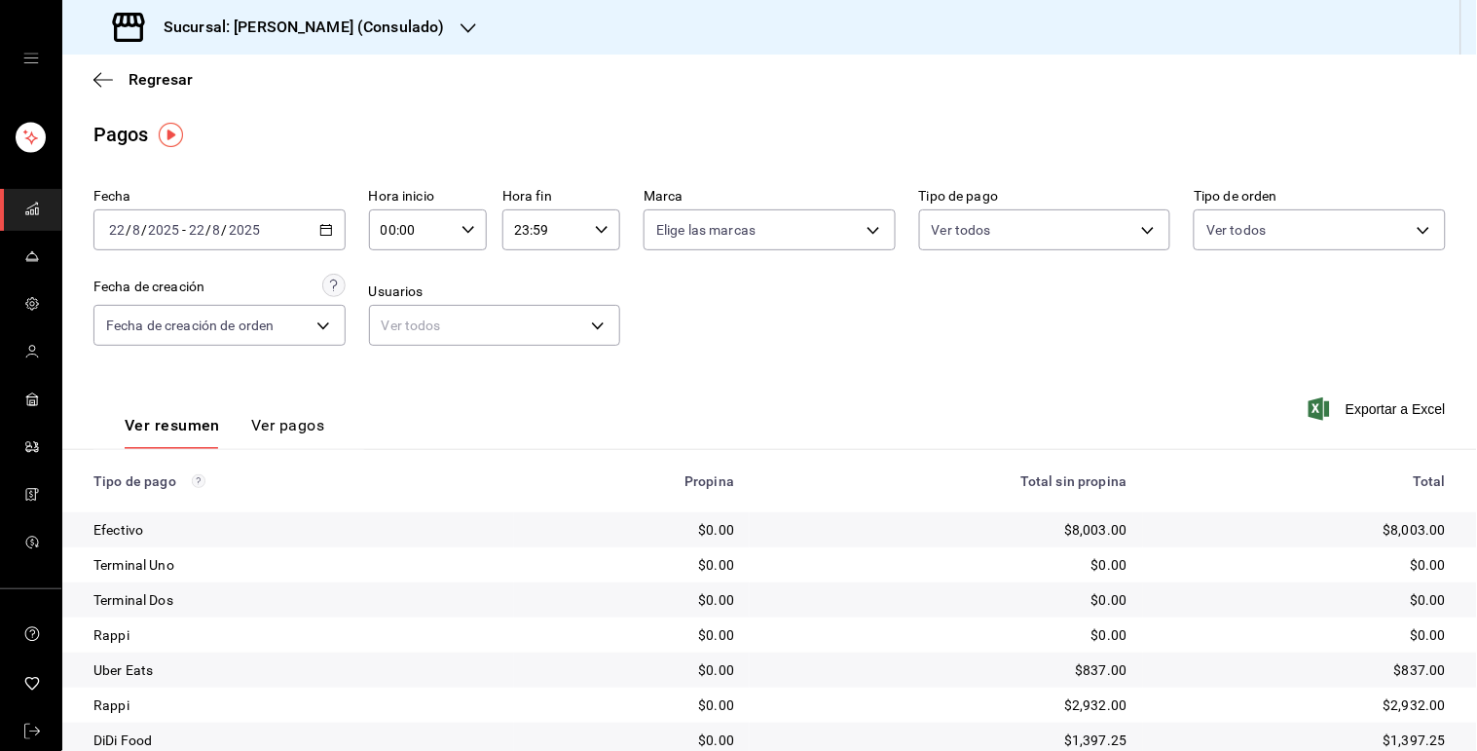
click at [320, 226] on \(Stroke\) "button" at bounding box center [326, 230] width 12 height 11
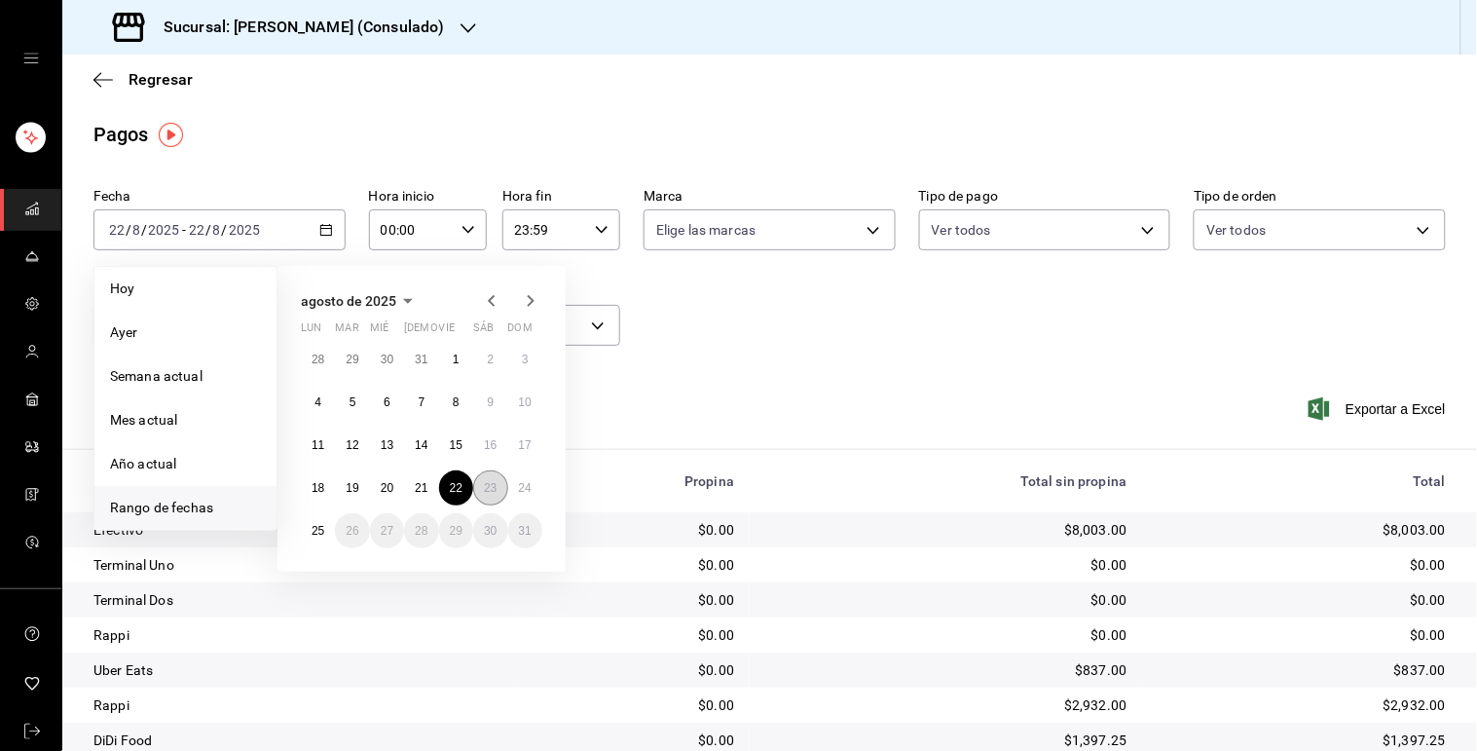
click at [478, 484] on button "23" at bounding box center [490, 487] width 34 height 35
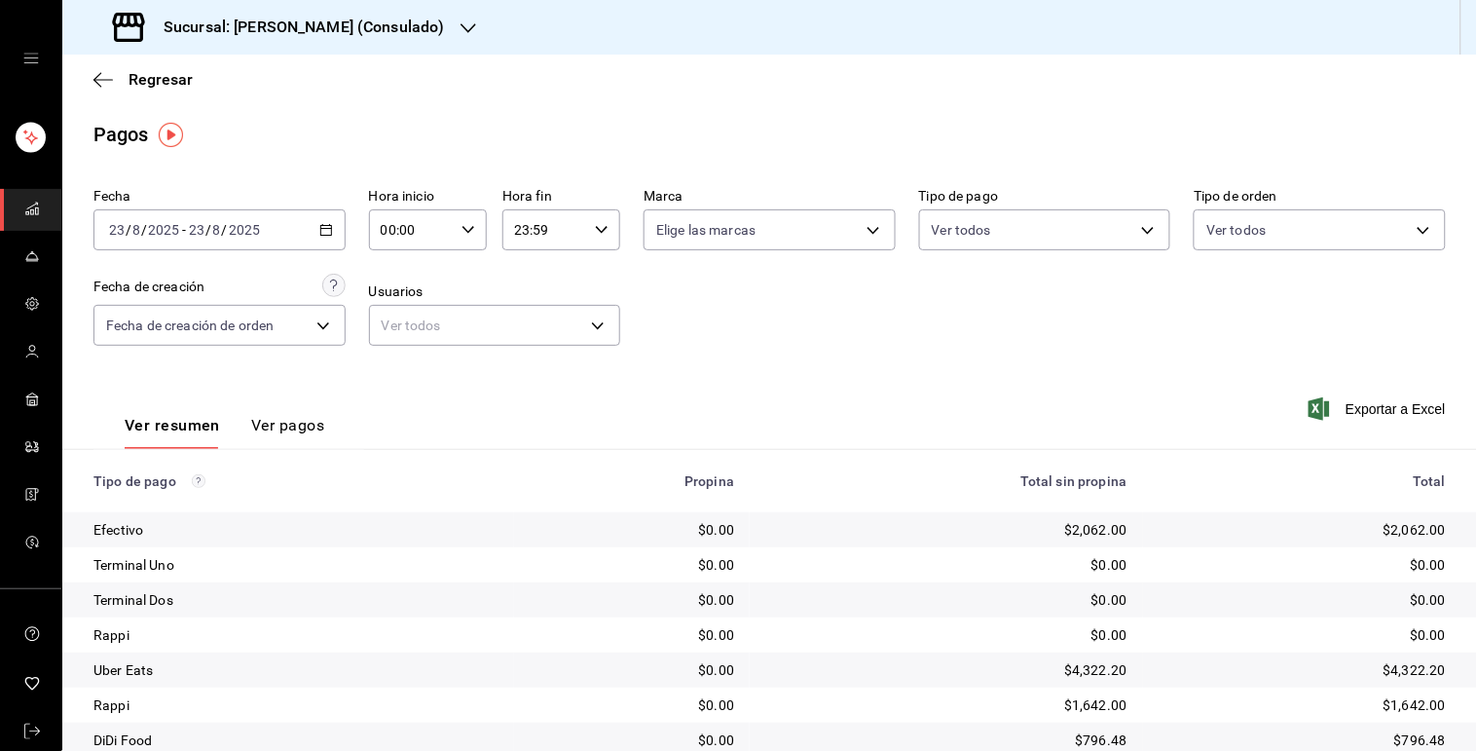
click at [335, 219] on div "[DATE] [DATE] - [DATE] [DATE]" at bounding box center [219, 229] width 252 height 41
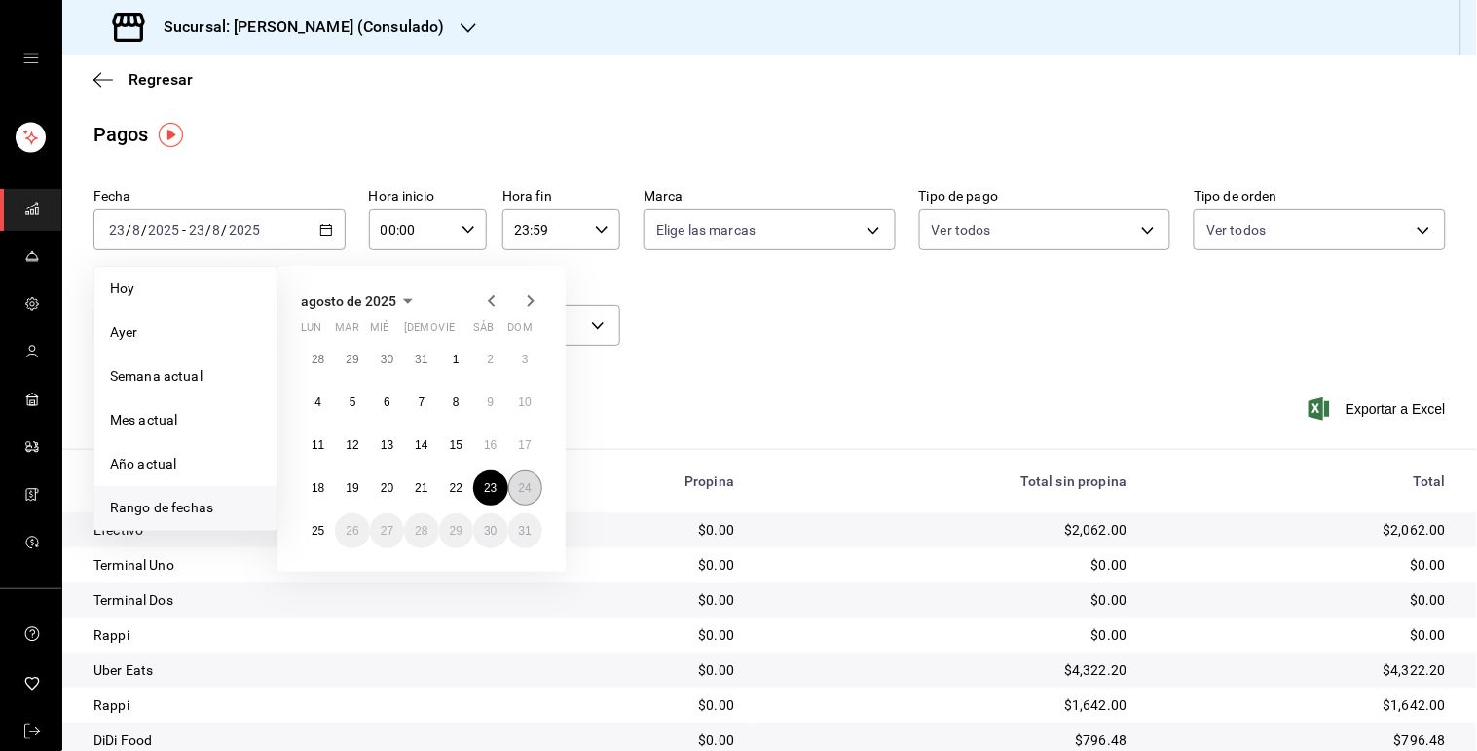
click at [527, 485] on abbr "24" at bounding box center [525, 488] width 13 height 14
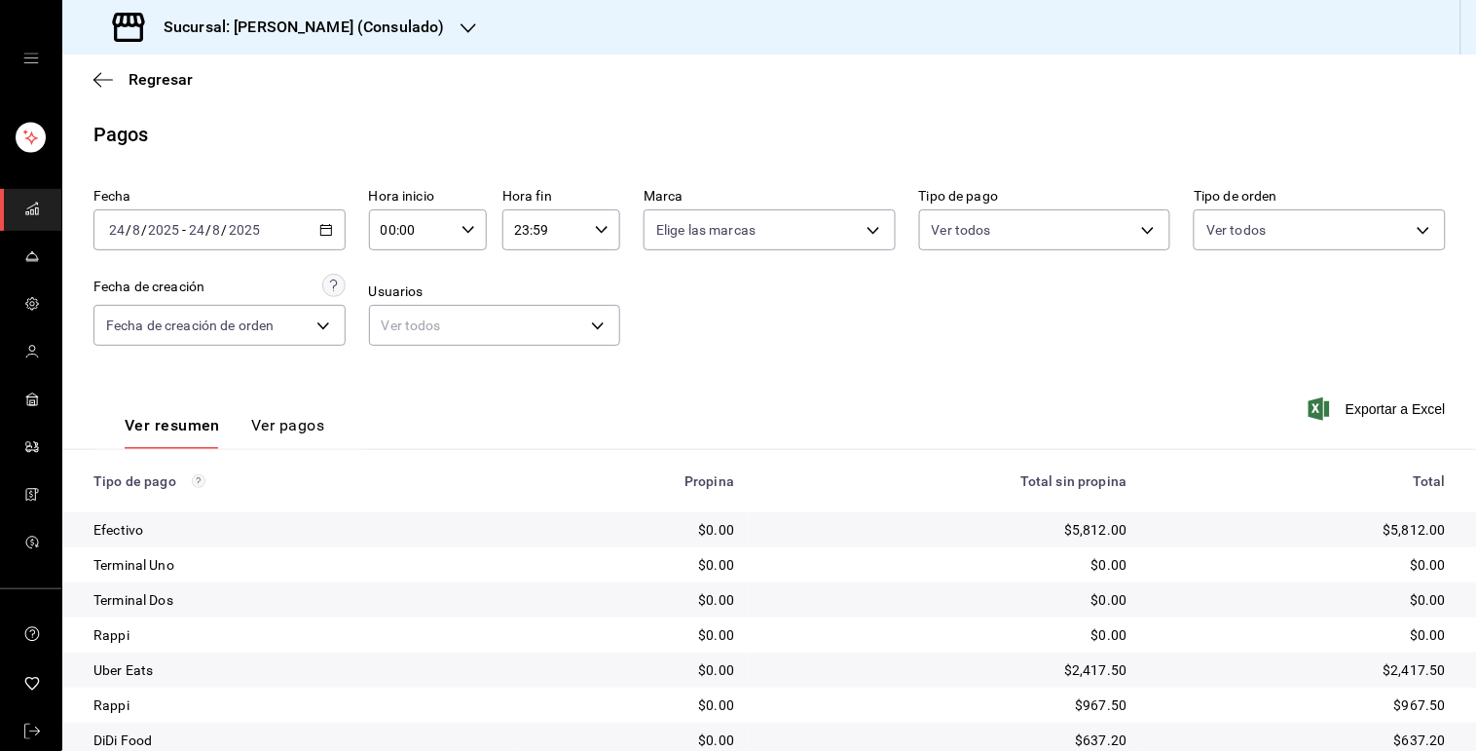
scroll to position [143, 0]
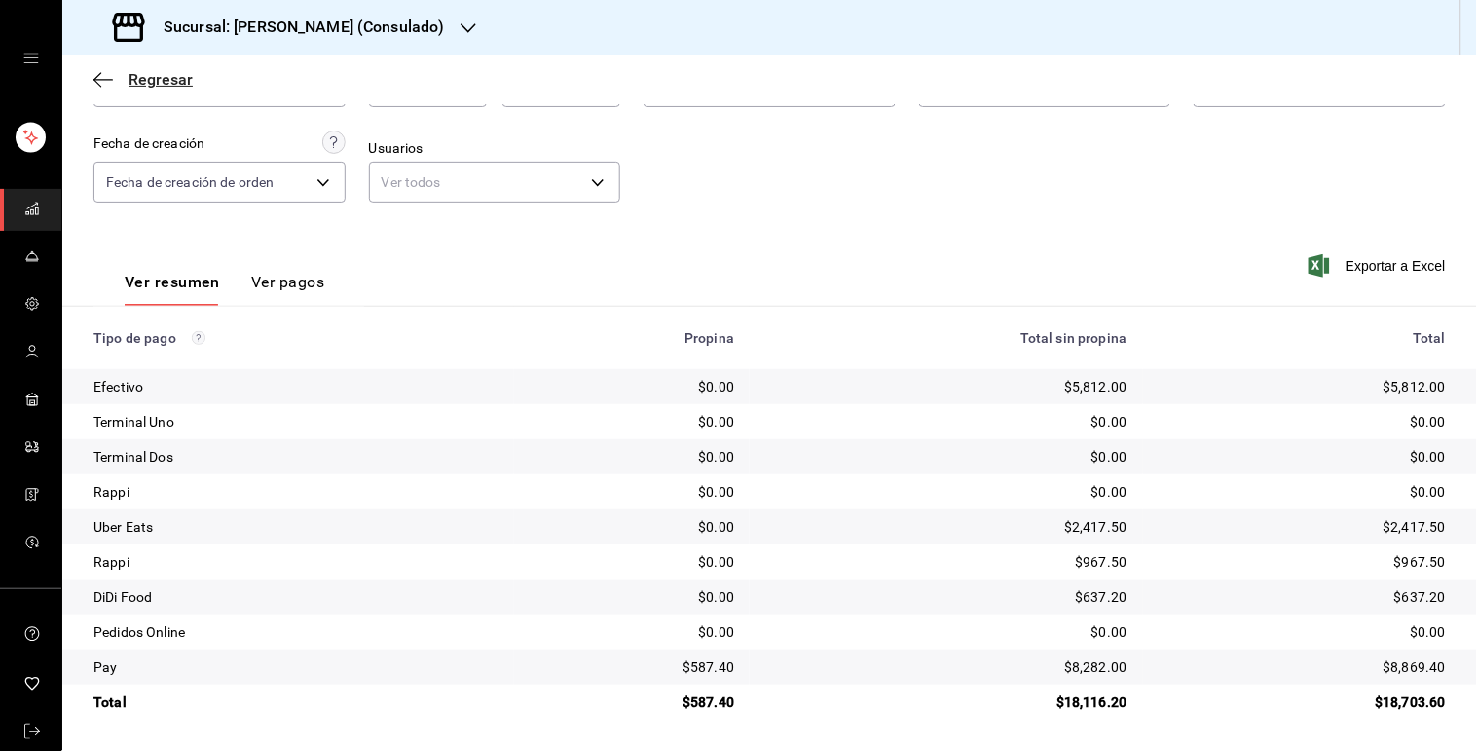
click at [169, 78] on span "Regresar" at bounding box center [161, 79] width 64 height 18
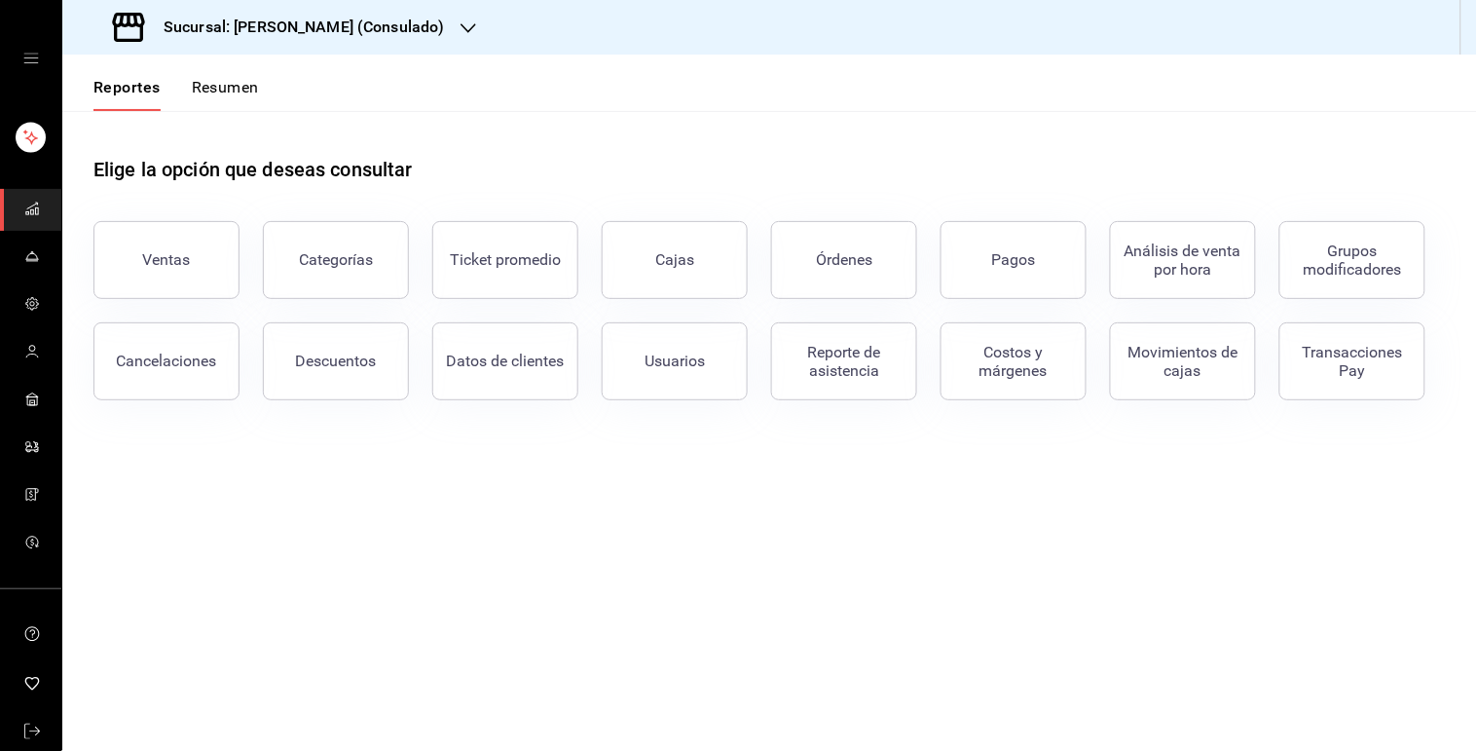
click at [225, 92] on button "Resumen" at bounding box center [225, 94] width 67 height 33
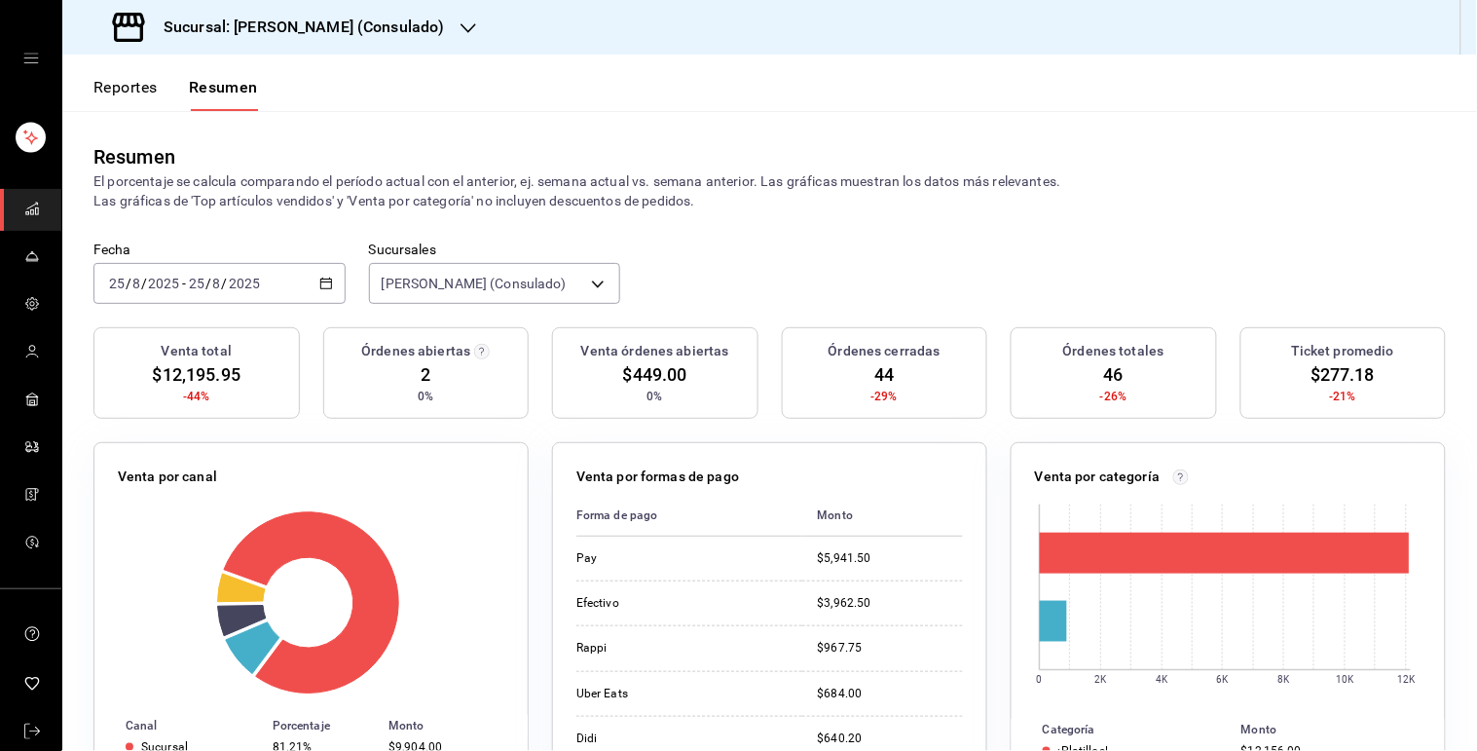
click at [323, 299] on div "[DATE] [DATE] - [DATE] [DATE]" at bounding box center [219, 283] width 252 height 41
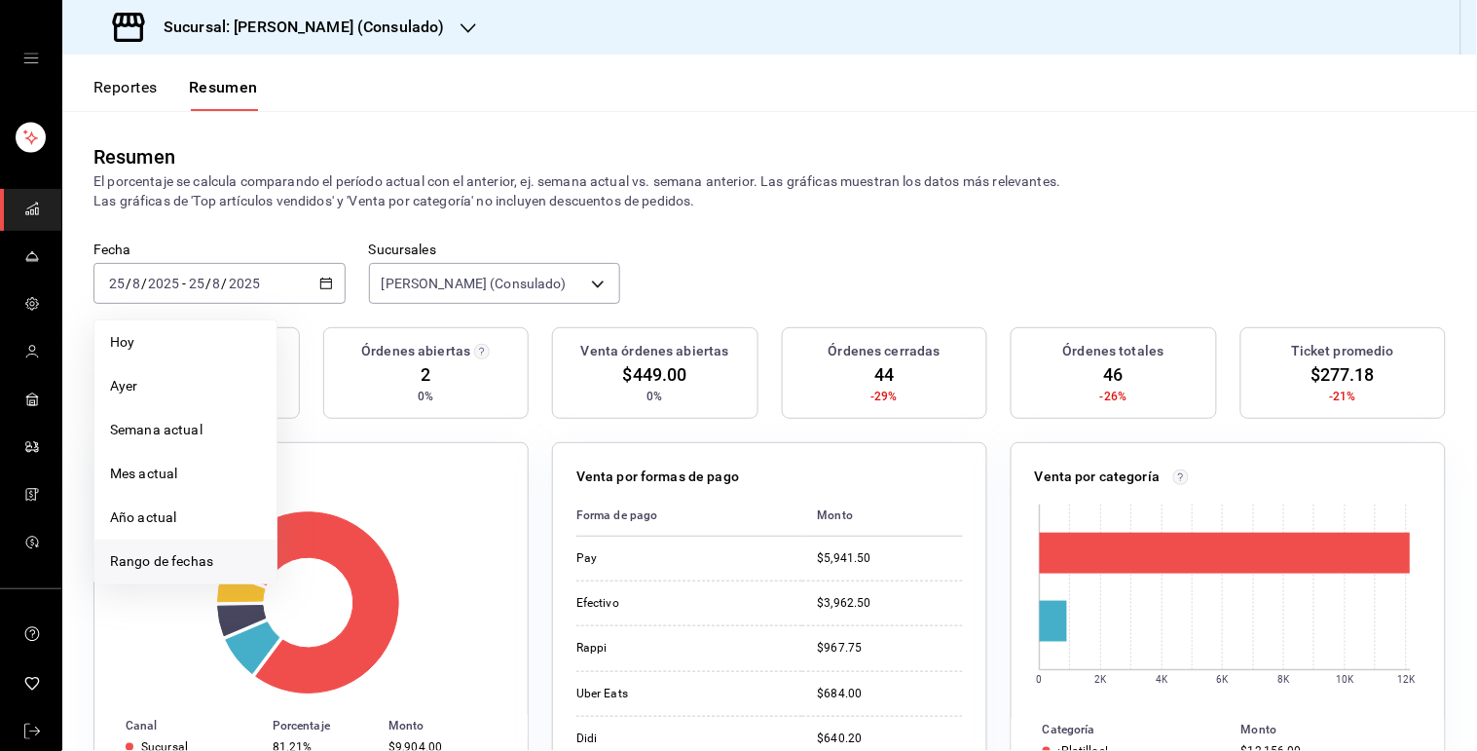
click at [227, 568] on span "Rango de fechas" at bounding box center [185, 561] width 151 height 20
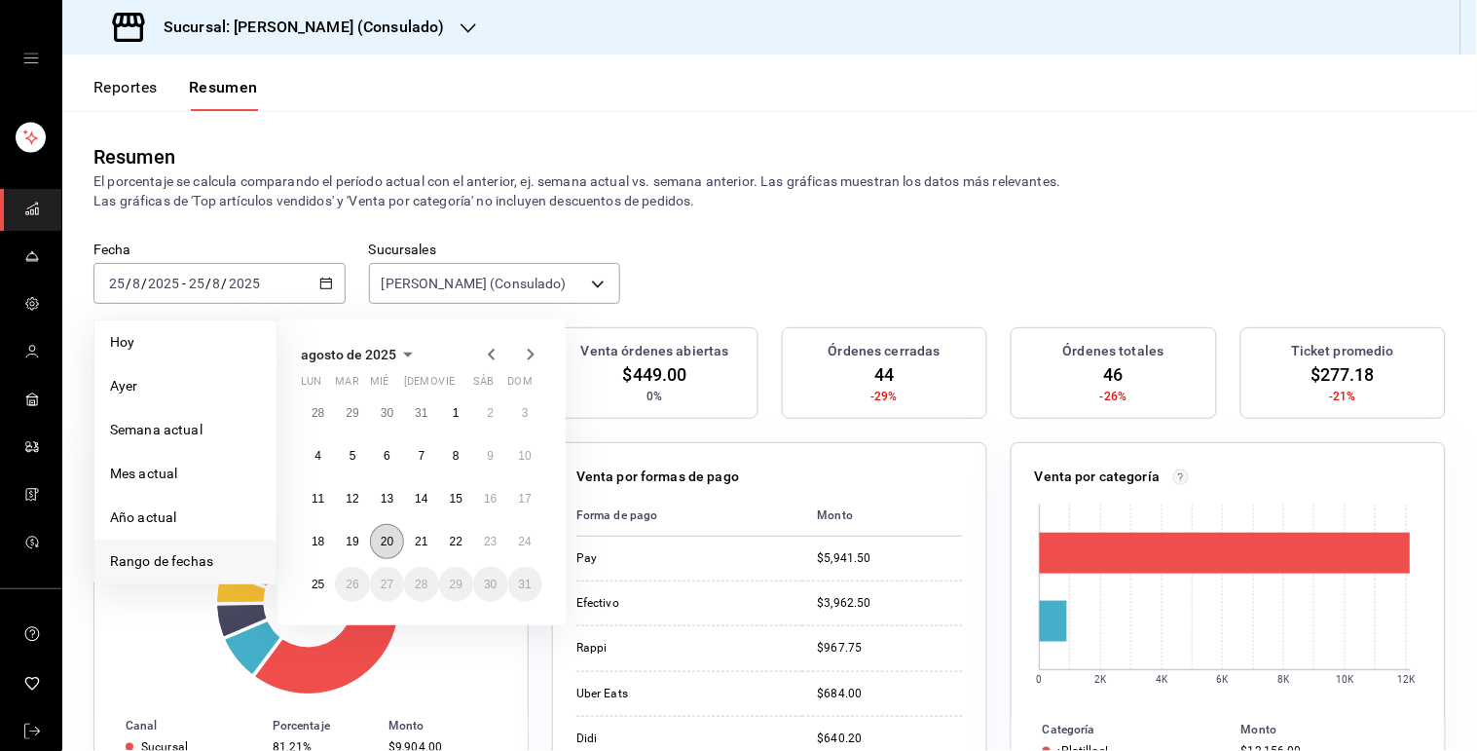
click at [381, 543] on abbr "20" at bounding box center [387, 542] width 13 height 14
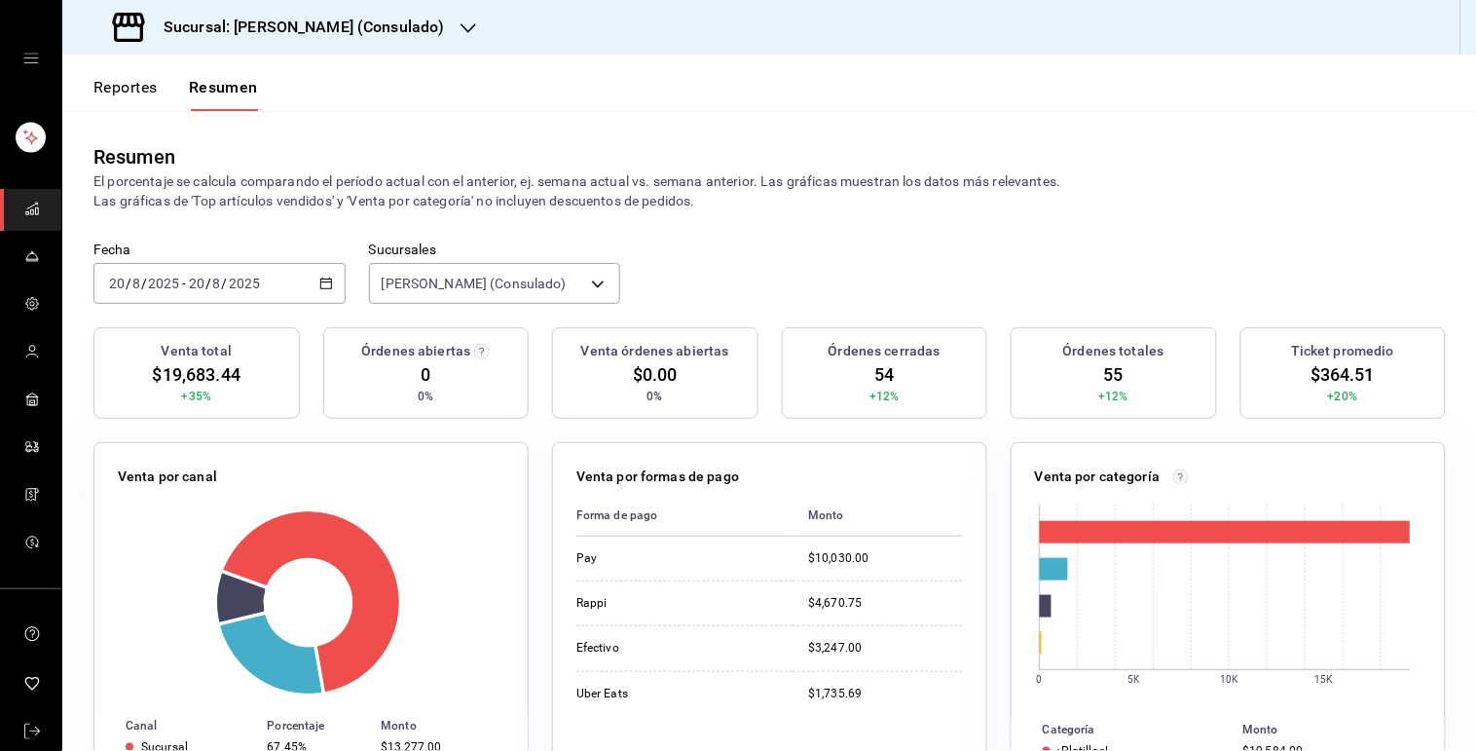
click at [314, 265] on div "[DATE] [DATE] - [DATE] [DATE]" at bounding box center [219, 283] width 252 height 41
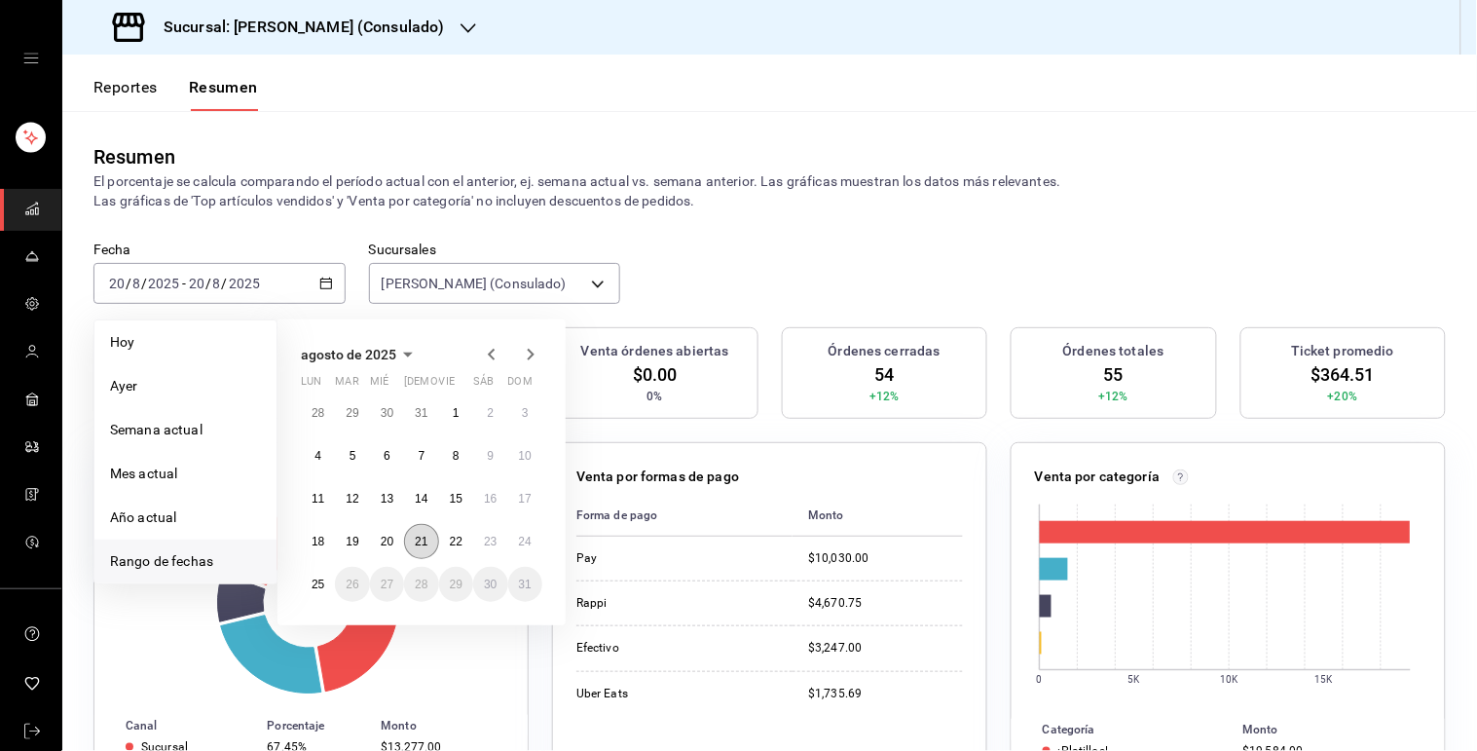
click at [423, 550] on button "21" at bounding box center [421, 541] width 34 height 35
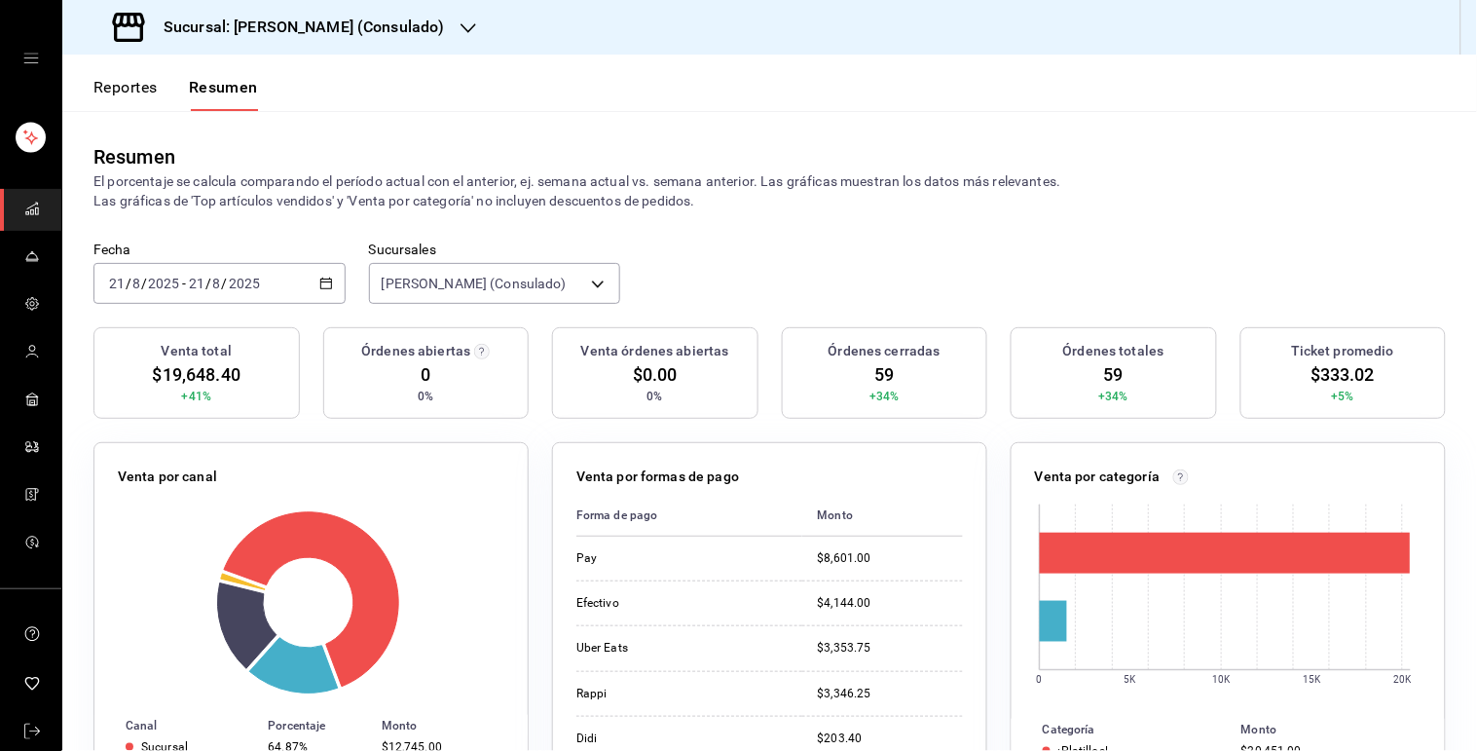
click at [327, 285] on \(Stroke\) "button" at bounding box center [326, 283] width 12 height 11
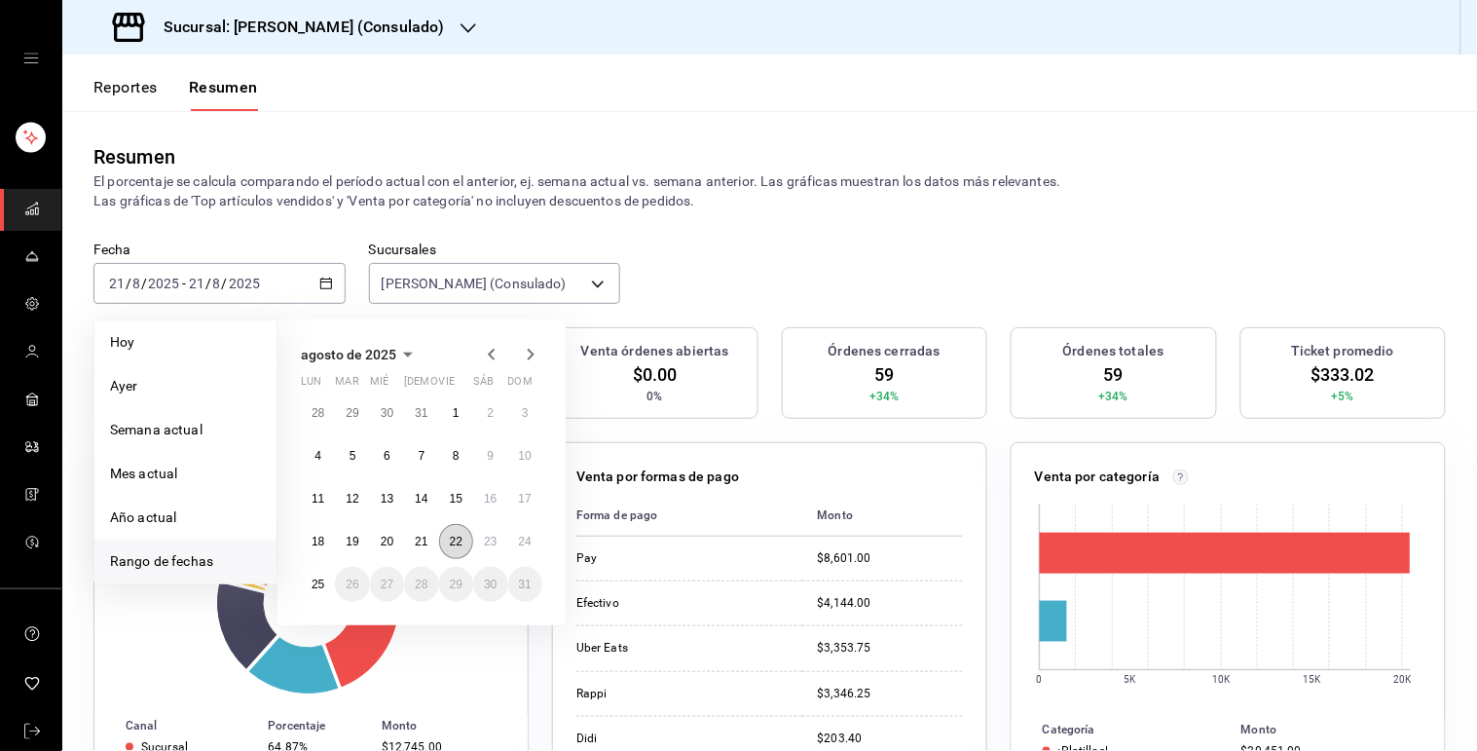
click at [448, 539] on button "22" at bounding box center [456, 541] width 34 height 35
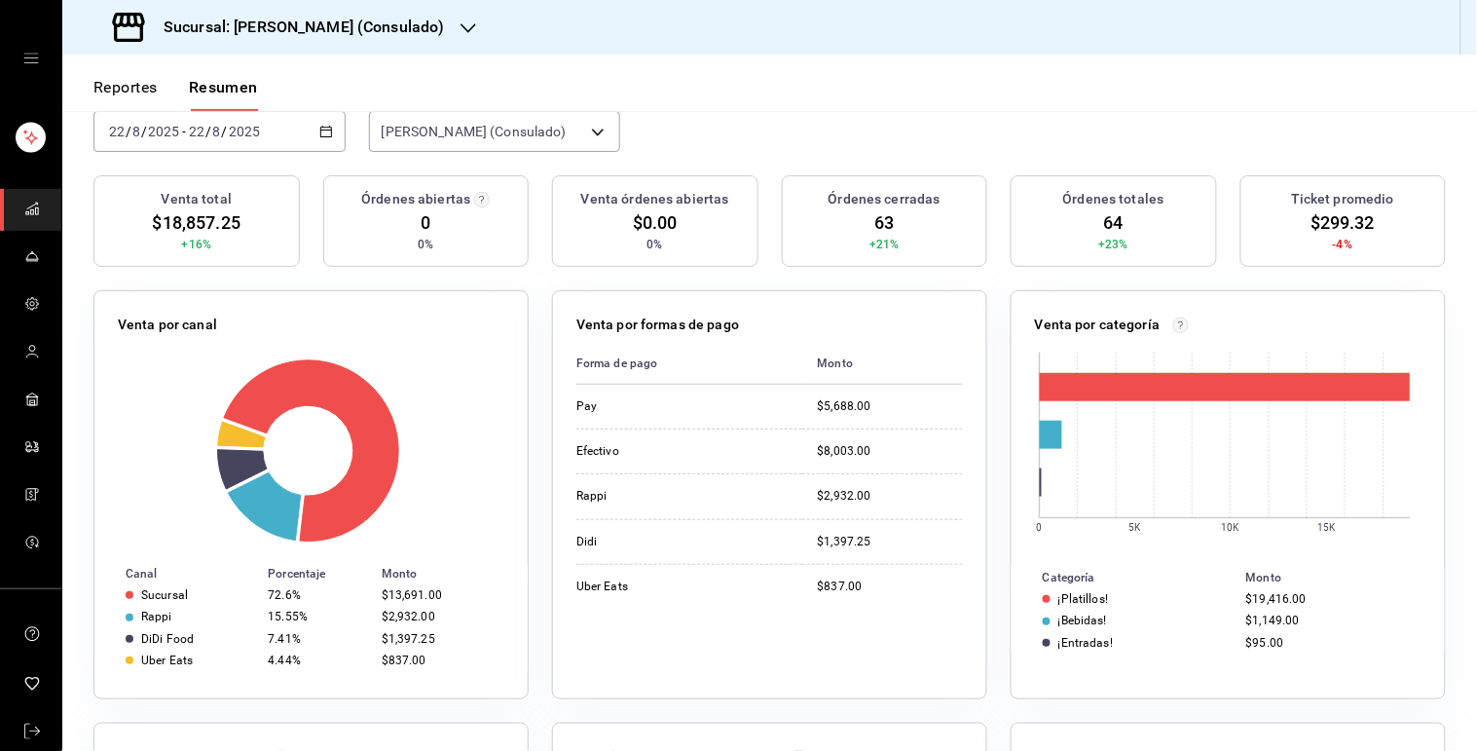
scroll to position [140, 0]
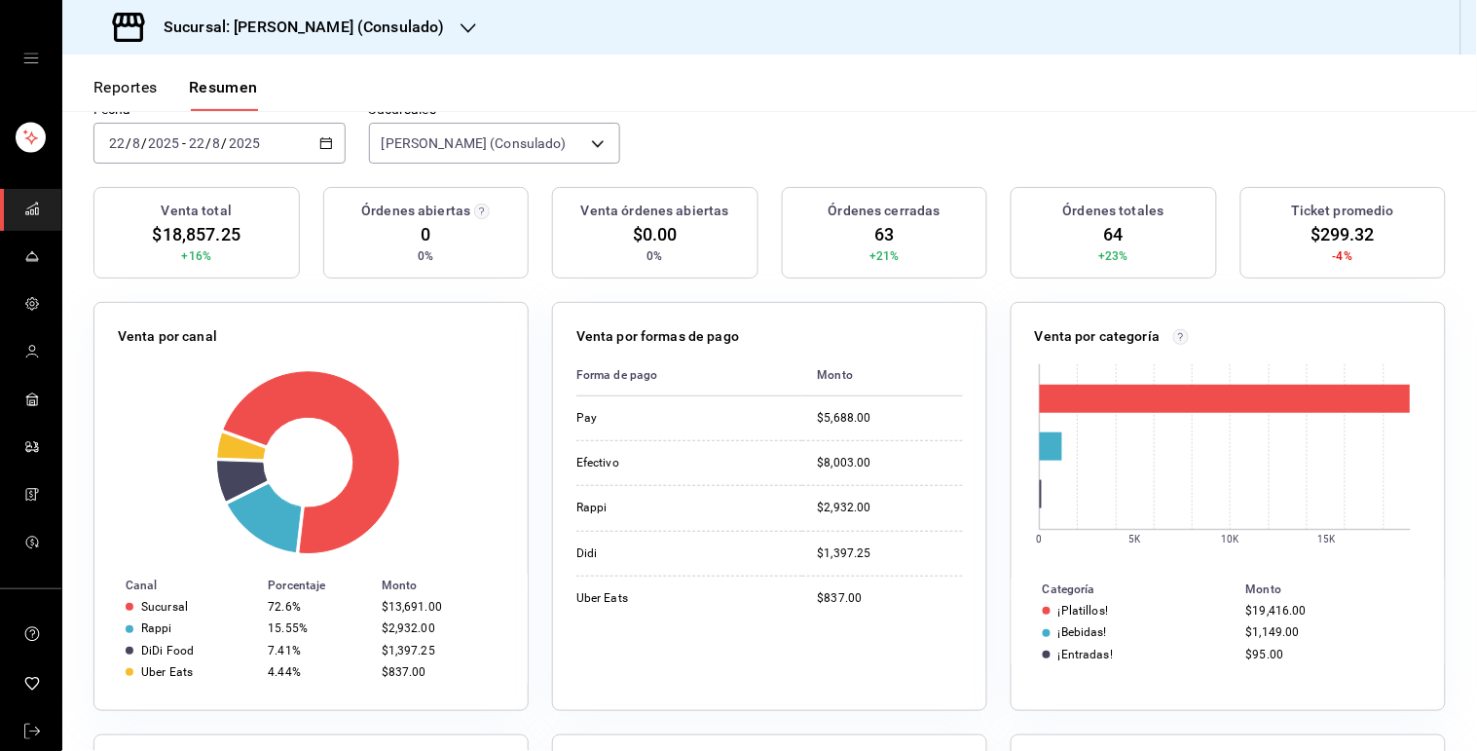
click at [329, 133] on div "[DATE] [DATE] - [DATE] [DATE]" at bounding box center [219, 143] width 252 height 41
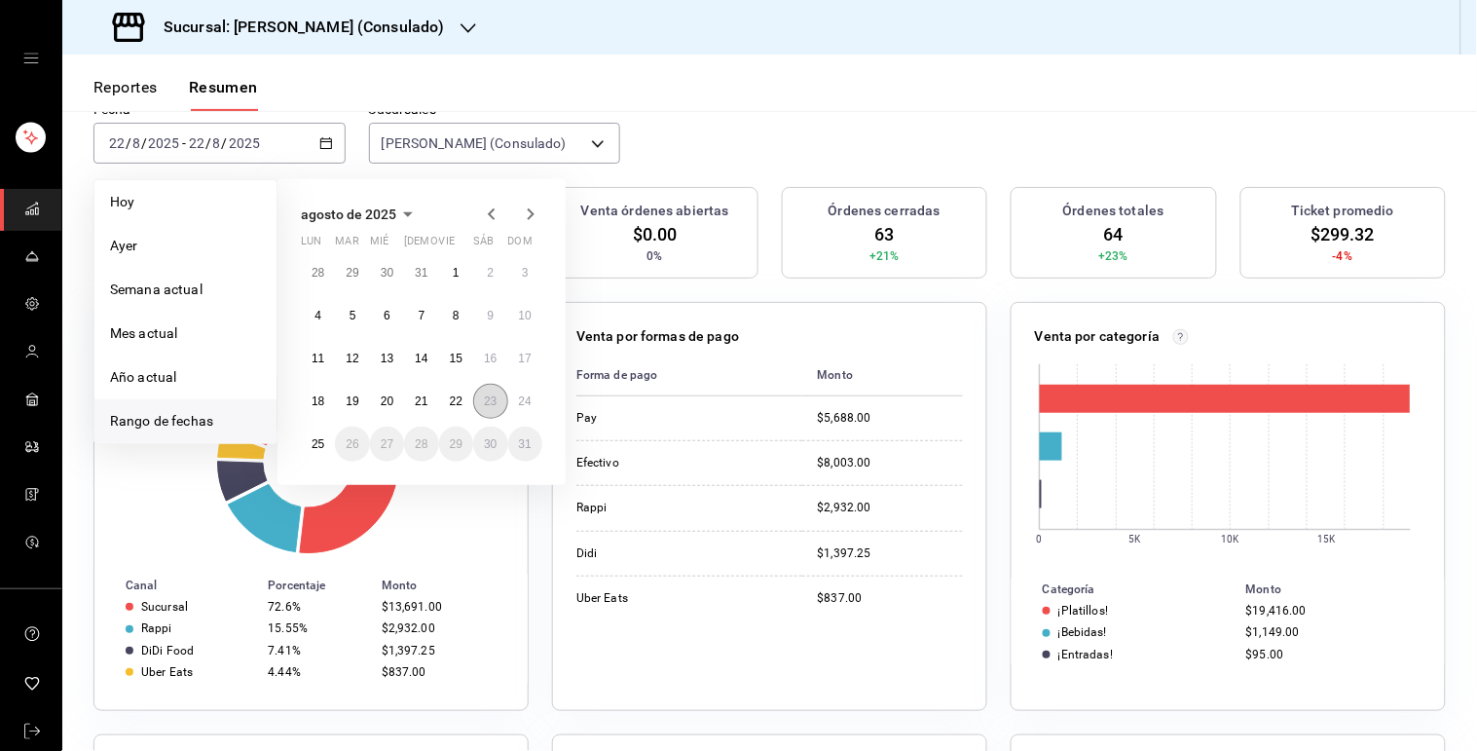
click at [490, 402] on abbr "23" at bounding box center [490, 401] width 13 height 14
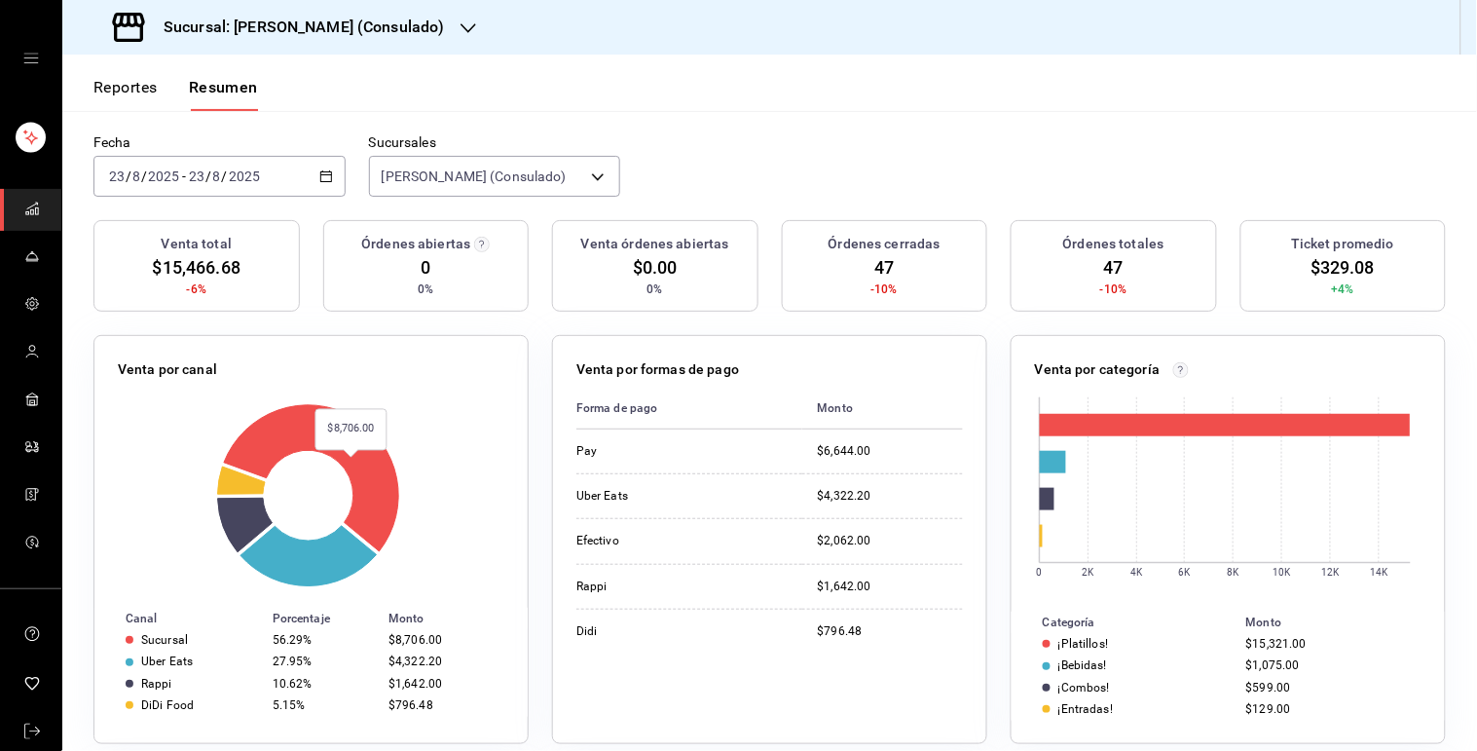
scroll to position [65, 0]
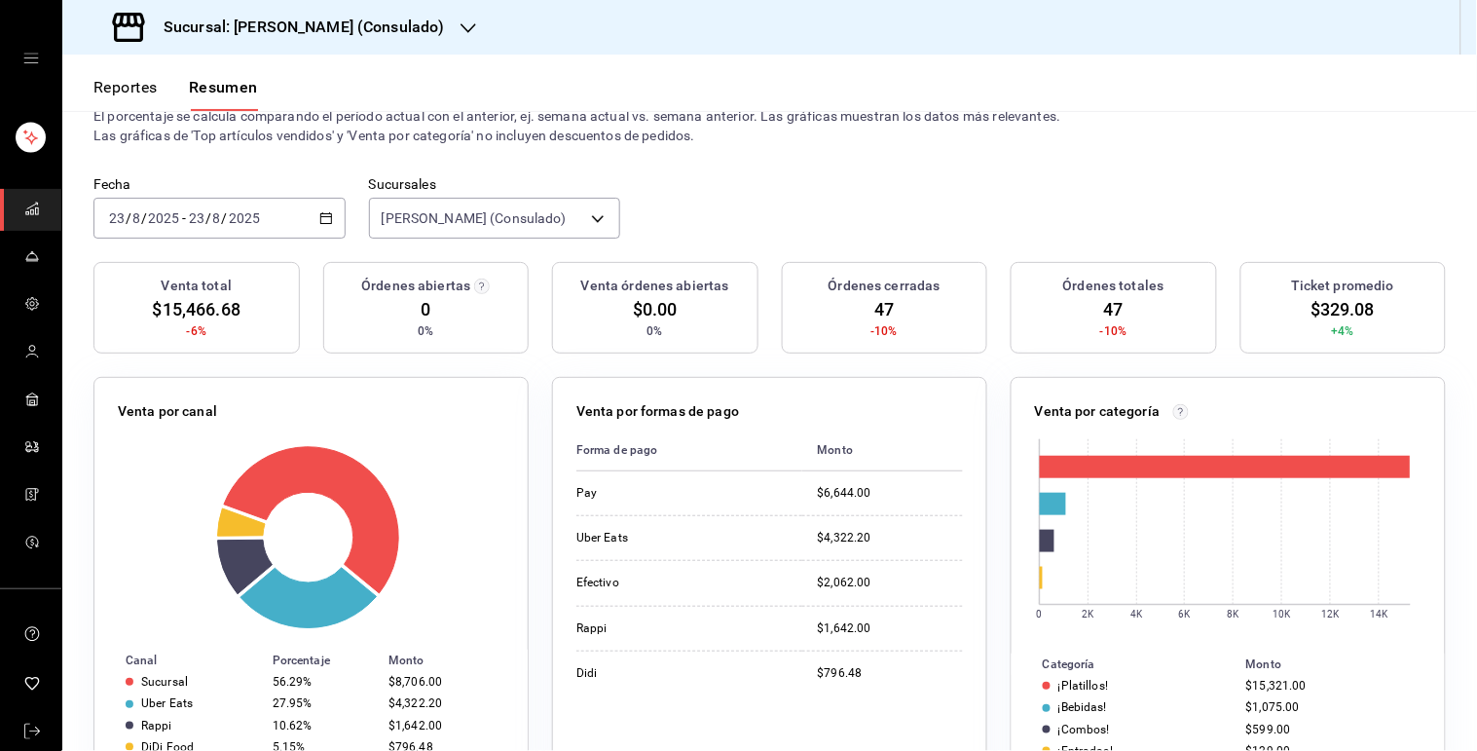
click at [321, 221] on icon "button" at bounding box center [326, 218] width 14 height 14
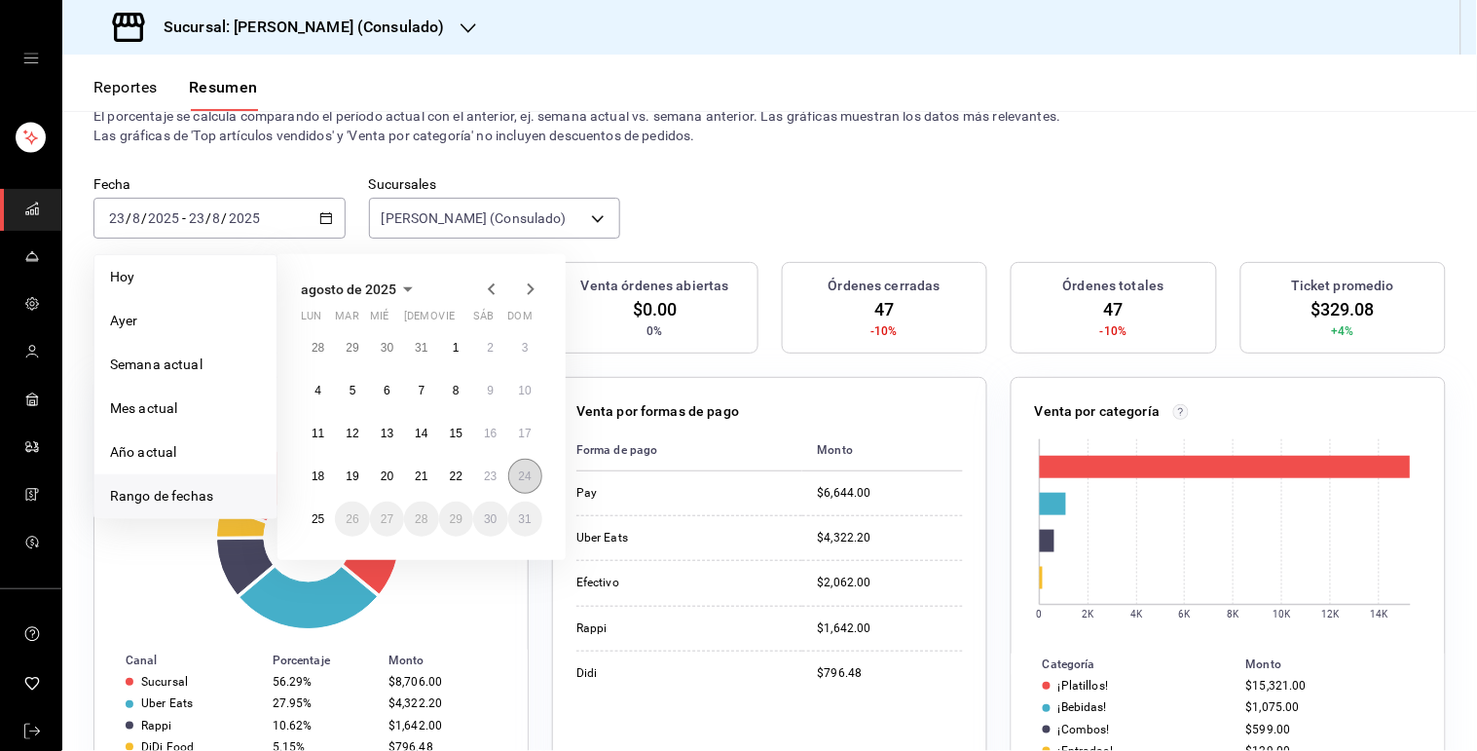
click at [529, 478] on abbr "24" at bounding box center [525, 476] width 13 height 14
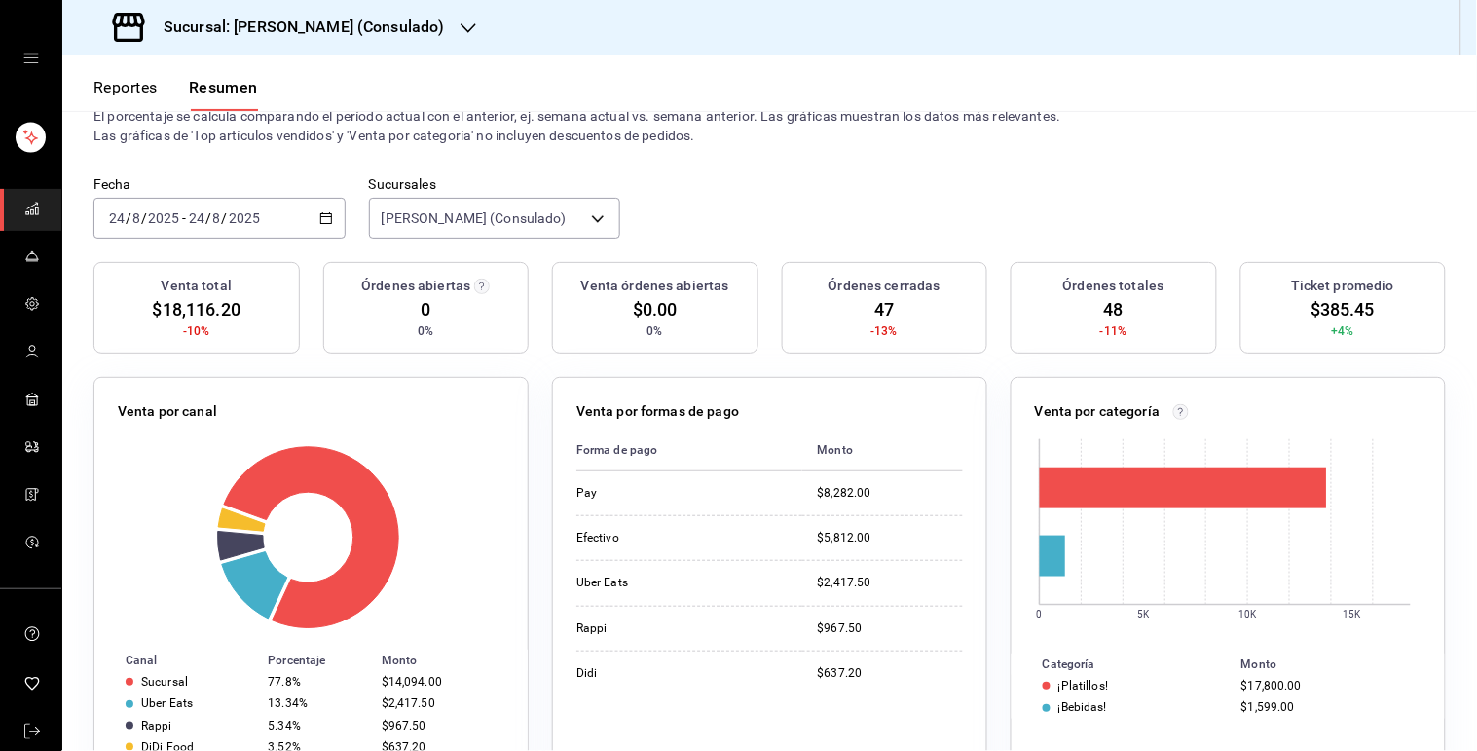
scroll to position [175, 0]
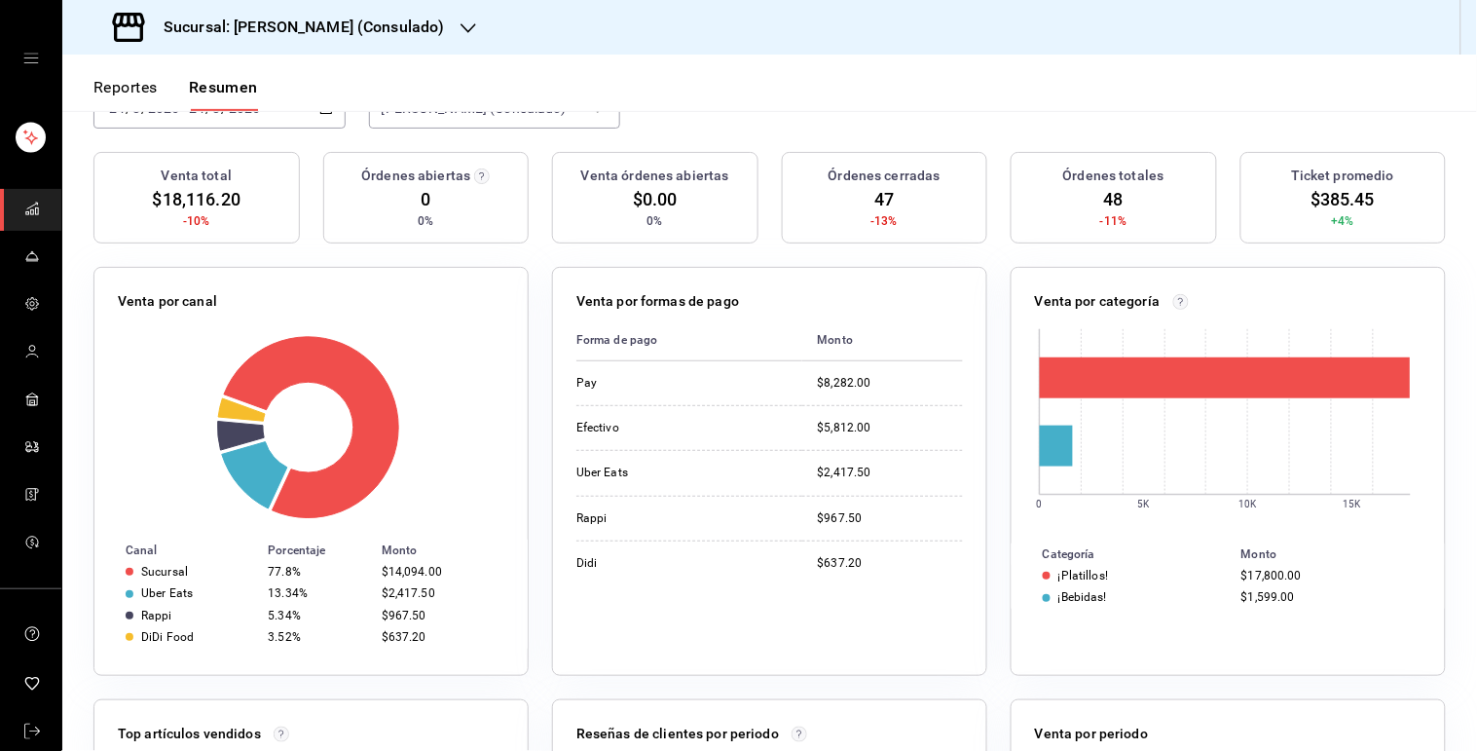
click at [125, 93] on button "Reportes" at bounding box center [125, 94] width 64 height 33
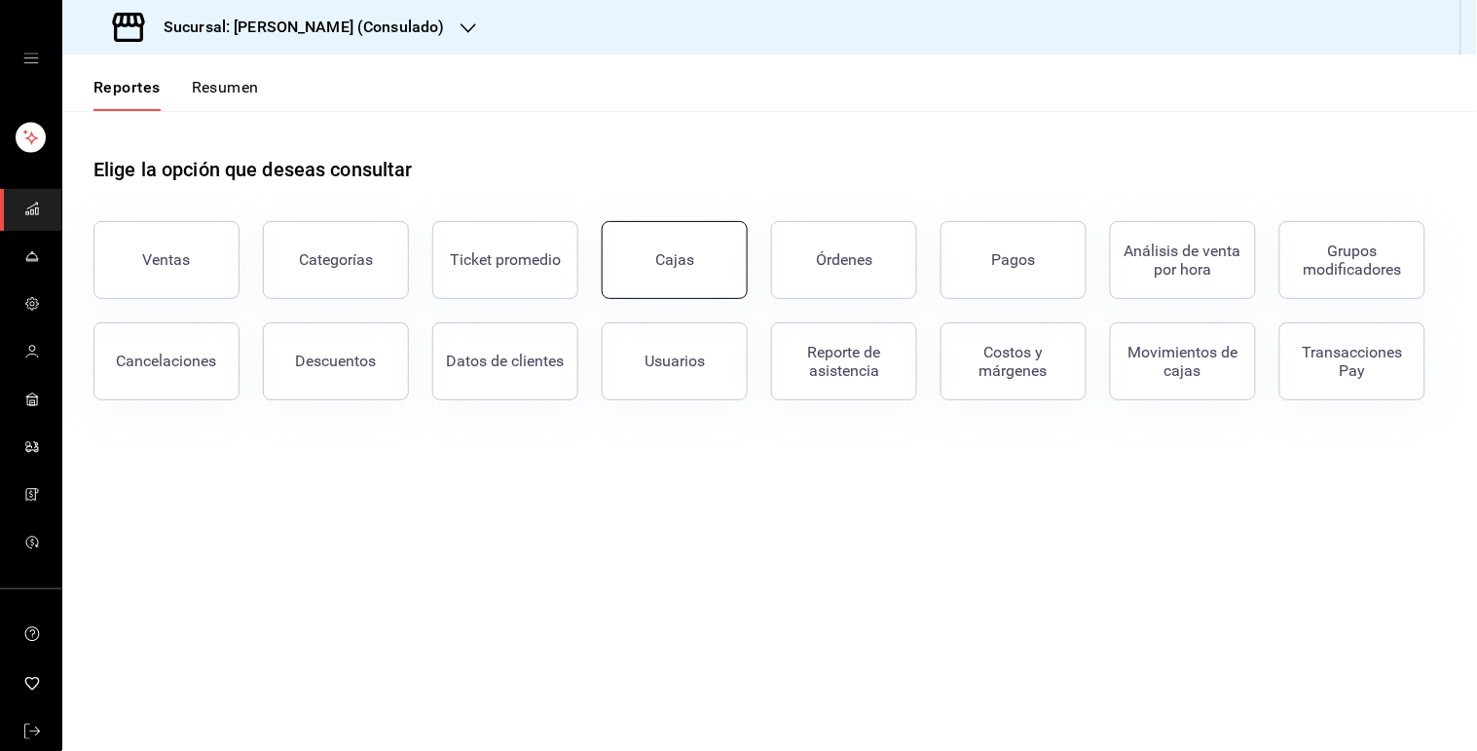
click at [699, 269] on button "Cajas" at bounding box center [675, 260] width 146 height 78
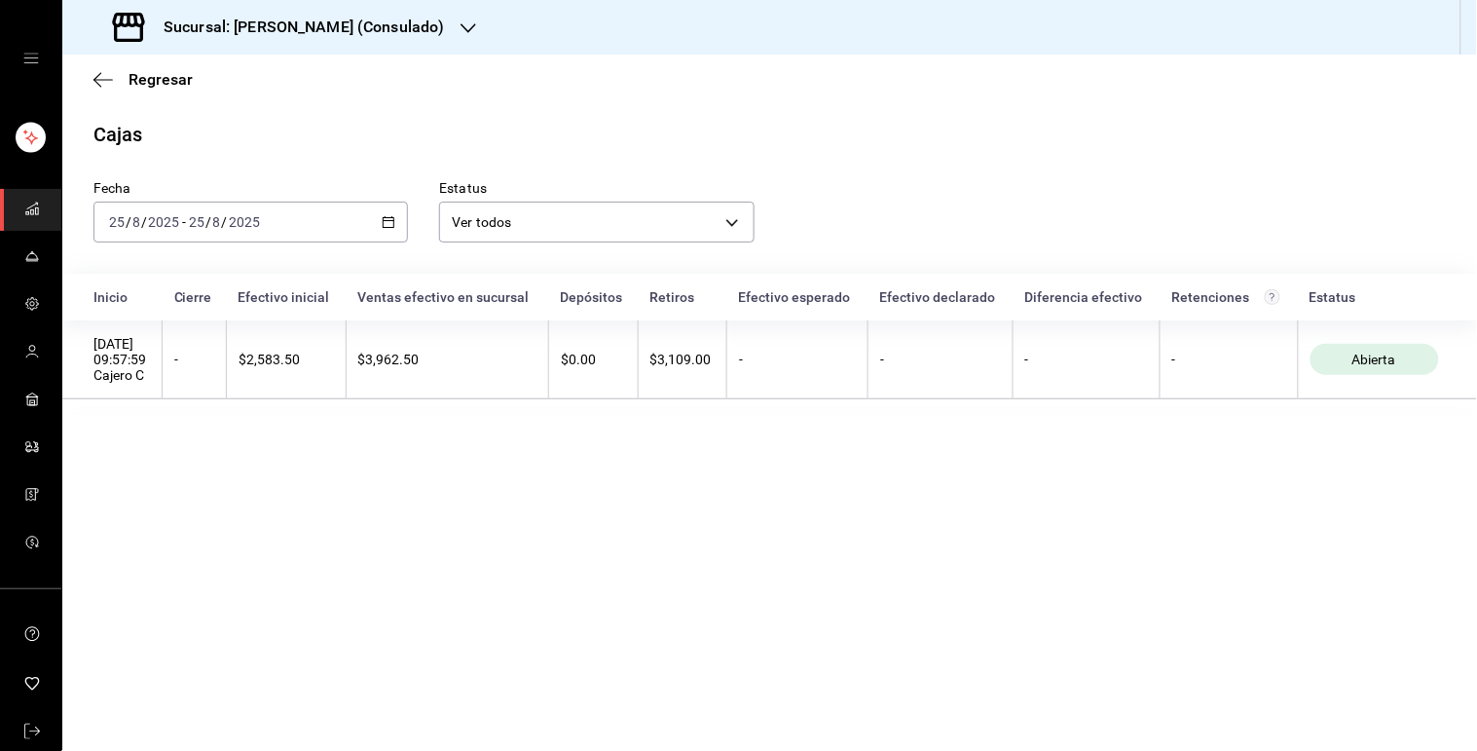
click at [383, 229] on icon "button" at bounding box center [389, 222] width 14 height 14
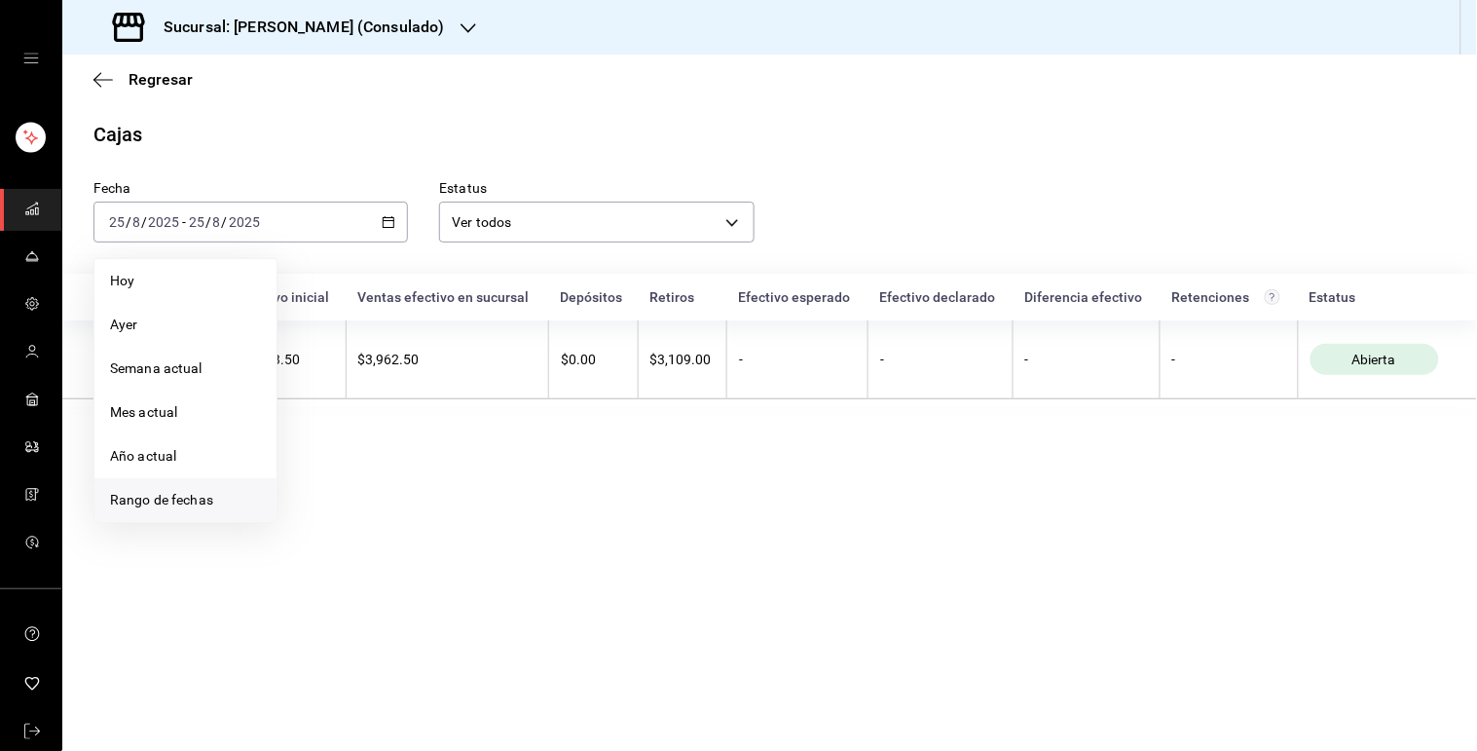
click at [173, 494] on span "Rango de fechas" at bounding box center [185, 500] width 151 height 20
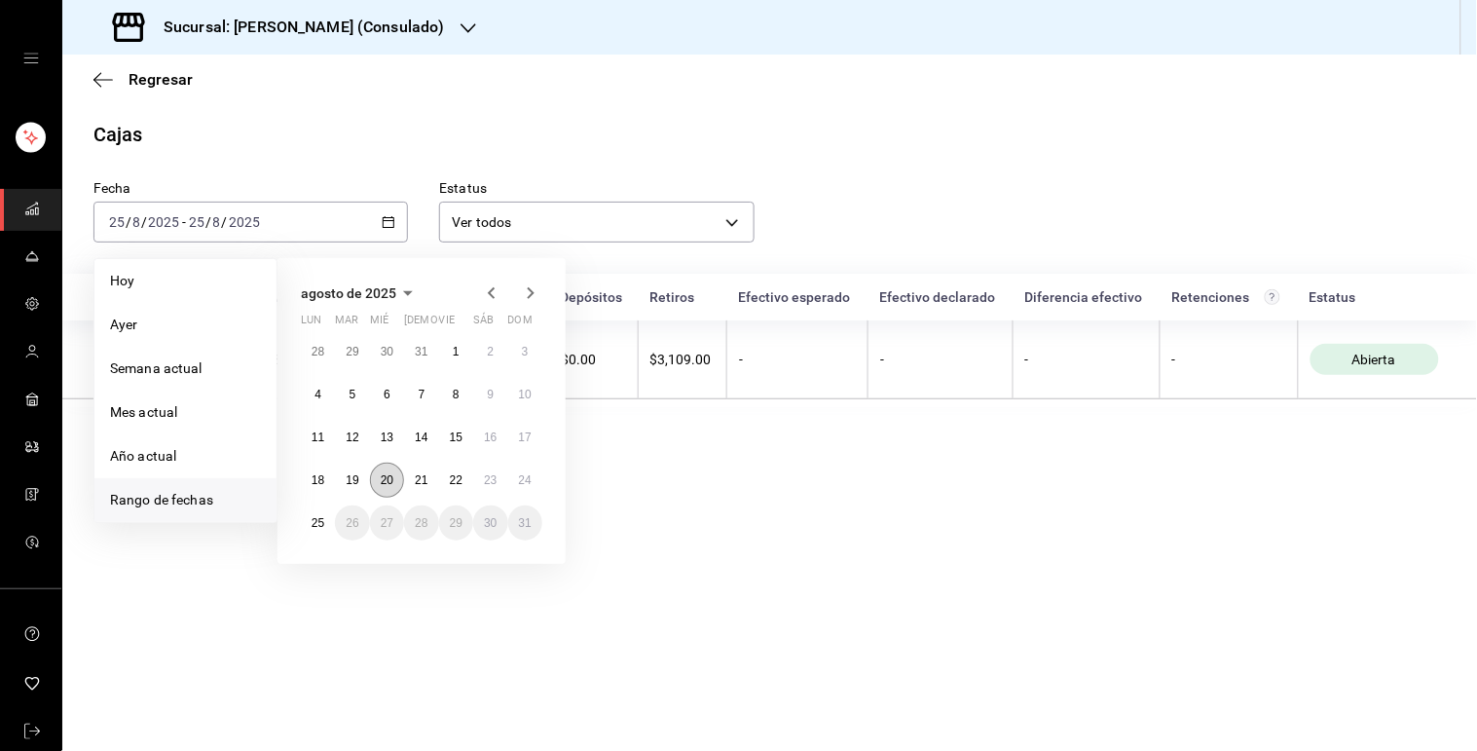
click at [392, 473] on abbr "20" at bounding box center [387, 480] width 13 height 14
click at [385, 471] on button "20" at bounding box center [387, 479] width 34 height 35
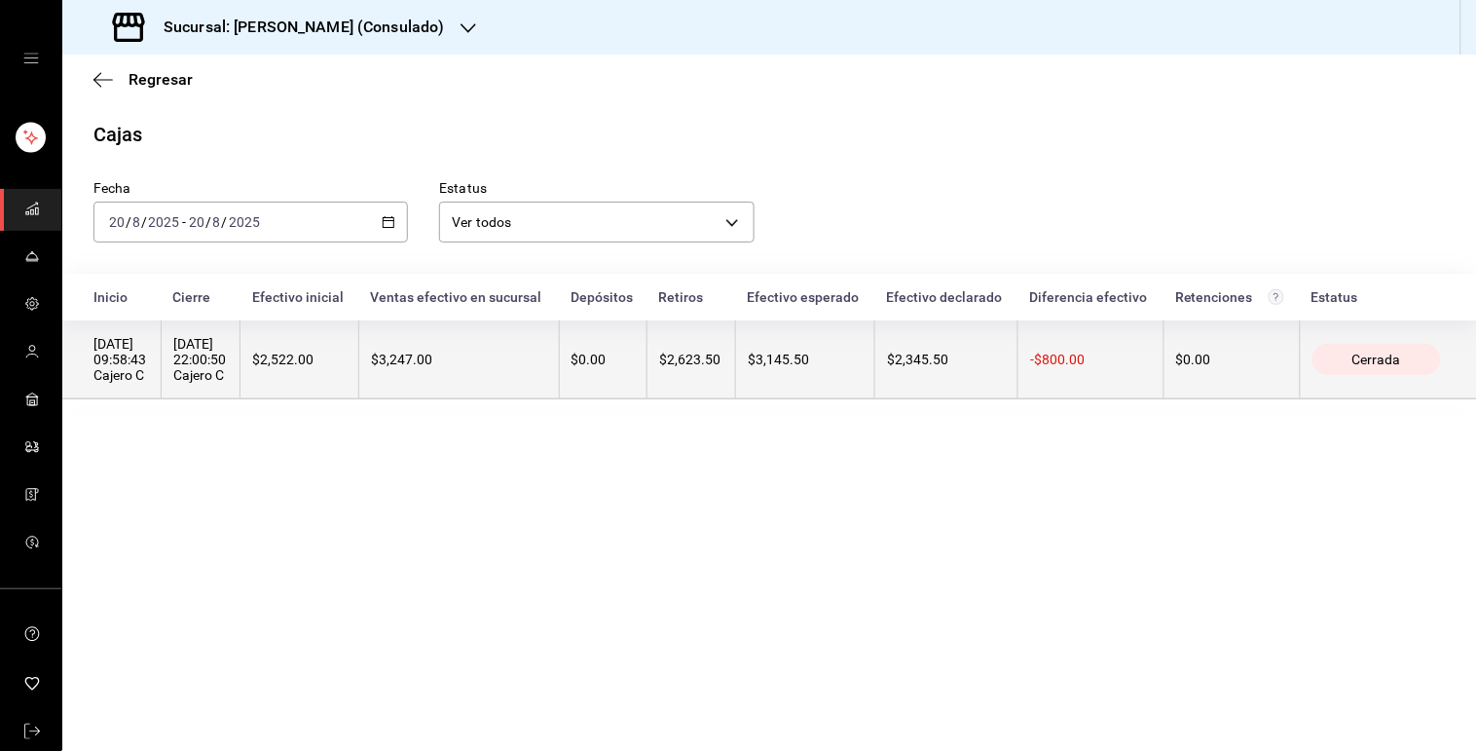
click at [518, 381] on th "$3,247.00" at bounding box center [458, 359] width 201 height 79
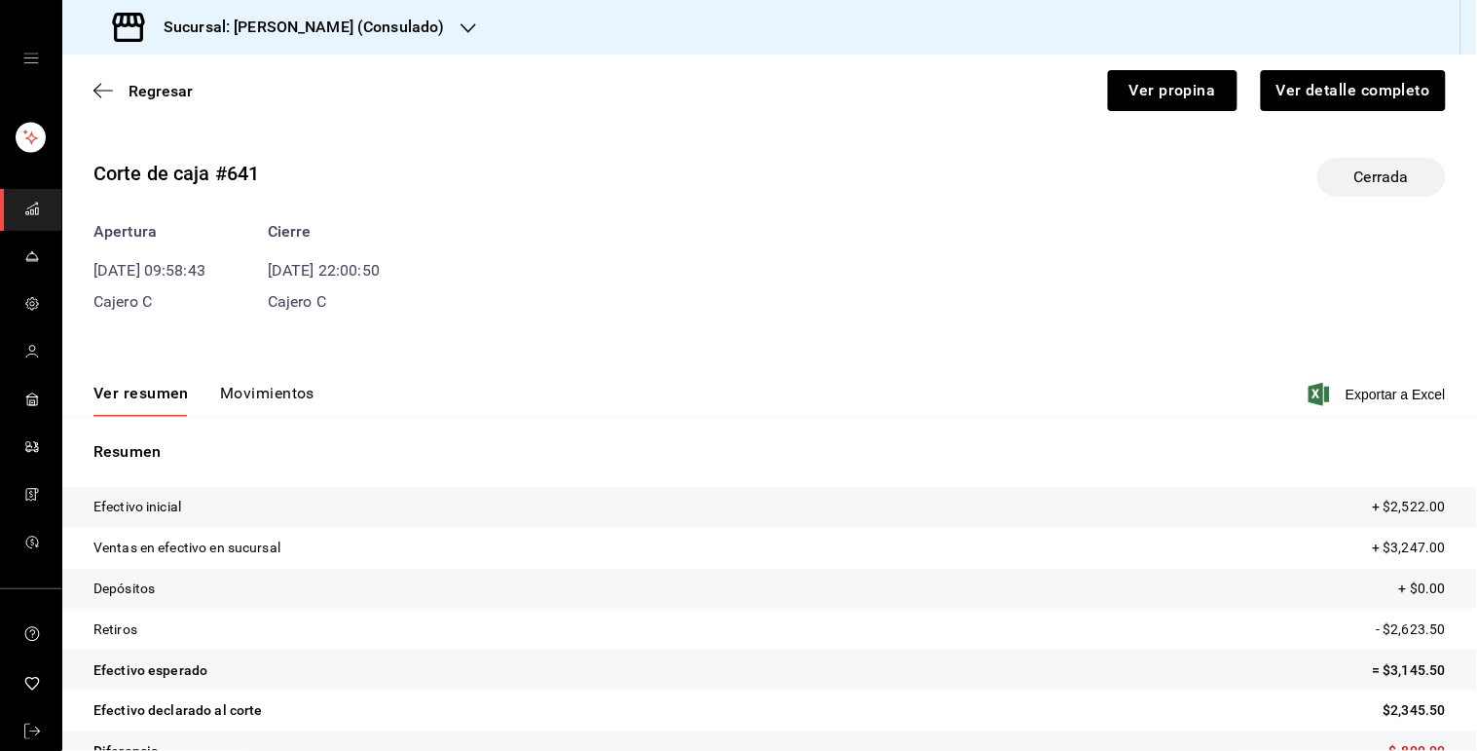
click at [245, 407] on button "Movimientos" at bounding box center [267, 400] width 94 height 33
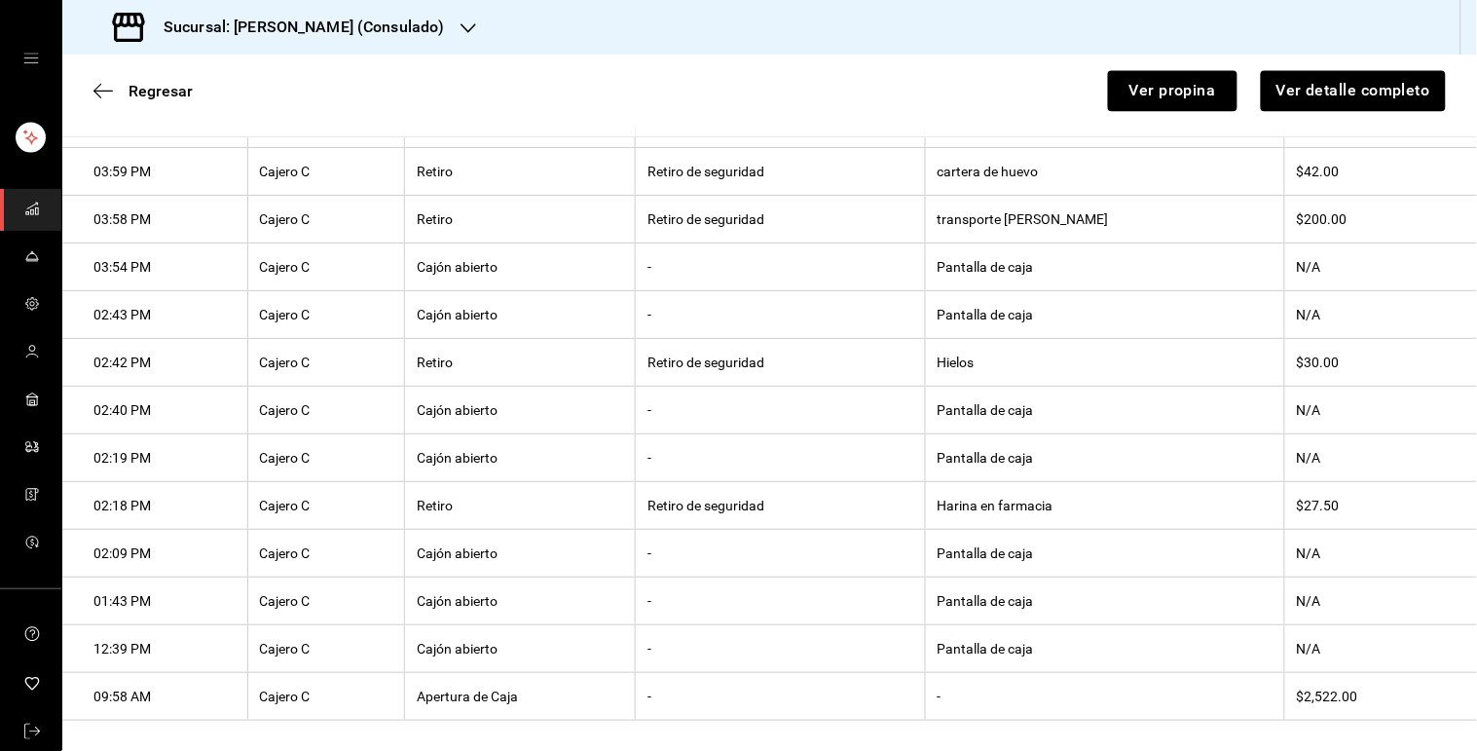
scroll to position [1179, 0]
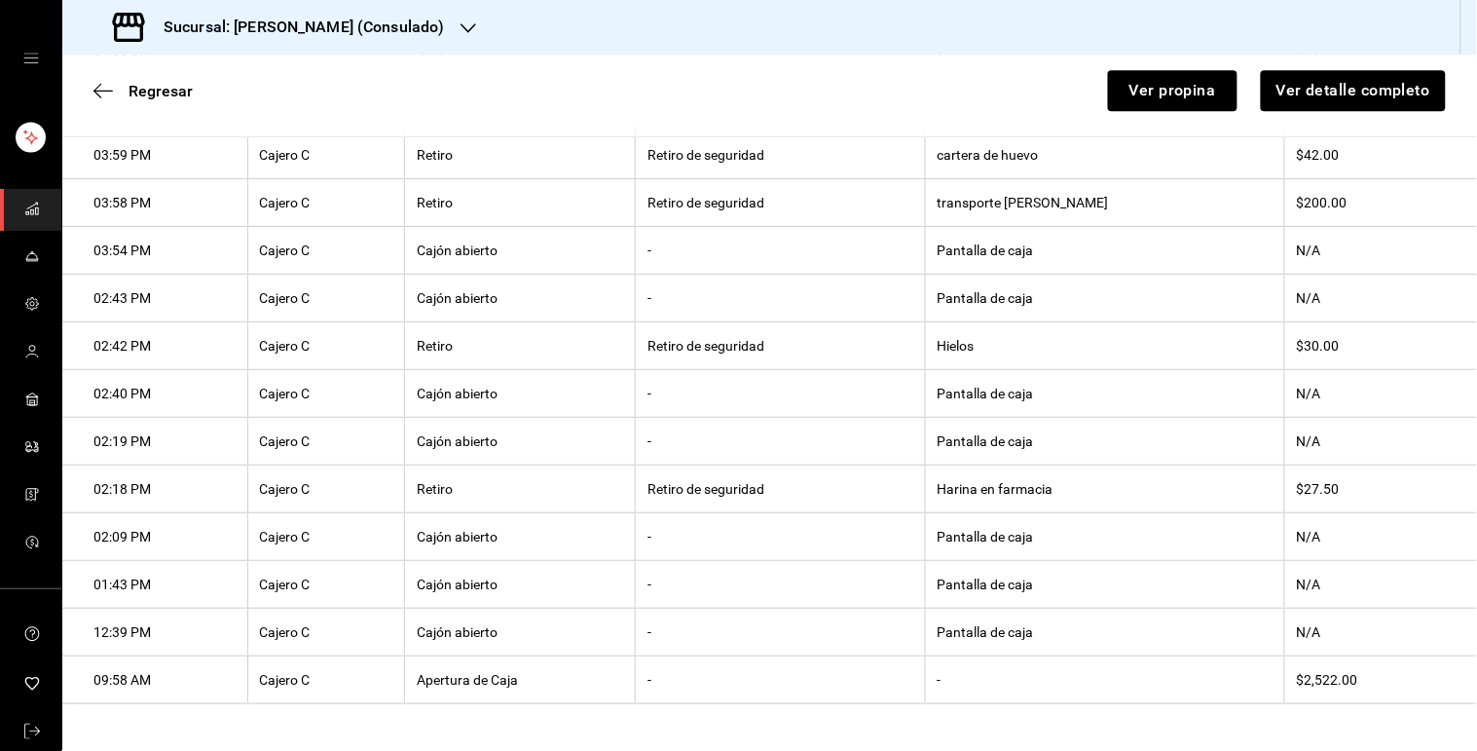
click at [1034, 504] on th "Harina en farmacia" at bounding box center [1104, 489] width 359 height 48
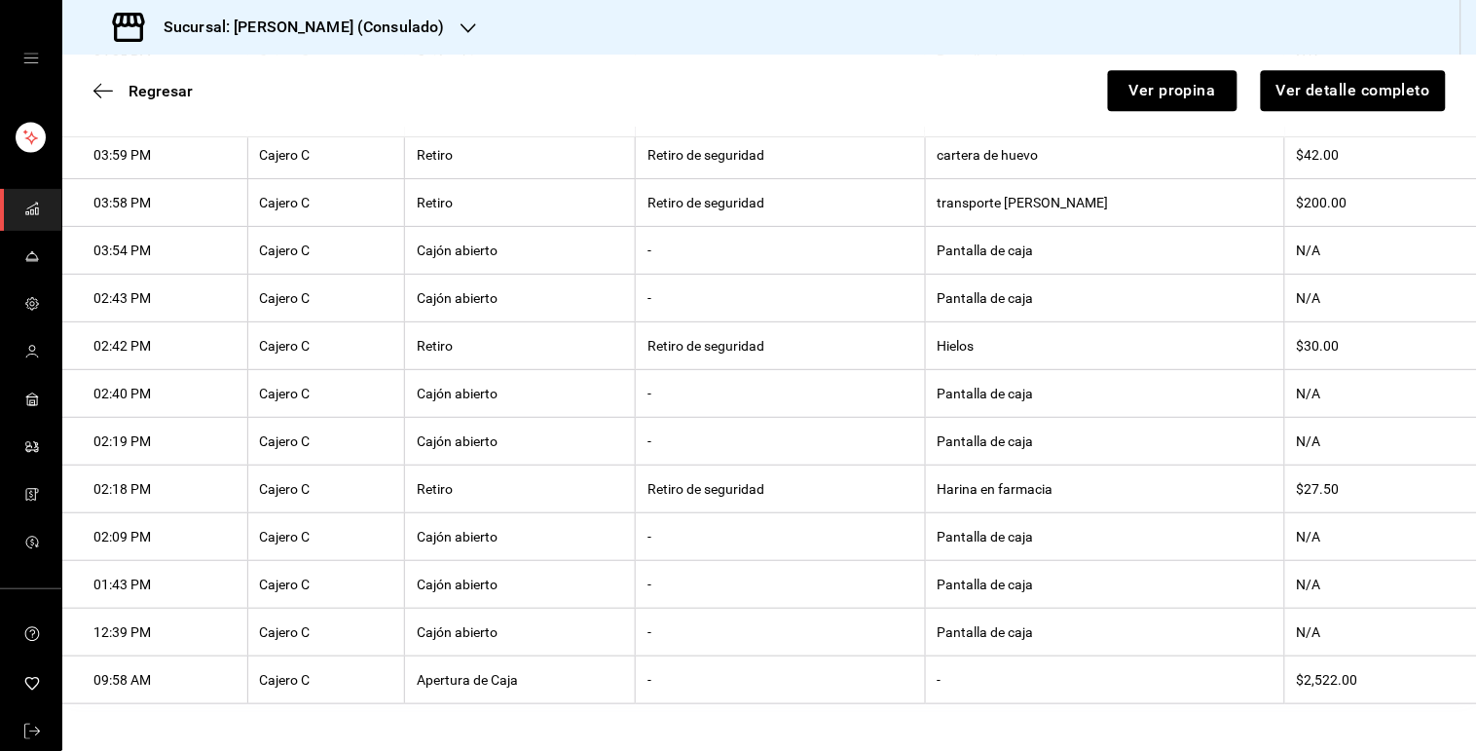
click at [999, 368] on th "Hielos" at bounding box center [1104, 346] width 359 height 48
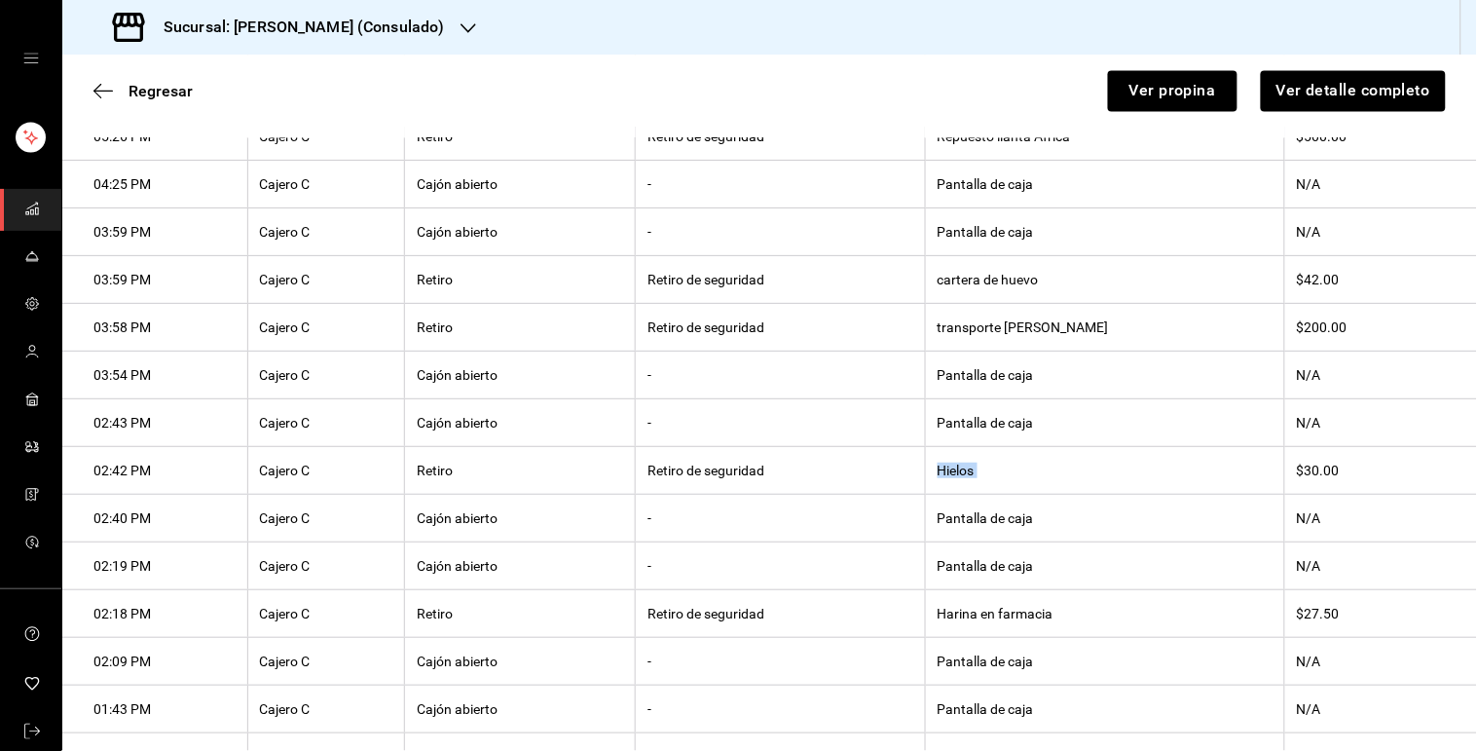
scroll to position [1019, 0]
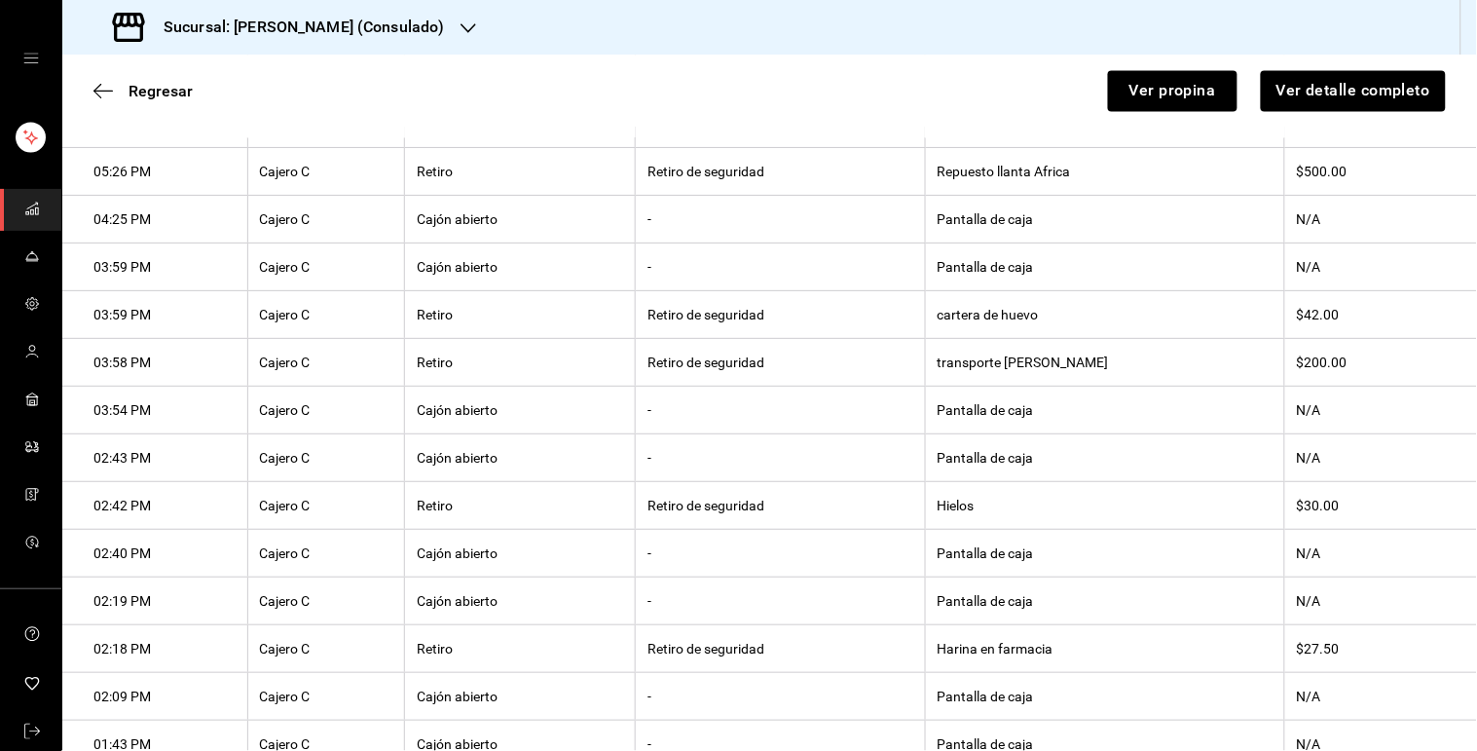
click at [1014, 331] on th "cartera de huevo" at bounding box center [1104, 315] width 359 height 48
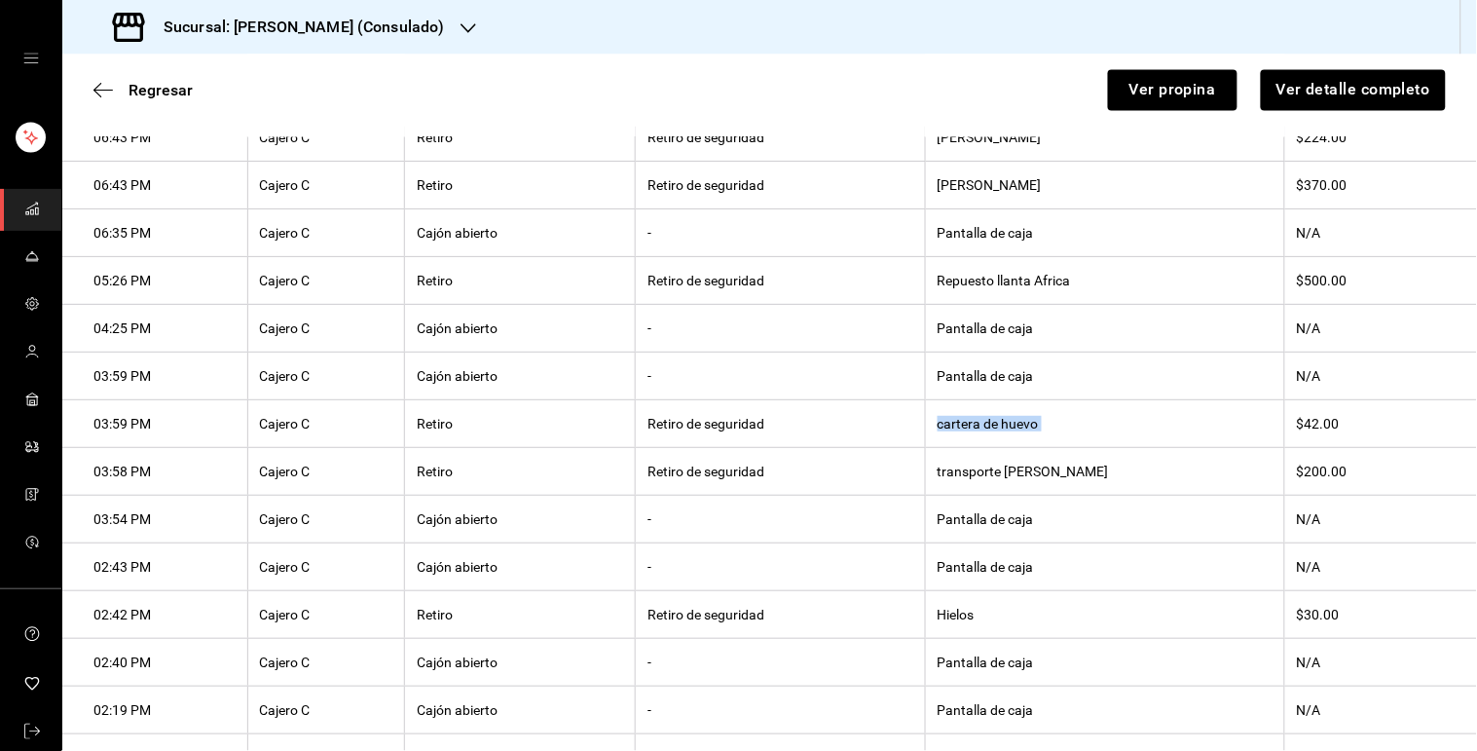
scroll to position [888, 0]
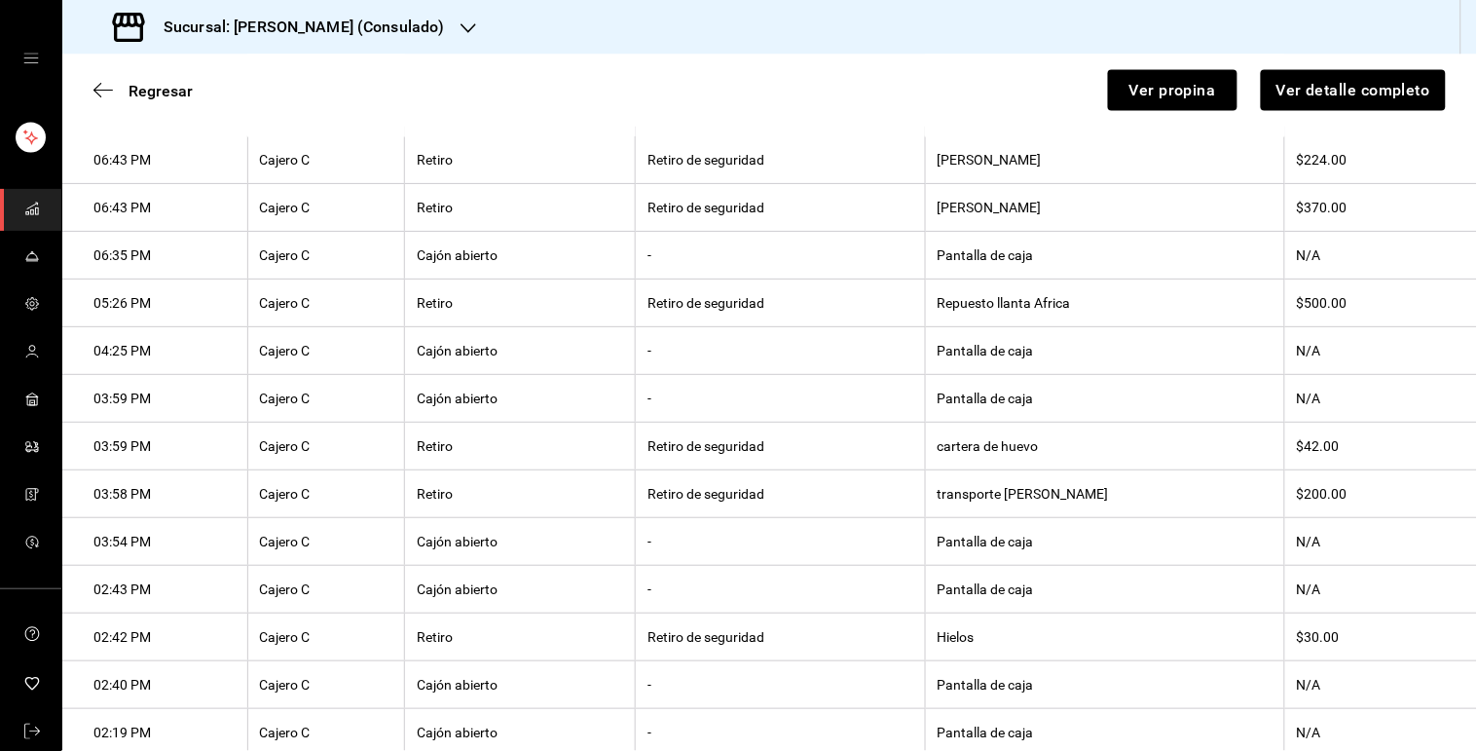
click at [1039, 318] on th "Repuesto llanta Africa" at bounding box center [1104, 303] width 359 height 48
click at [1008, 211] on th "[PERSON_NAME]" at bounding box center [1104, 208] width 359 height 48
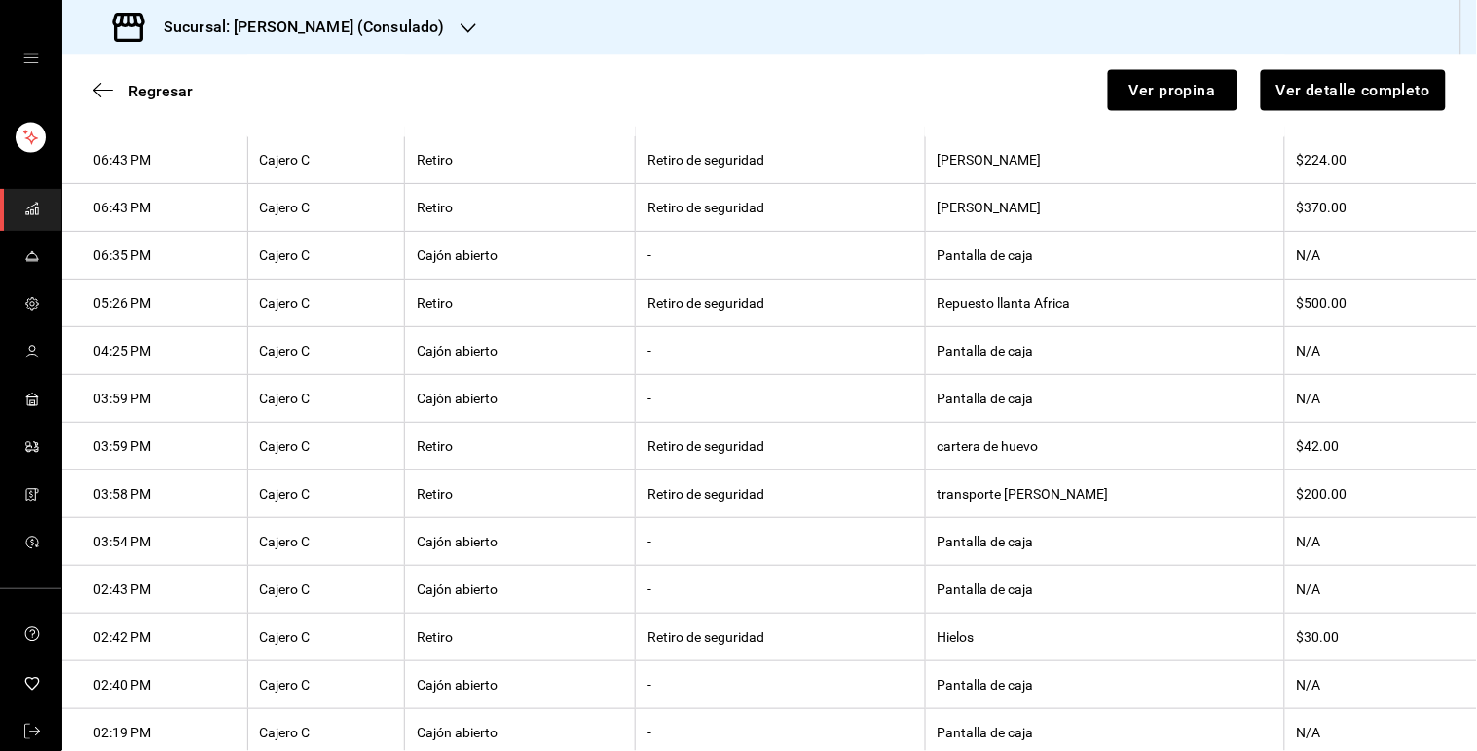
click at [1008, 211] on th "[PERSON_NAME]" at bounding box center [1104, 208] width 359 height 48
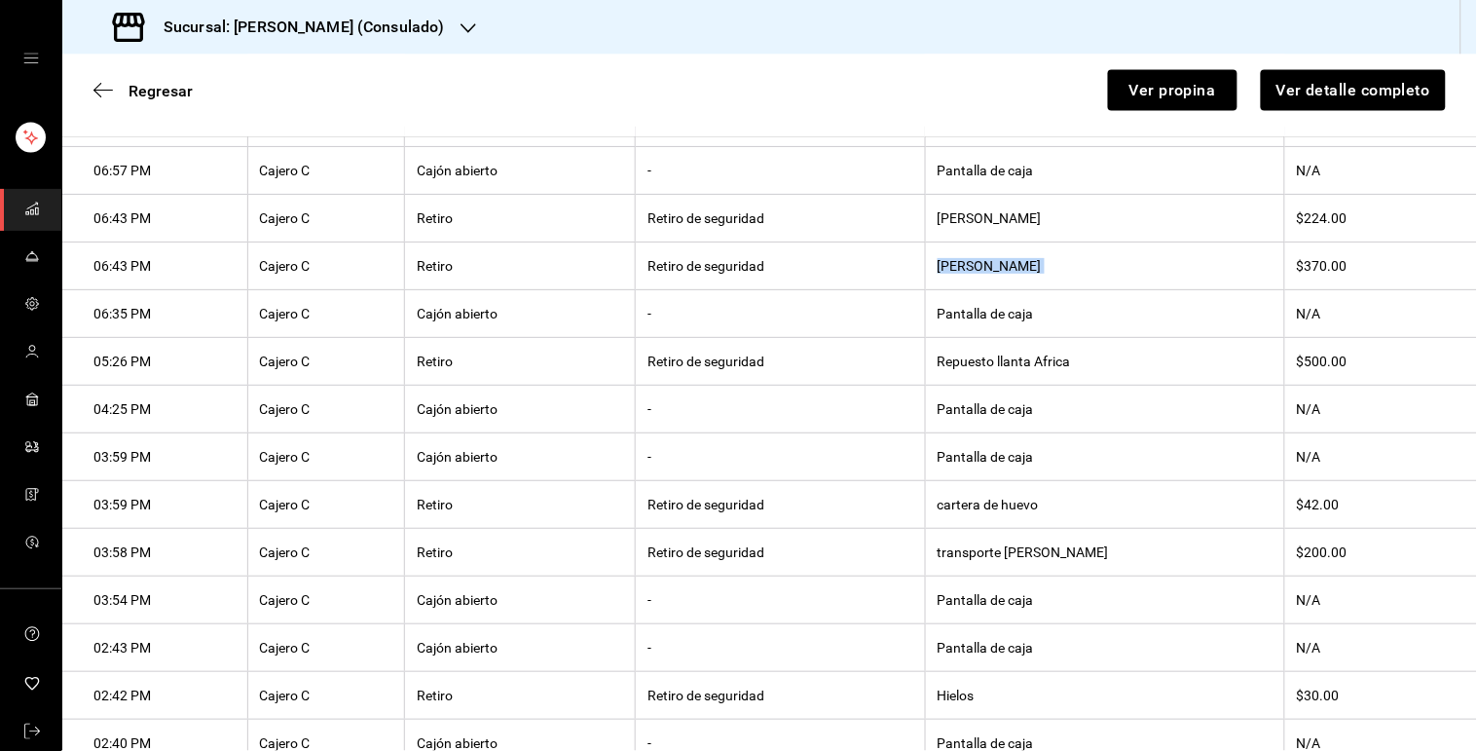
scroll to position [812, 0]
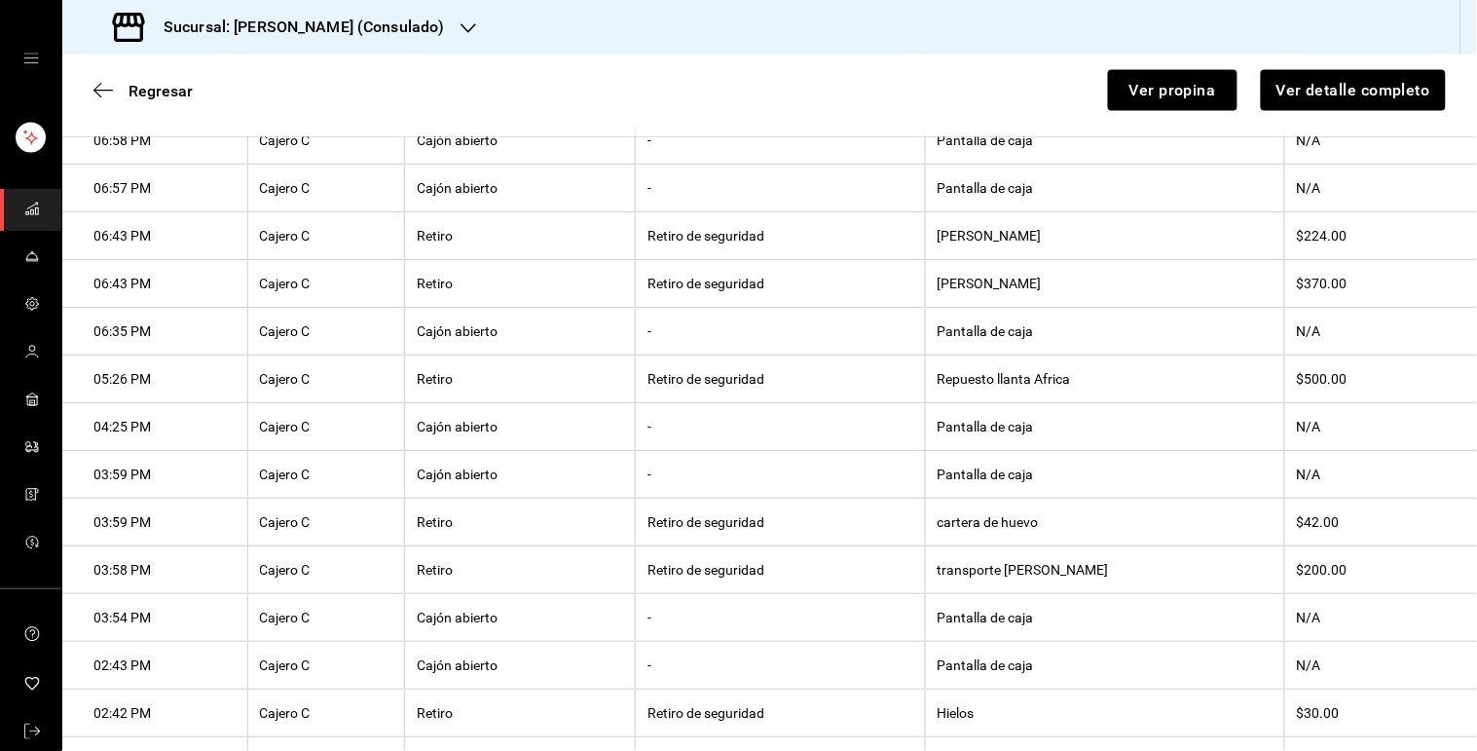
click at [1014, 236] on th "[PERSON_NAME]" at bounding box center [1104, 236] width 359 height 48
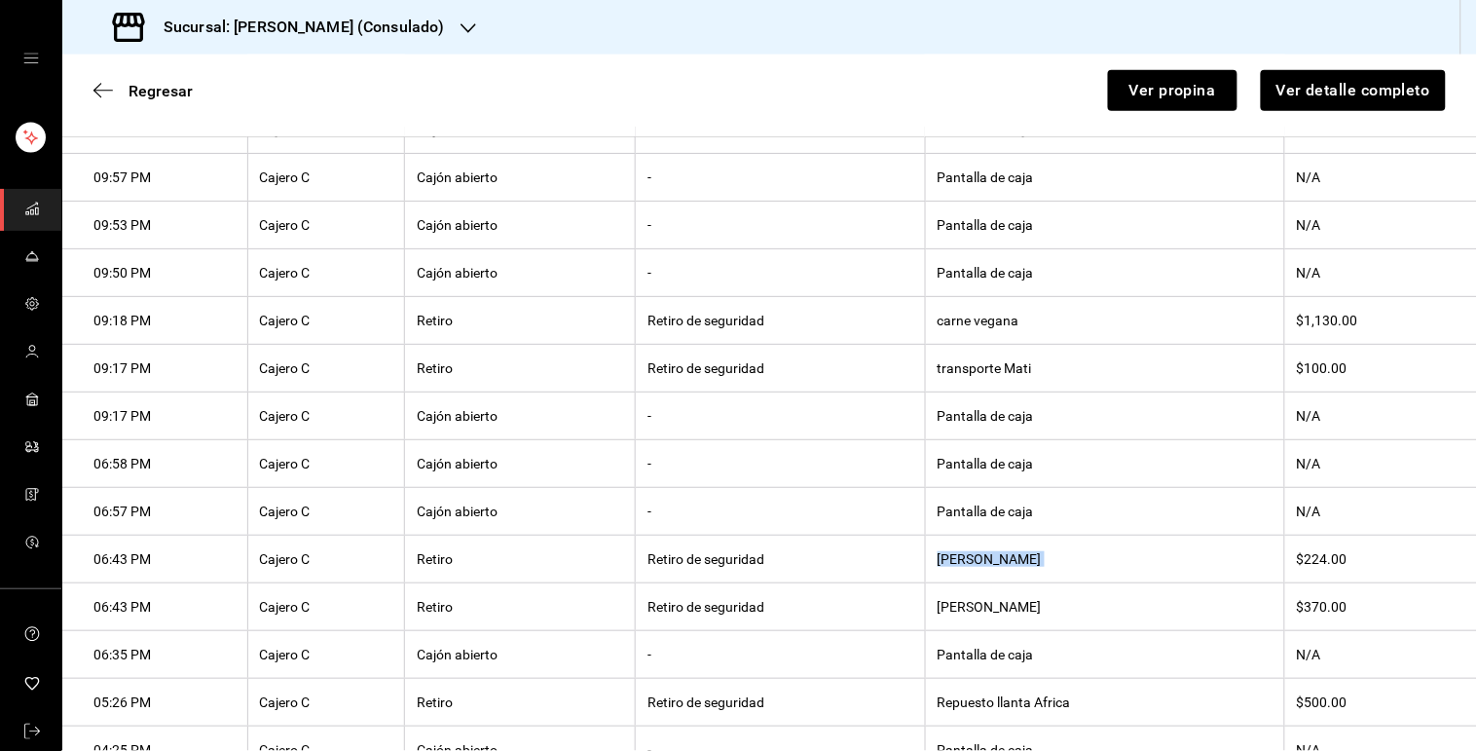
scroll to position [461, 0]
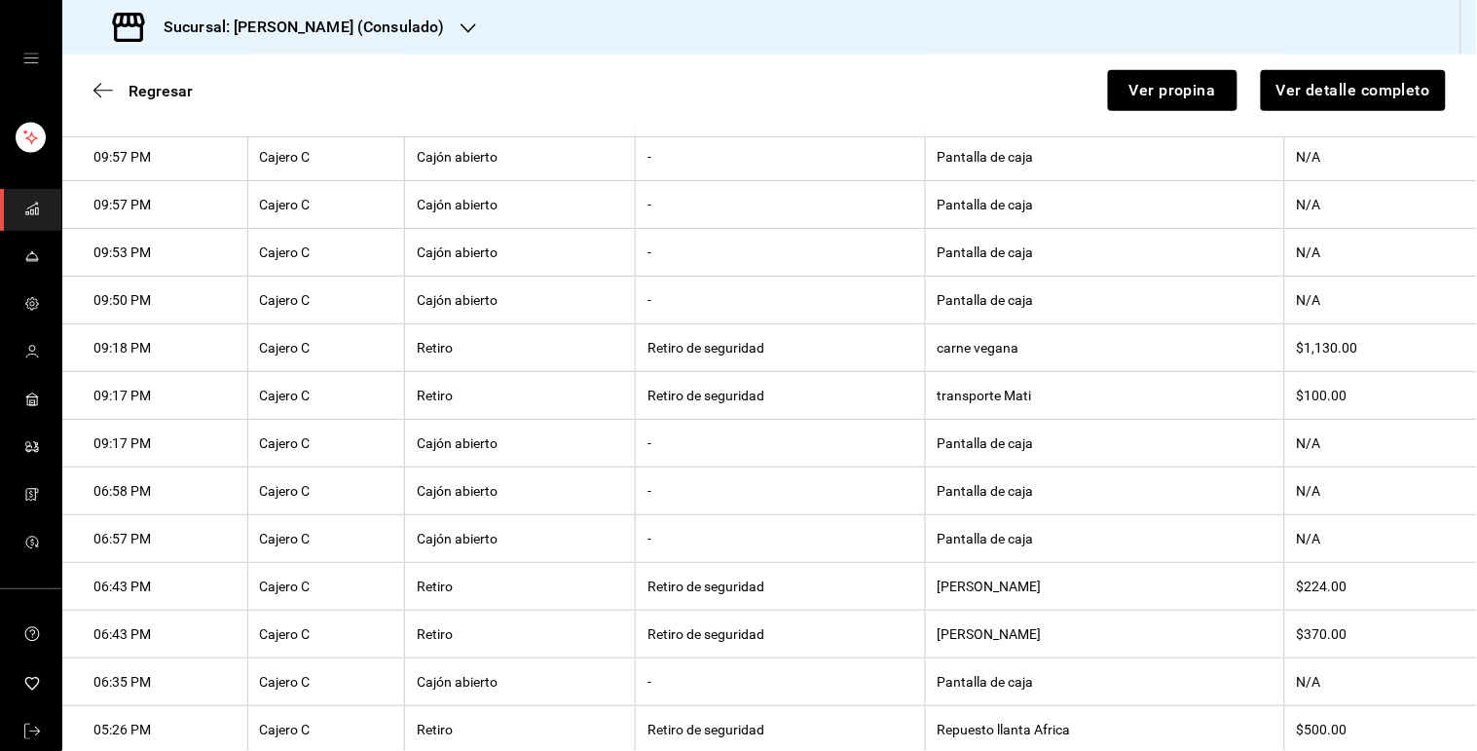
click at [1014, 337] on th "carne vegana" at bounding box center [1104, 348] width 359 height 48
click at [993, 432] on th "Pantalla de caja" at bounding box center [1104, 444] width 359 height 48
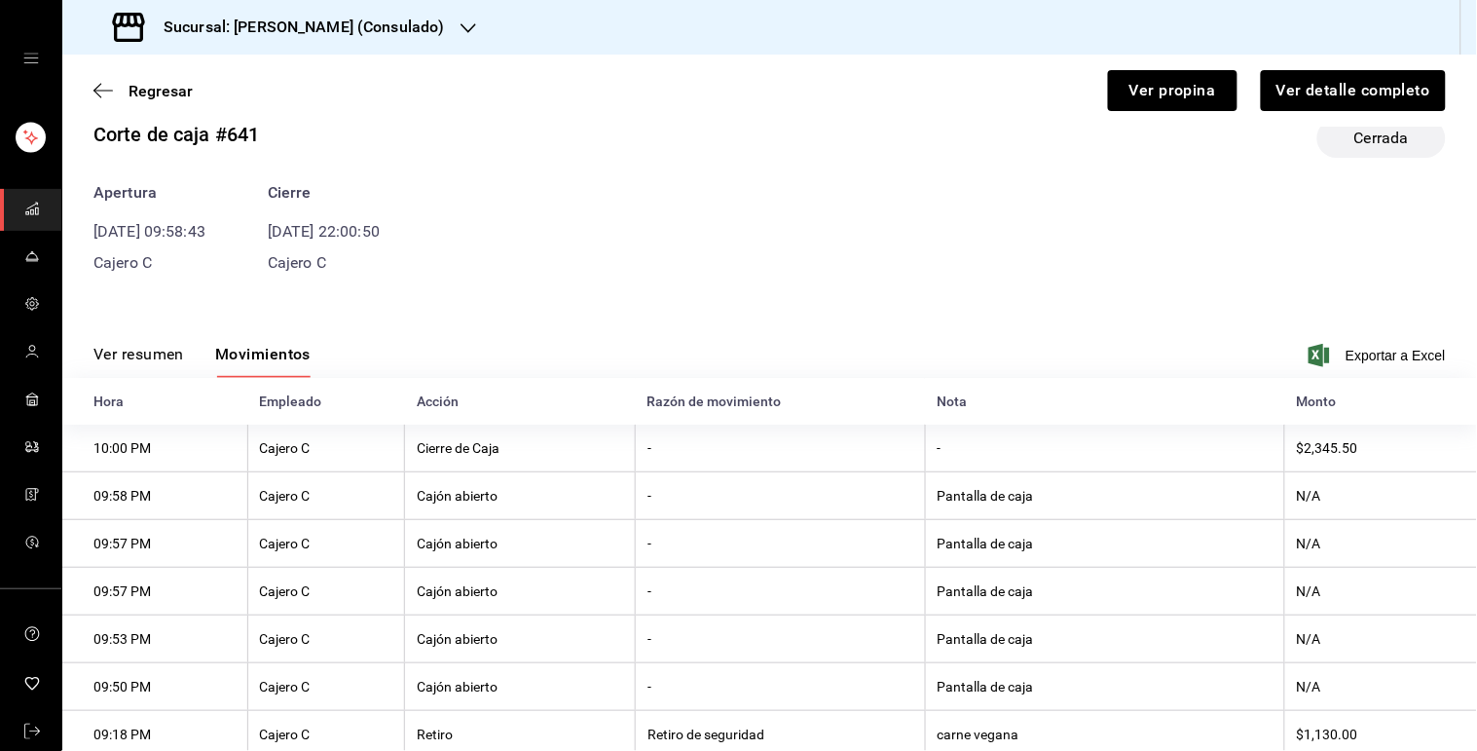
scroll to position [27, 0]
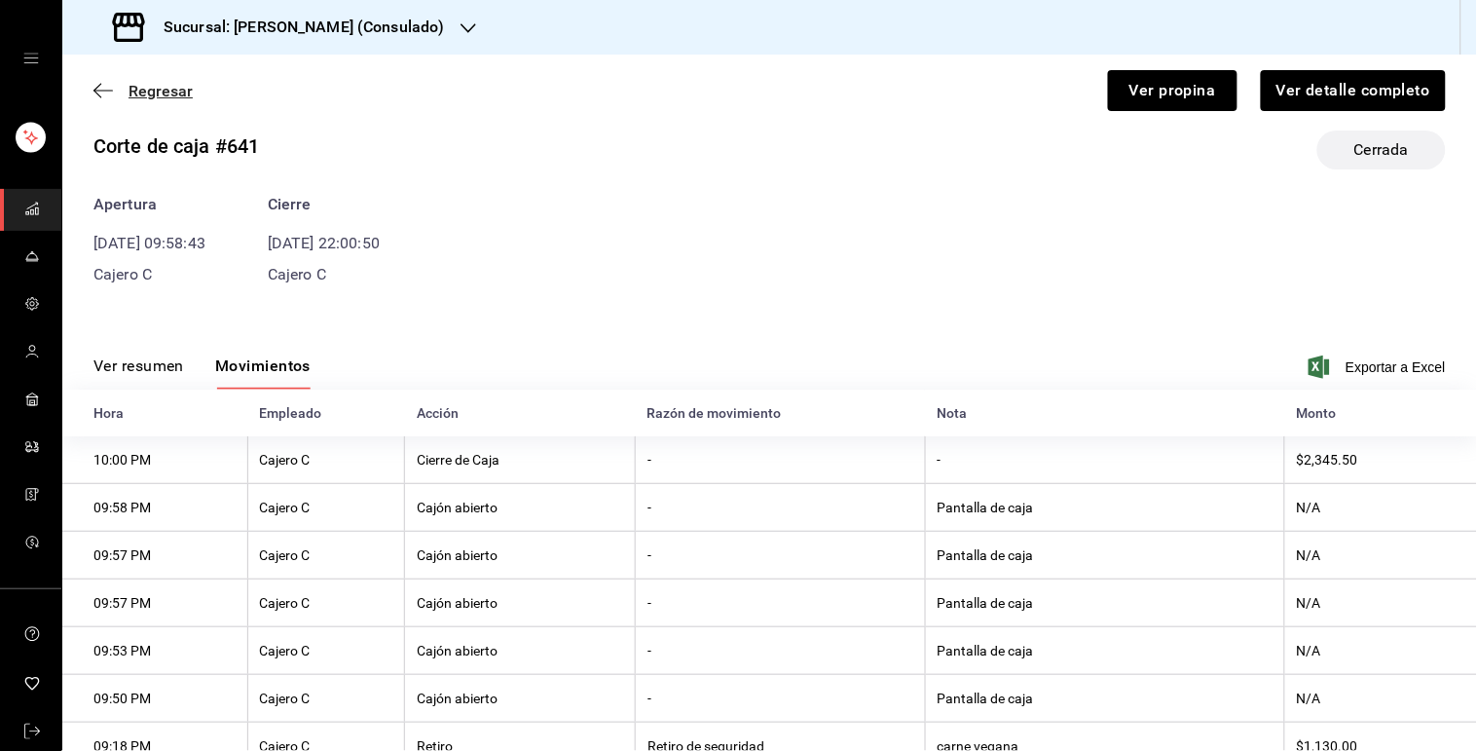
click at [158, 94] on span "Regresar" at bounding box center [161, 91] width 64 height 18
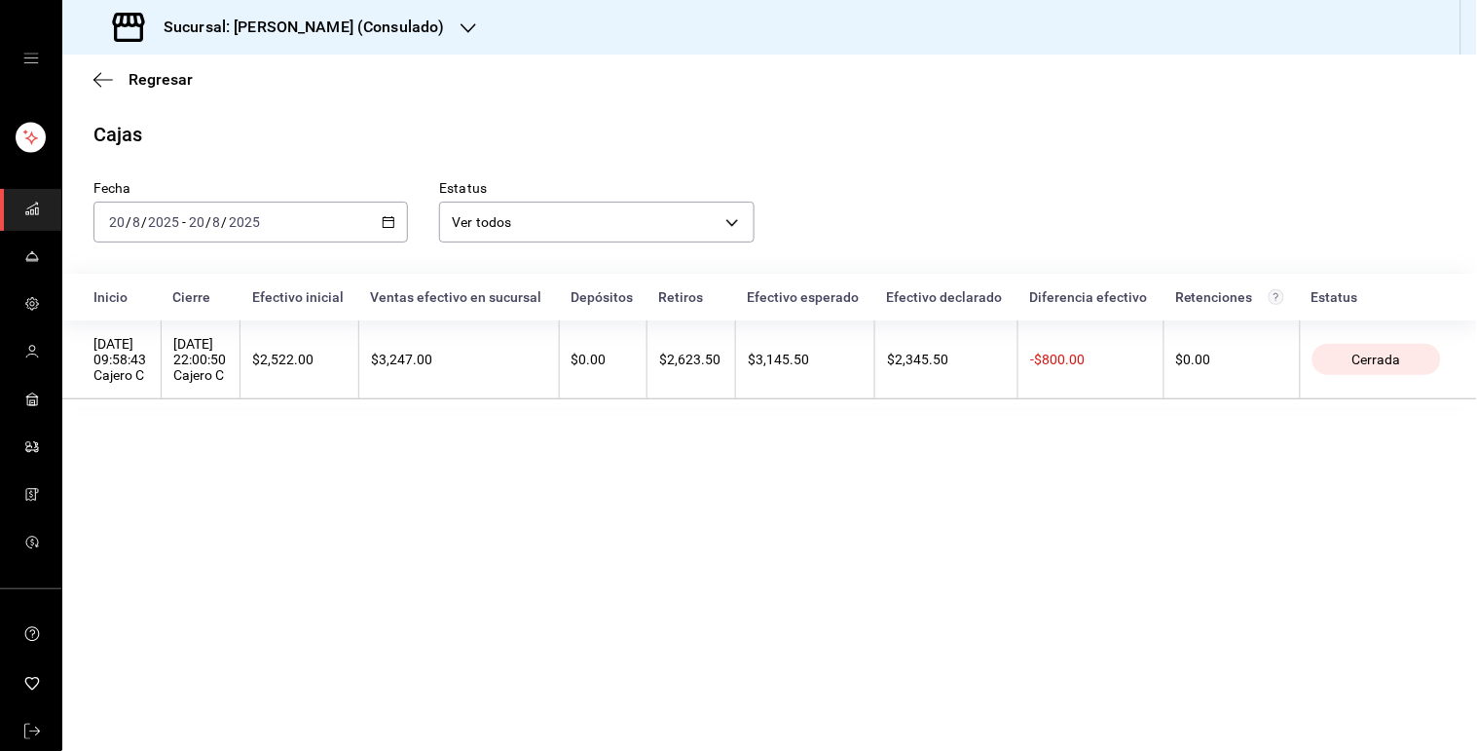
click at [388, 227] on icon "button" at bounding box center [389, 222] width 14 height 14
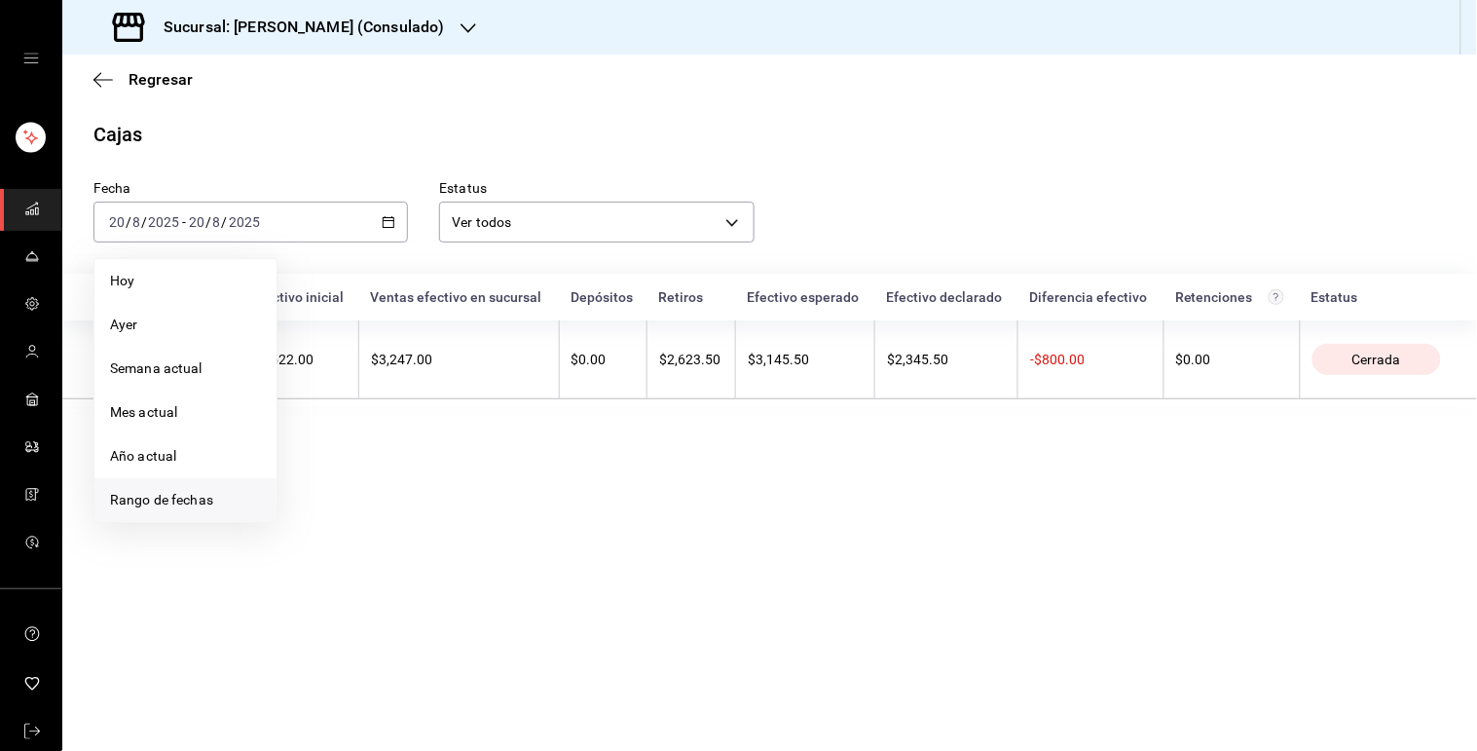
click at [217, 513] on li "Rango de fechas" at bounding box center [185, 500] width 182 height 44
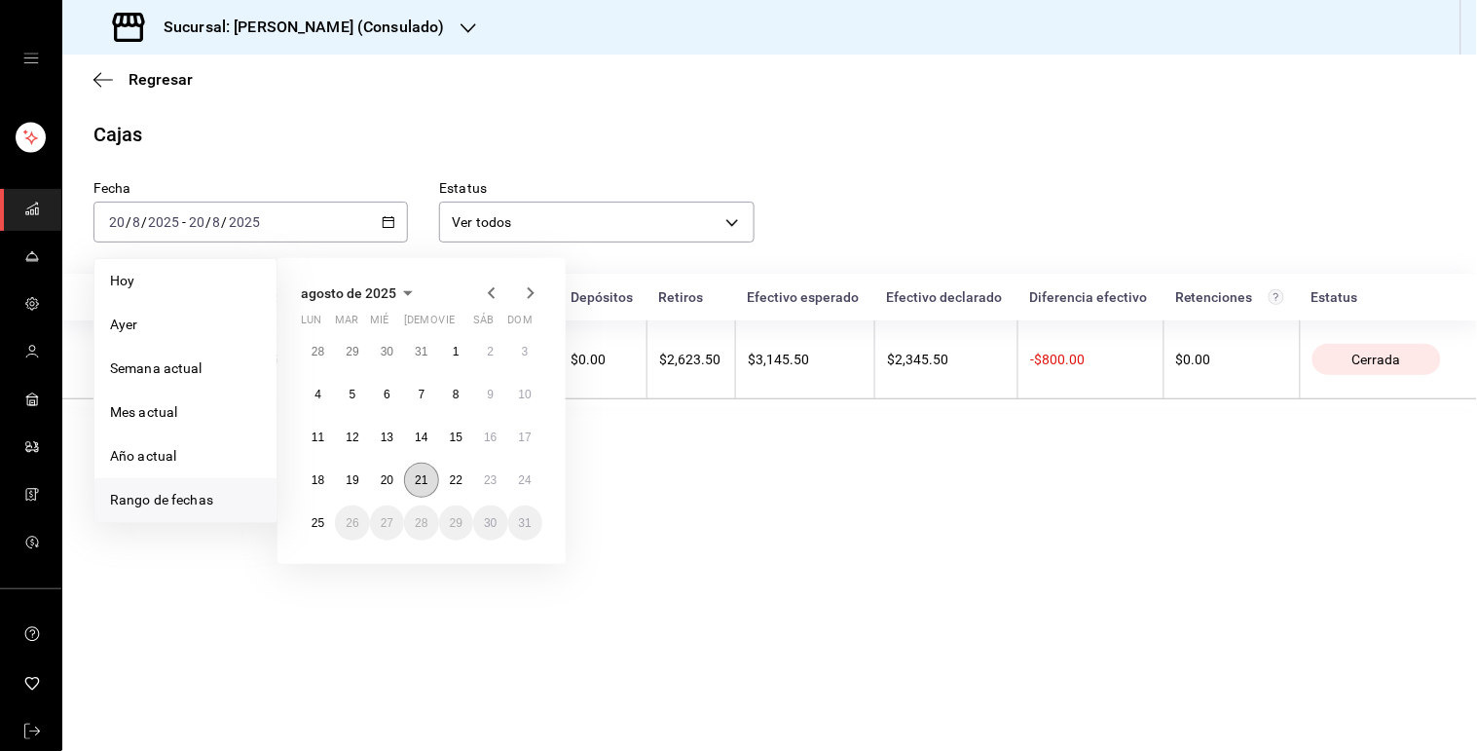
click at [420, 484] on abbr "21" at bounding box center [421, 480] width 13 height 14
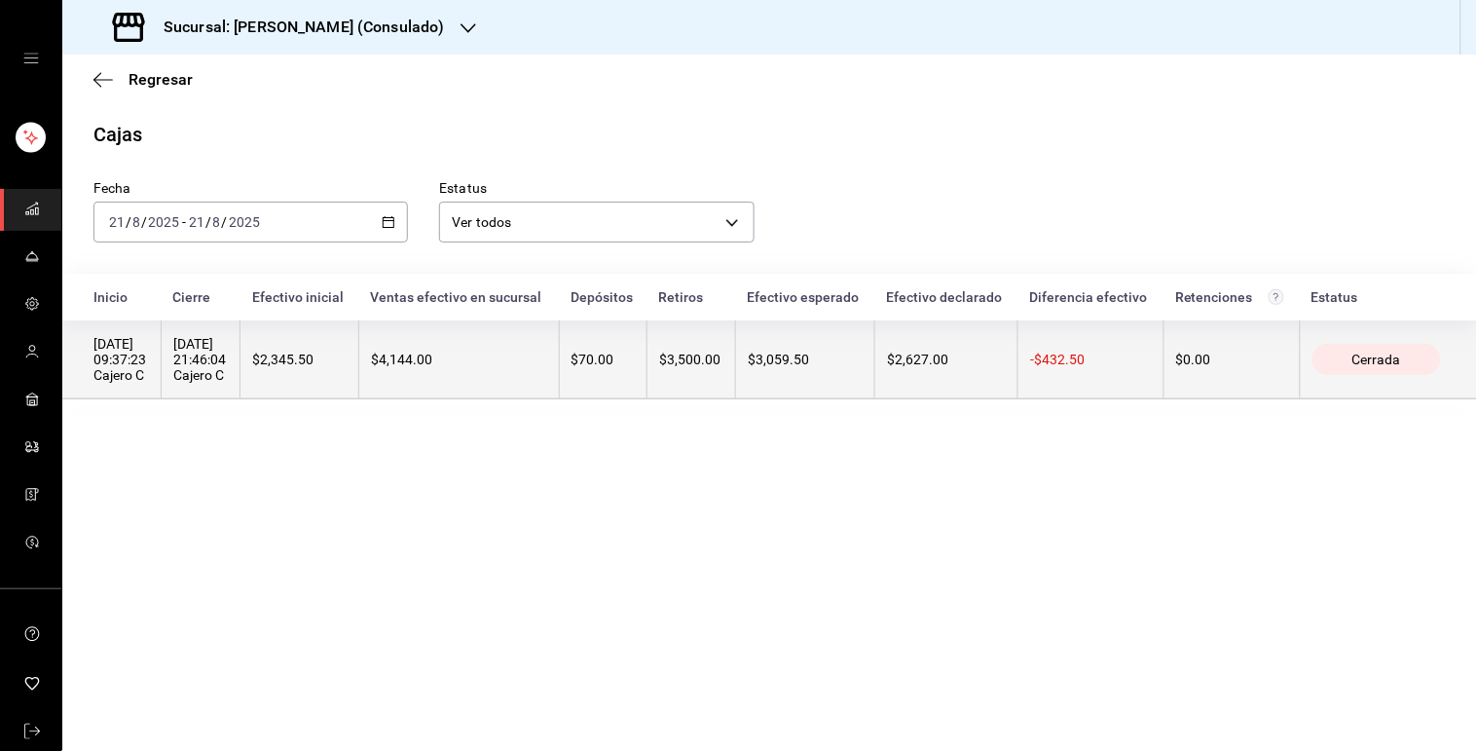
click at [510, 345] on th "$4,144.00" at bounding box center [458, 359] width 201 height 79
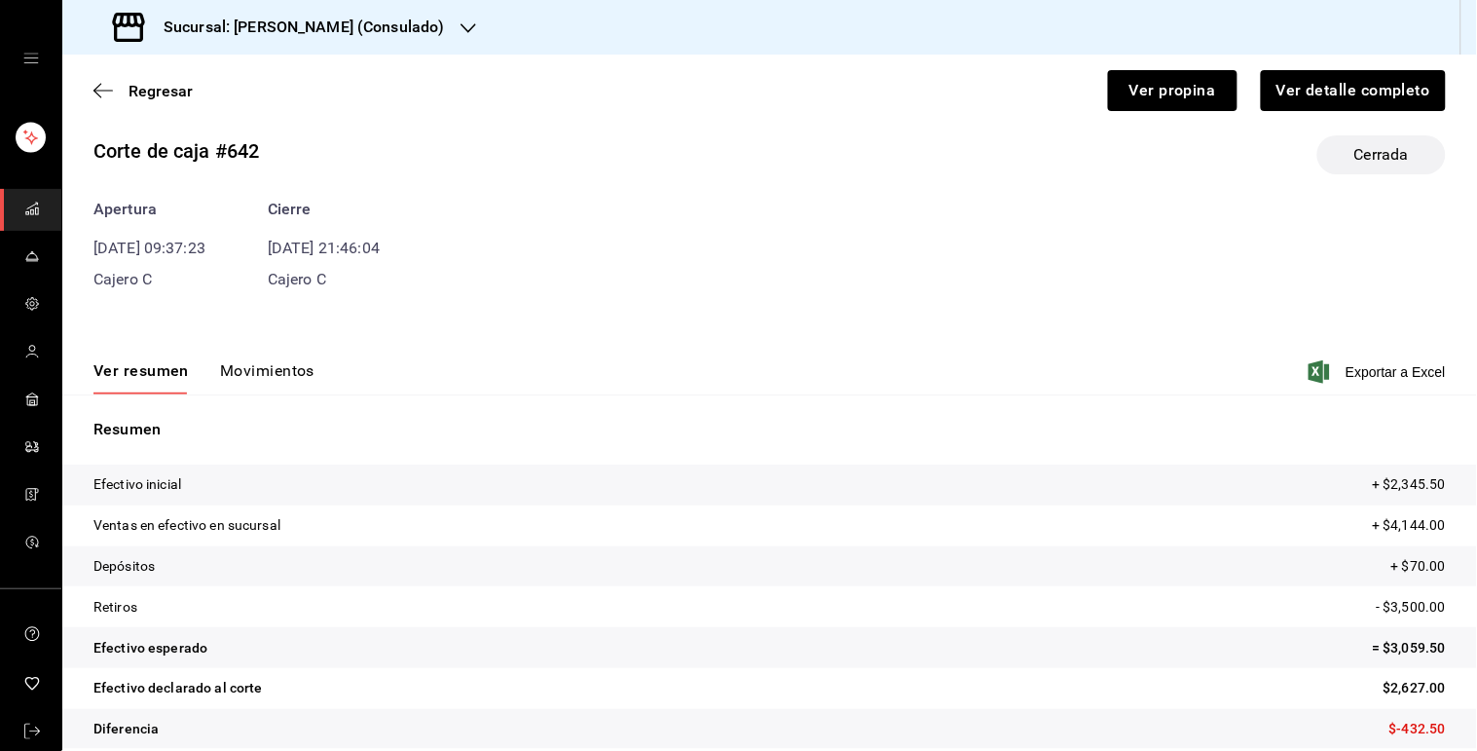
scroll to position [43, 0]
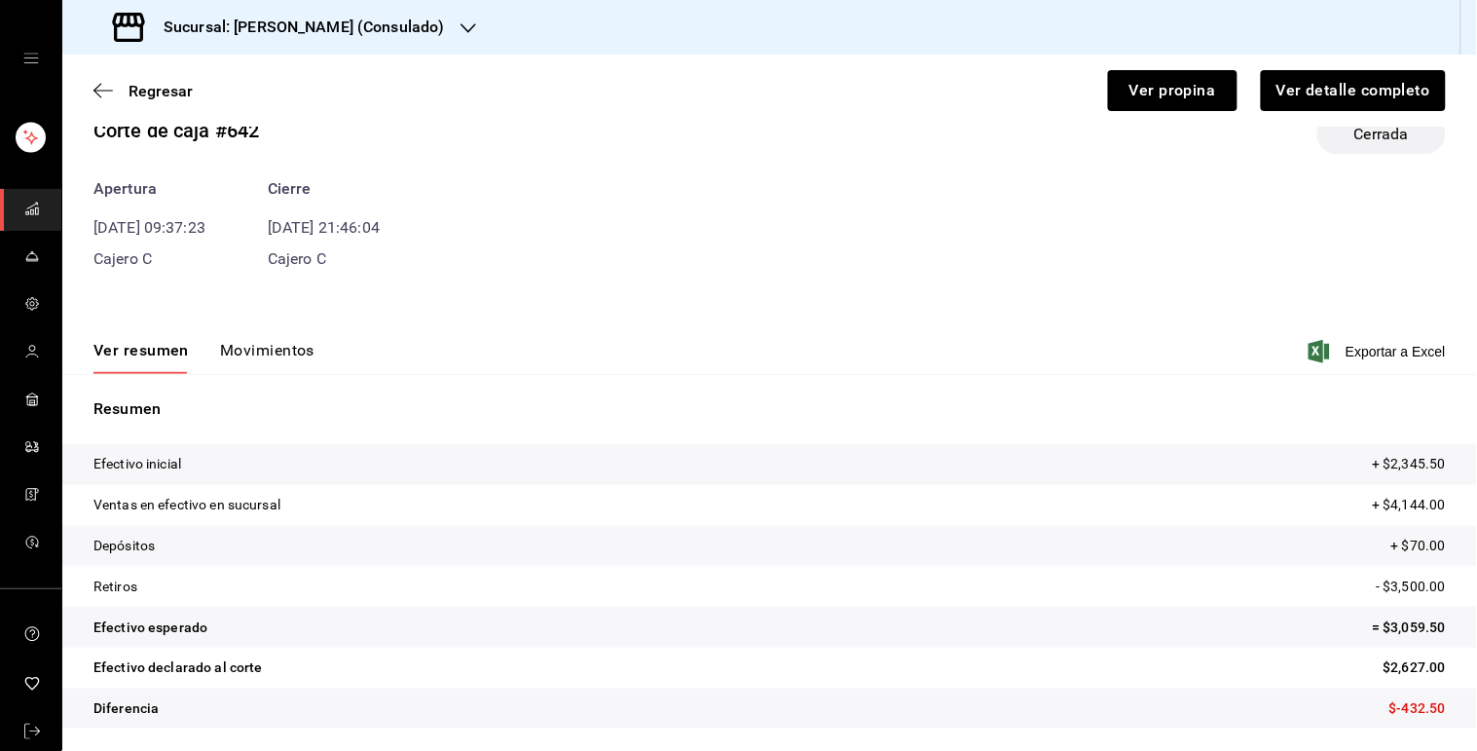
drag, startPoint x: 283, startPoint y: 334, endPoint x: 277, endPoint y: 345, distance: 12.7
click at [277, 345] on div "Ver resumen Movimientos Exportar a Excel" at bounding box center [769, 345] width 1415 height 56
click at [277, 345] on button "Movimientos" at bounding box center [267, 357] width 94 height 33
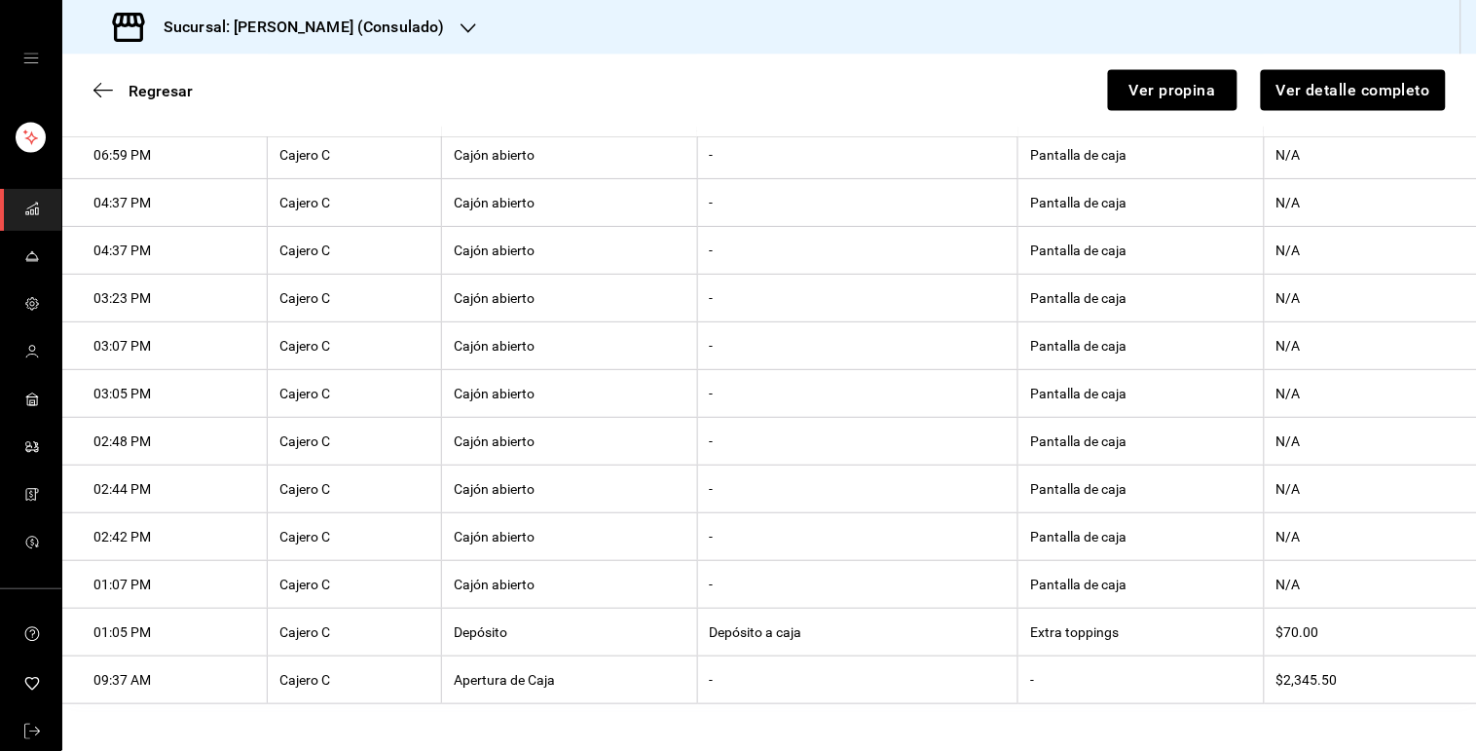
scroll to position [716, 0]
click at [1034, 610] on th "Extra toppings" at bounding box center [1140, 633] width 245 height 48
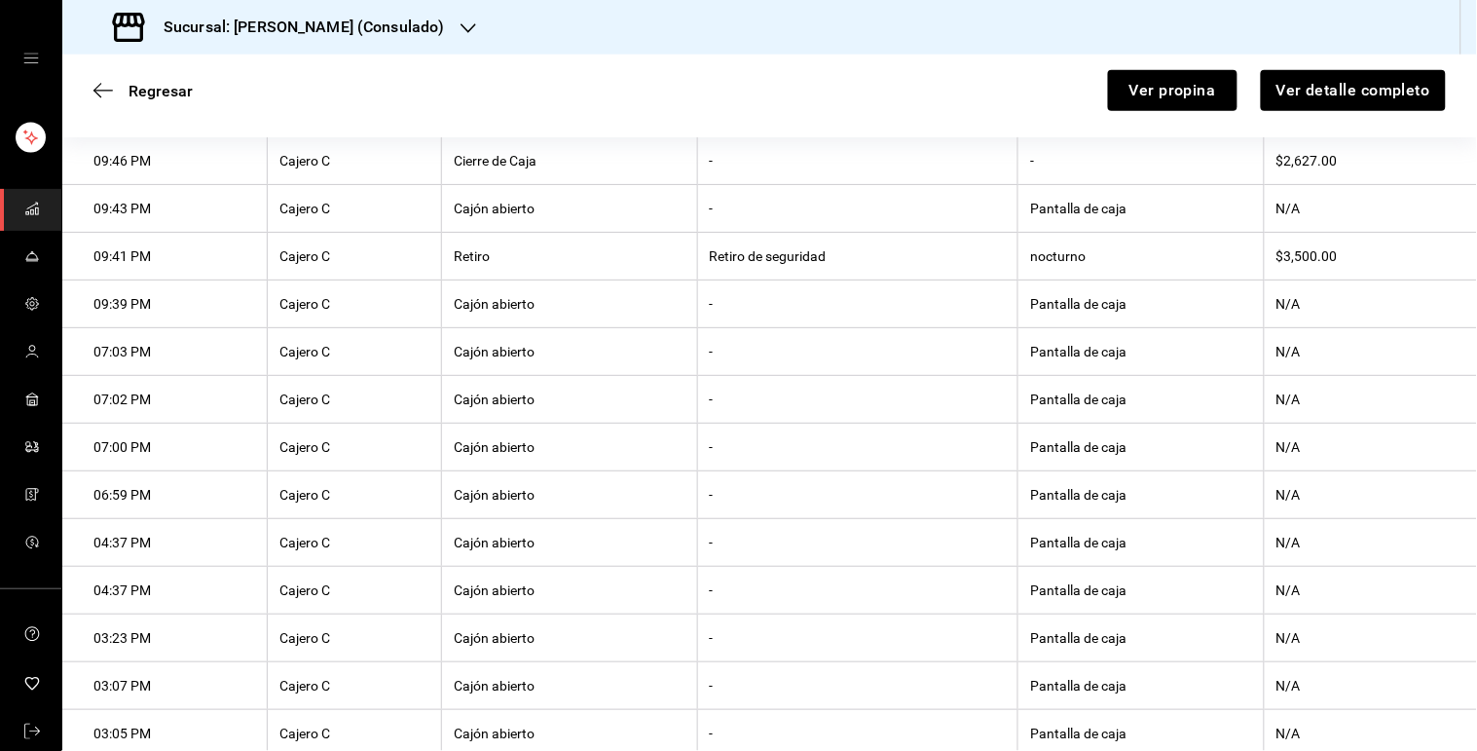
scroll to position [323, 0]
click at [122, 91] on span "Regresar" at bounding box center [142, 91] width 99 height 18
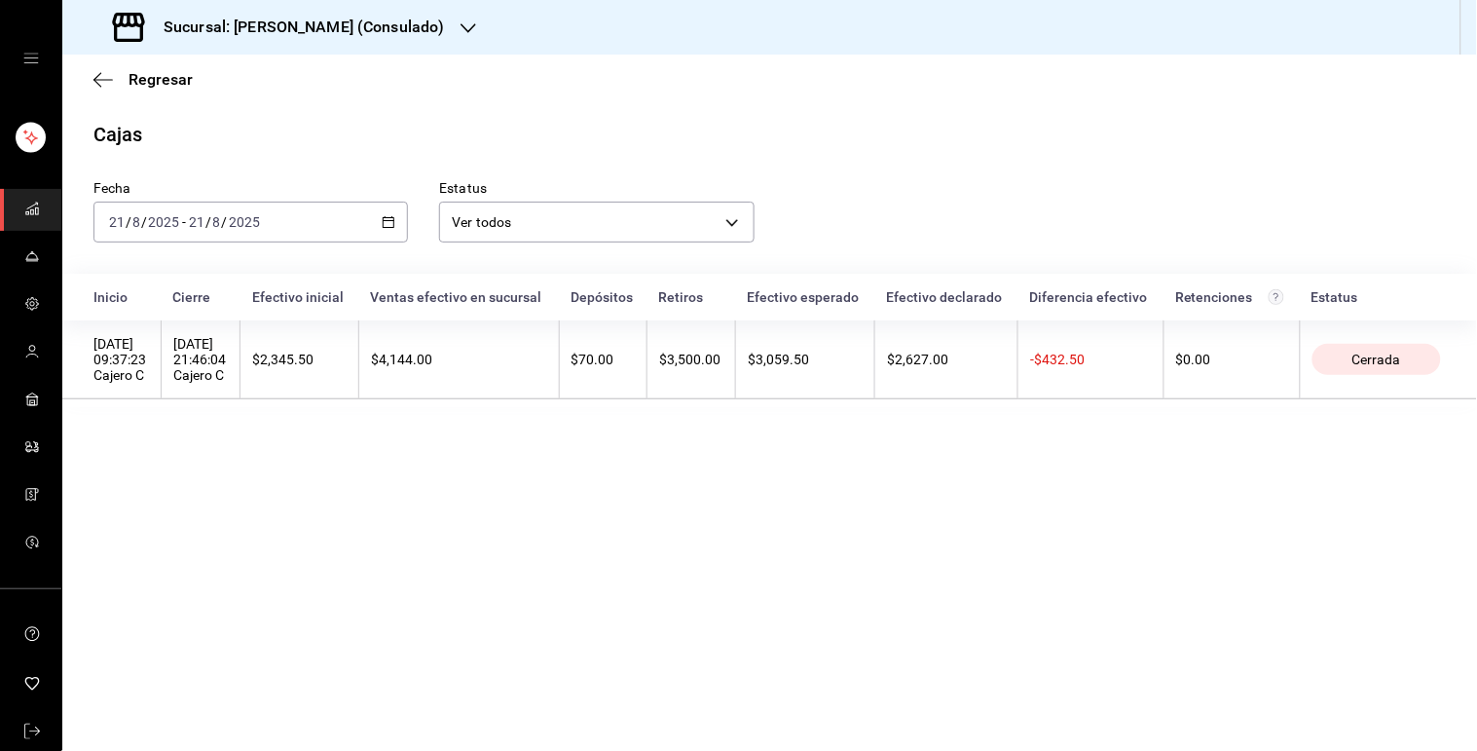
click at [391, 232] on div "[DATE] [DATE] - [DATE] [DATE]" at bounding box center [250, 222] width 314 height 41
click at [148, 524] on main "Regresar Cajas Fecha [DATE] [DATE] - [DATE] [DATE] Estatus Ver todos ALL Inicio…" at bounding box center [769, 403] width 1415 height 696
click at [392, 221] on \(Stroke\) "button" at bounding box center [389, 220] width 11 height 1
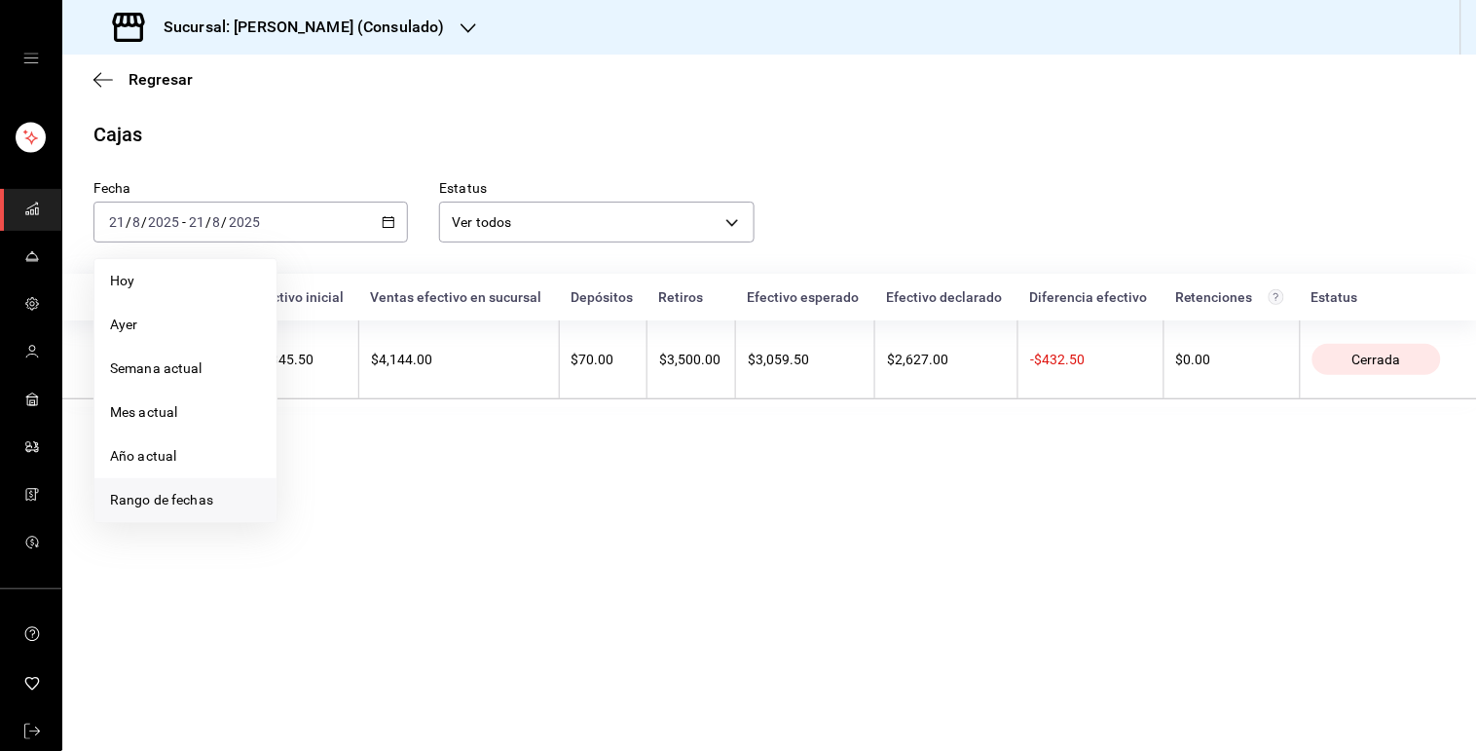
click at [198, 494] on span "Rango de fechas" at bounding box center [185, 500] width 151 height 20
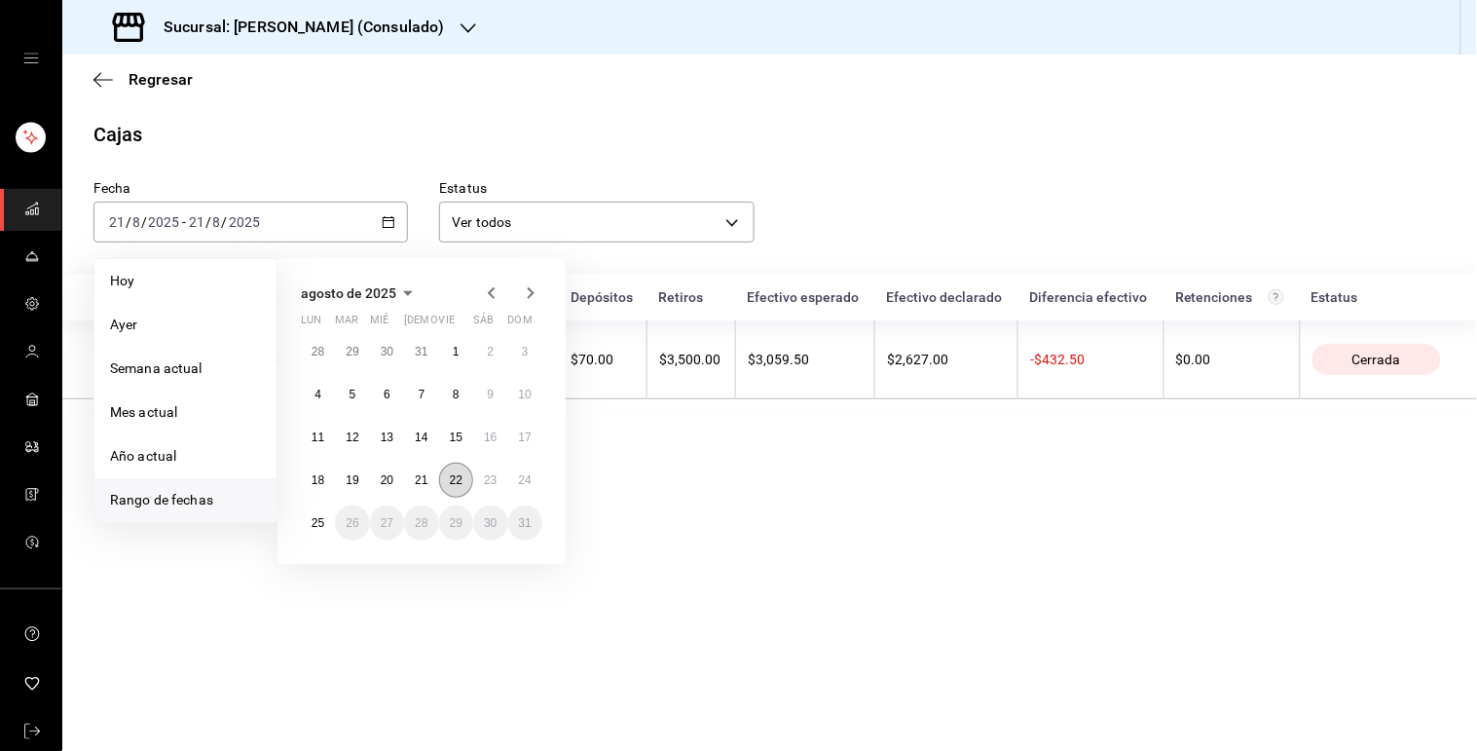
click at [450, 485] on abbr "22" at bounding box center [456, 480] width 13 height 14
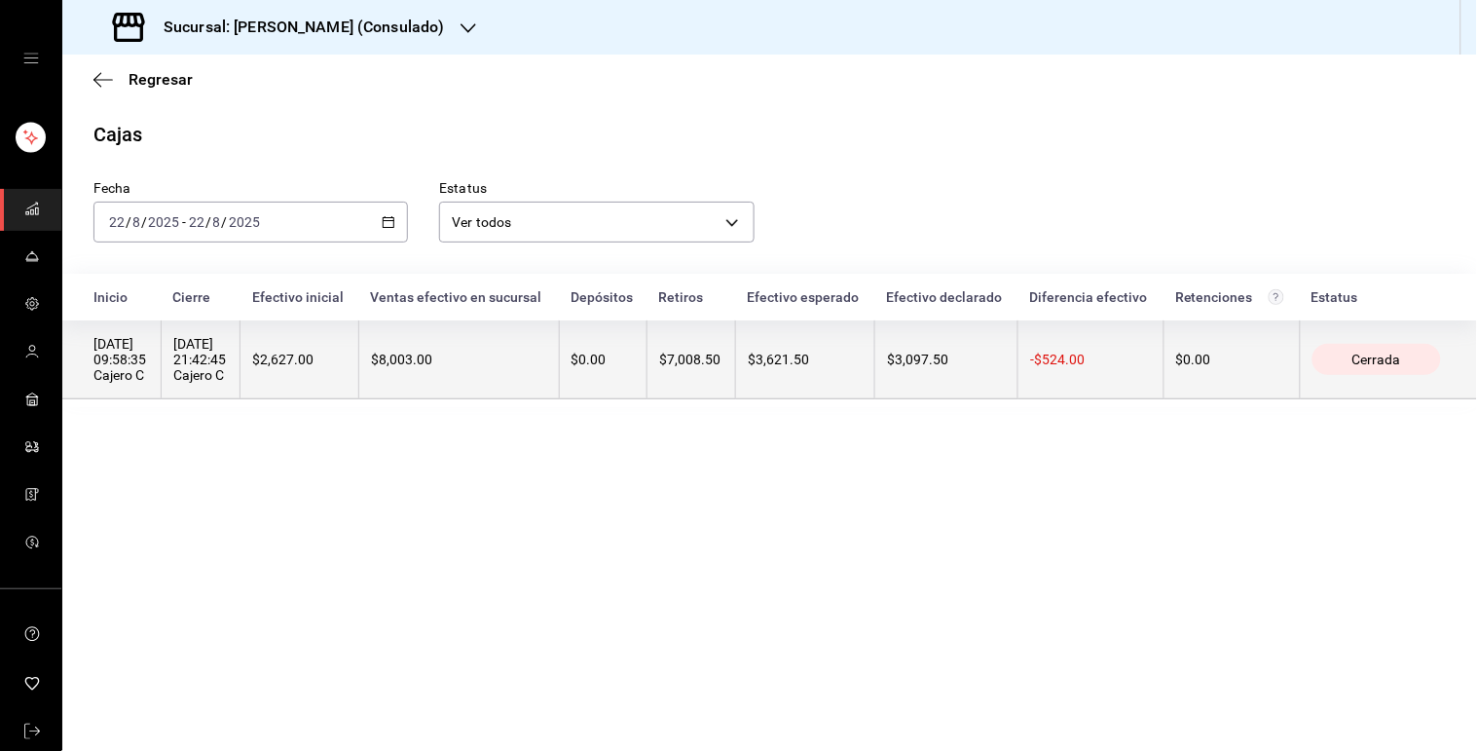
click at [547, 360] on div "$8,003.00" at bounding box center [459, 359] width 176 height 16
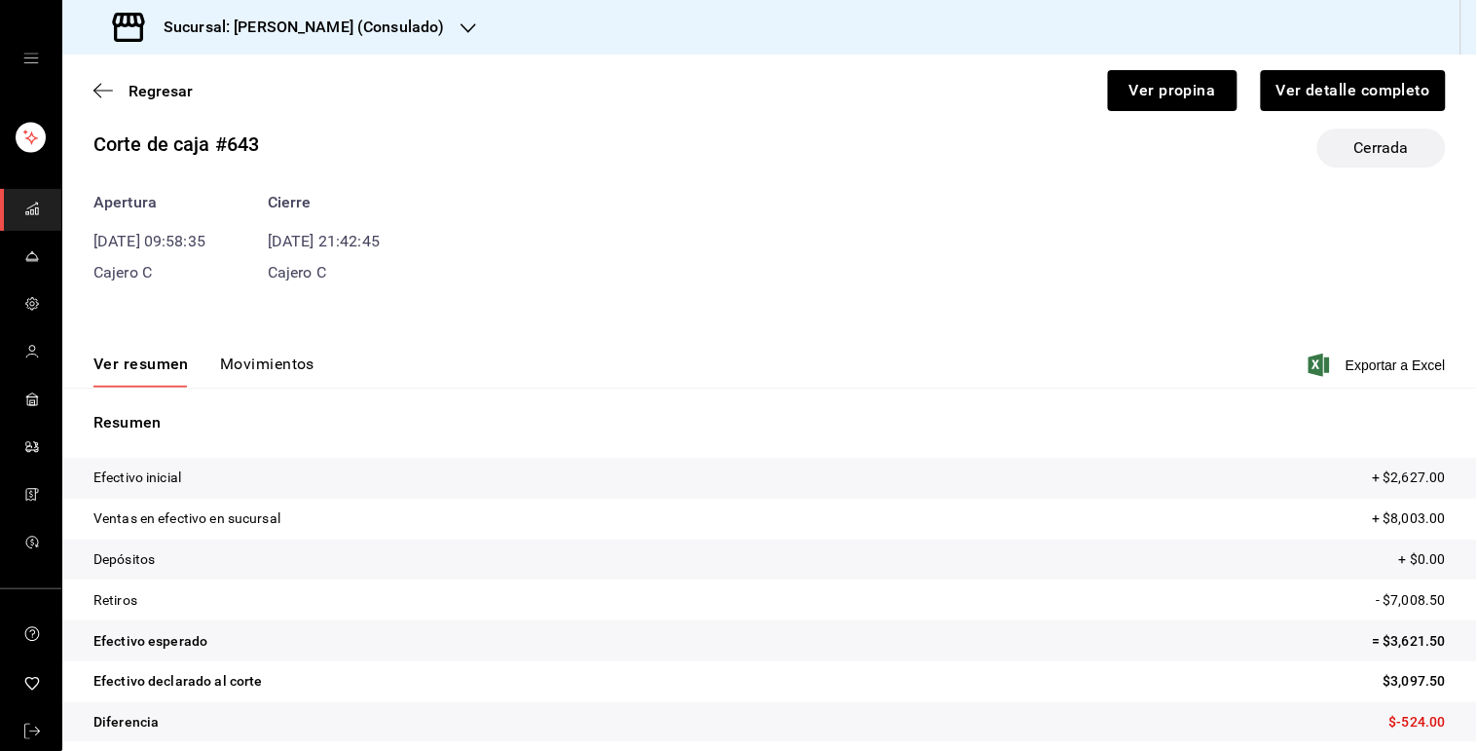
scroll to position [43, 0]
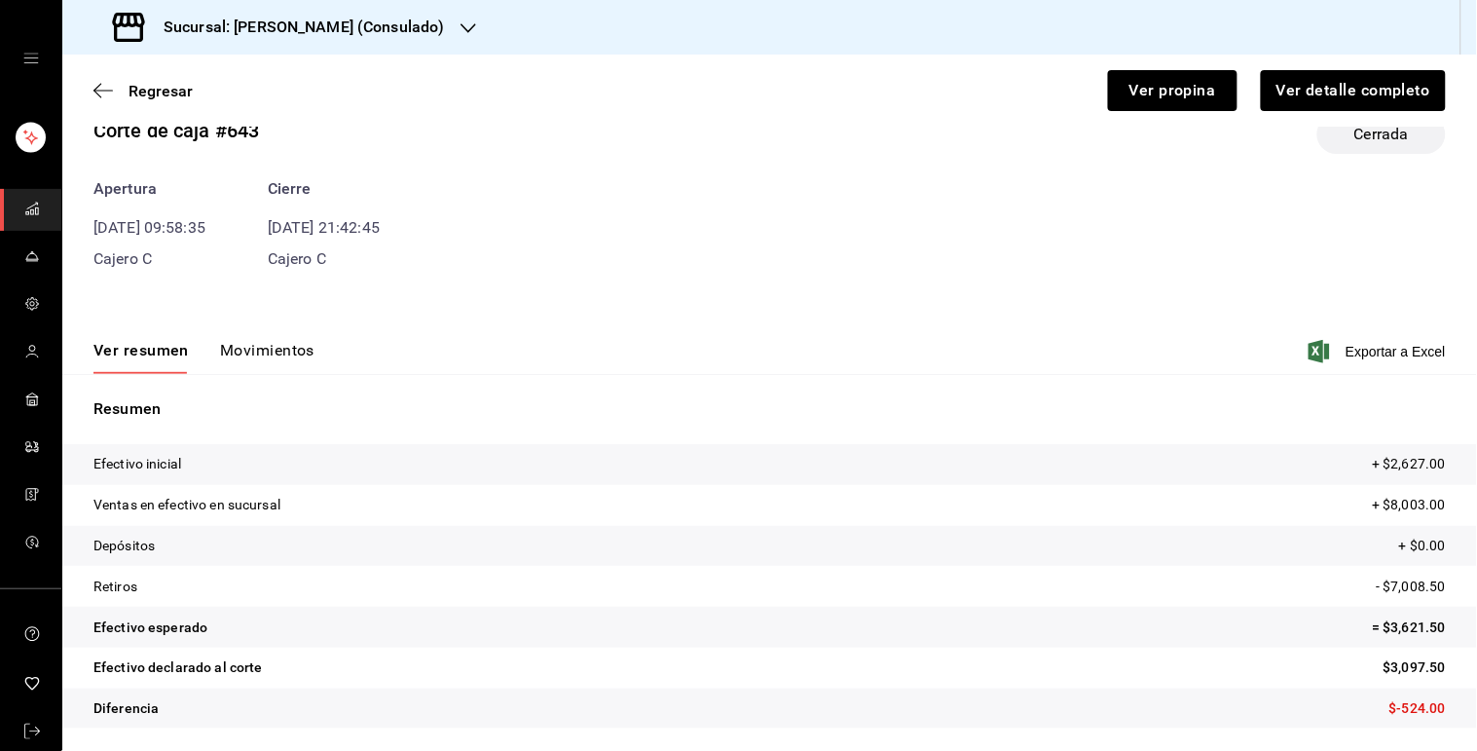
click at [258, 353] on button "Movimientos" at bounding box center [267, 357] width 94 height 33
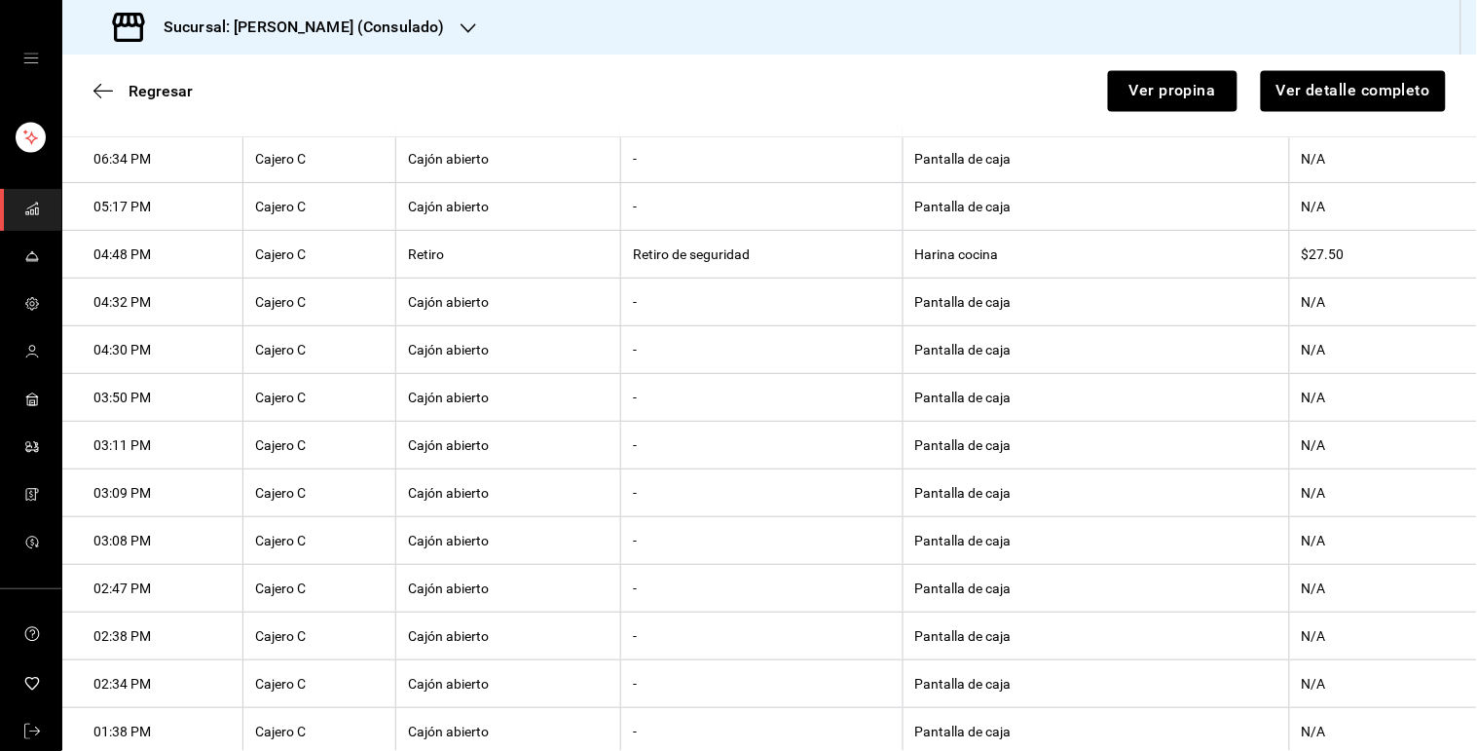
scroll to position [1539, 0]
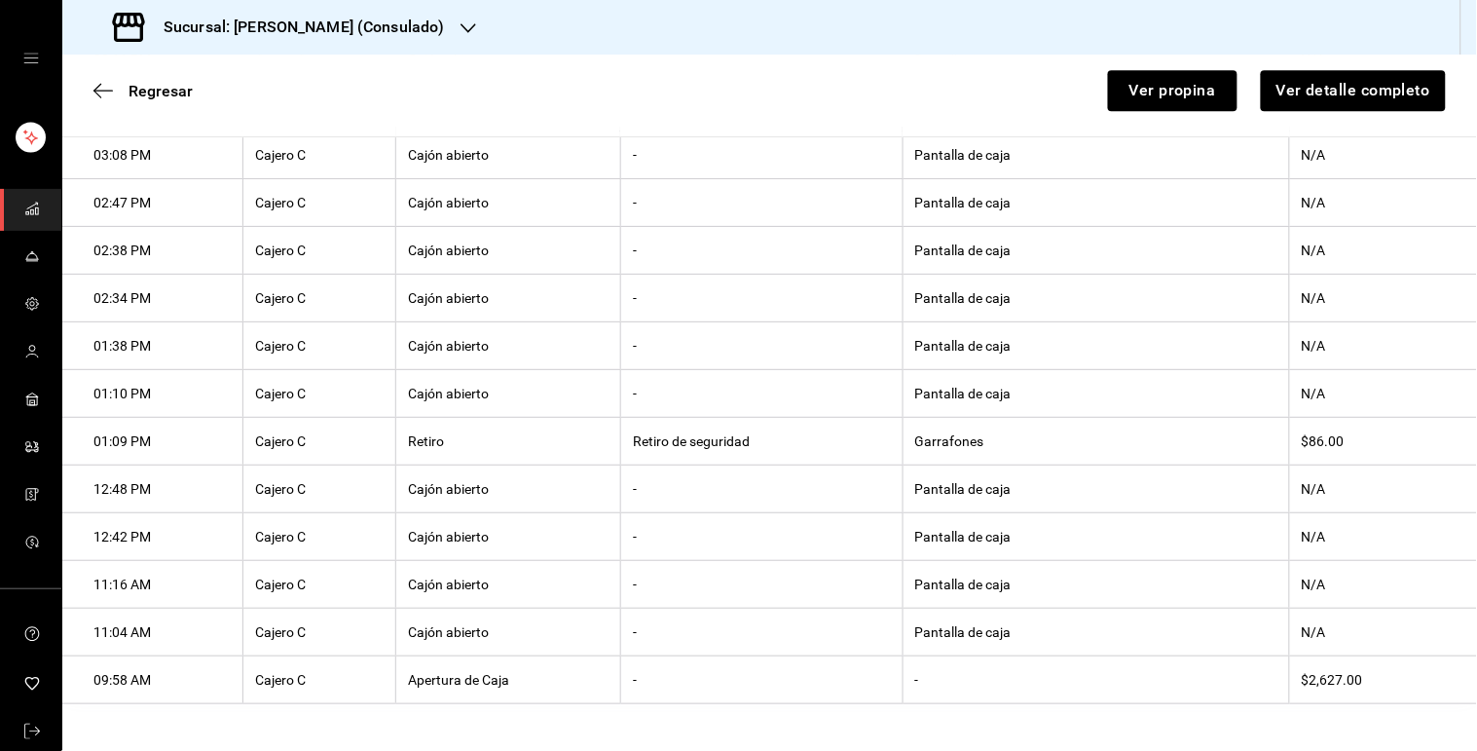
click at [1004, 435] on th "Garrafones" at bounding box center [1096, 442] width 387 height 48
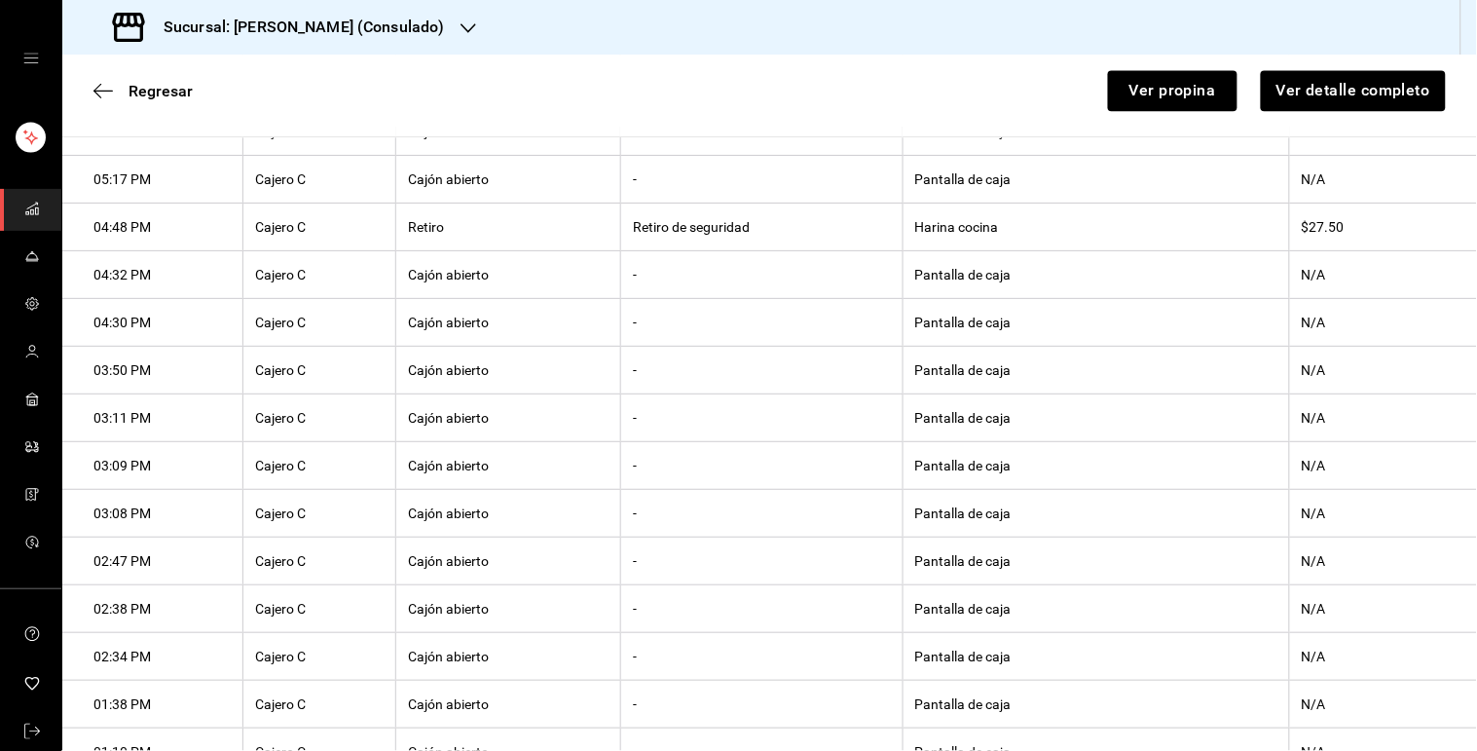
scroll to position [1147, 0]
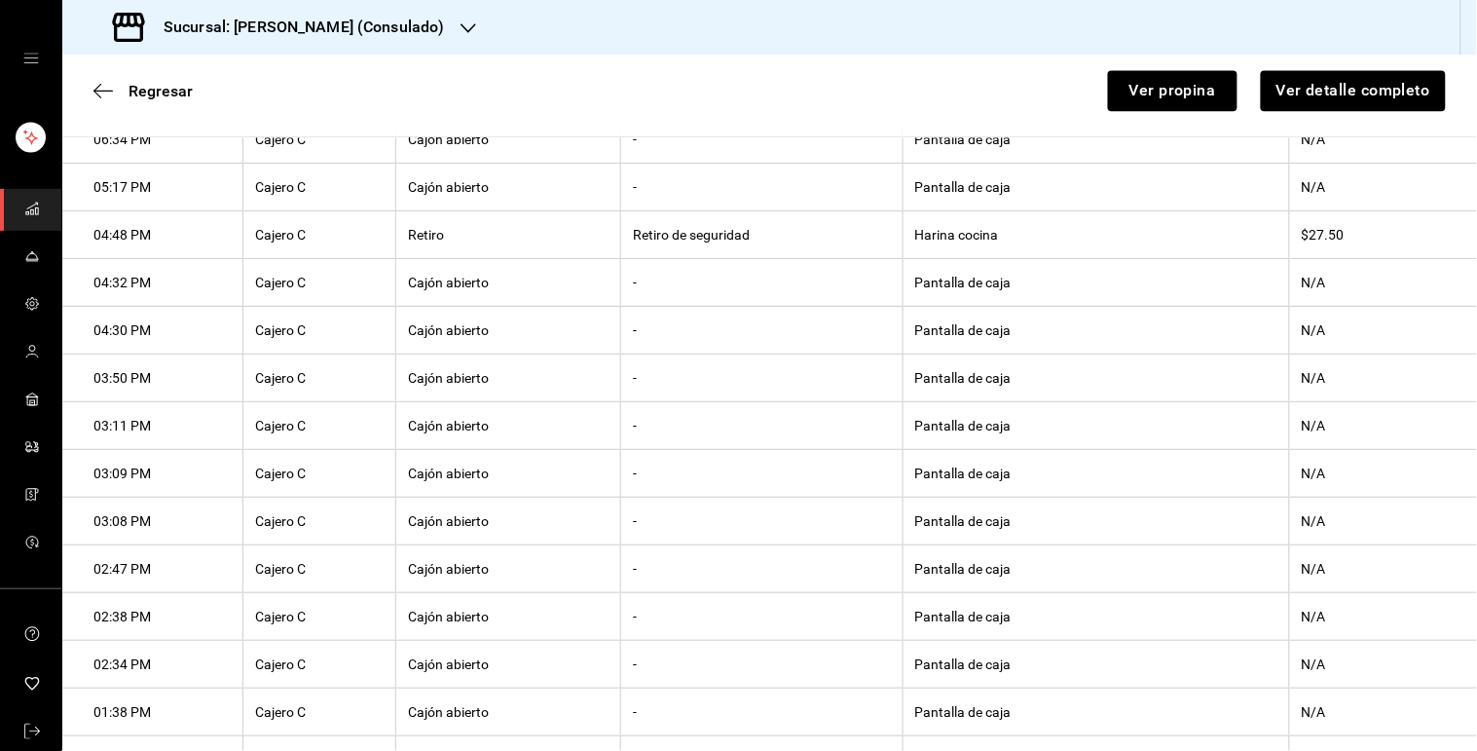
click at [999, 244] on th "Harina cocina" at bounding box center [1096, 235] width 387 height 48
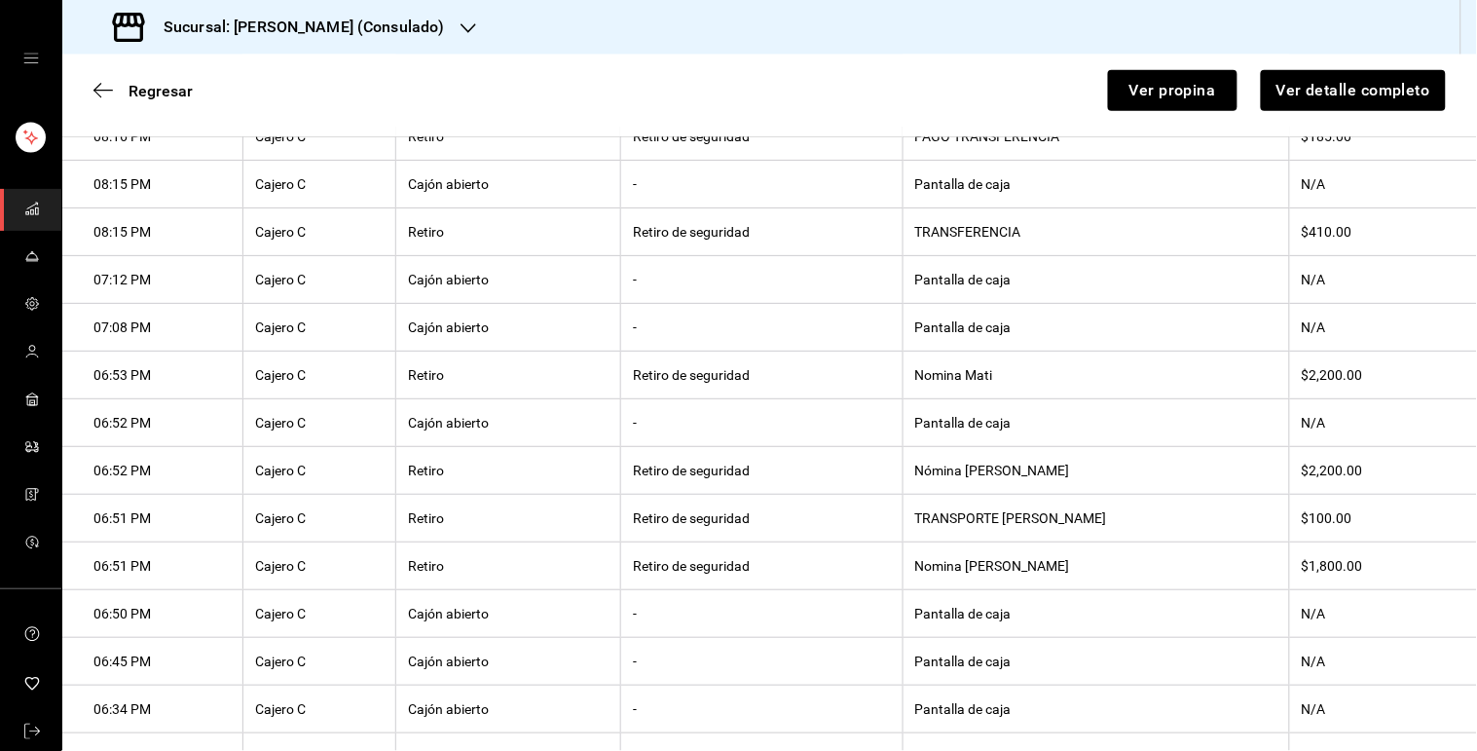
scroll to position [638, 0]
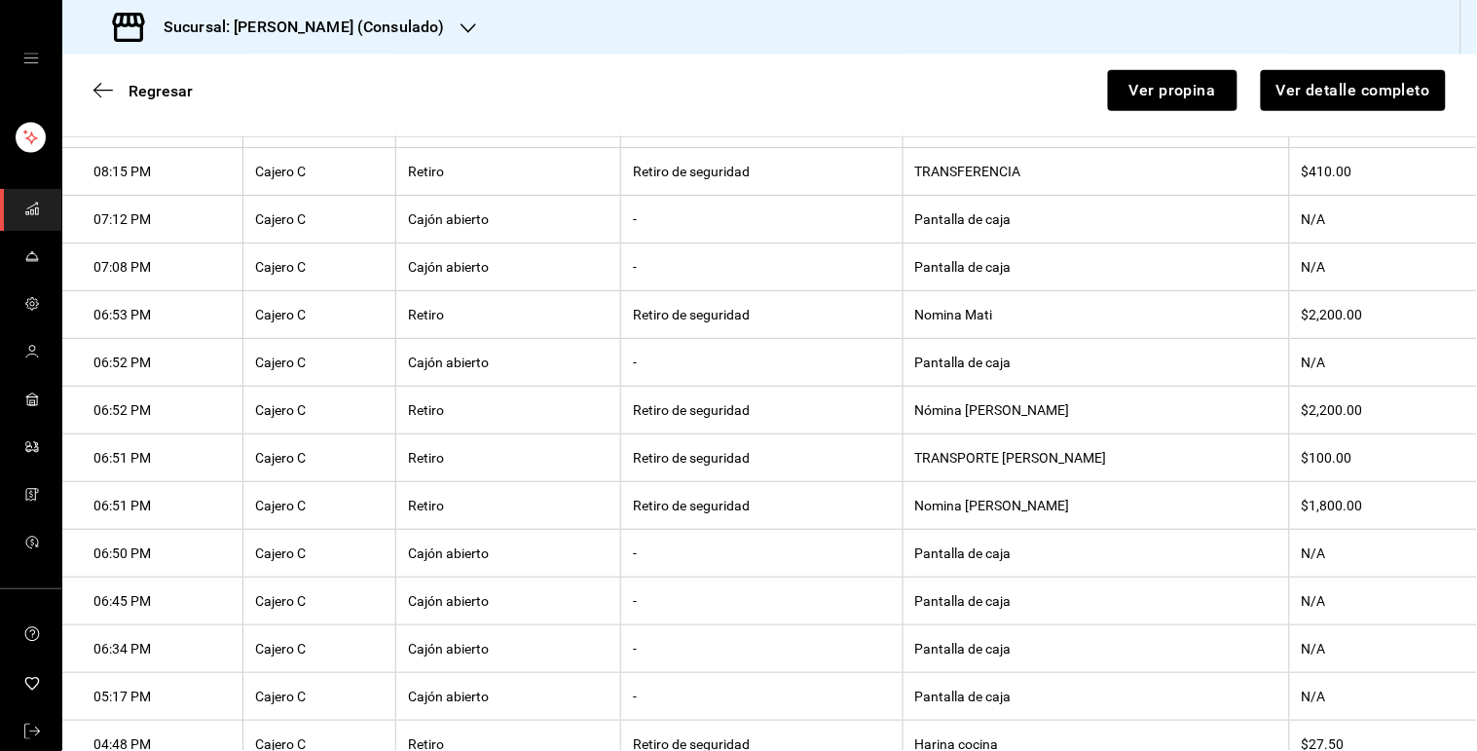
click at [1015, 417] on th "Nómina [PERSON_NAME]" at bounding box center [1096, 411] width 387 height 48
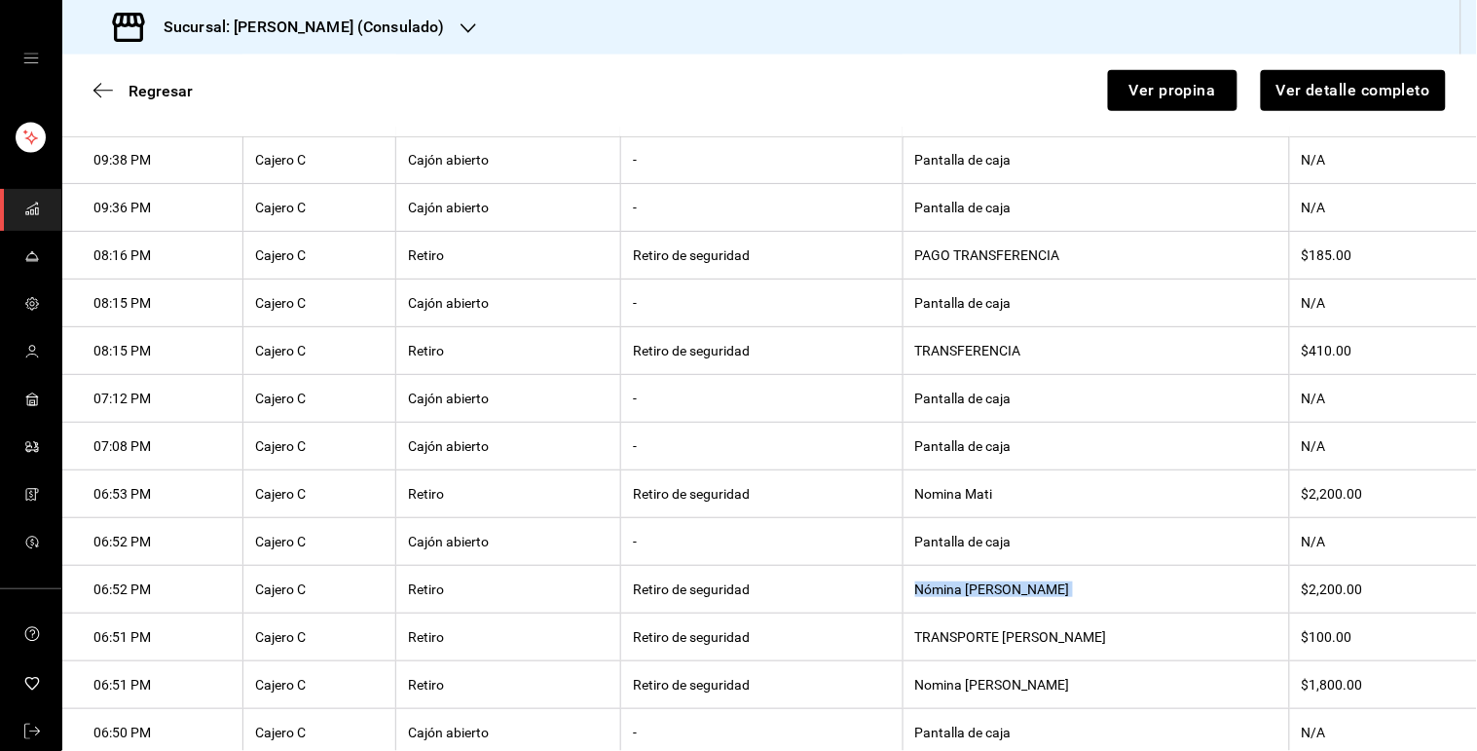
scroll to position [458, 0]
click at [1024, 349] on th "TRANSFERENCIA" at bounding box center [1096, 352] width 387 height 48
click at [1033, 247] on th "PAGO TRANSFERENCIA" at bounding box center [1096, 257] width 387 height 48
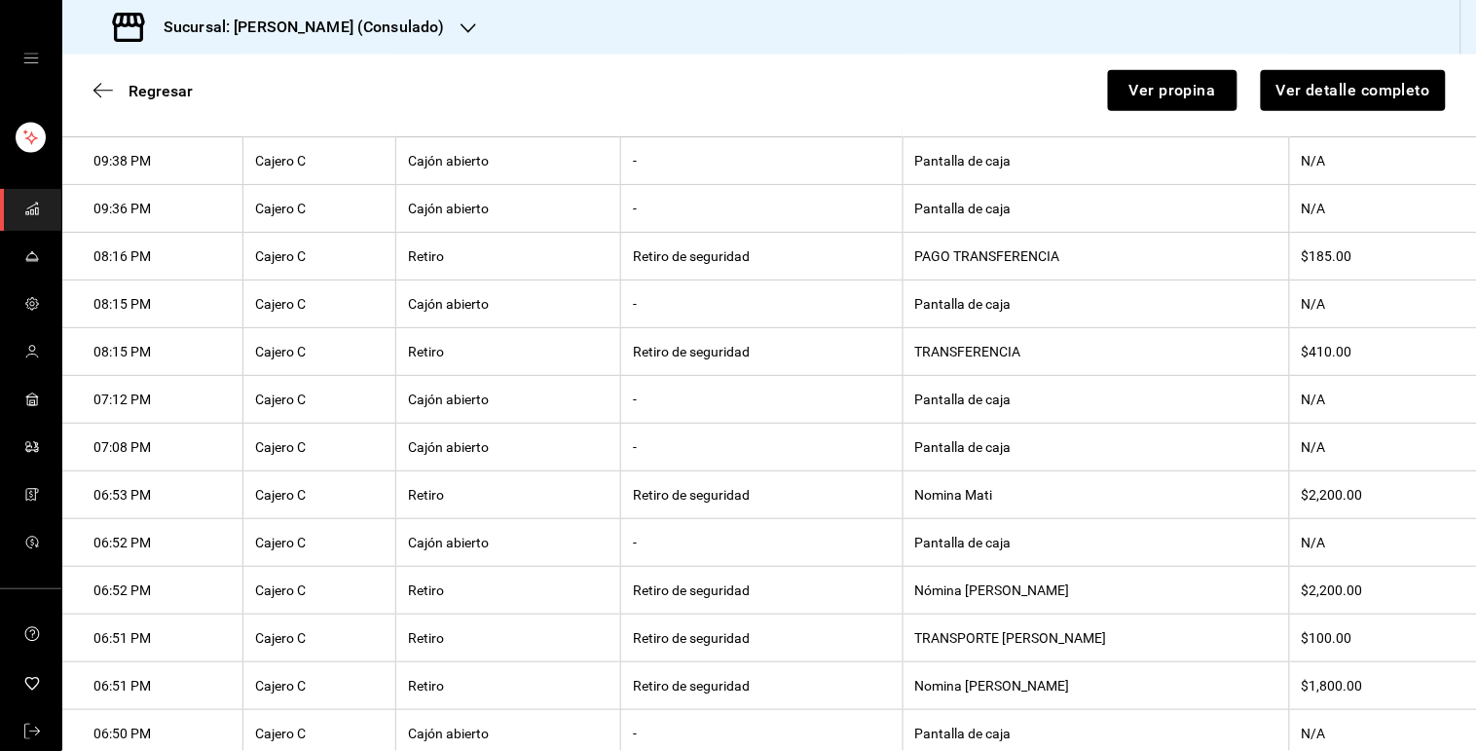
click at [1033, 247] on th "PAGO TRANSFERENCIA" at bounding box center [1096, 257] width 387 height 48
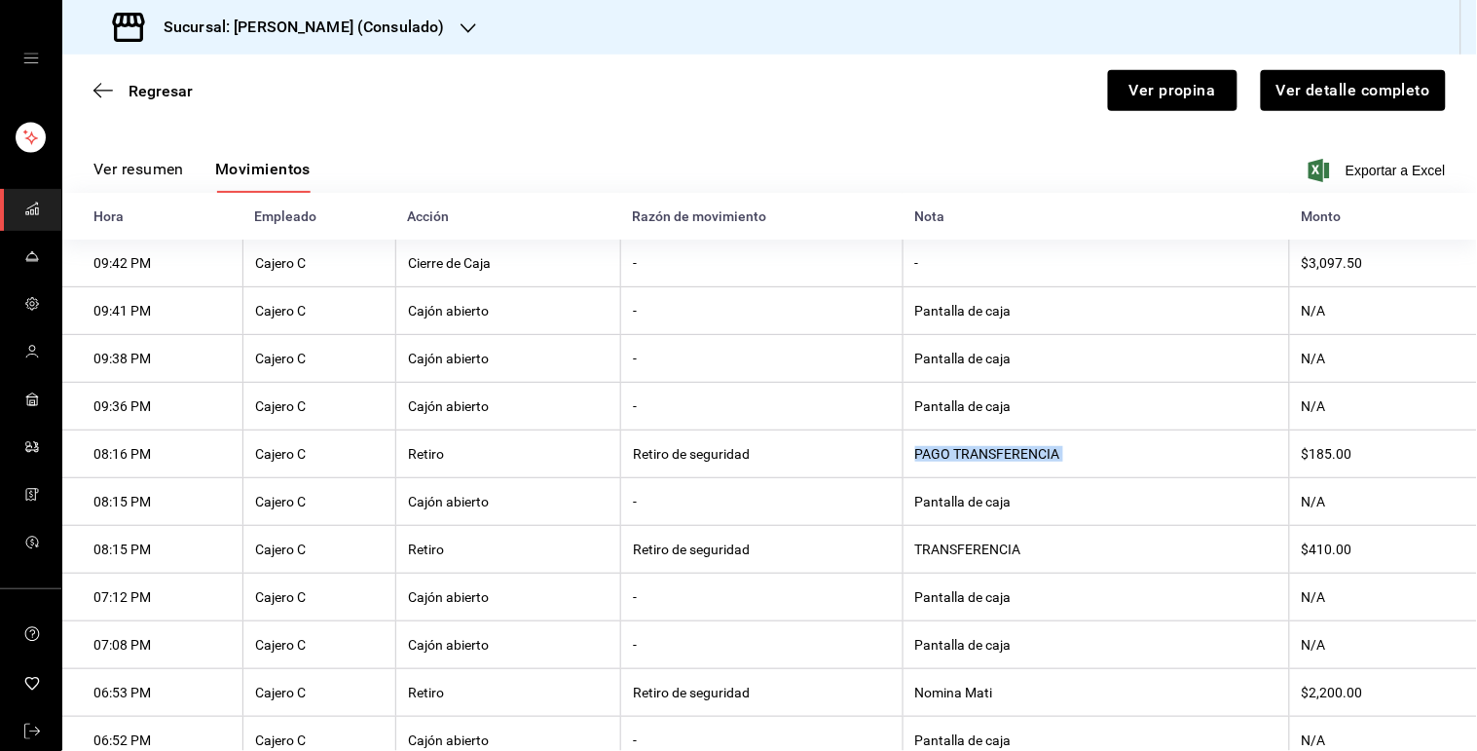
scroll to position [0, 0]
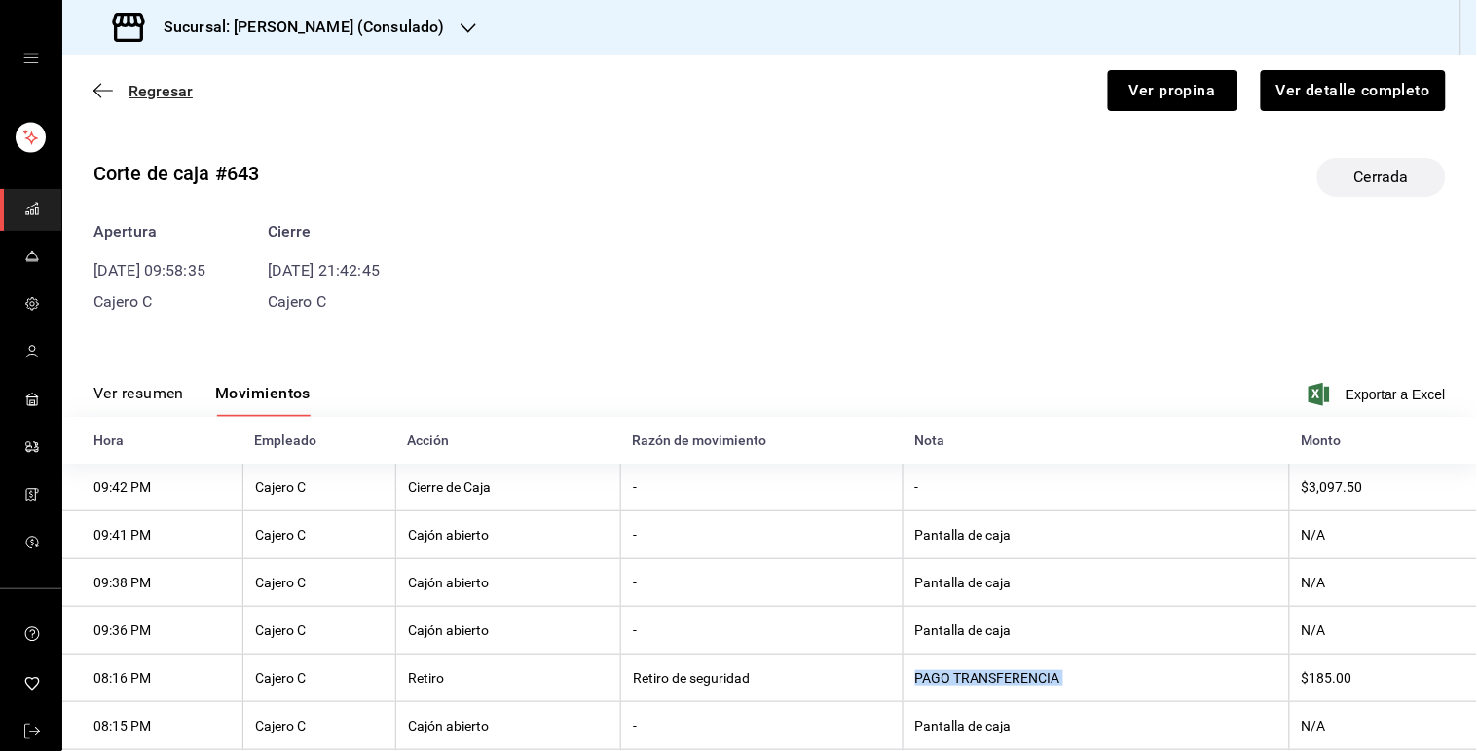
click at [151, 90] on span "Regresar" at bounding box center [161, 91] width 64 height 18
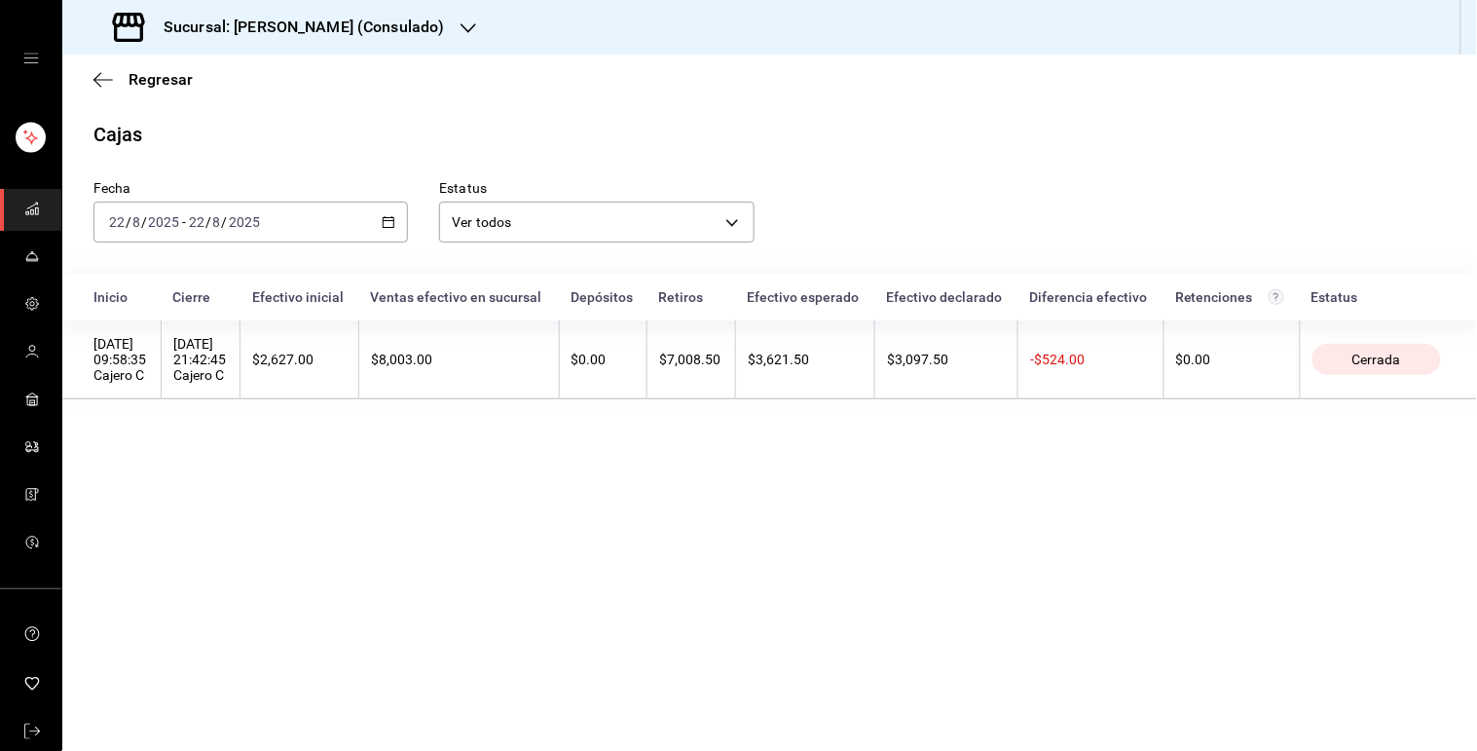
click at [390, 226] on icon "button" at bounding box center [389, 222] width 14 height 14
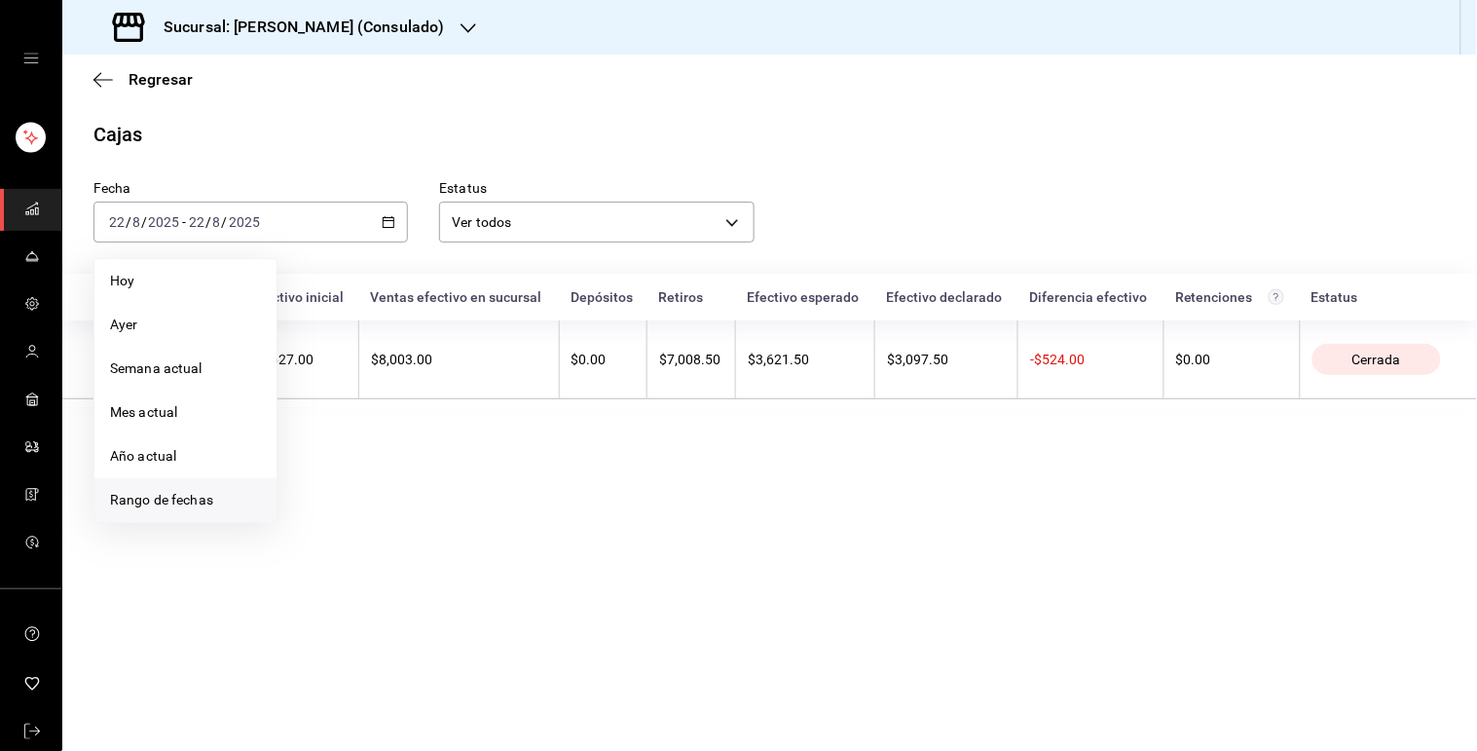
click at [220, 495] on span "Rango de fechas" at bounding box center [185, 500] width 151 height 20
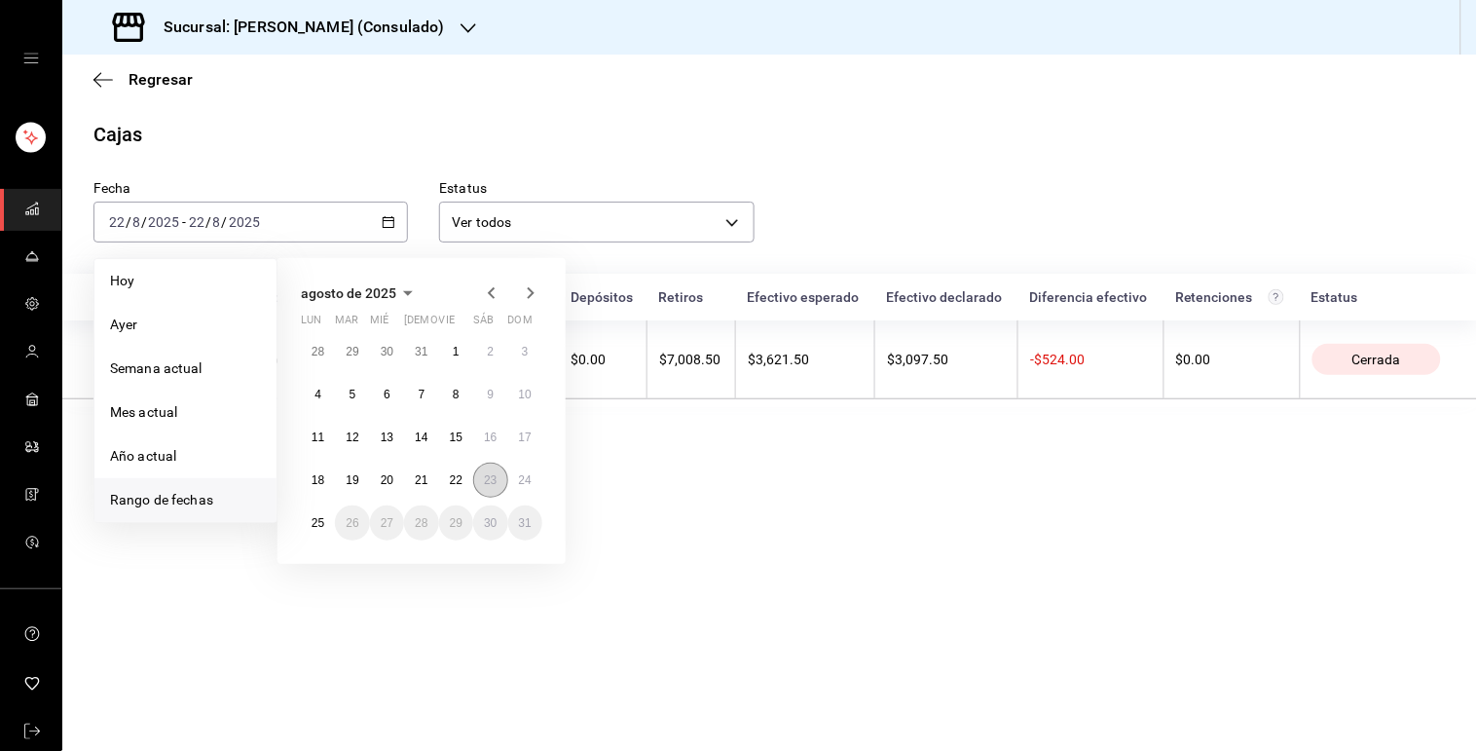
click at [495, 477] on abbr "23" at bounding box center [490, 480] width 13 height 14
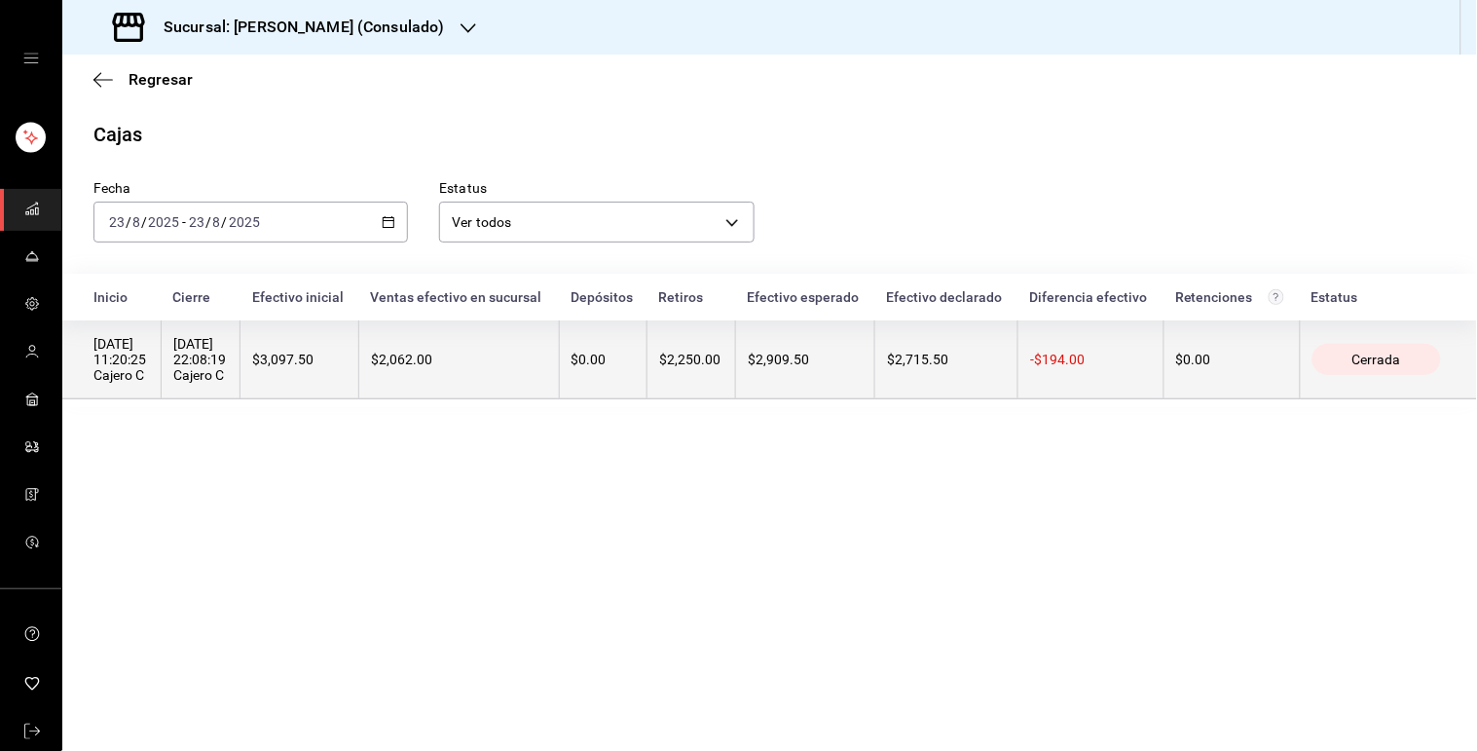
click at [531, 386] on th "$2,062.00" at bounding box center [458, 359] width 201 height 79
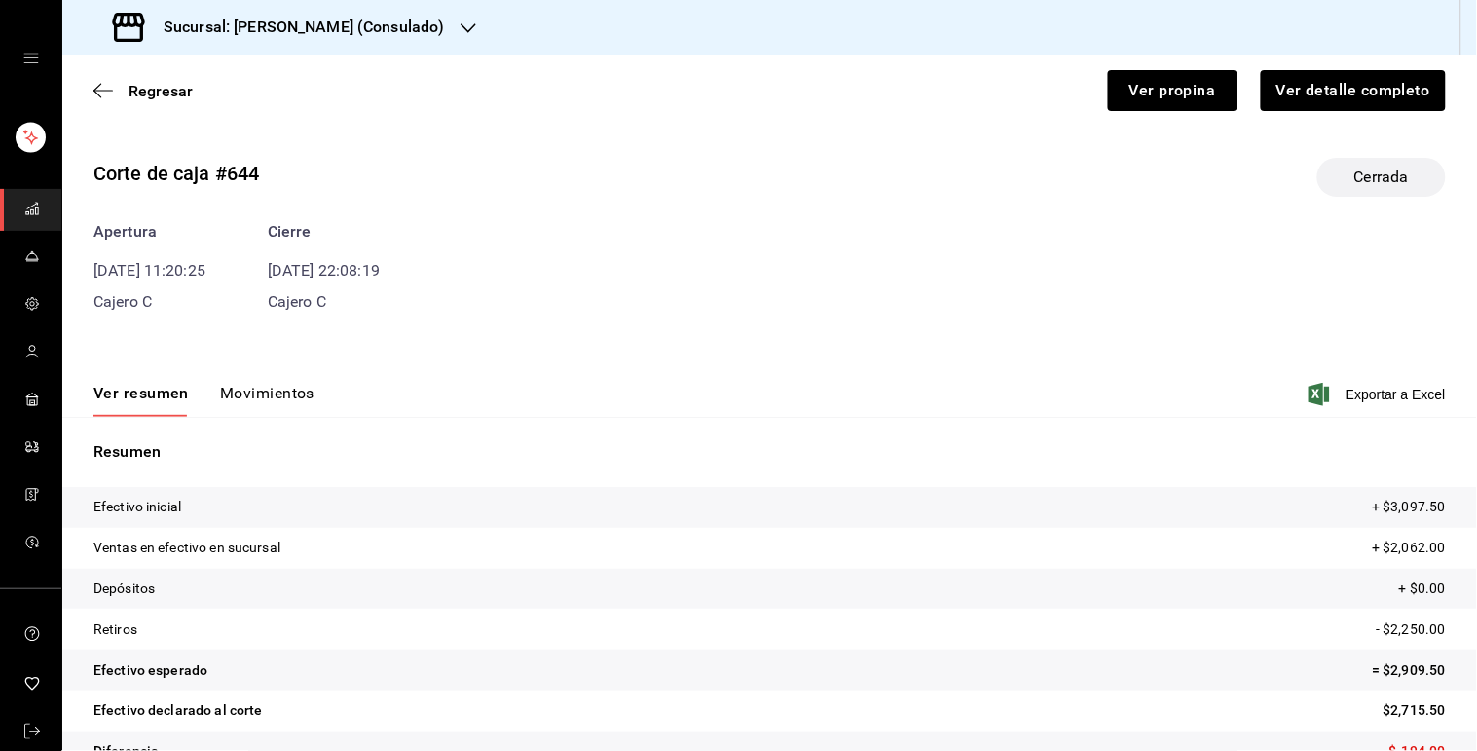
click at [1047, 624] on tr "Retiros - $2,250.00" at bounding box center [769, 629] width 1415 height 41
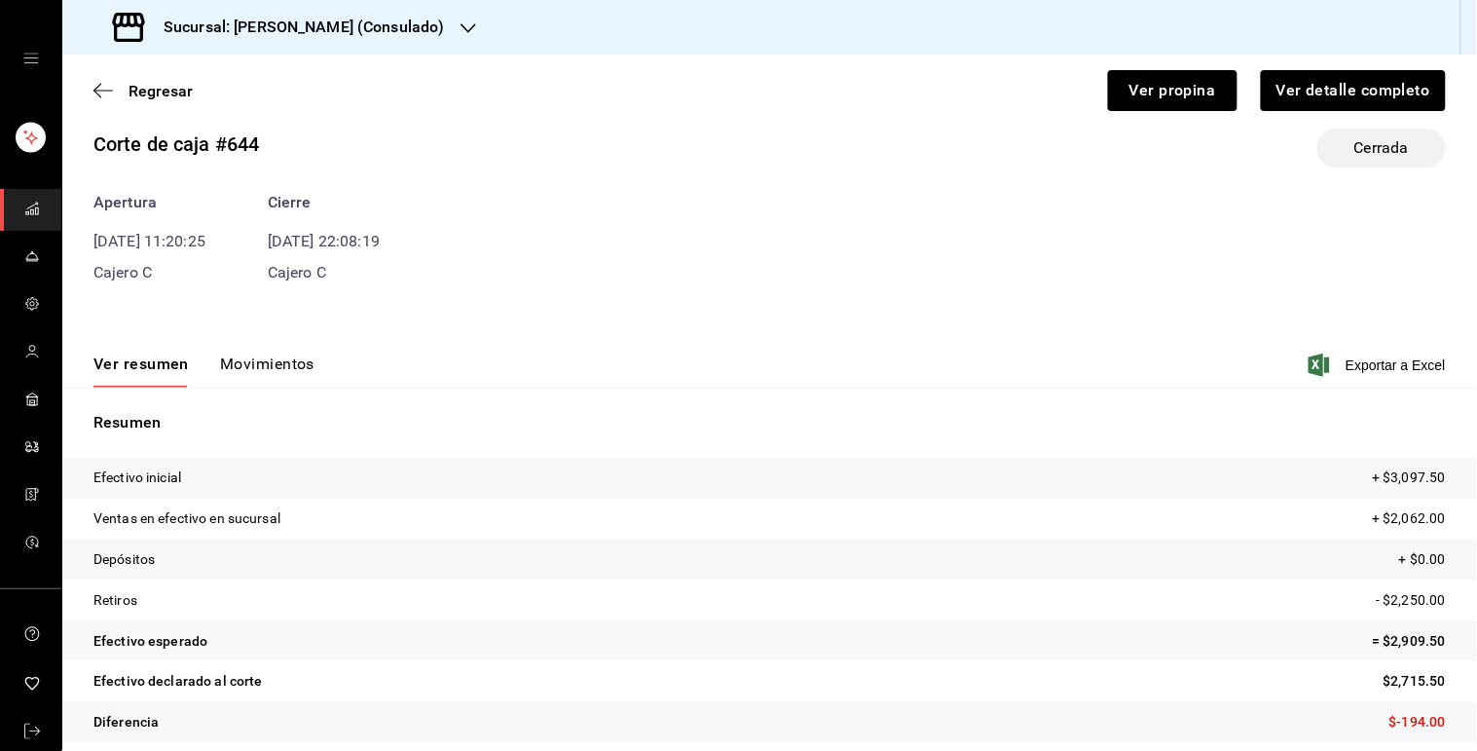
scroll to position [43, 0]
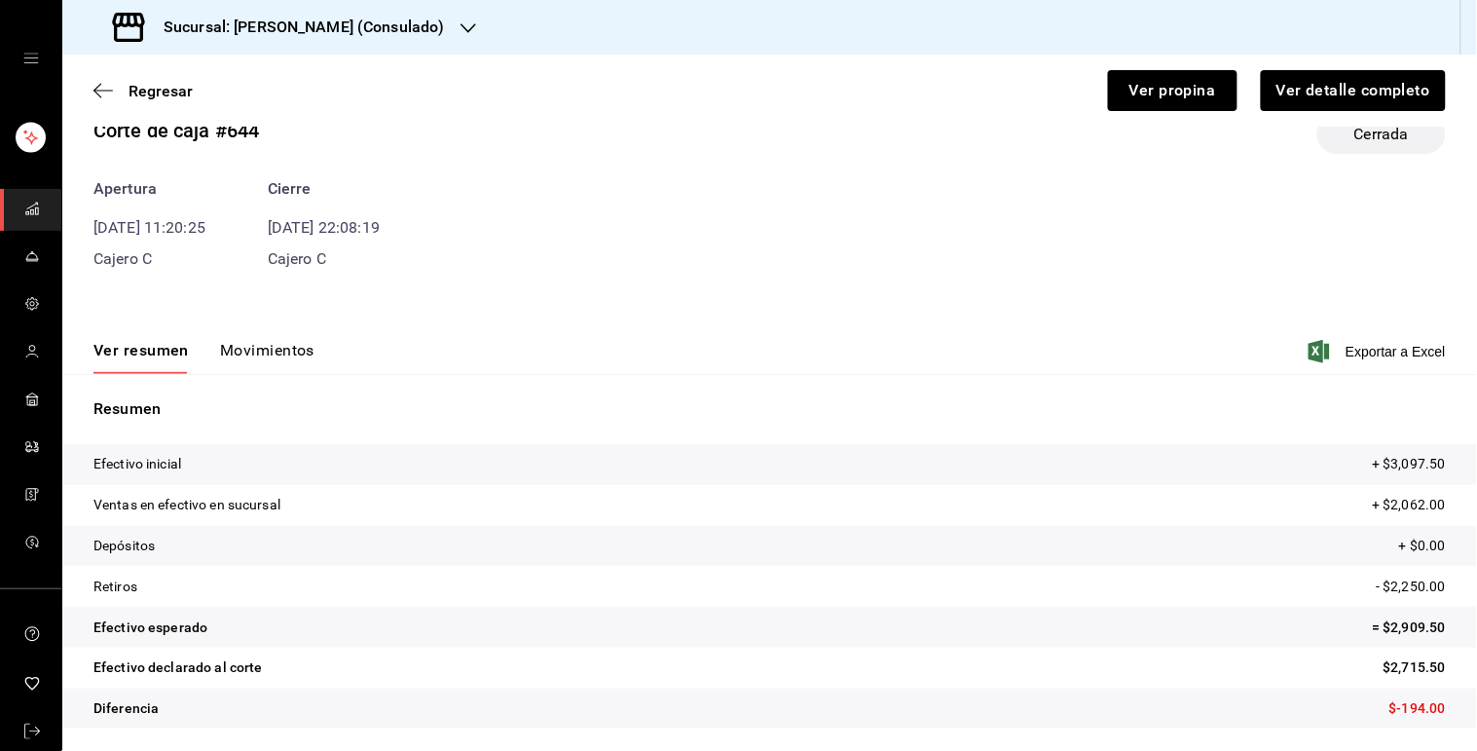
click at [270, 361] on button "Movimientos" at bounding box center [267, 357] width 94 height 33
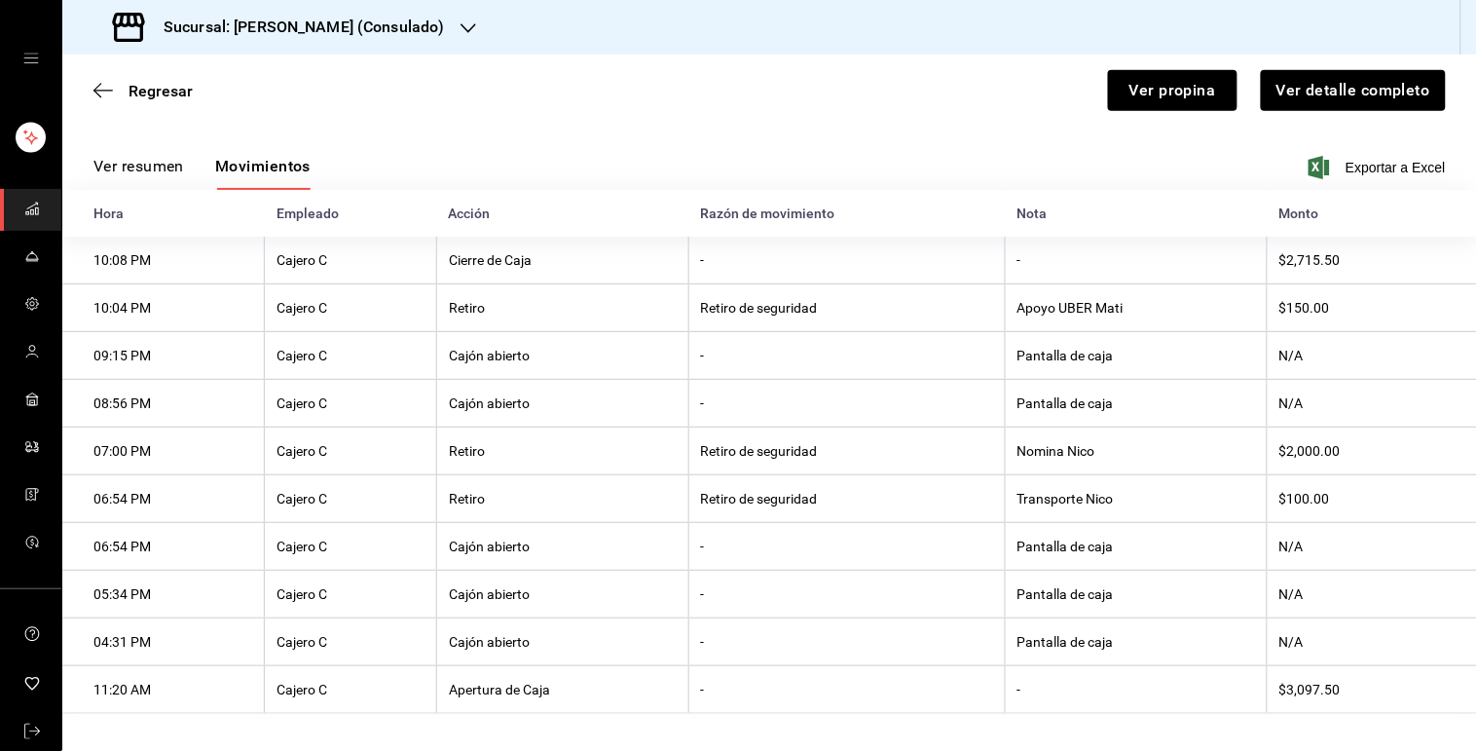
scroll to position [244, 0]
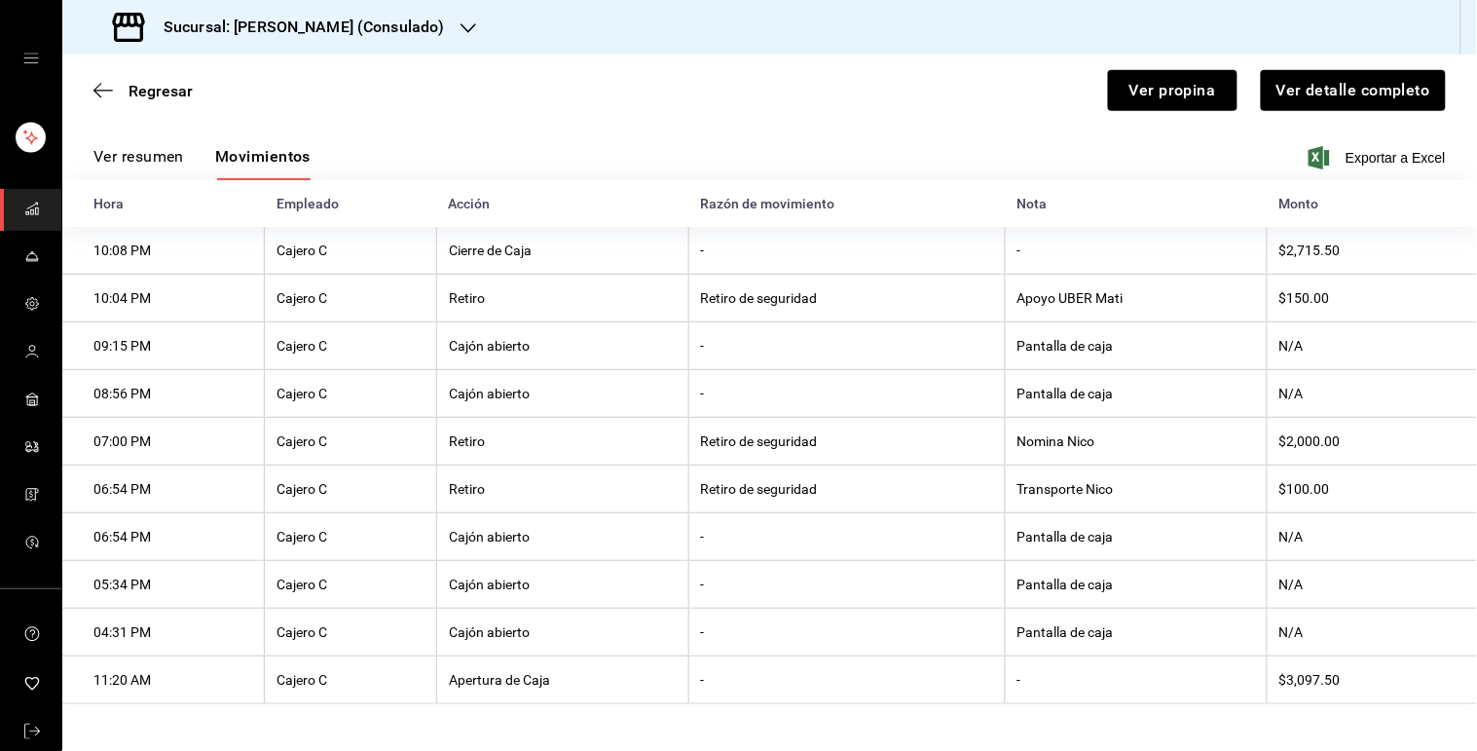
click at [1057, 484] on th "Transporte Nico" at bounding box center [1136, 489] width 262 height 48
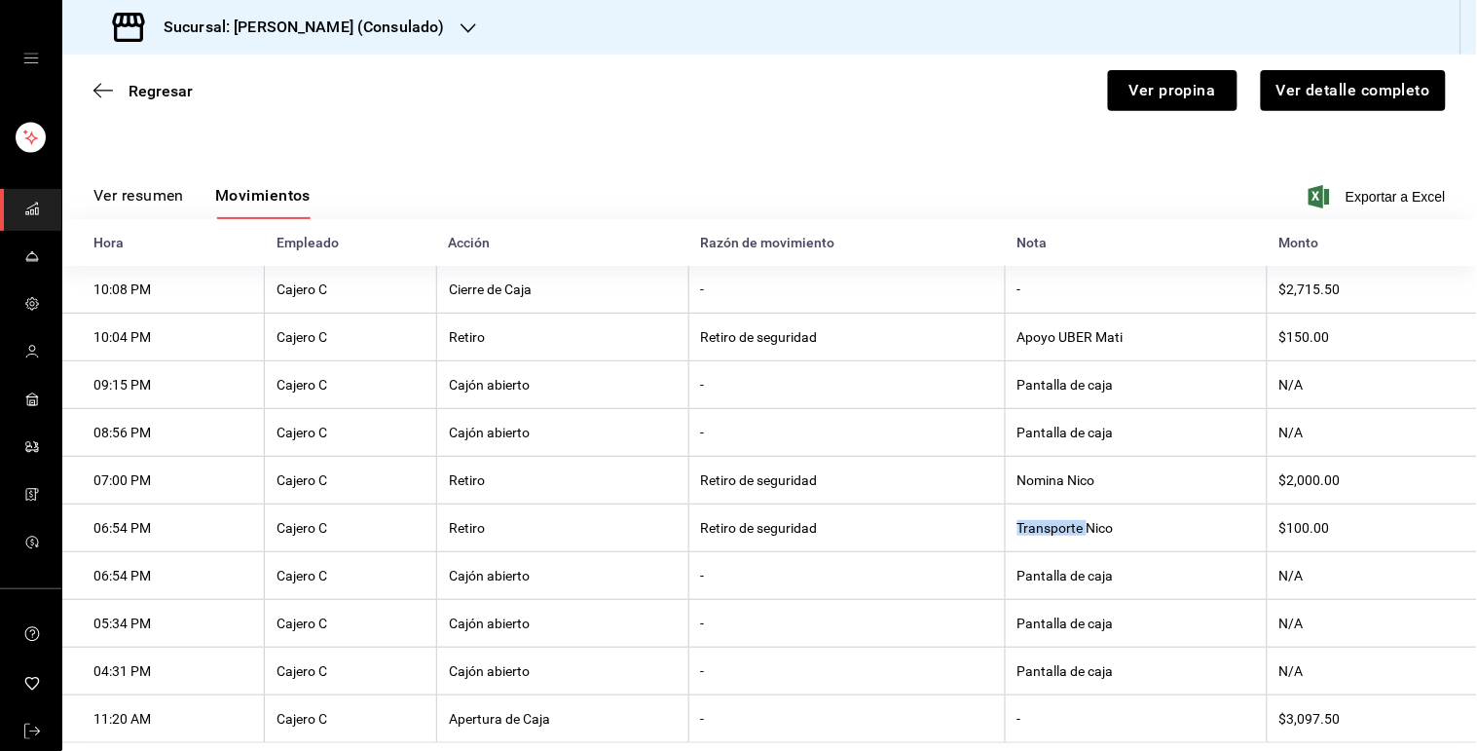
scroll to position [196, 0]
click at [1092, 329] on th "Apoyo UBER Mati" at bounding box center [1136, 339] width 262 height 48
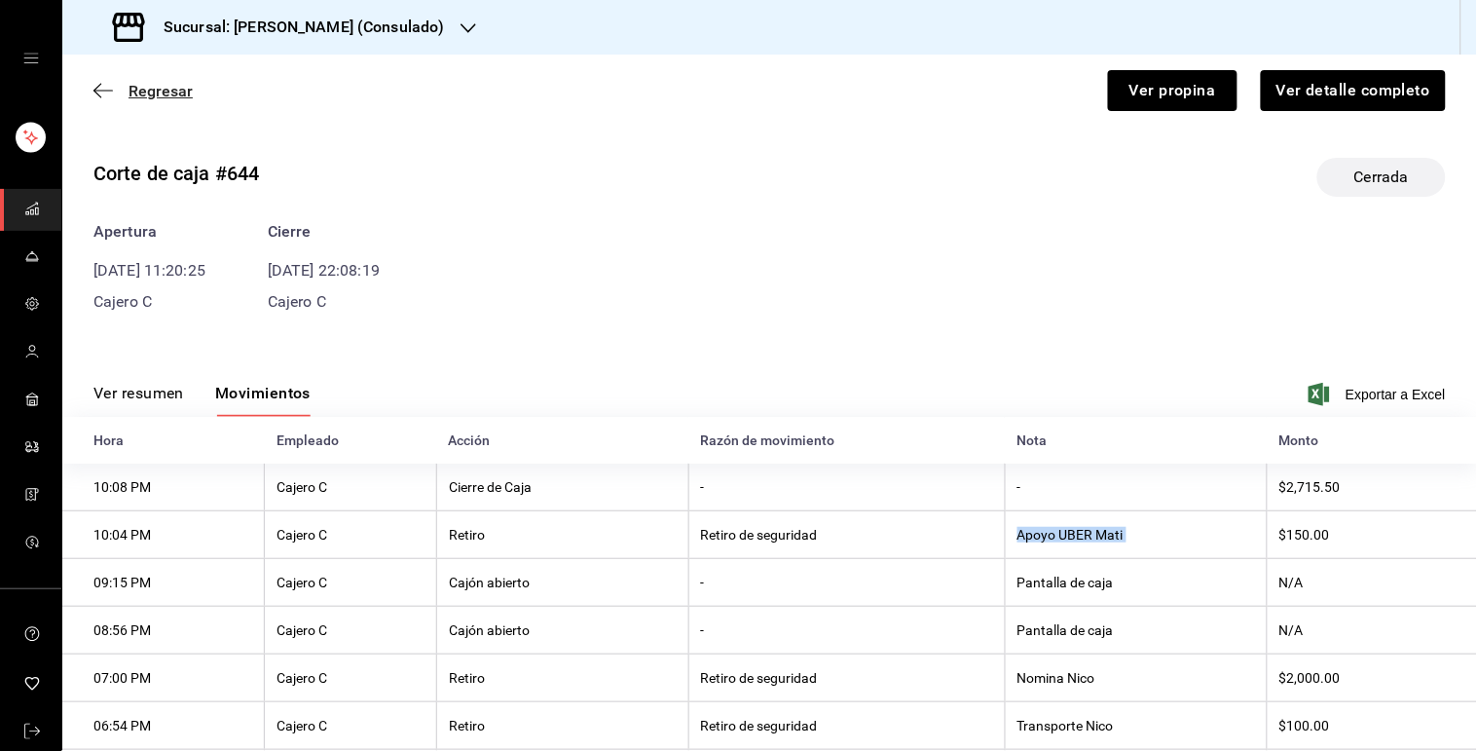
click at [140, 82] on span "Regresar" at bounding box center [161, 91] width 64 height 18
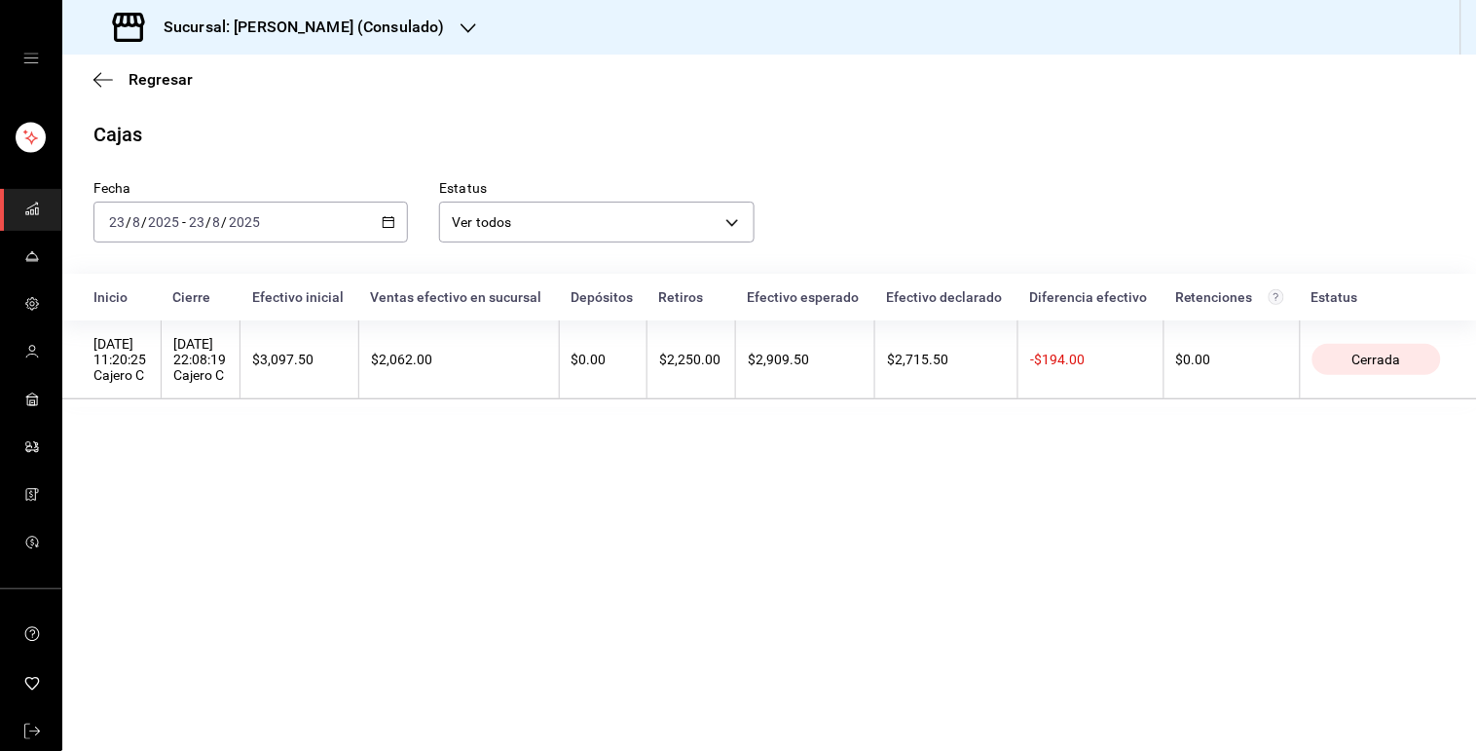
click at [389, 224] on icon "button" at bounding box center [389, 222] width 14 height 14
drag, startPoint x: 178, startPoint y: 527, endPoint x: 349, endPoint y: 250, distance: 324.8
click at [349, 250] on main "Regresar Cajas Fecha [DATE] [DATE] - [DATE] [DATE] Estatus Ver todos ALL Inicio…" at bounding box center [769, 403] width 1415 height 696
click at [380, 227] on div "[DATE] [DATE] - [DATE] [DATE]" at bounding box center [250, 222] width 314 height 41
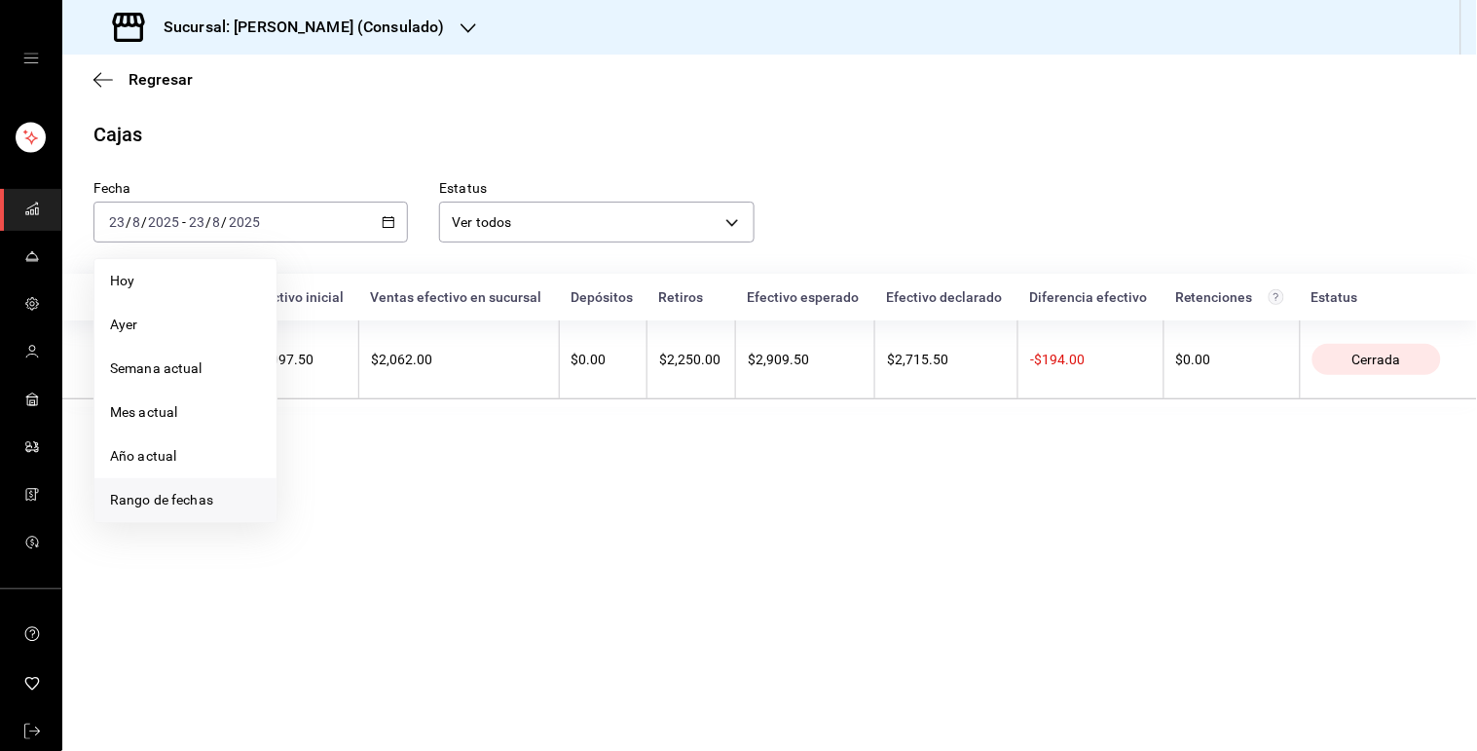
click at [152, 482] on li "Rango de fechas" at bounding box center [185, 500] width 182 height 44
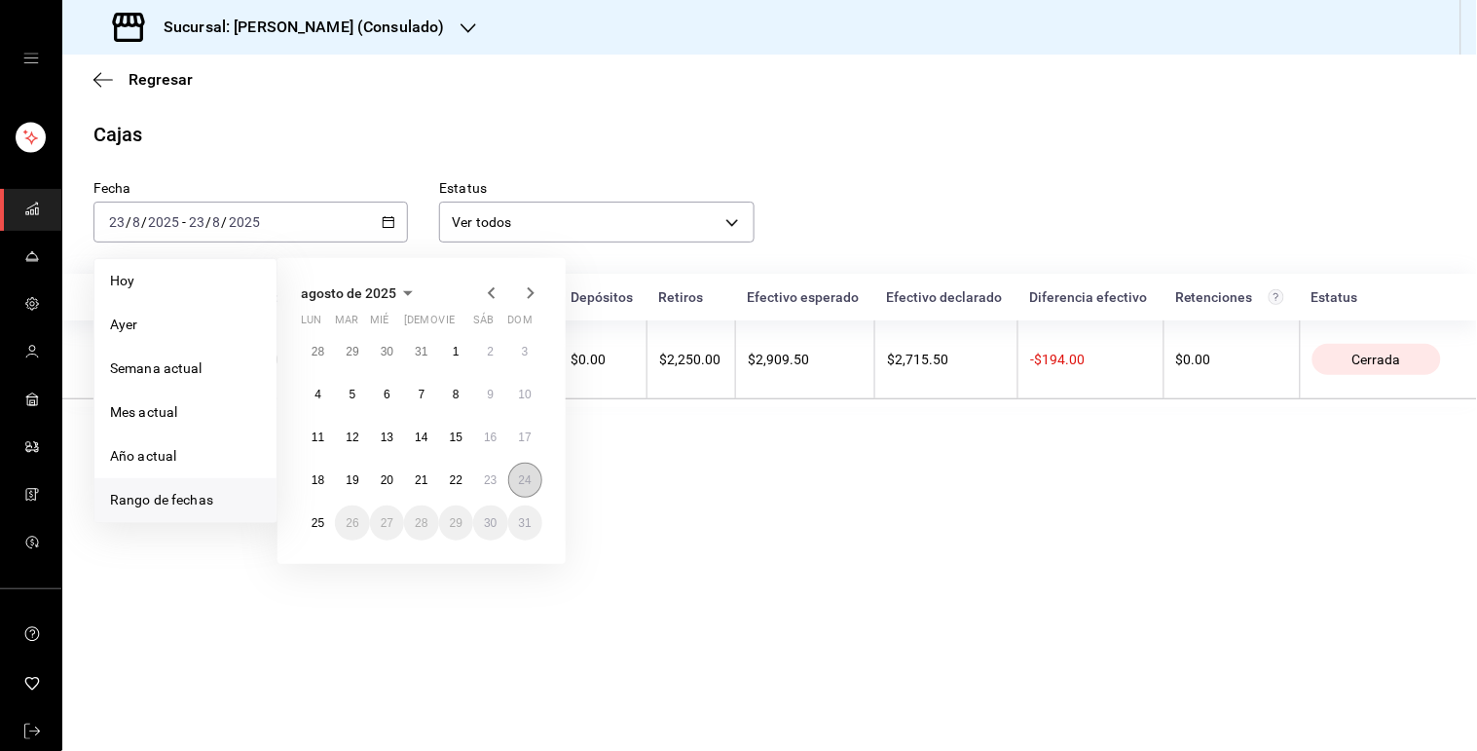
click at [531, 473] on abbr "24" at bounding box center [525, 480] width 13 height 14
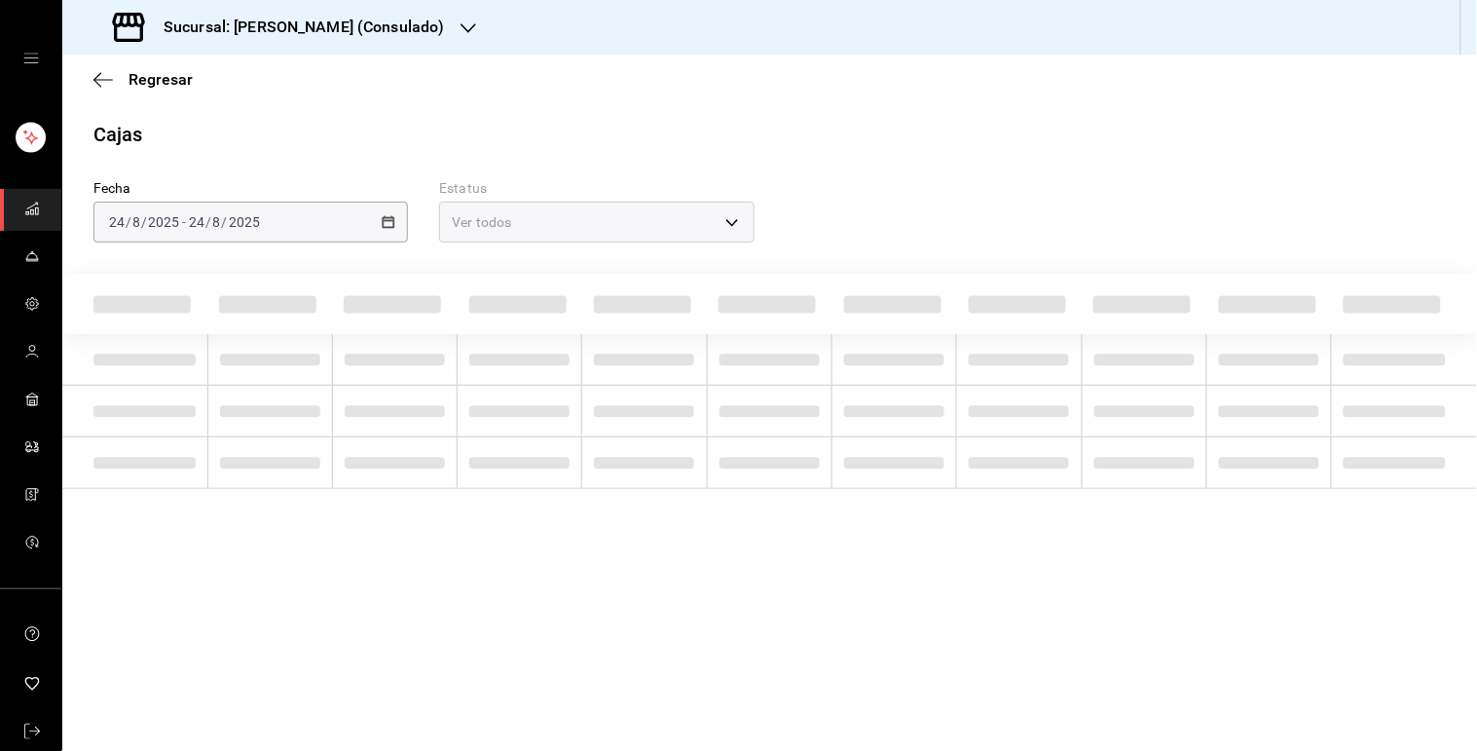
click at [531, 473] on main "Regresar Cajas Fecha [DATE] [DATE] - [DATE] [DATE] Estatus Ver todos ALL" at bounding box center [769, 403] width 1415 height 696
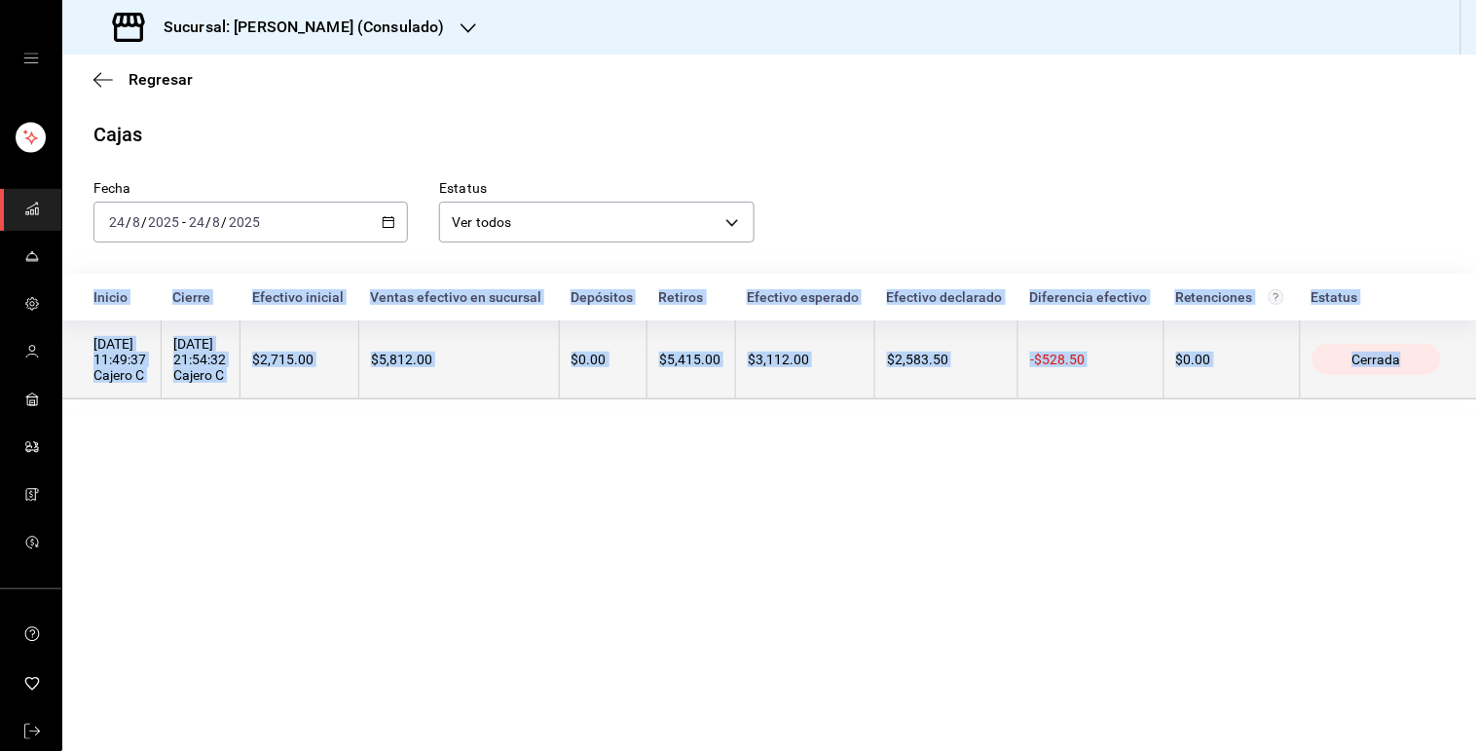
click at [529, 378] on th "$5,812.00" at bounding box center [458, 359] width 201 height 79
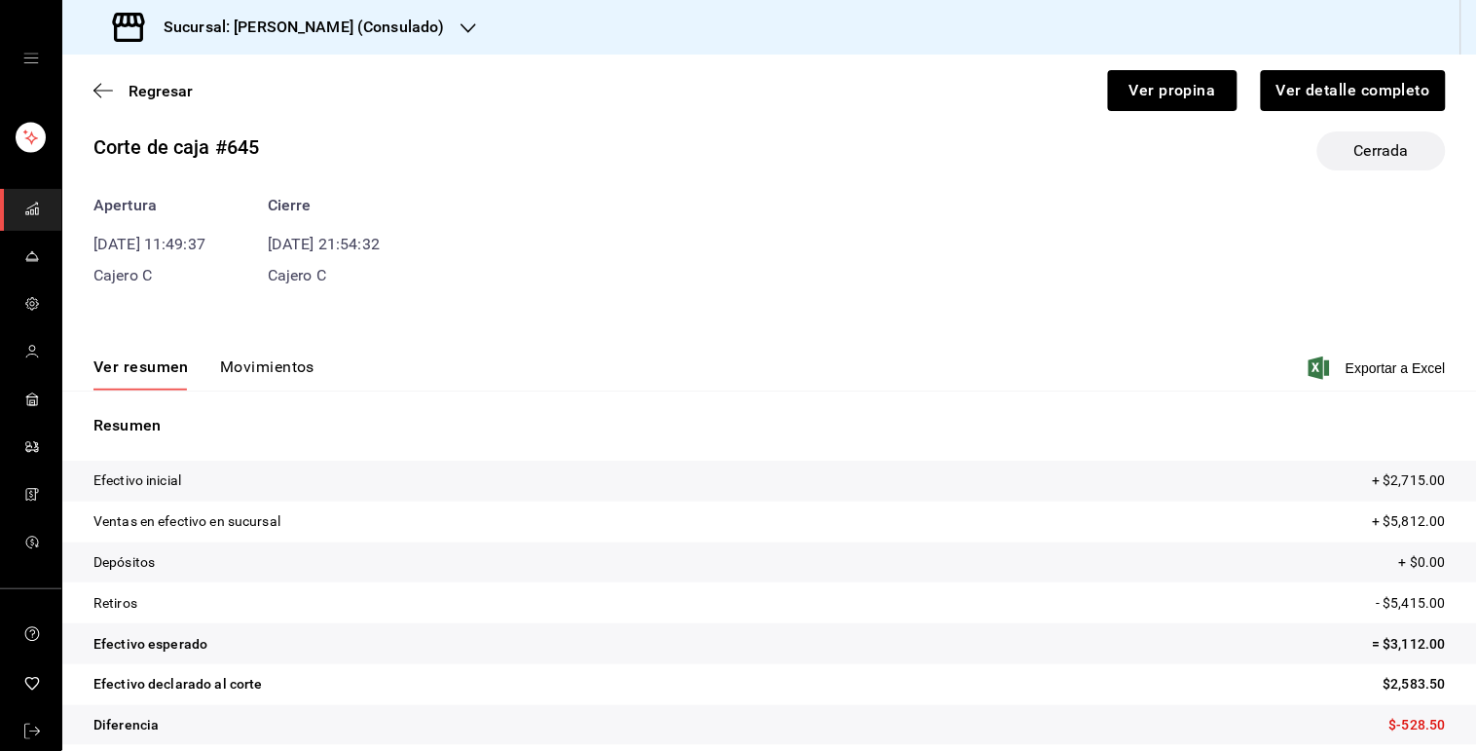
scroll to position [43, 0]
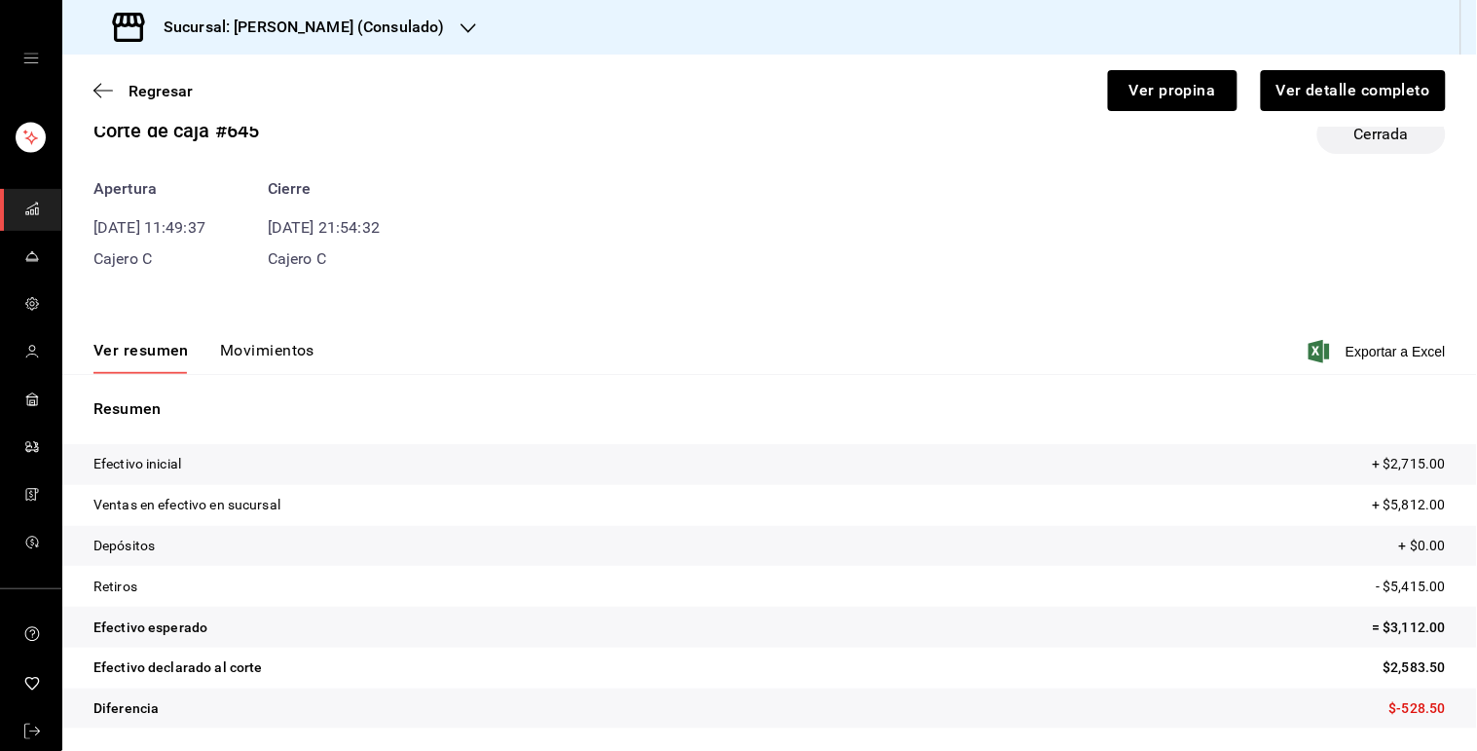
click at [300, 344] on button "Movimientos" at bounding box center [267, 357] width 94 height 33
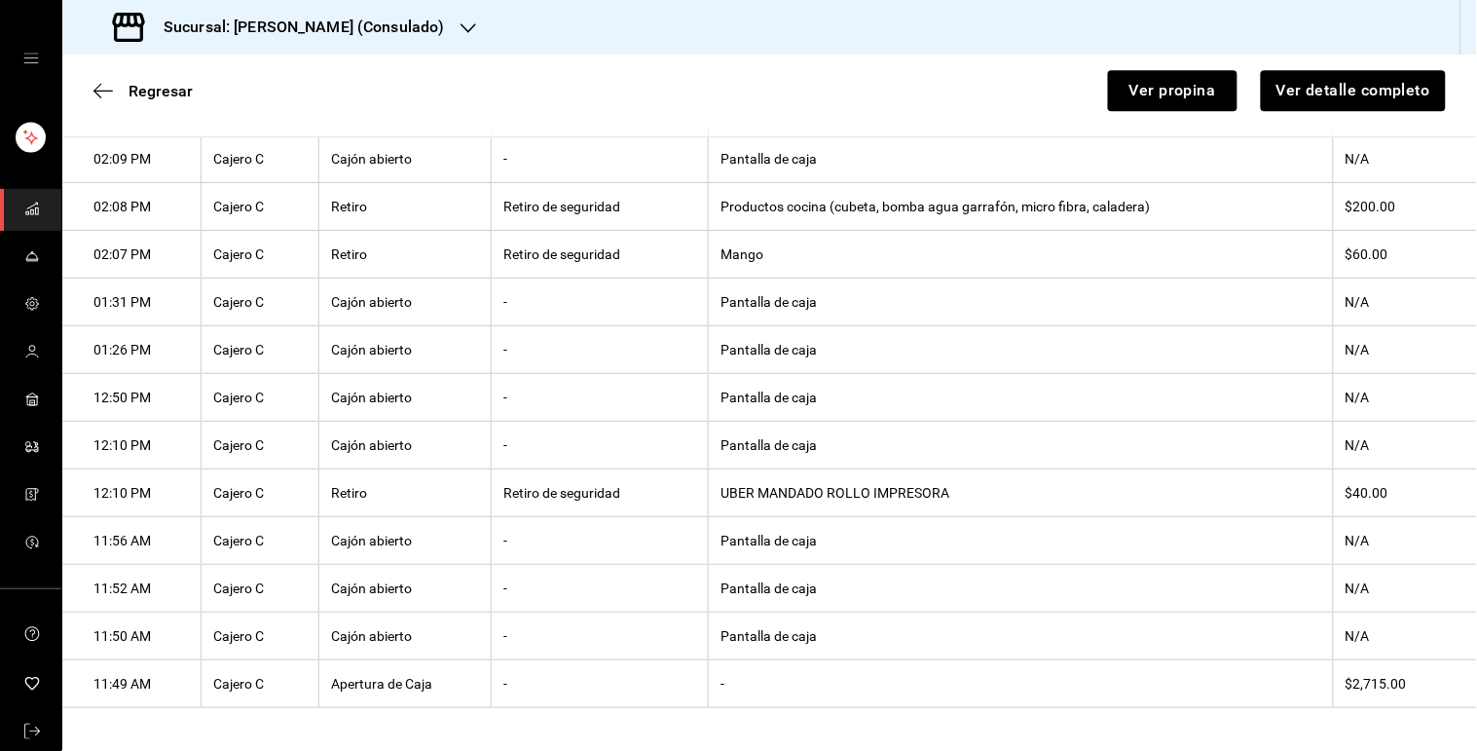
scroll to position [1200, 0]
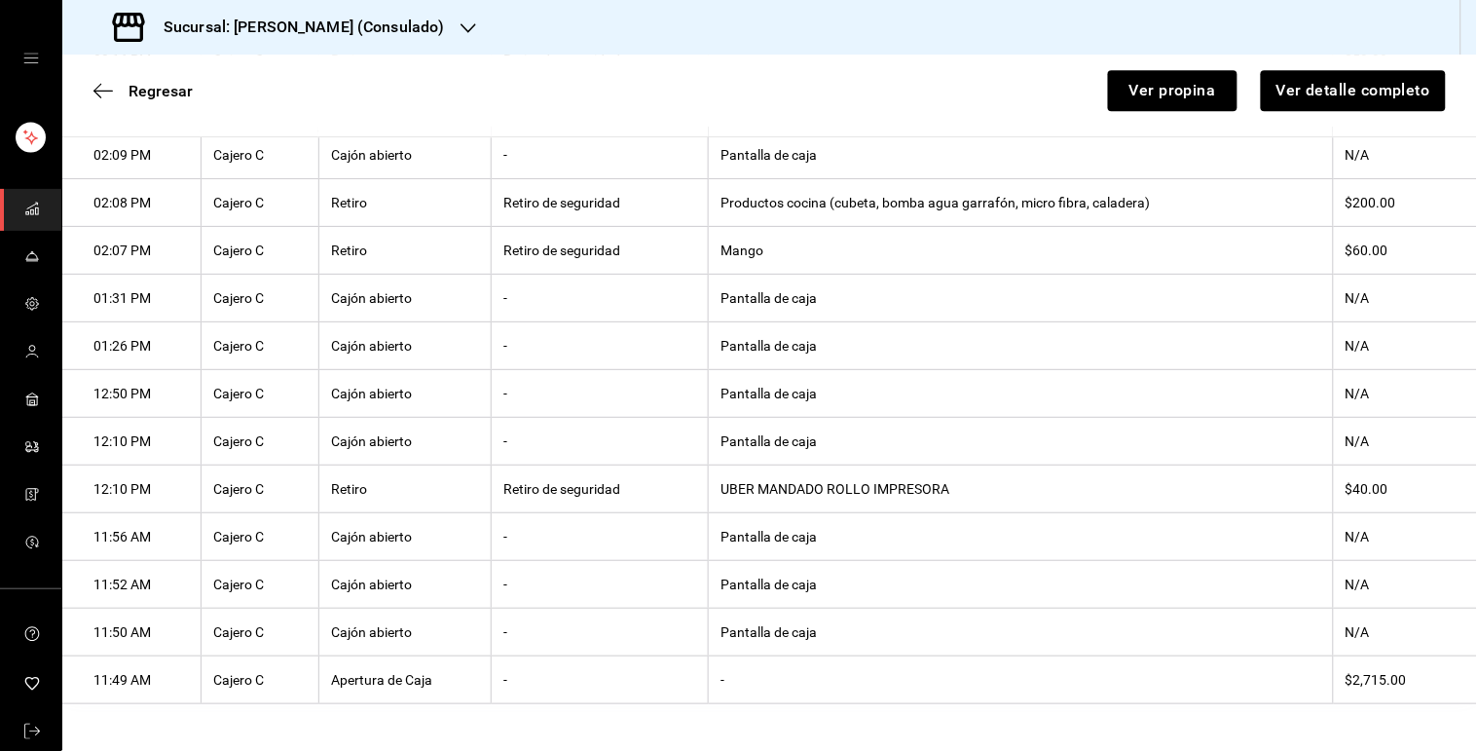
click at [810, 479] on th "UBER MANDADO ROLLO IMPRESORA" at bounding box center [1021, 489] width 624 height 48
click at [742, 243] on th "Mango" at bounding box center [1021, 251] width 624 height 48
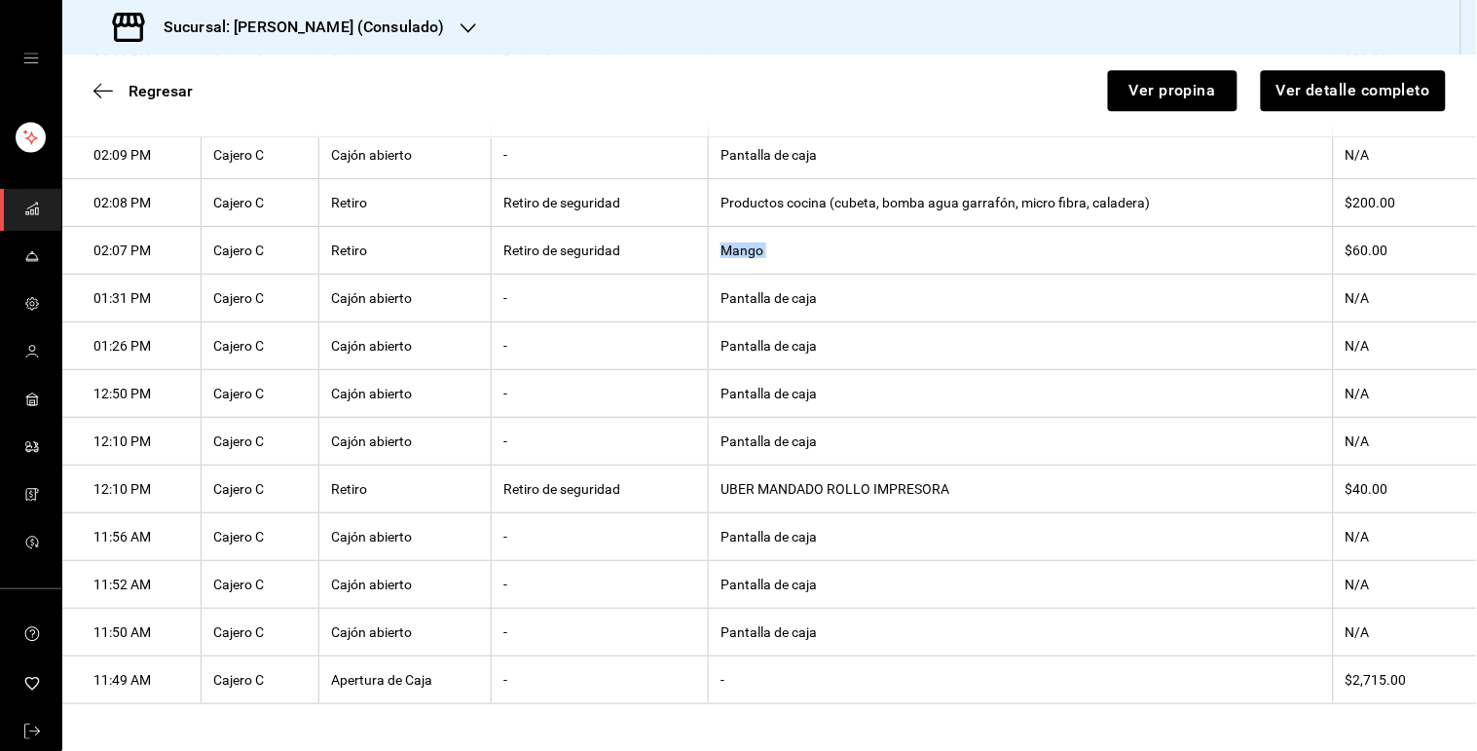
click at [742, 243] on th "Mango" at bounding box center [1021, 251] width 624 height 48
click at [899, 181] on th "Productos cocina (cubeta, bomba agua garrafón, micro fibra, caladera)" at bounding box center [1021, 203] width 624 height 48
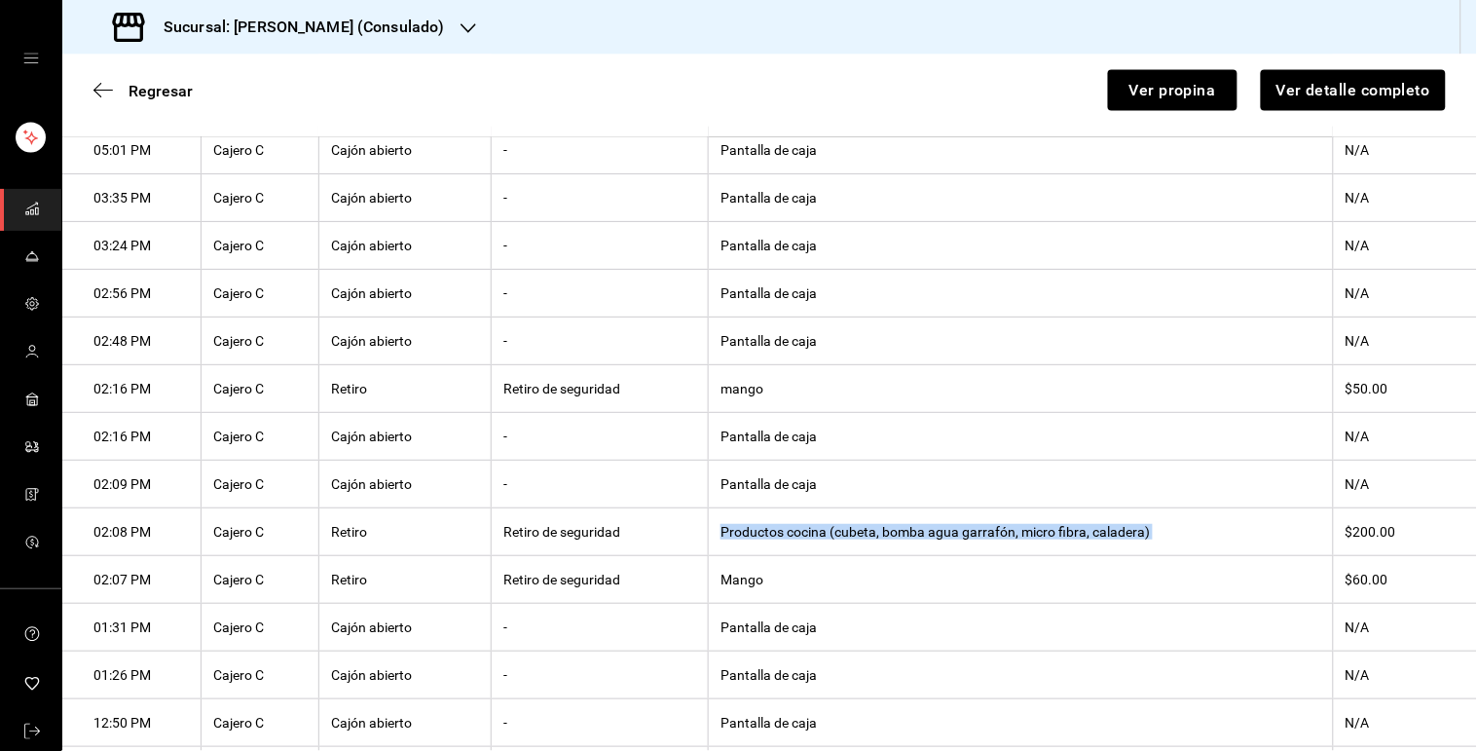
scroll to position [848, 0]
click at [725, 400] on th "mango" at bounding box center [1021, 391] width 624 height 48
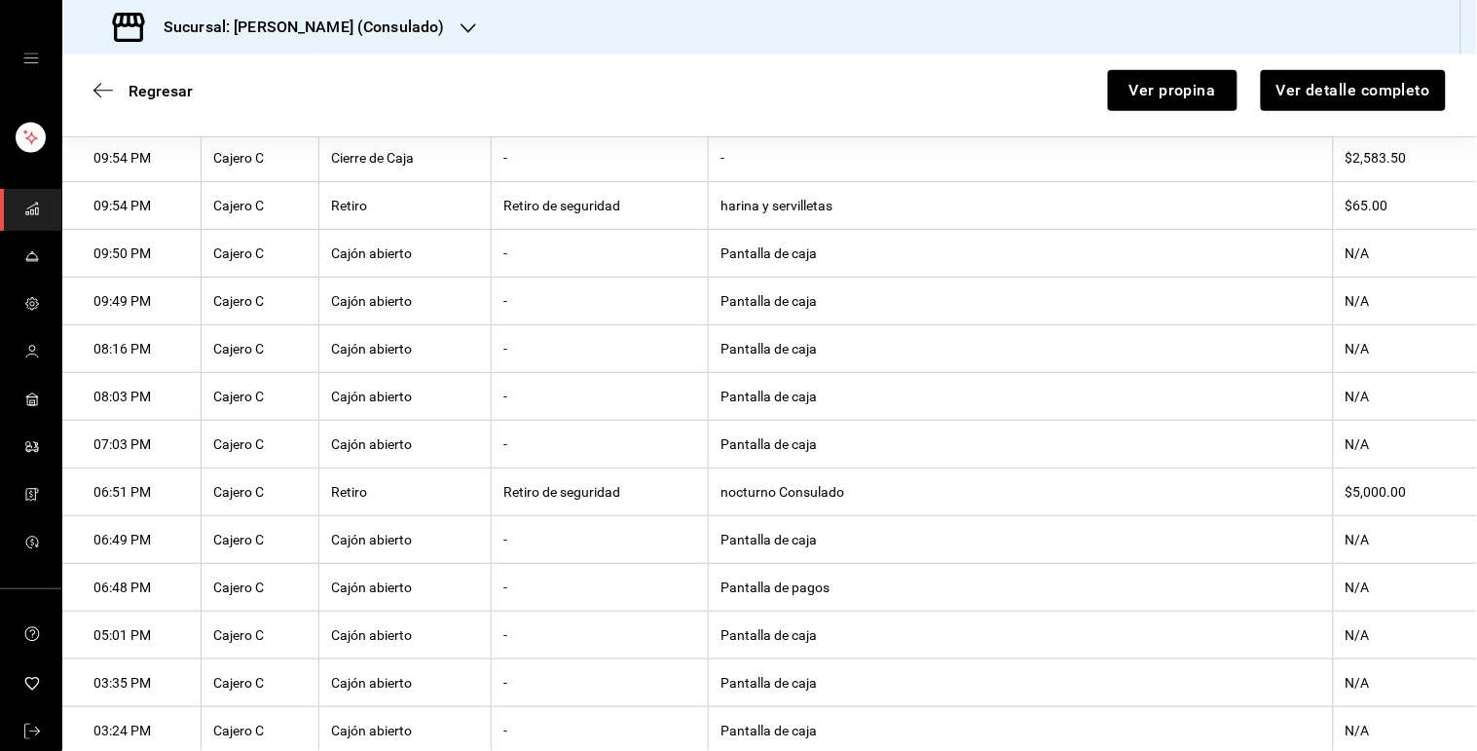
scroll to position [364, 0]
click at [759, 199] on th "harina y servilletas" at bounding box center [1021, 207] width 624 height 48
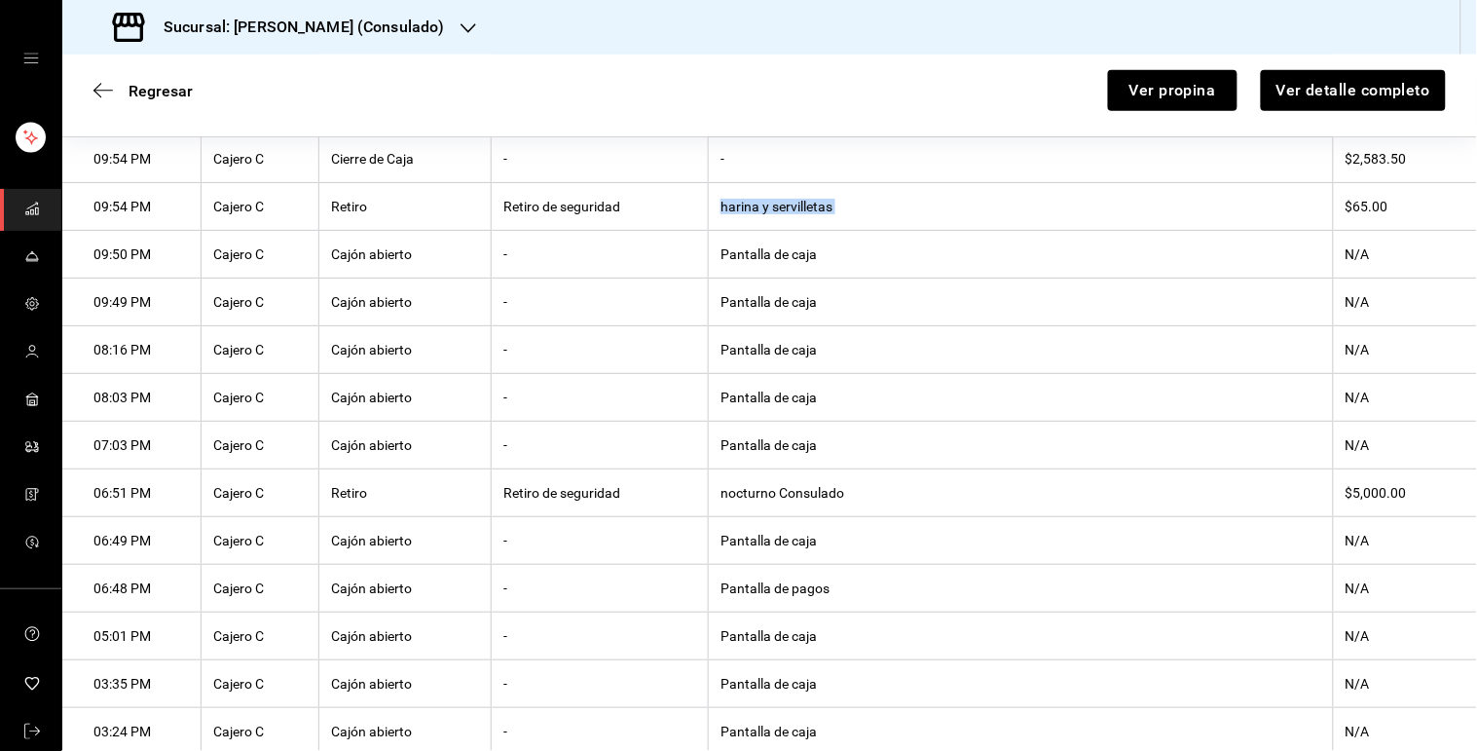
click at [759, 199] on th "harina y servilletas" at bounding box center [1021, 207] width 624 height 48
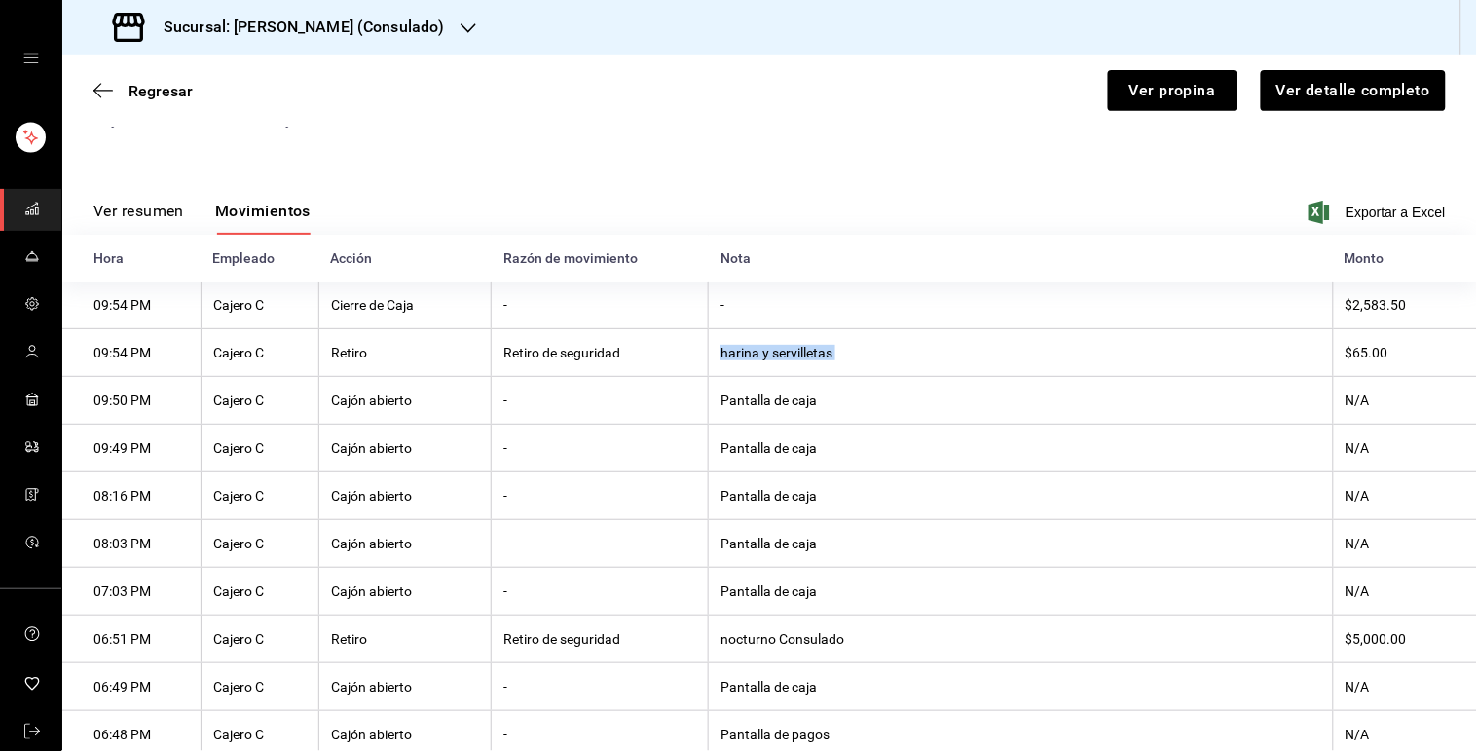
scroll to position [162, 0]
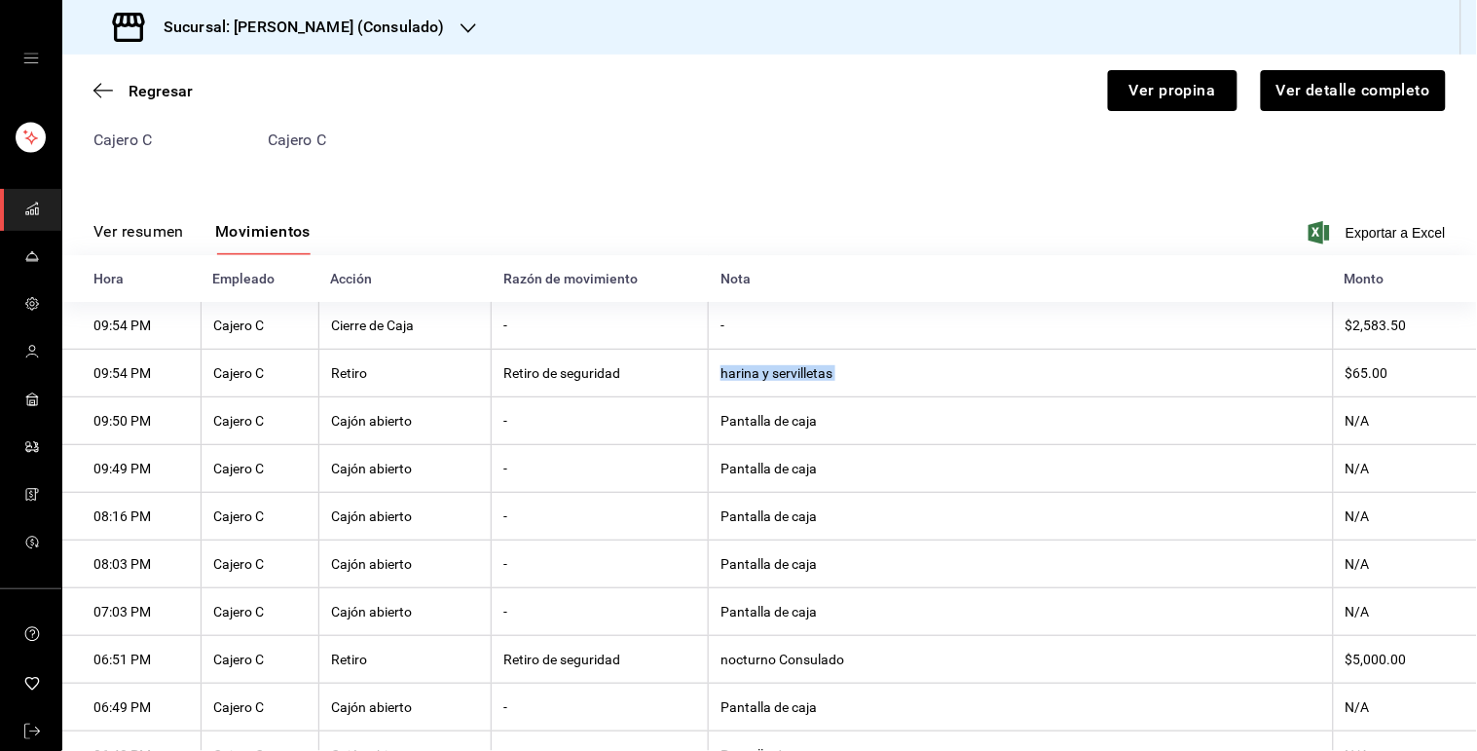
click at [794, 391] on th "harina y servilletas" at bounding box center [1021, 374] width 624 height 48
click at [141, 93] on span "Regresar" at bounding box center [161, 91] width 64 height 18
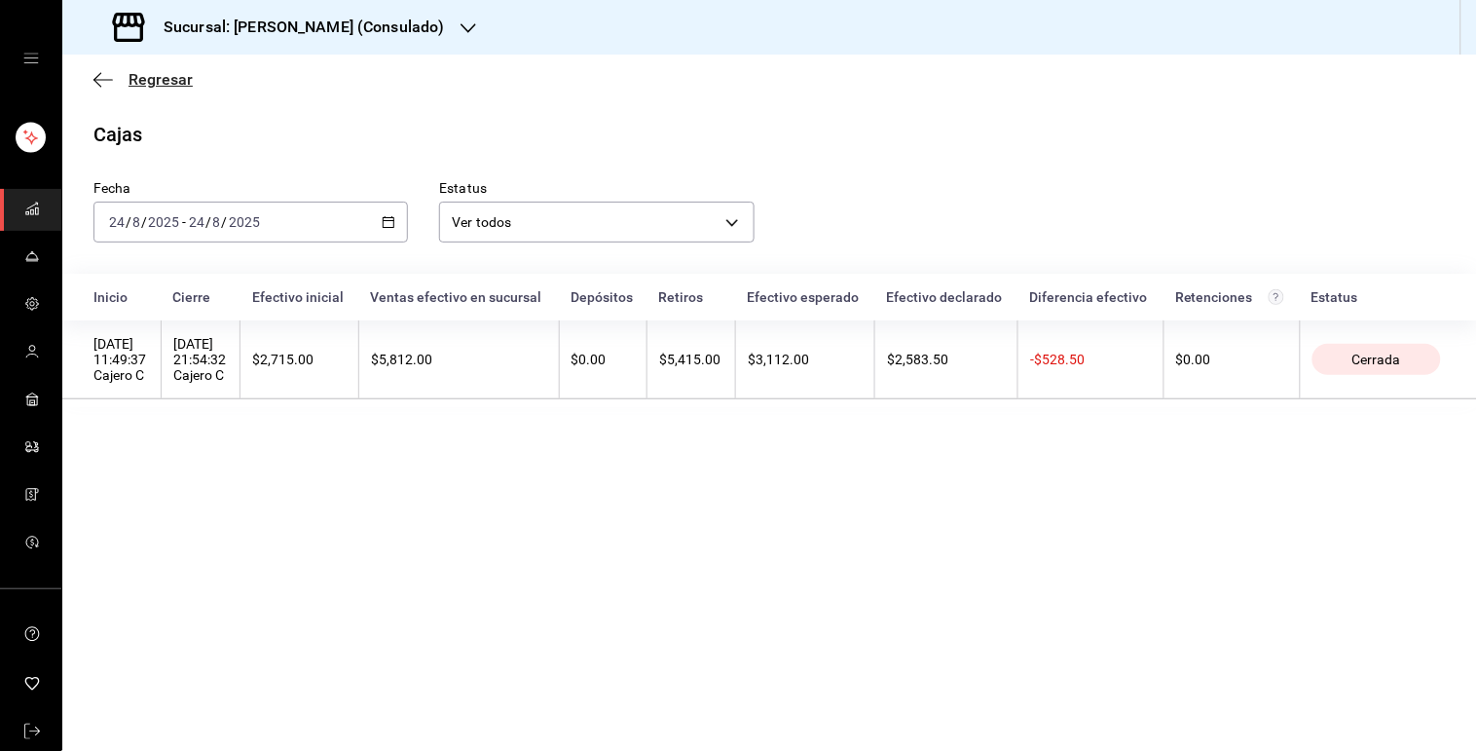
click at [159, 80] on span "Regresar" at bounding box center [161, 79] width 64 height 18
